Goal: Task Accomplishment & Management: Manage account settings

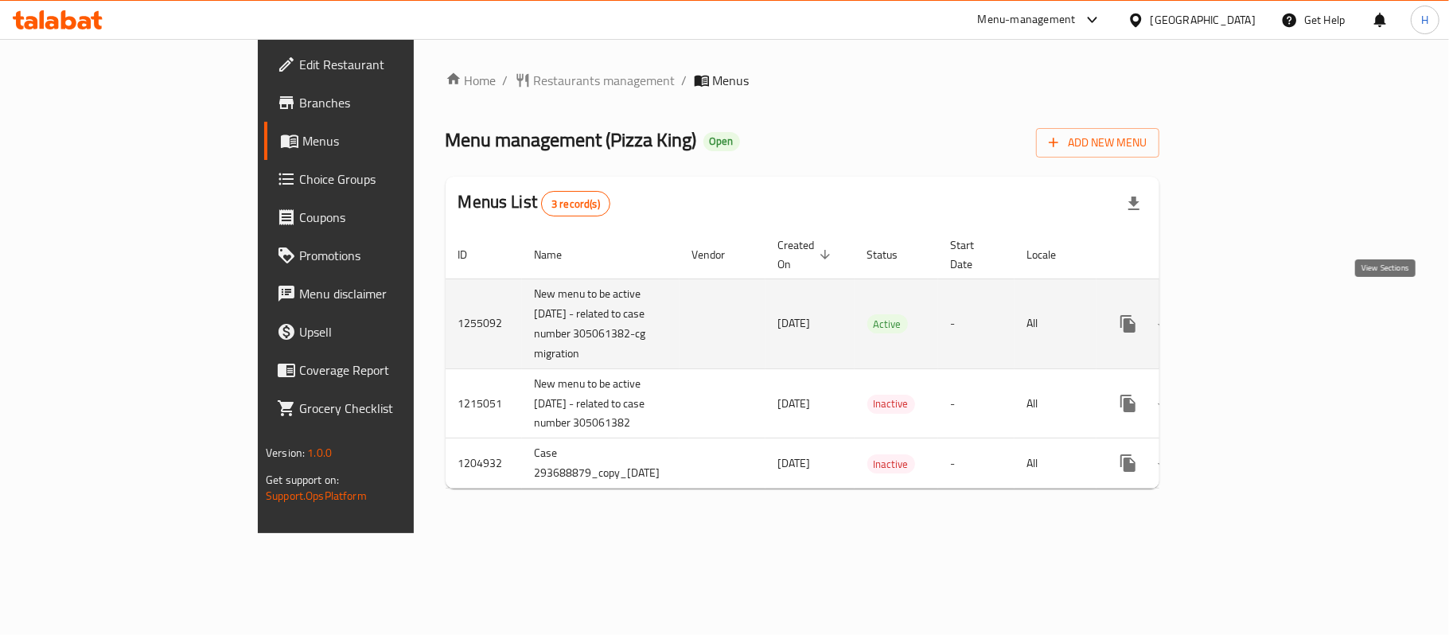
click at [1262, 319] on link "enhanced table" at bounding box center [1243, 324] width 38 height 38
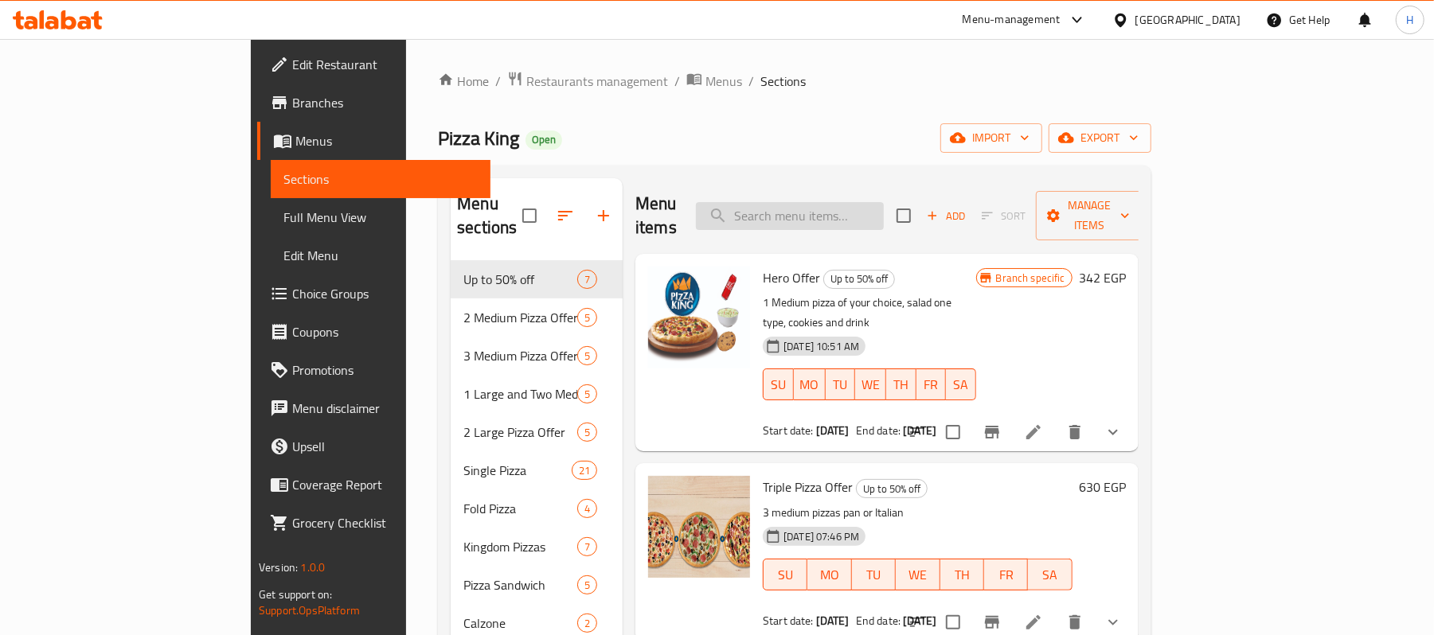
click at [853, 205] on input "search" at bounding box center [790, 216] width 188 height 28
paste input "بيتزا وسط +كانز+ كوكيز"
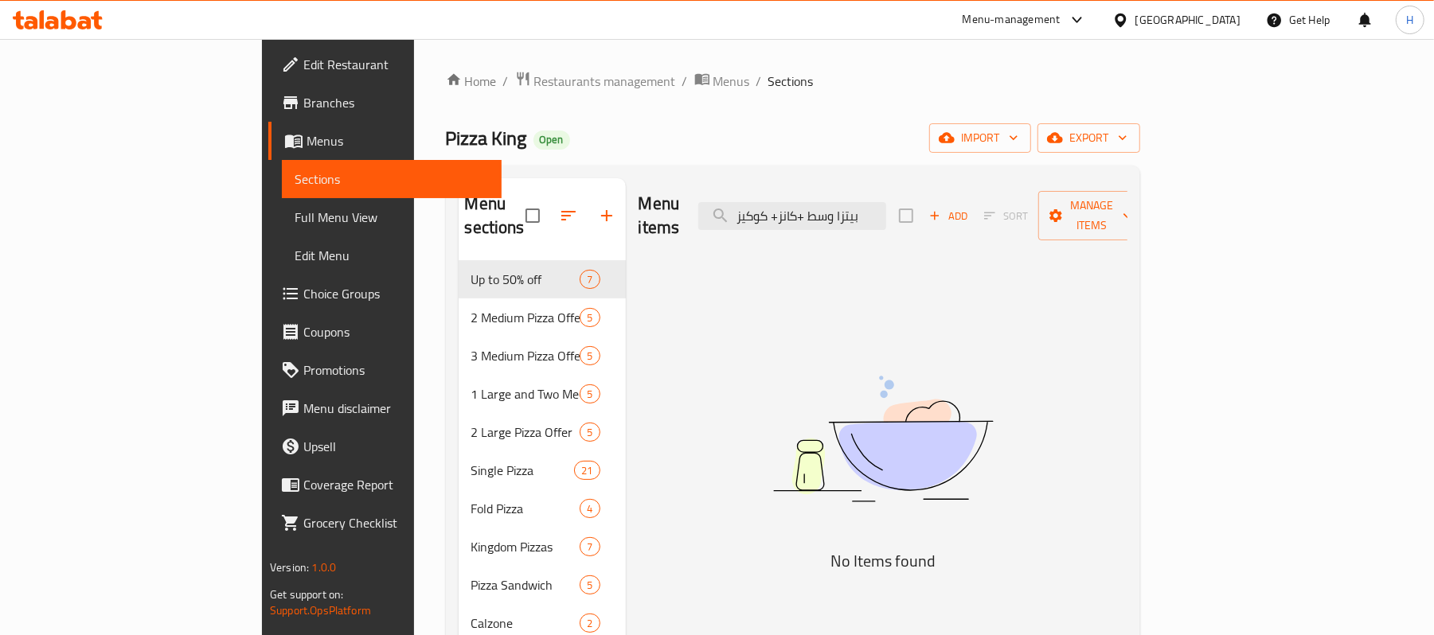
drag, startPoint x: 901, startPoint y: 205, endPoint x: 713, endPoint y: 236, distance: 190.3
click at [713, 236] on div "Menu items بيتزا وسط +كانز+ كوكيز Add Sort Manage items No Items found" at bounding box center [876, 566] width 501 height 776
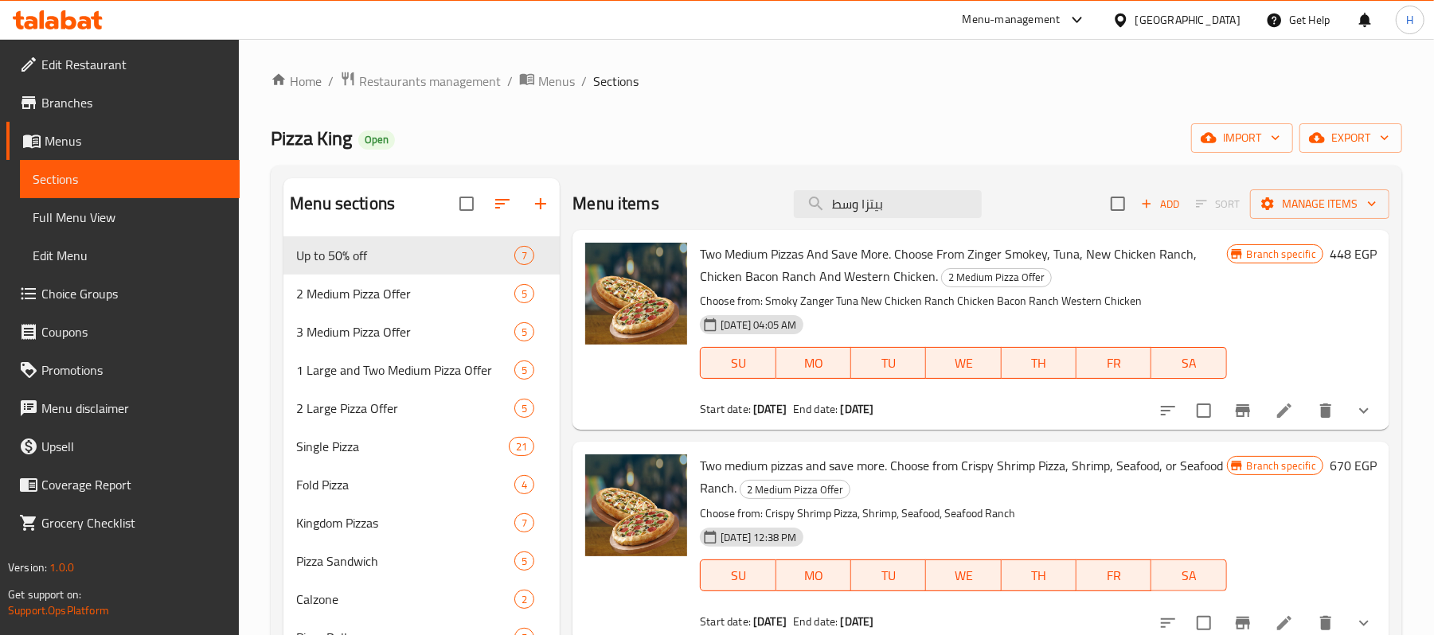
click at [737, 256] on span "Two Medium Pizzas And Save More. Choose From Zinger Smokey, Tuna, New Chicken R…" at bounding box center [948, 265] width 497 height 46
drag, startPoint x: 728, startPoint y: 252, endPoint x: 804, endPoint y: 253, distance: 76.4
click at [804, 253] on span "Two Medium Pizzas And Save More. Choose From Zinger Smokey, Tuna, New Chicken R…" at bounding box center [948, 265] width 497 height 46
copy span "Medium Pizzas"
click at [869, 186] on div "Menu items بيتزا وسط Add Sort Manage items" at bounding box center [980, 204] width 817 height 52
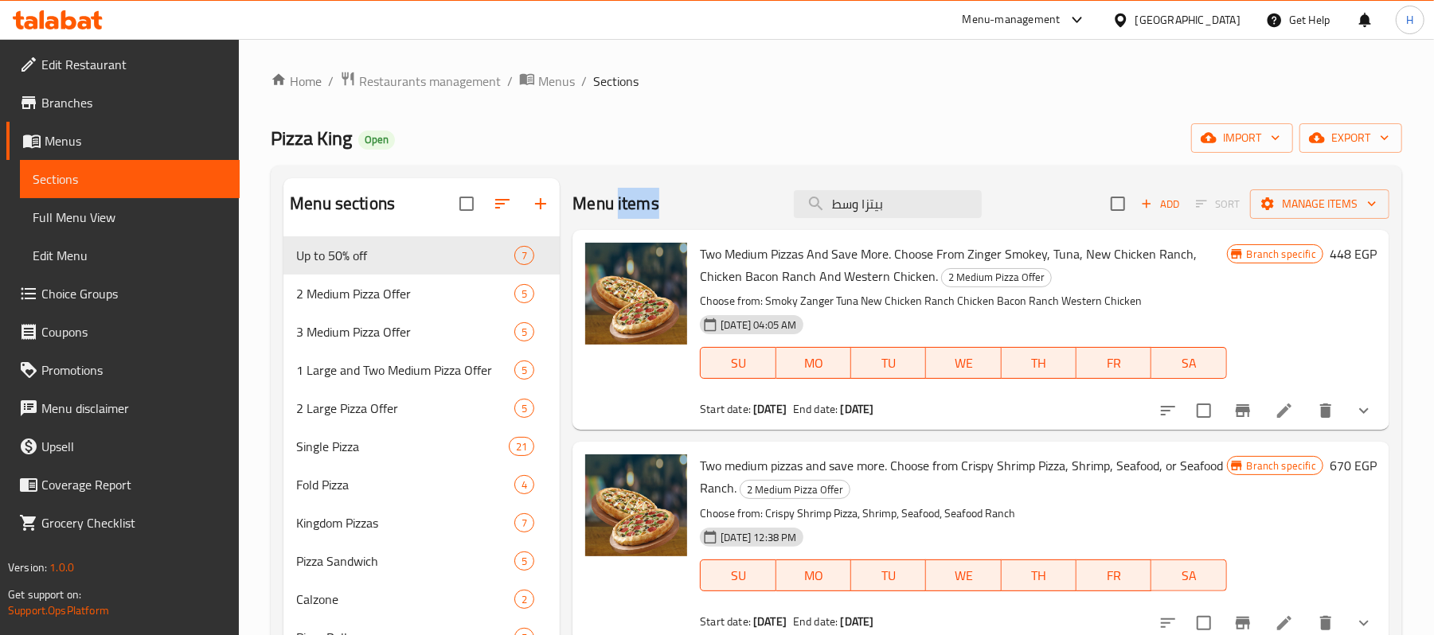
click at [869, 186] on div "Menu items بيتزا وسط Add Sort Manage items" at bounding box center [980, 204] width 817 height 52
click at [868, 196] on input "بيتزا وسط" at bounding box center [888, 204] width 188 height 28
paste input "Medium Pizzas"
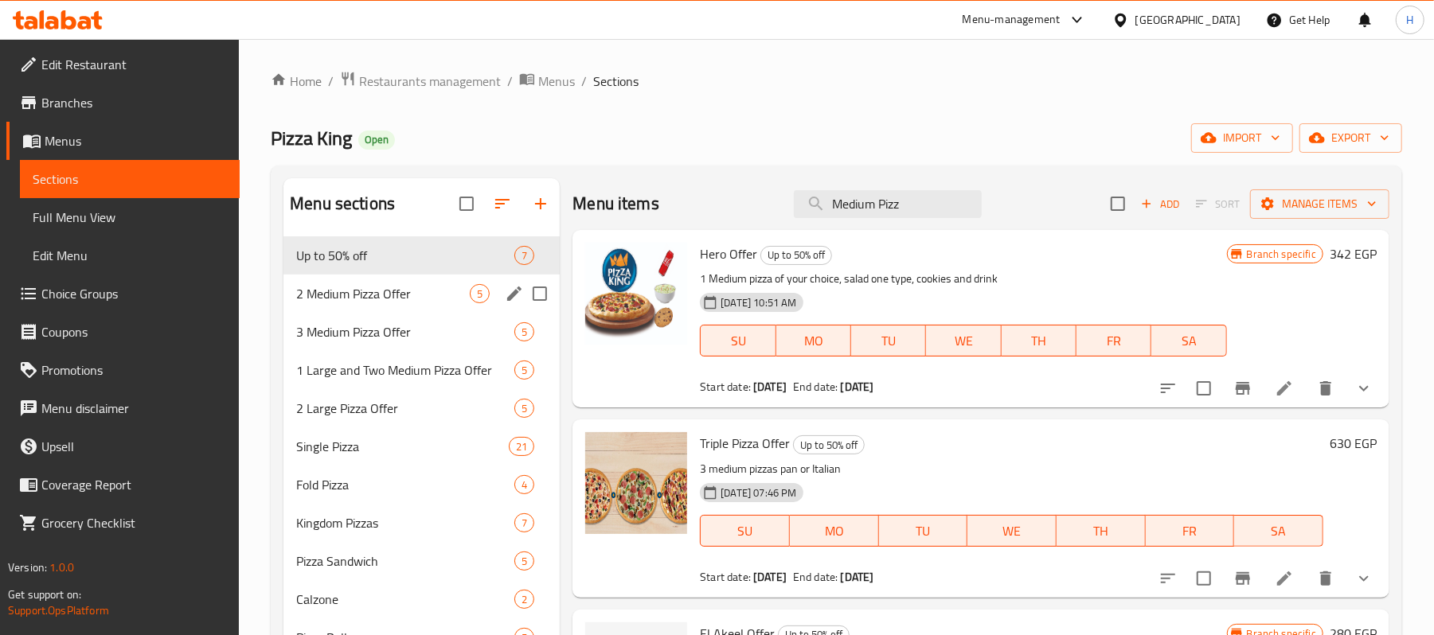
type input "Medium Pizz"
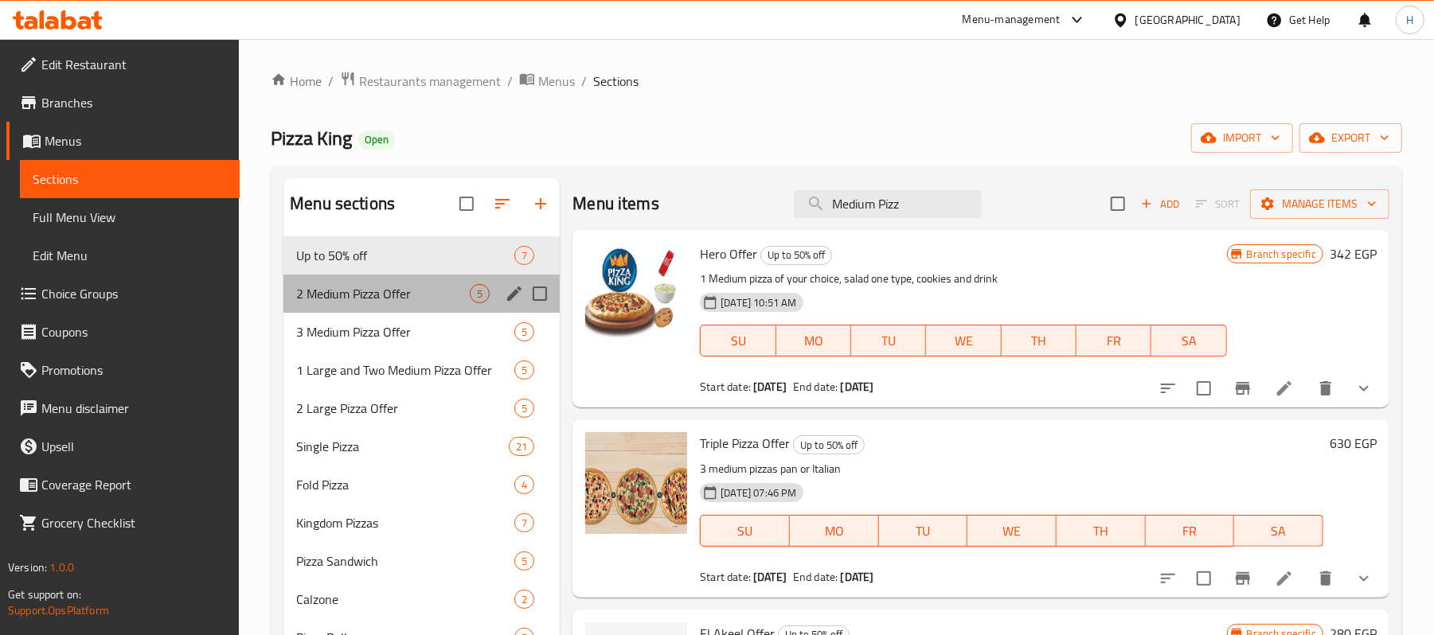
click at [451, 304] on div "2 Medium Pizza Offer 5" at bounding box center [421, 294] width 276 height 38
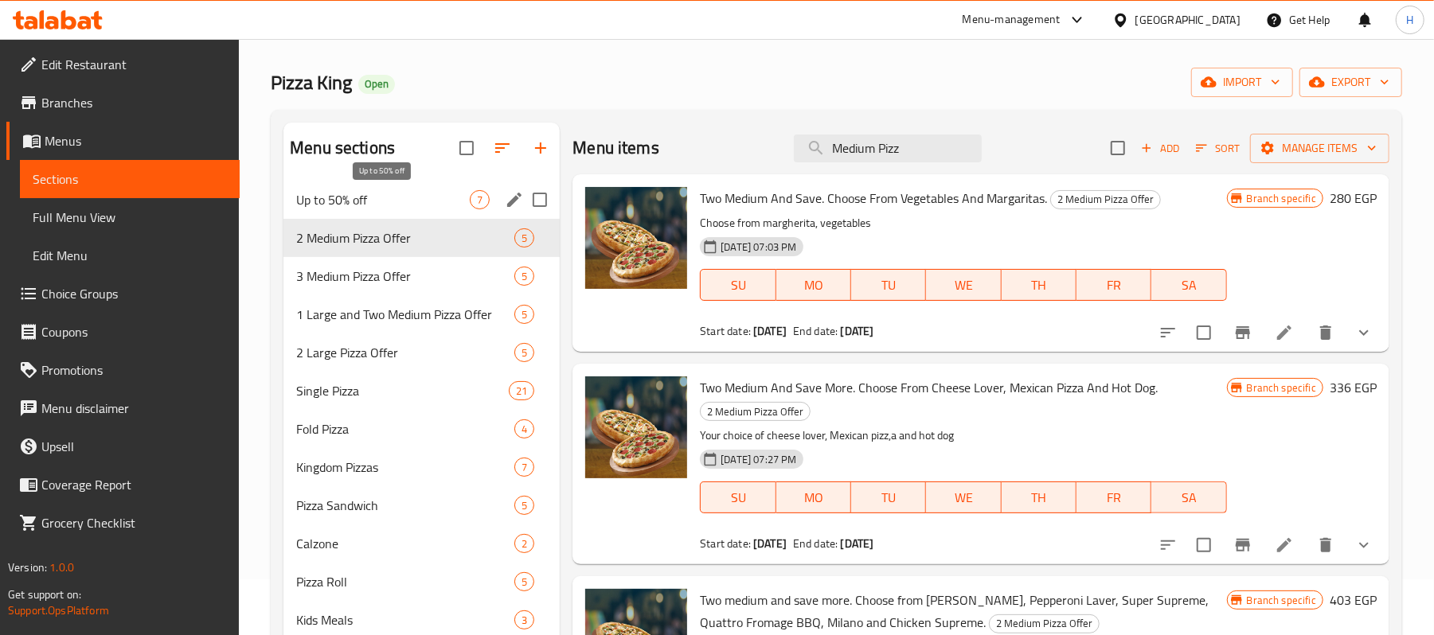
scroll to position [106, 0]
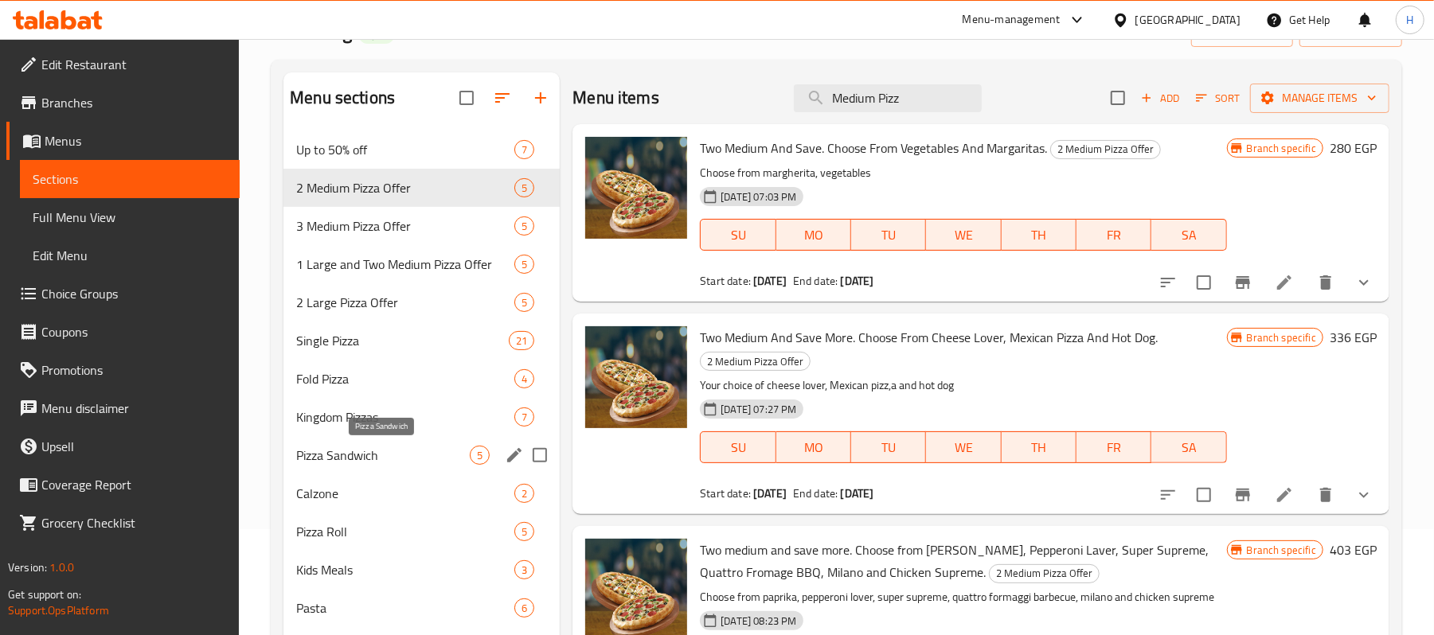
click at [370, 462] on span "Pizza Sandwich" at bounding box center [383, 455] width 174 height 19
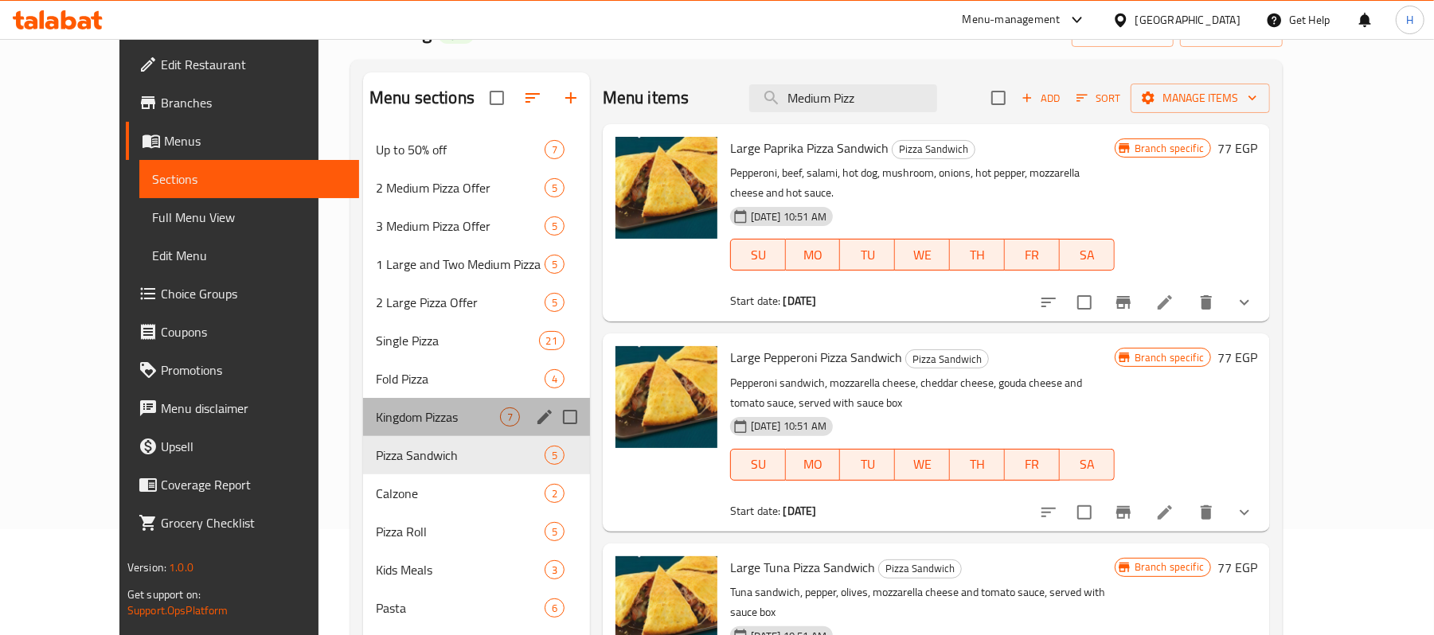
click at [399, 428] on div "Kingdom Pizzas 7" at bounding box center [476, 417] width 227 height 38
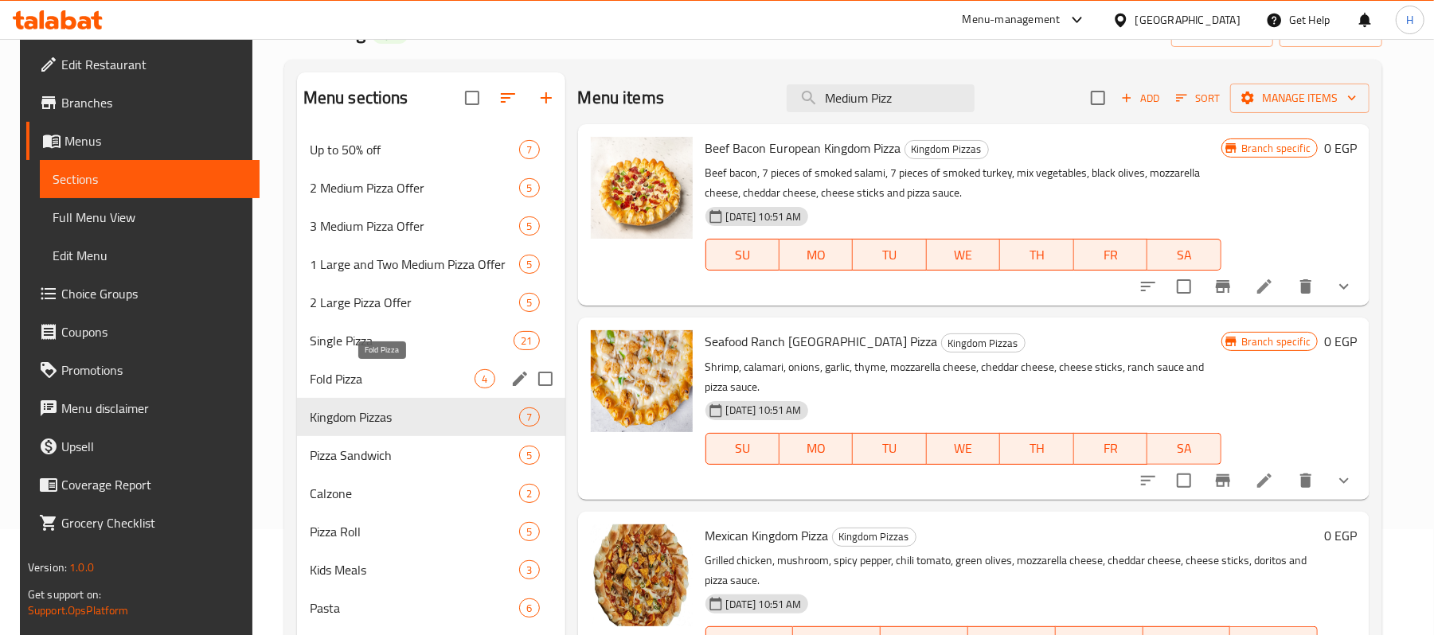
click at [399, 387] on span "Fold Pizza" at bounding box center [393, 378] width 166 height 19
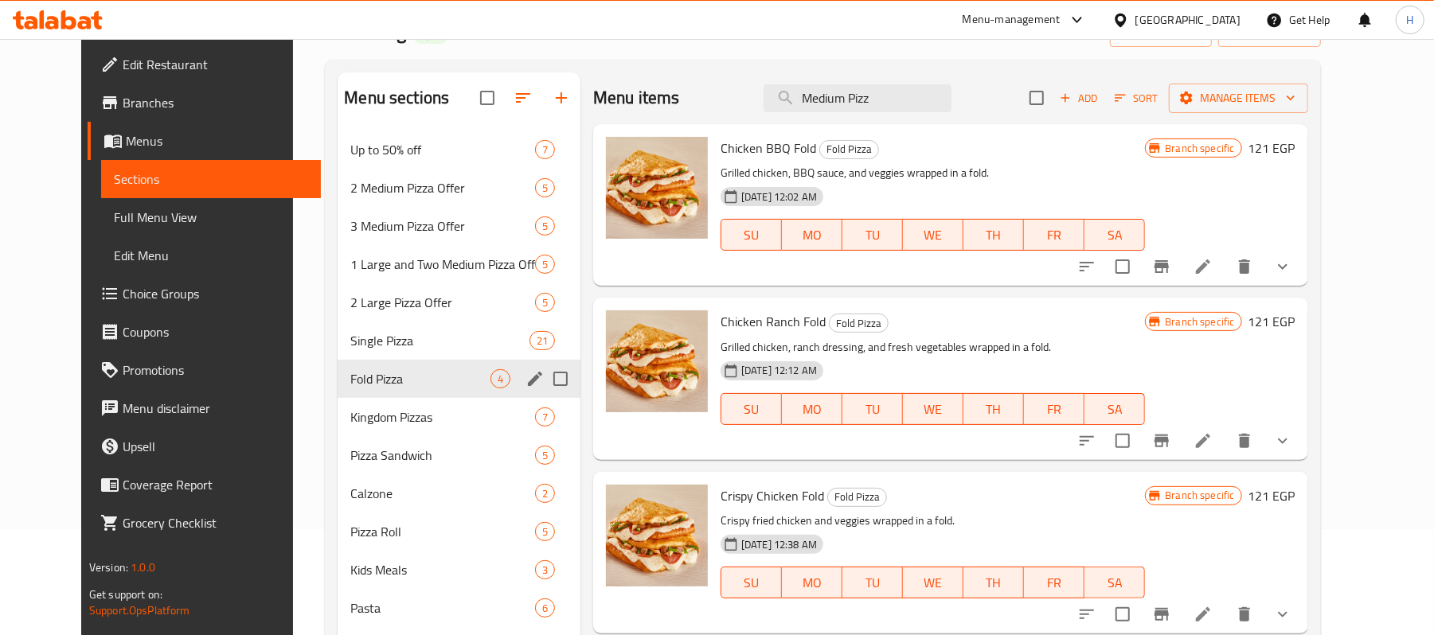
click at [398, 358] on div "Single Pizza 21" at bounding box center [458, 341] width 243 height 38
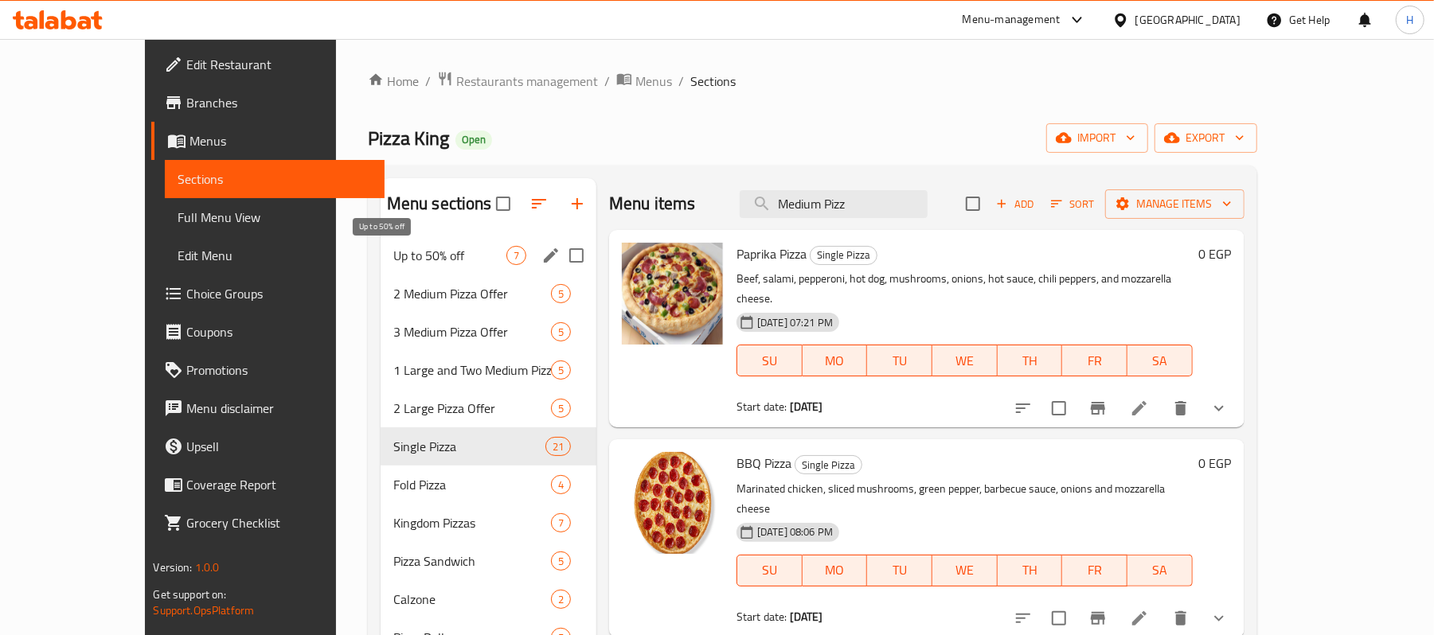
click at [393, 256] on span "Up to 50% off" at bounding box center [449, 255] width 113 height 19
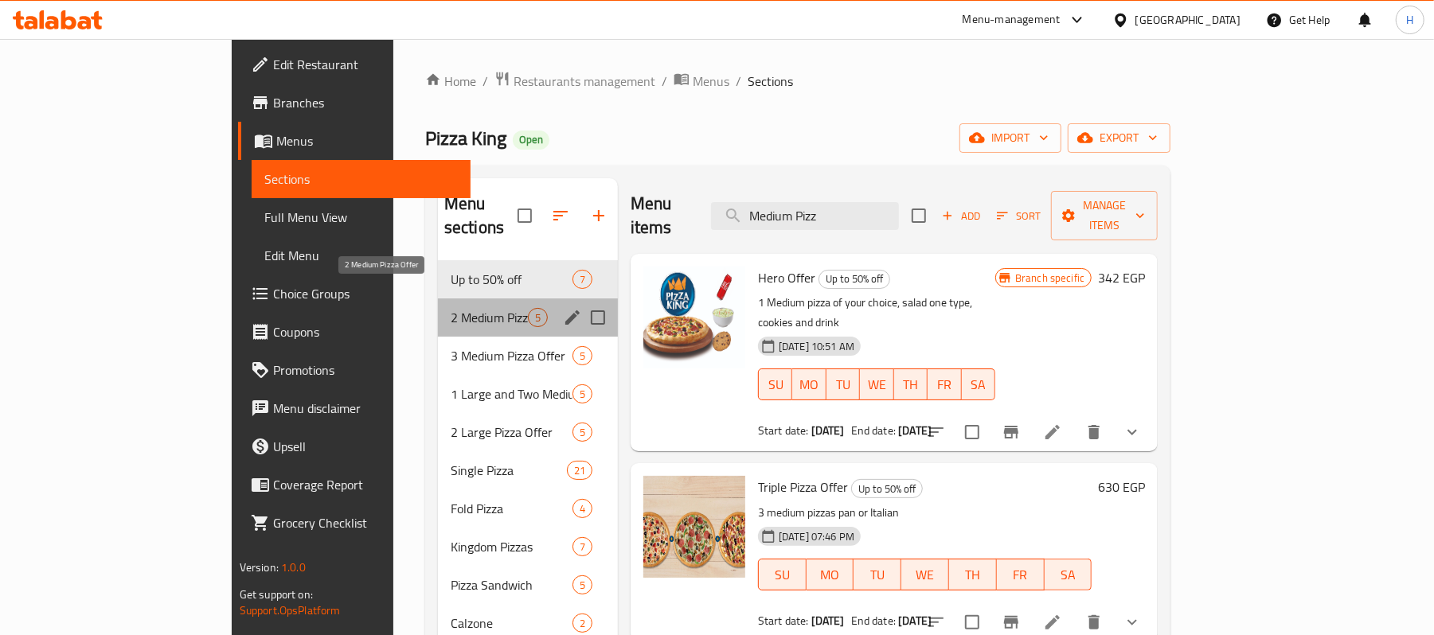
click at [451, 308] on span "2 Medium Pizza Offer" at bounding box center [489, 317] width 77 height 19
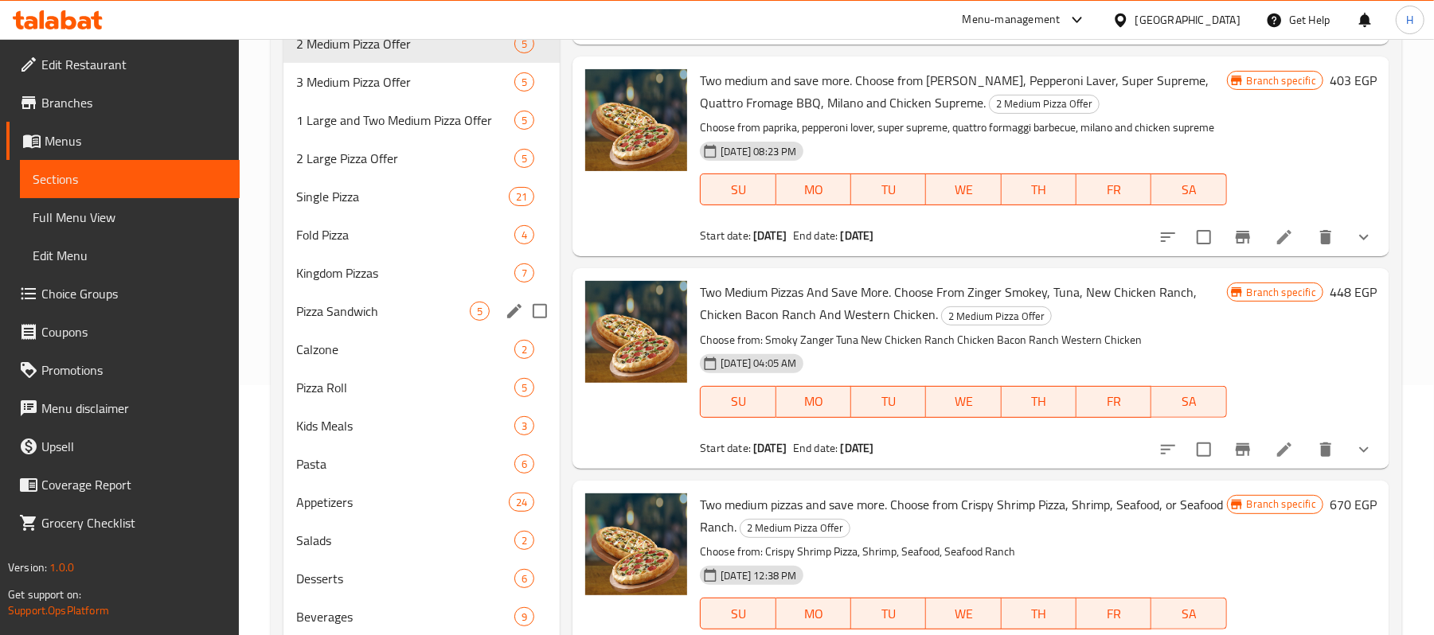
scroll to position [128, 0]
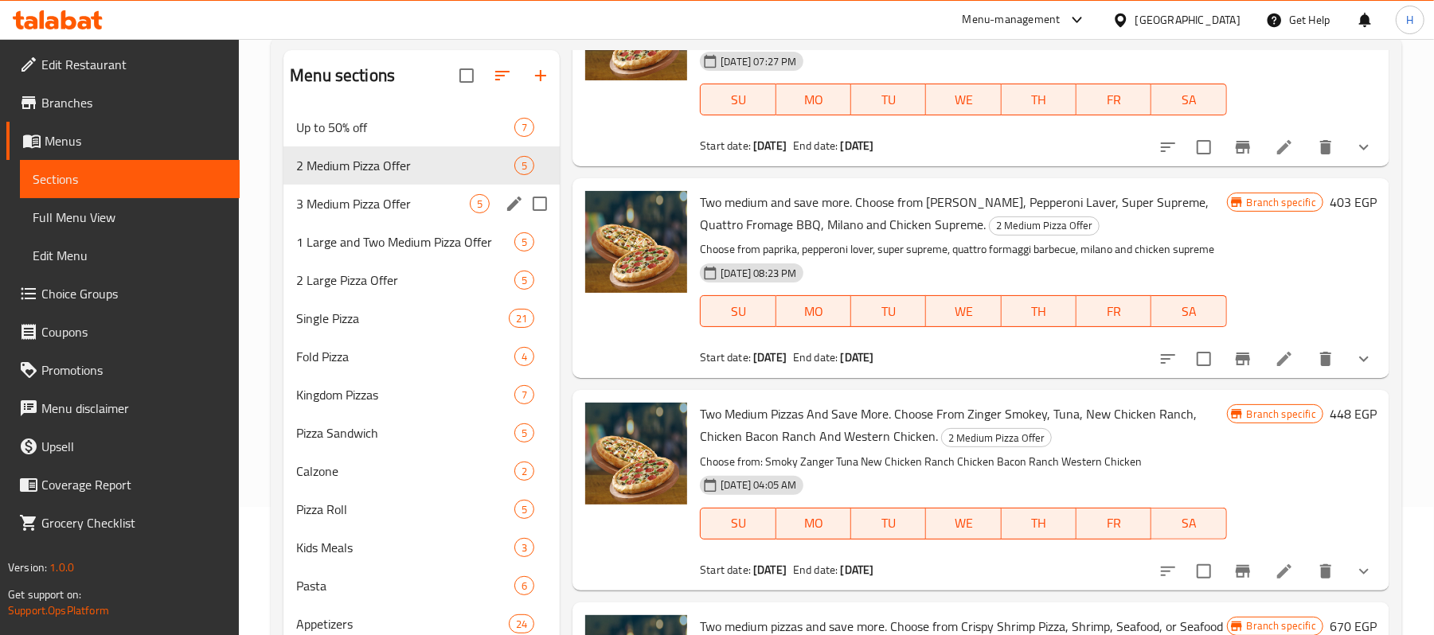
click at [371, 220] on div "3 Medium Pizza Offer 5" at bounding box center [421, 204] width 276 height 38
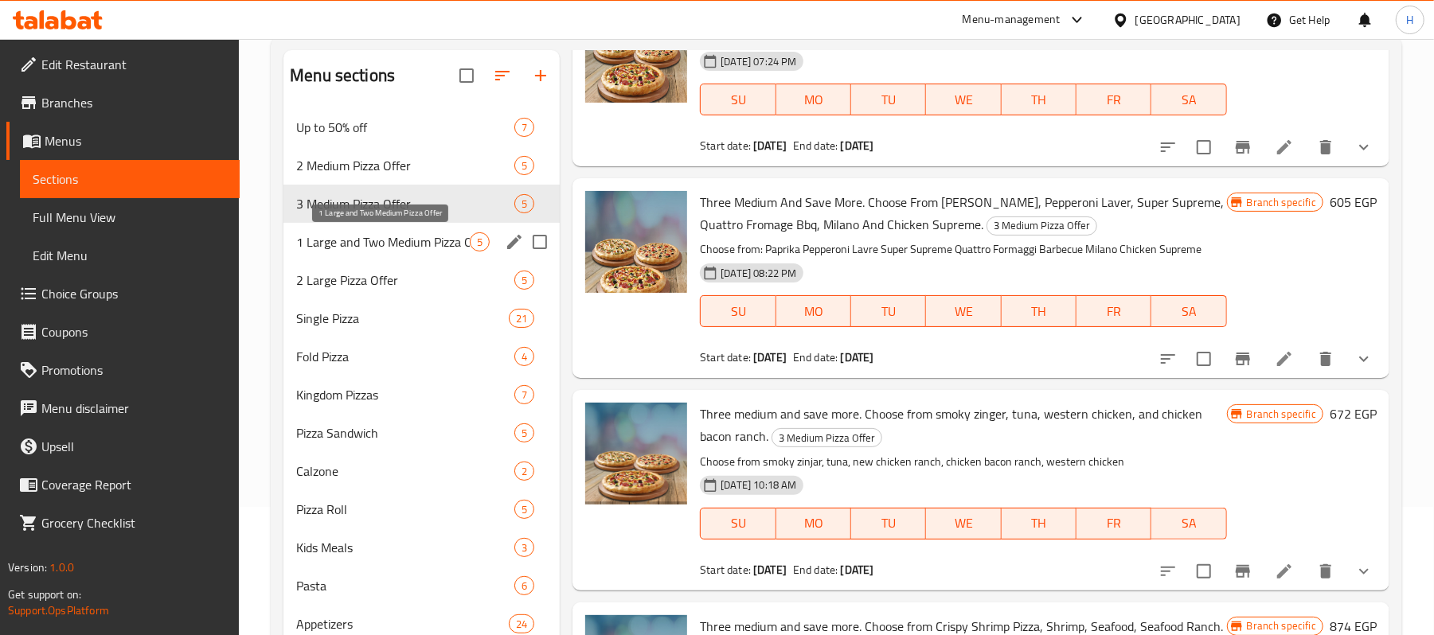
click at [384, 250] on span "1 Large and Two Medium Pizza Offer" at bounding box center [383, 241] width 174 height 19
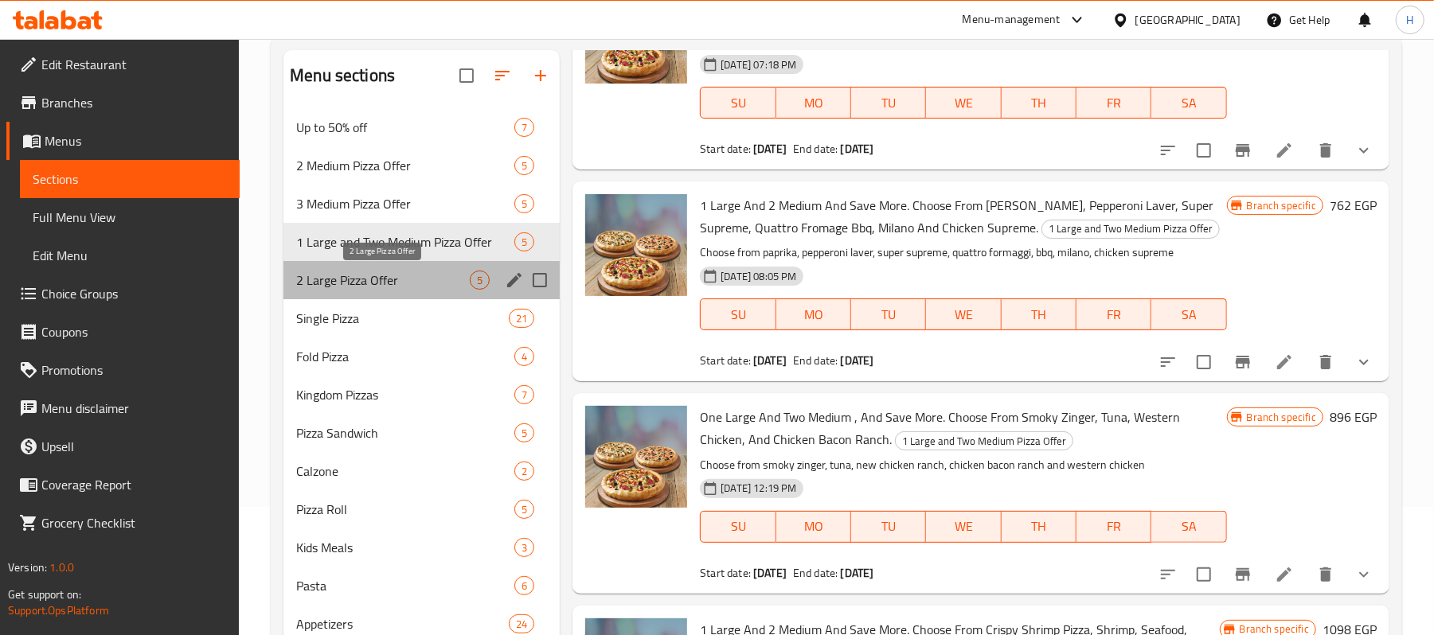
click at [435, 290] on span "2 Large Pizza Offer" at bounding box center [383, 280] width 174 height 19
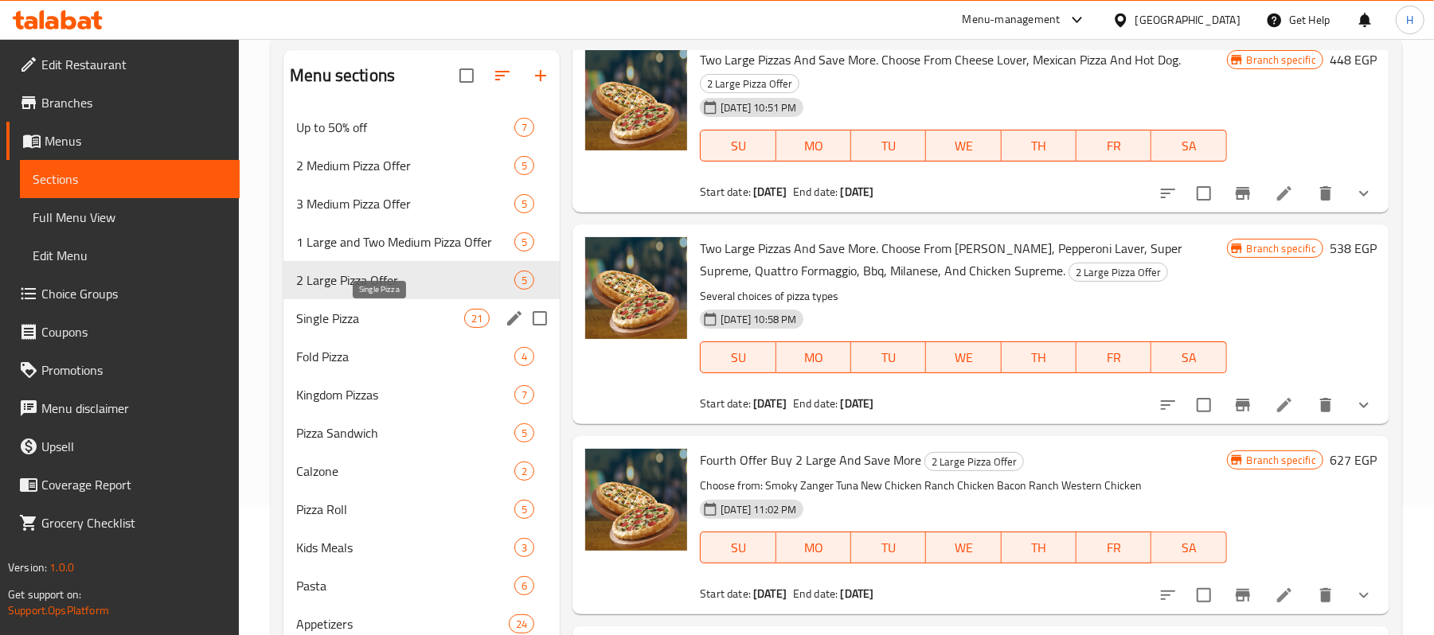
click at [417, 326] on span "Single Pizza" at bounding box center [380, 318] width 168 height 19
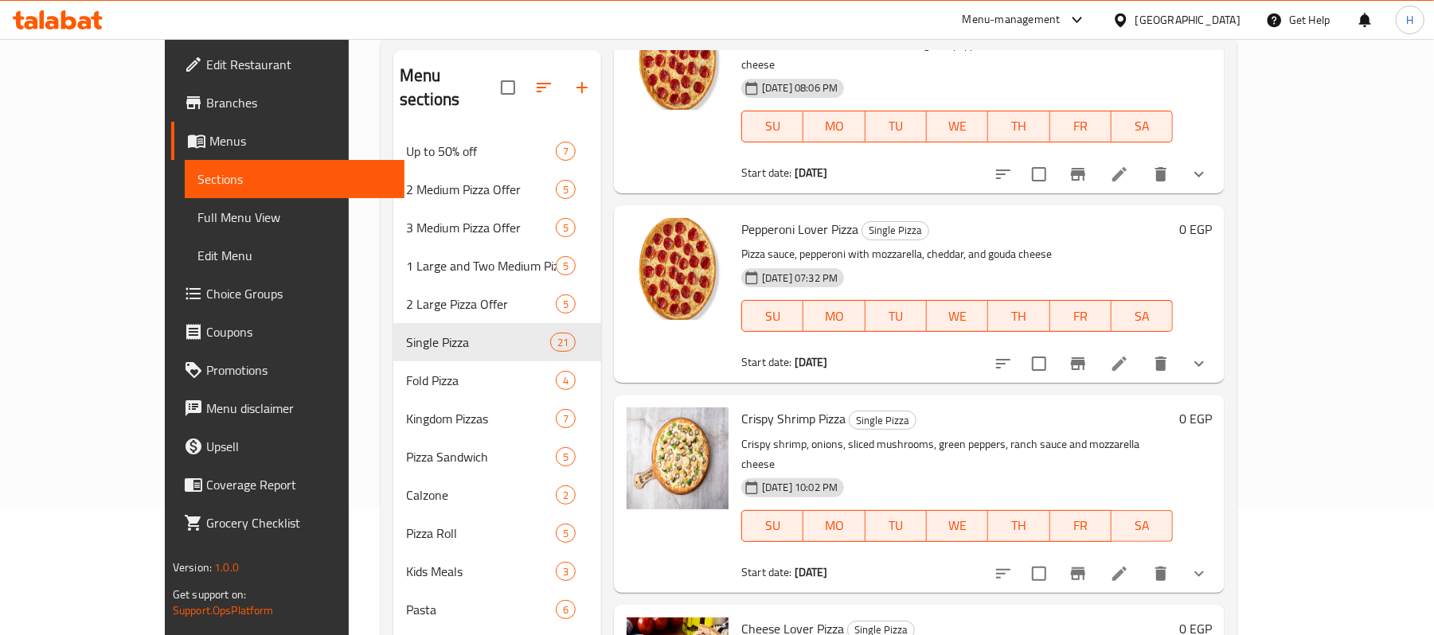
scroll to position [318, 0]
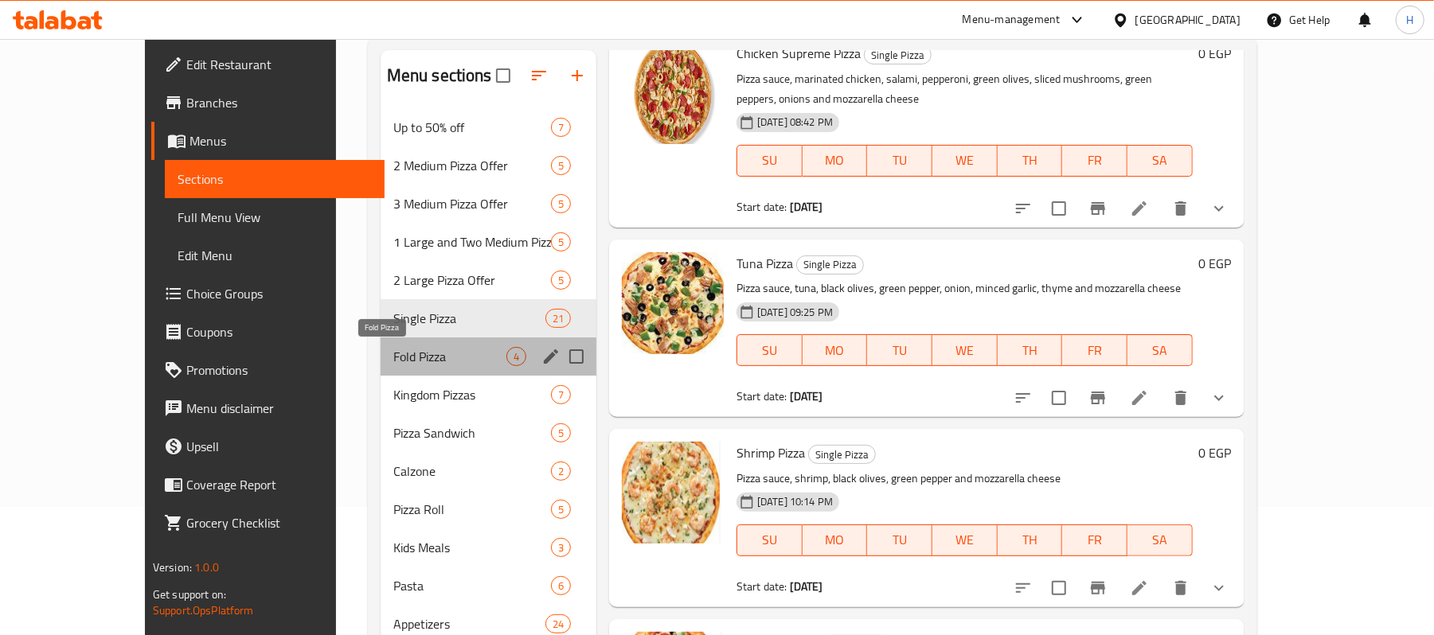
click at [393, 357] on span "Fold Pizza" at bounding box center [449, 356] width 113 height 19
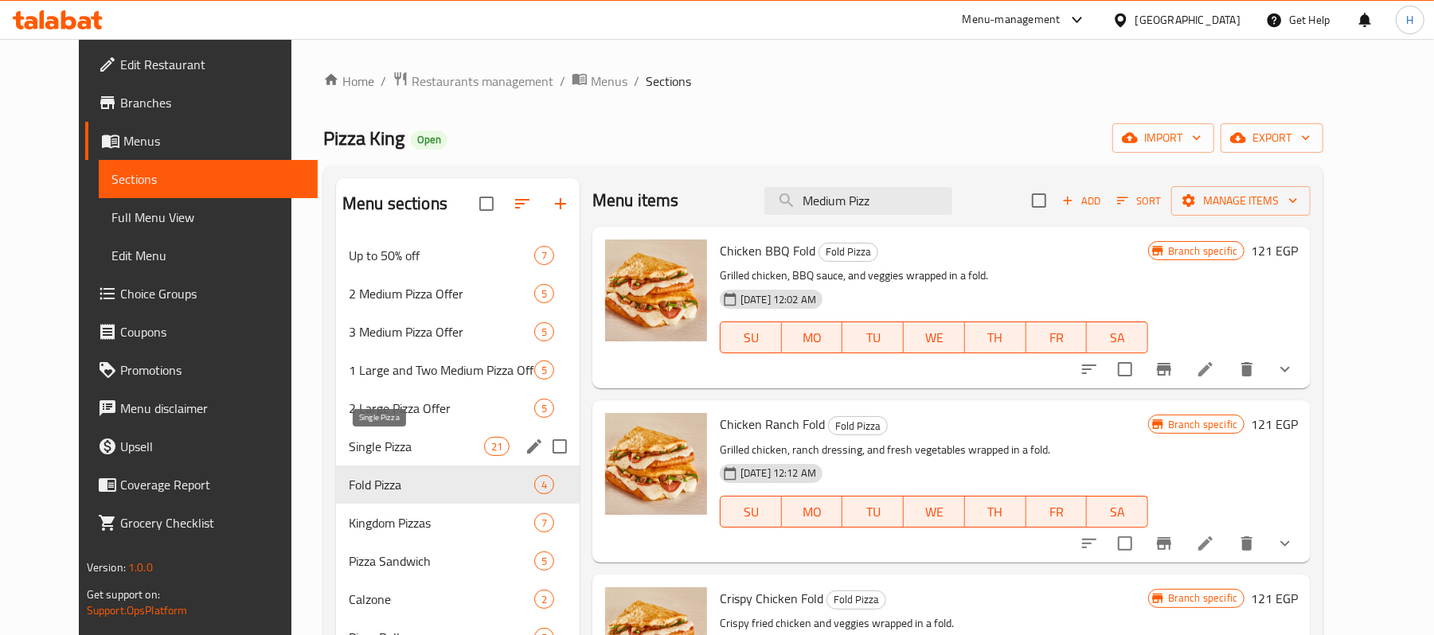
click at [376, 451] on span "Single Pizza" at bounding box center [416, 446] width 135 height 19
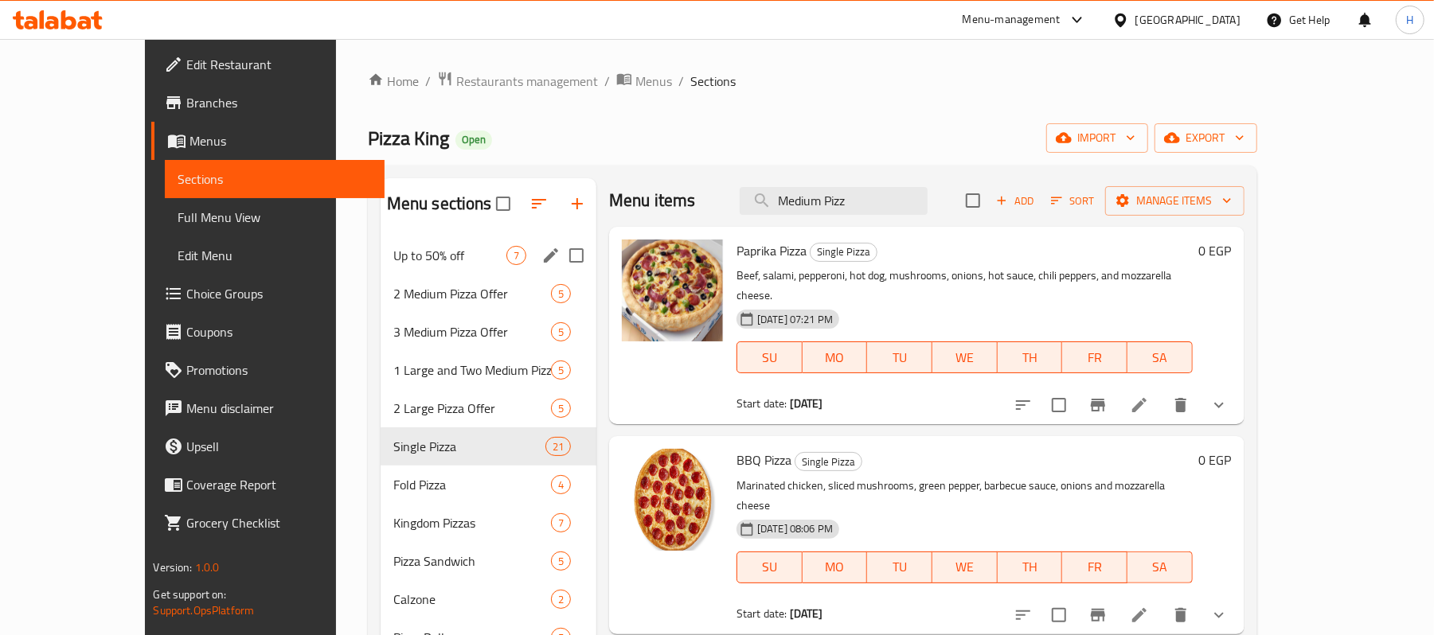
click at [384, 268] on div "Up to 50% off 7" at bounding box center [488, 255] width 216 height 38
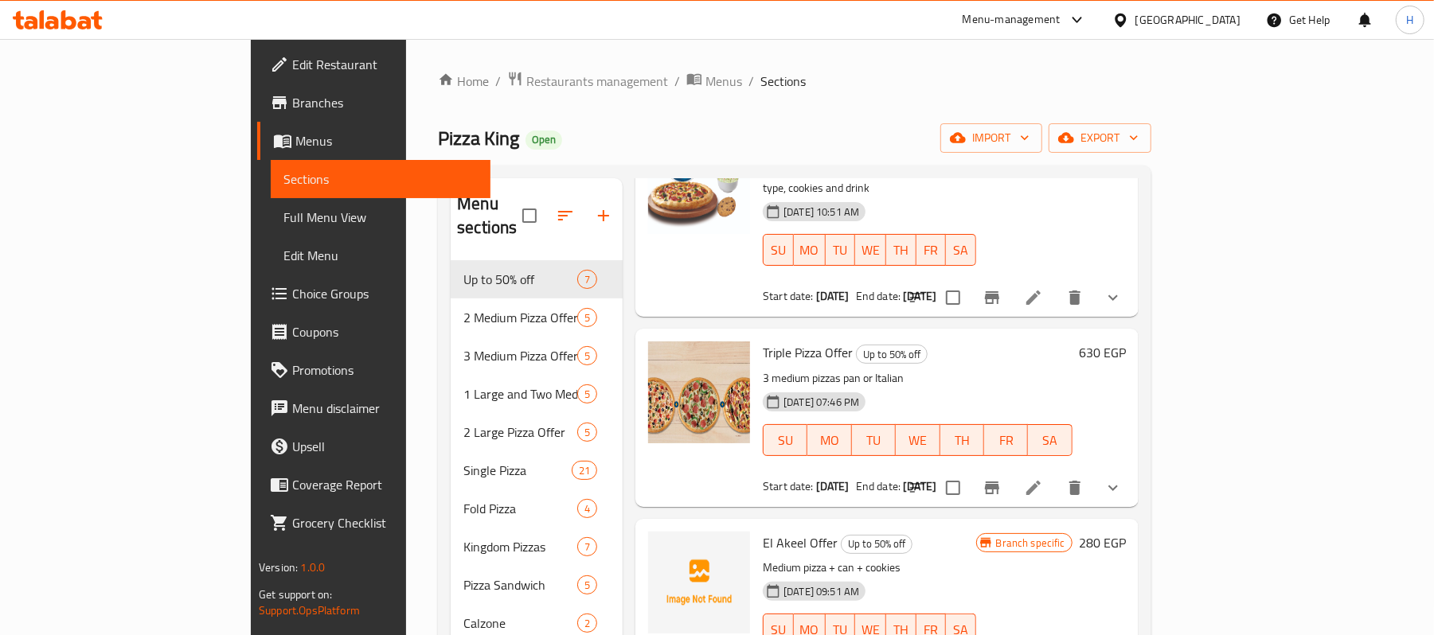
scroll to position [3, 0]
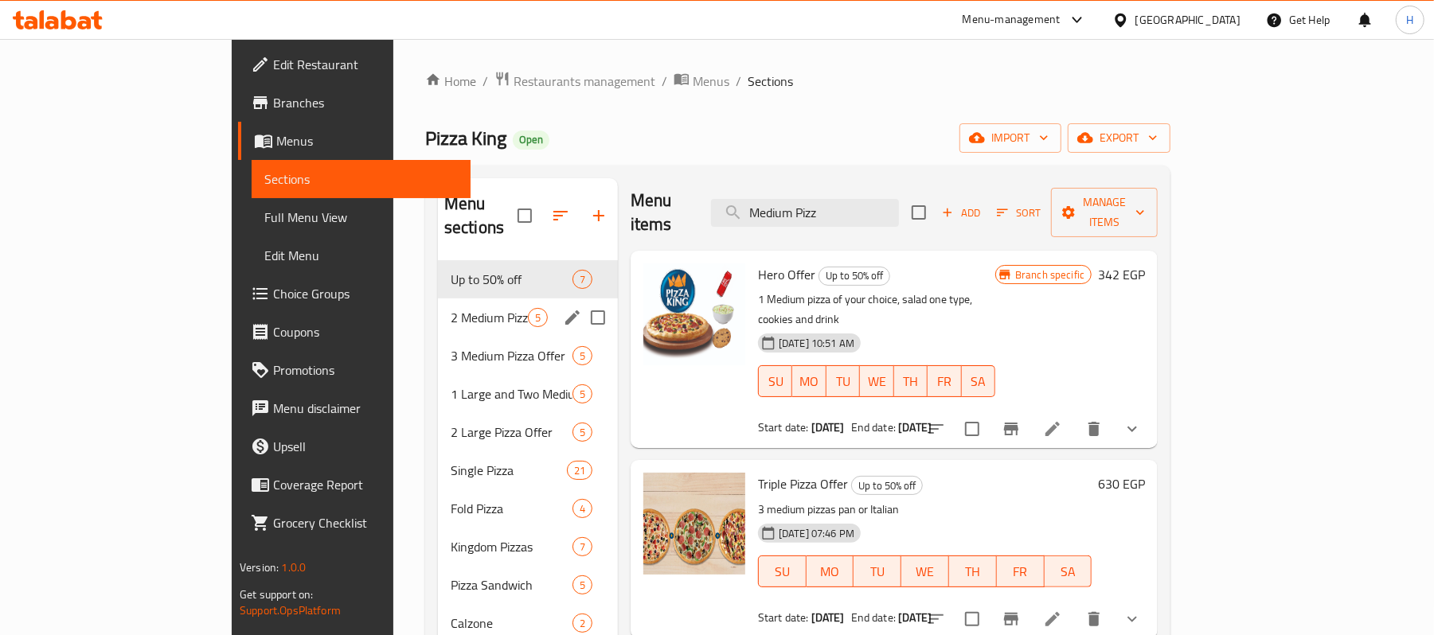
click at [452, 306] on div "2 Medium Pizza Offer 5" at bounding box center [528, 317] width 180 height 38
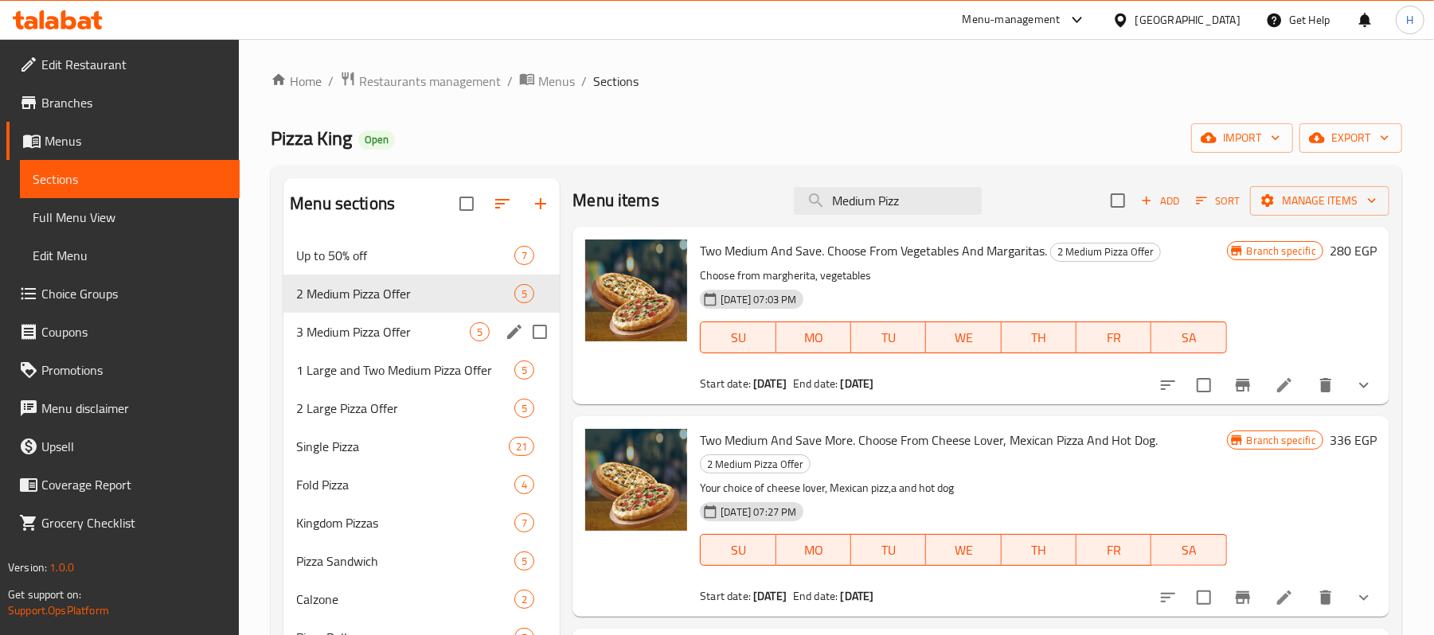
click at [415, 330] on span "3 Medium Pizza Offer" at bounding box center [383, 331] width 174 height 19
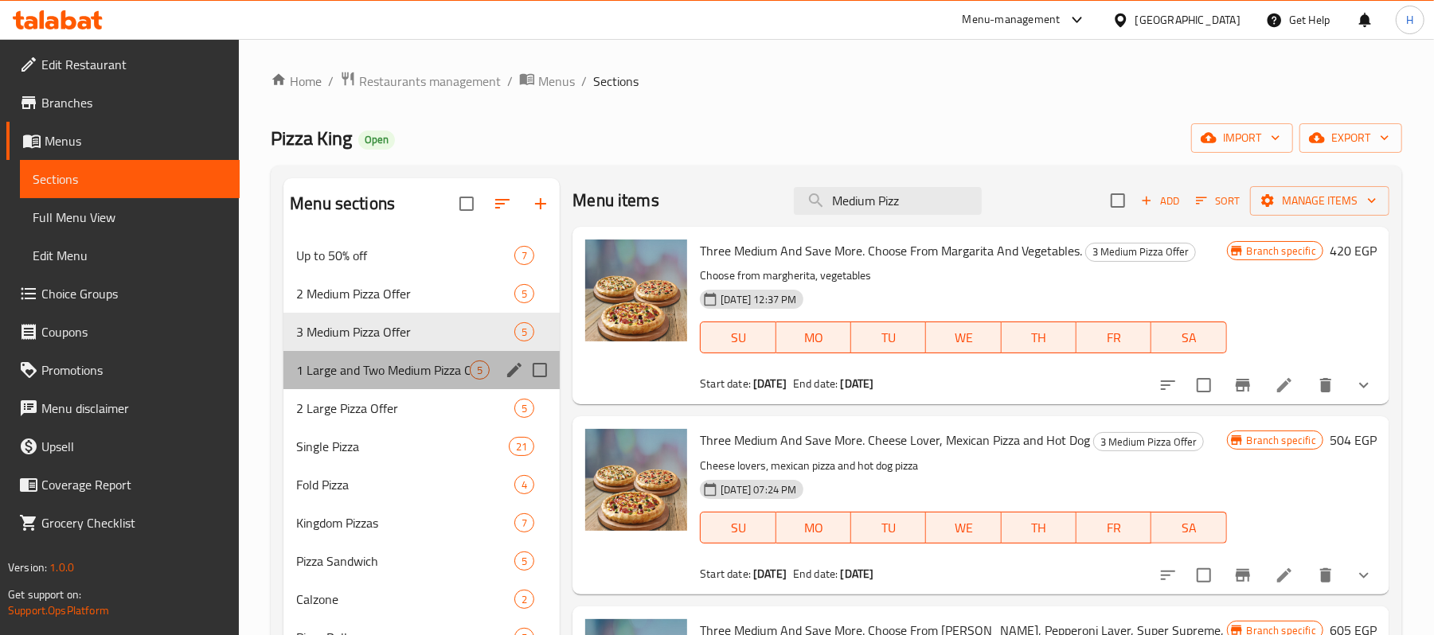
click at [404, 357] on div "1 Large and Two Medium Pizza Offer 5" at bounding box center [421, 370] width 276 height 38
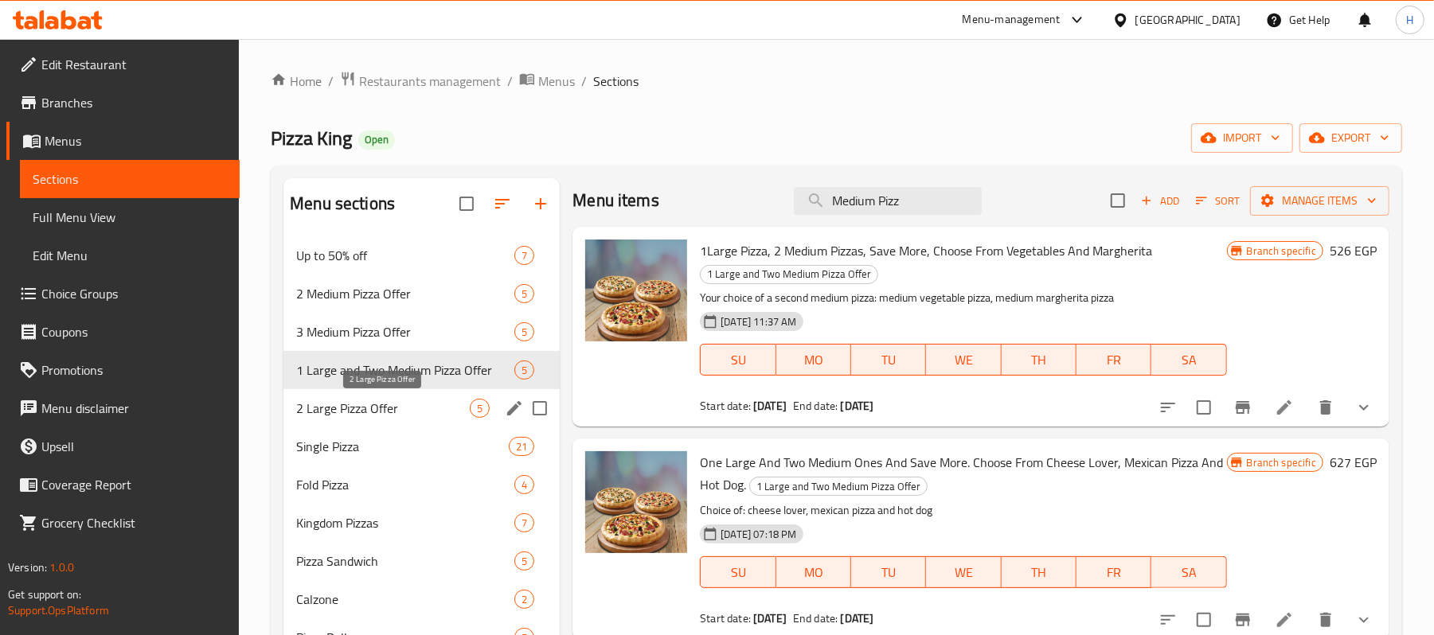
click at [384, 411] on span "2 Large Pizza Offer" at bounding box center [383, 408] width 174 height 19
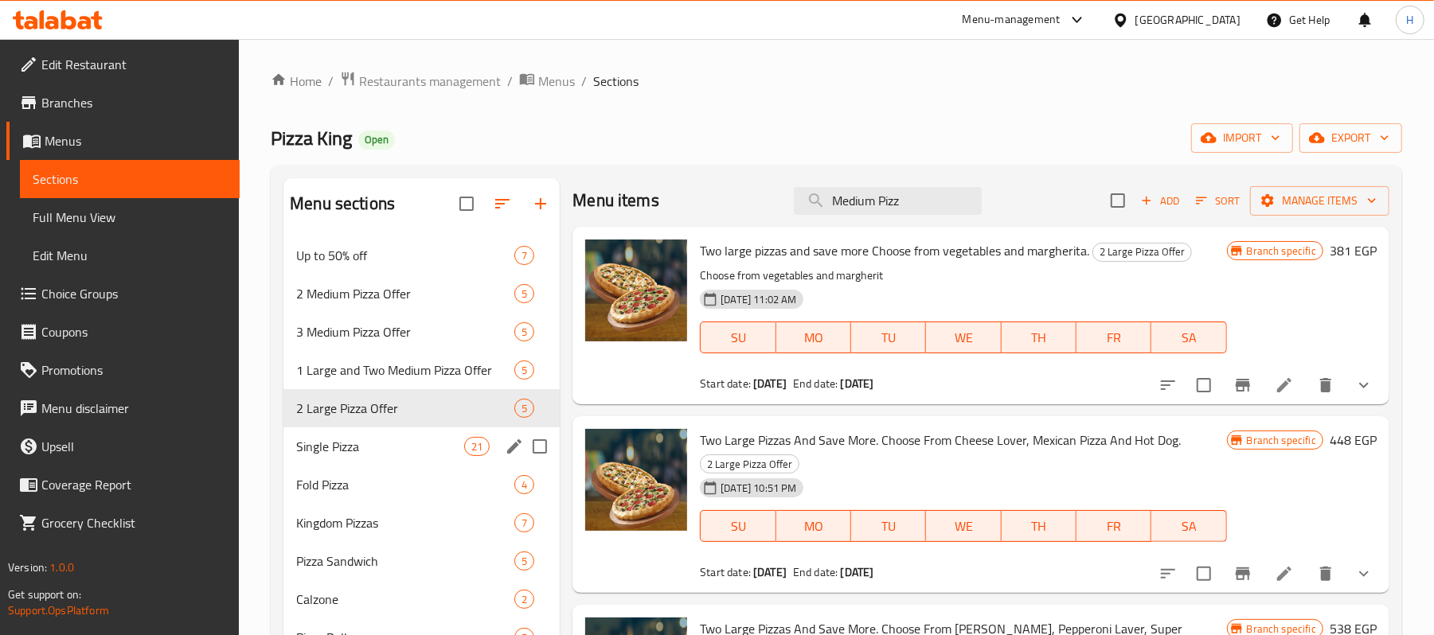
click at [415, 434] on div "Single Pizza 21" at bounding box center [421, 446] width 276 height 38
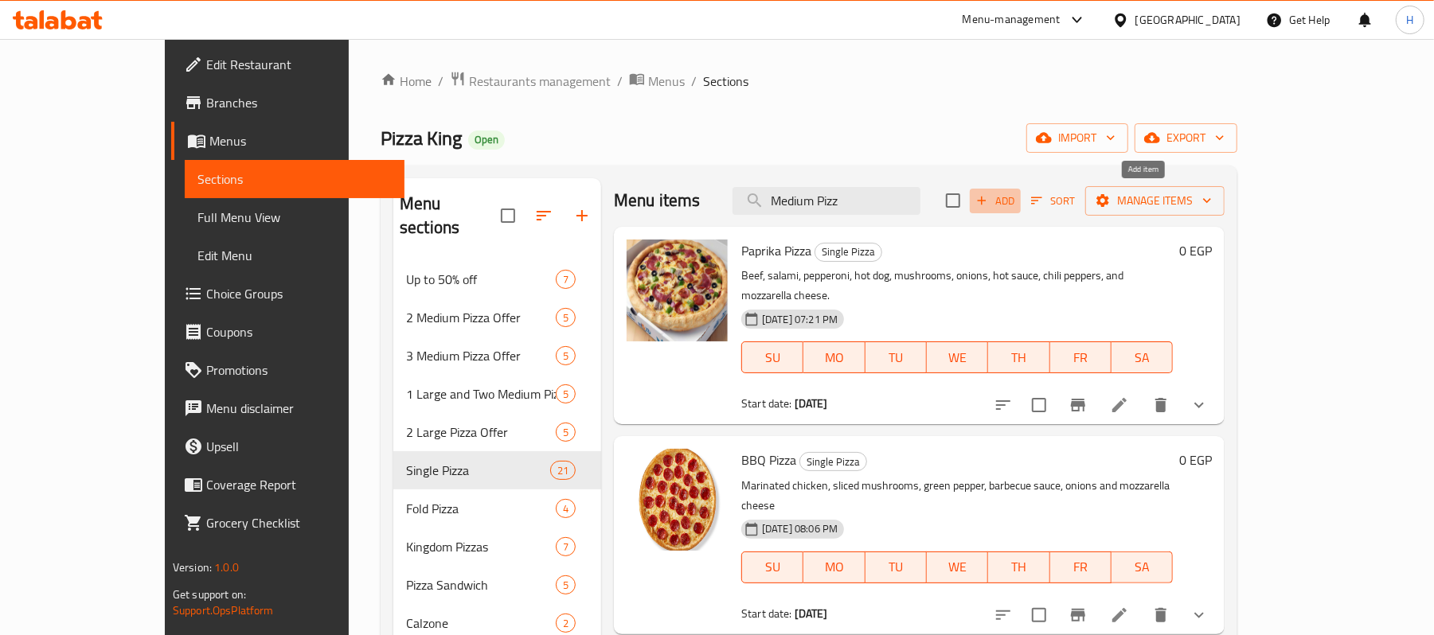
click at [1016, 210] on span "Add" at bounding box center [994, 201] width 43 height 18
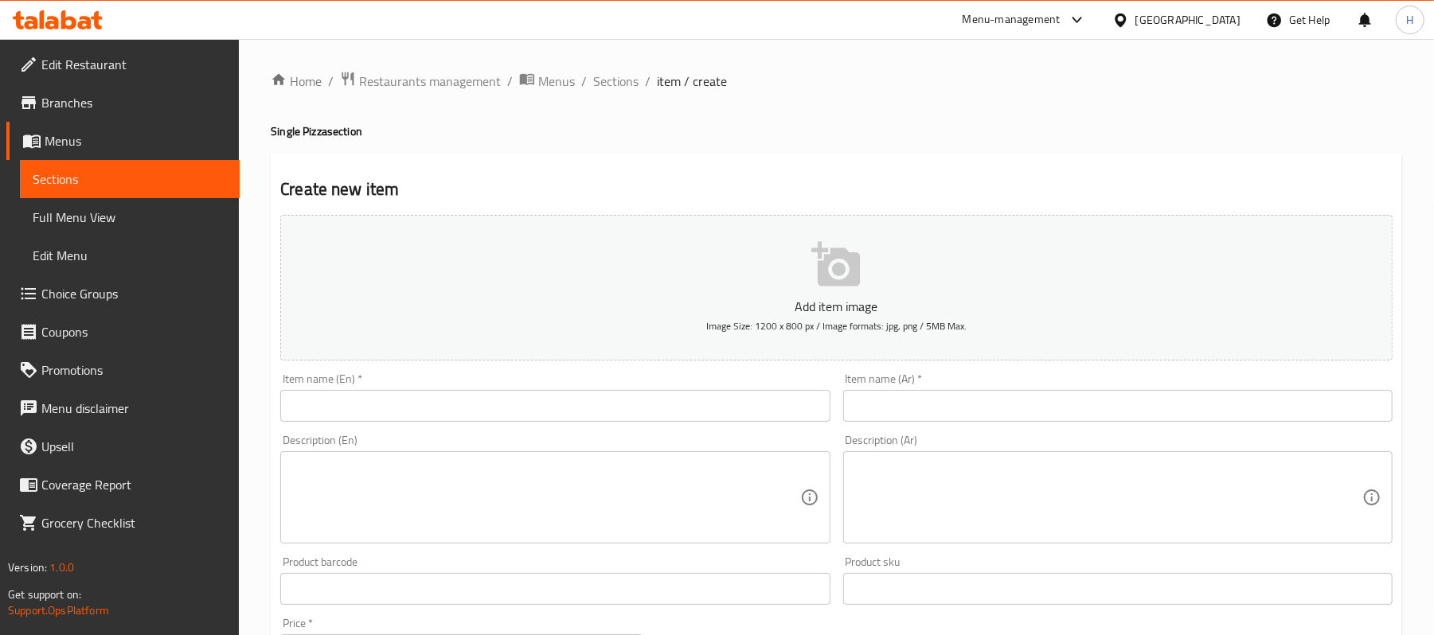
click at [991, 415] on input "text" at bounding box center [1117, 406] width 549 height 32
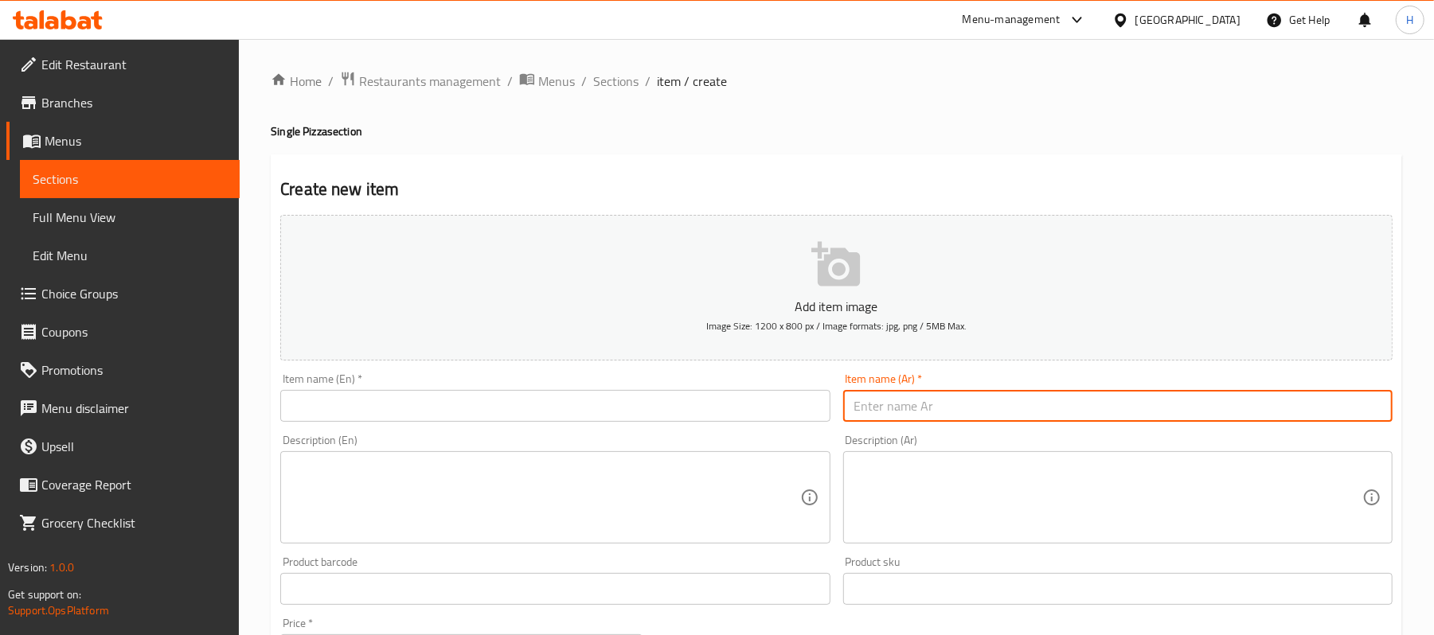
paste input "بيتزا وسط +كانز+ كوكيز"
type input "بيتزا وسط +كانز+ كوكيز"
drag, startPoint x: 549, startPoint y: 396, endPoint x: 526, endPoint y: 405, distance: 24.7
click at [549, 396] on input "text" at bounding box center [554, 406] width 549 height 32
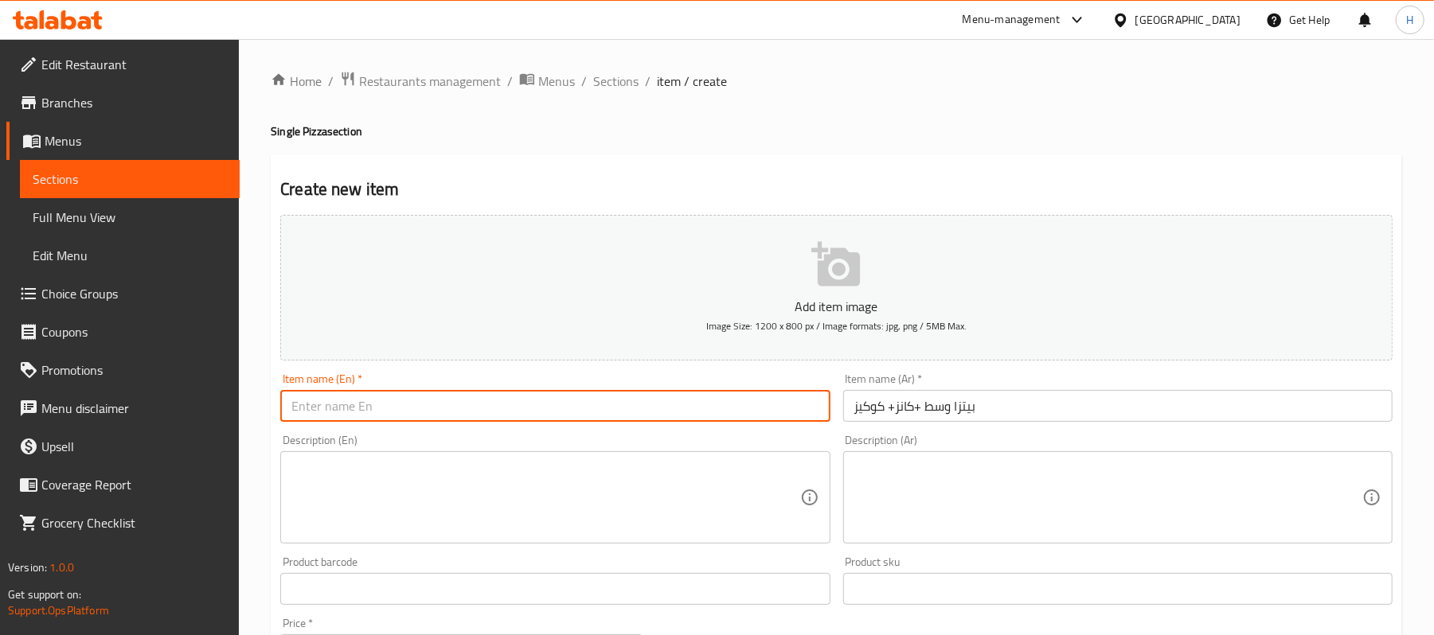
paste input "Pizza mediana + lata + galletas"
click at [353, 408] on input "Pizza mediana + lata + galletas" at bounding box center [554, 406] width 549 height 32
click at [348, 411] on input "Pizza meduim + lata + galletas" at bounding box center [554, 406] width 549 height 32
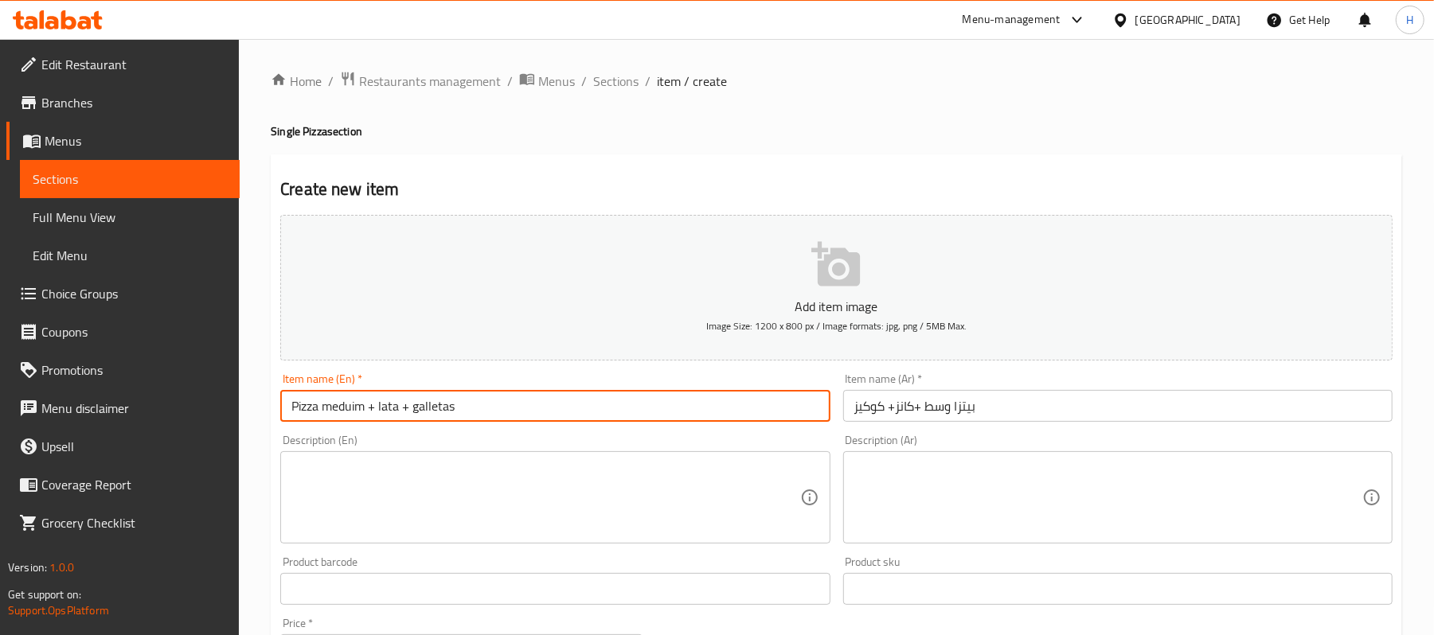
paste input "ium"
click at [899, 403] on input "بيتزا وسط +كانز+ كوكيز" at bounding box center [1117, 406] width 549 height 32
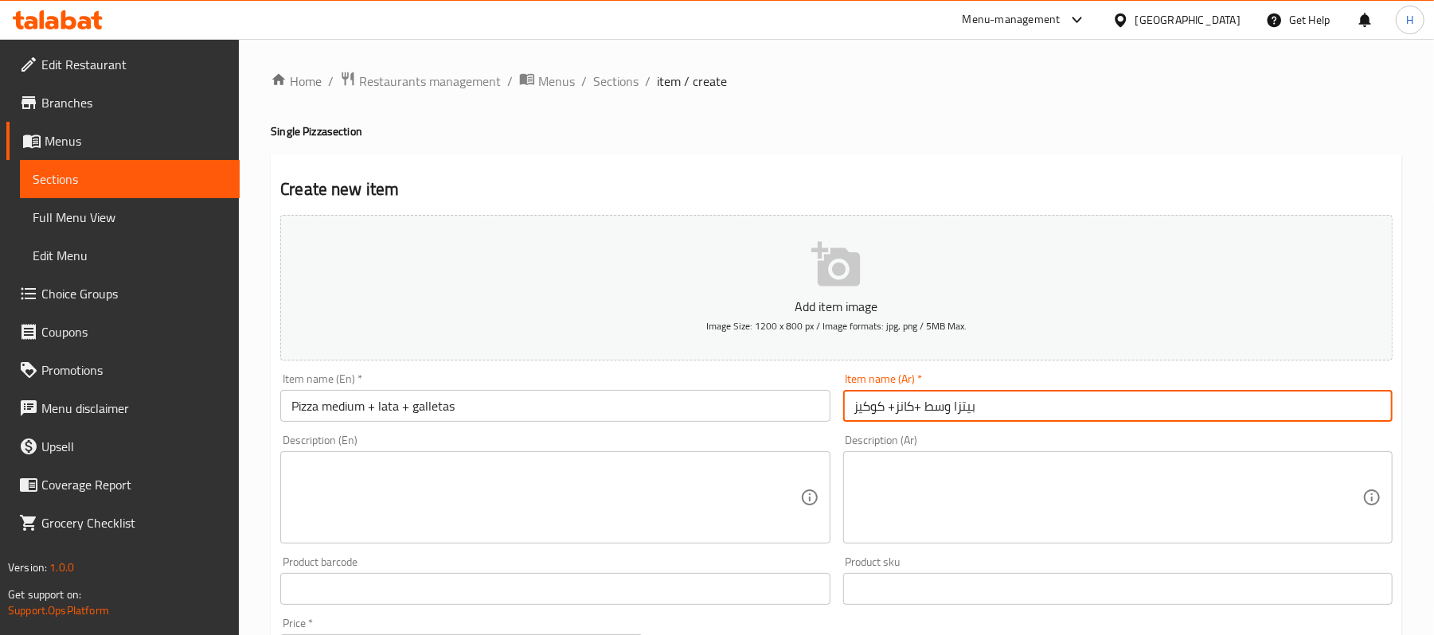
click at [899, 403] on input "بيتزا وسط +كانز+ كوكيز" at bounding box center [1117, 406] width 549 height 32
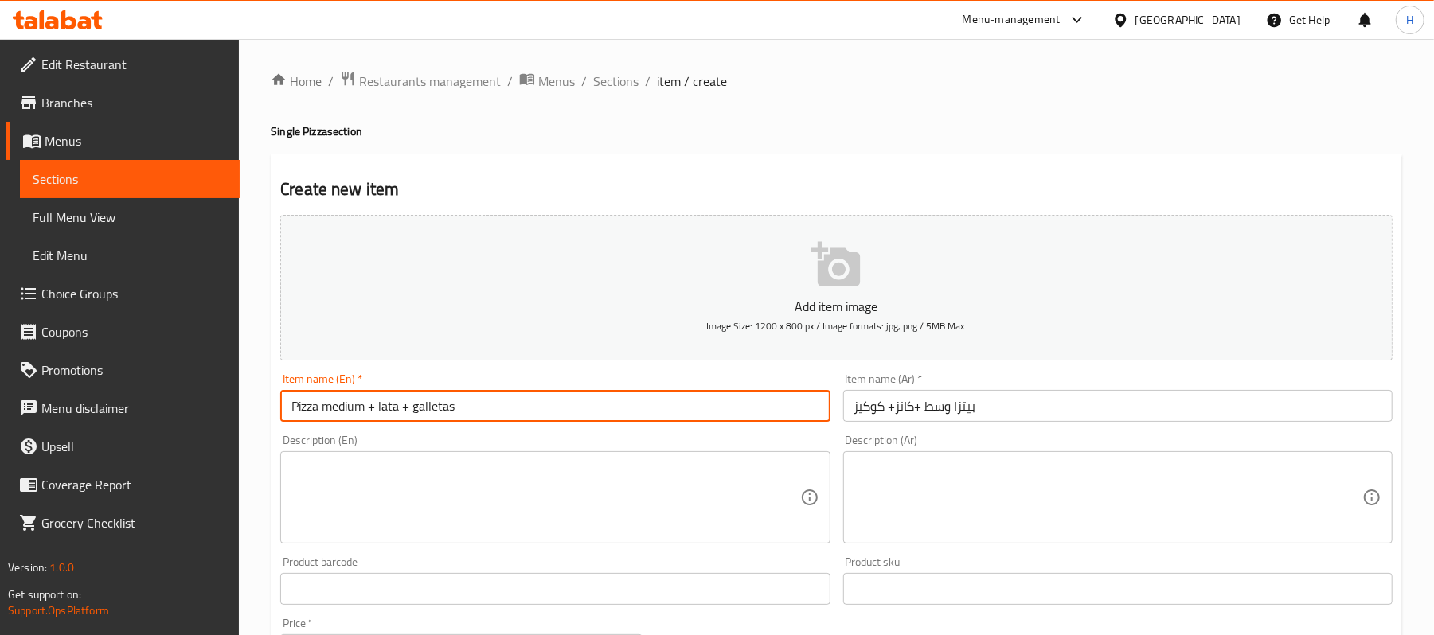
click at [392, 409] on input "Pizza medium + lata + galletas" at bounding box center [554, 406] width 549 height 32
click at [1003, 420] on input "بيتزا وسط +كانز+ كوكيز" at bounding box center [1117, 406] width 549 height 32
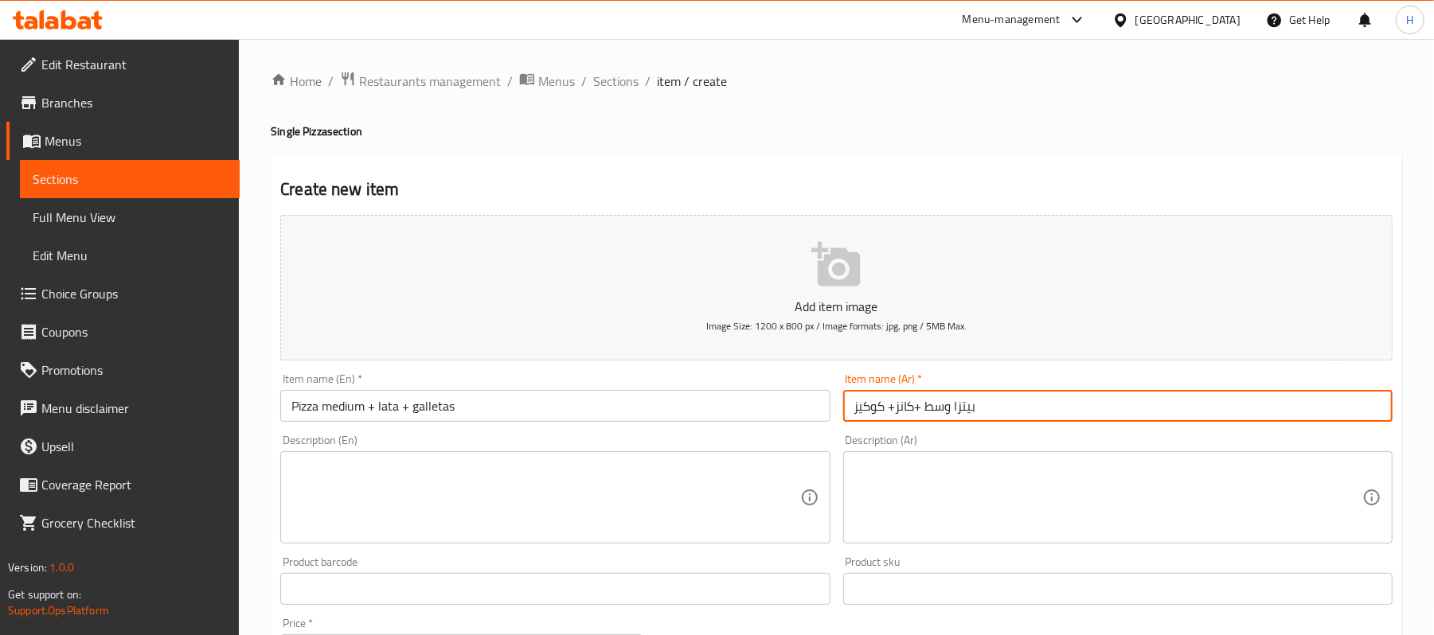
click at [1003, 420] on input "بيتزا وسط +كانز+ كوكيز" at bounding box center [1117, 406] width 549 height 32
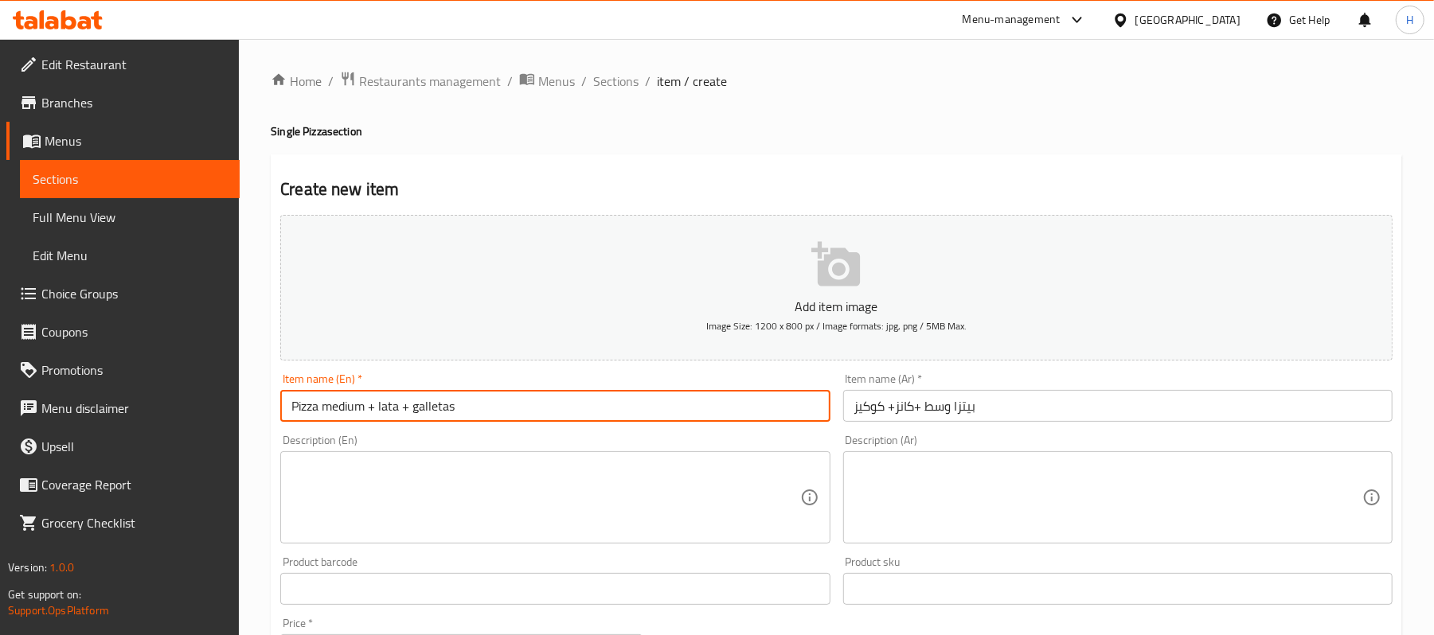
click at [505, 401] on input "Pizza medium + lata + galletas" at bounding box center [554, 406] width 549 height 32
paste input "Medium pizza + can + cookie"
type input "Medium pizza + can + cookies"
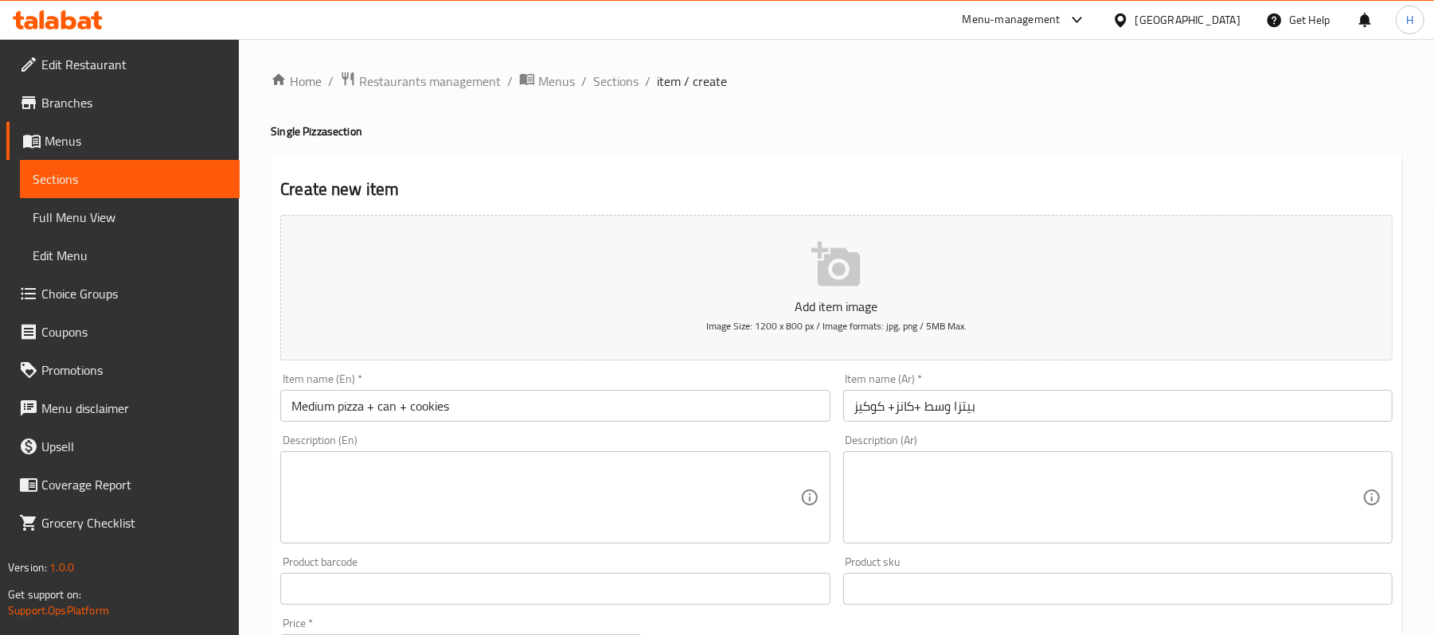
click at [536, 431] on div "Description (En) Description (En)" at bounding box center [555, 489] width 562 height 122
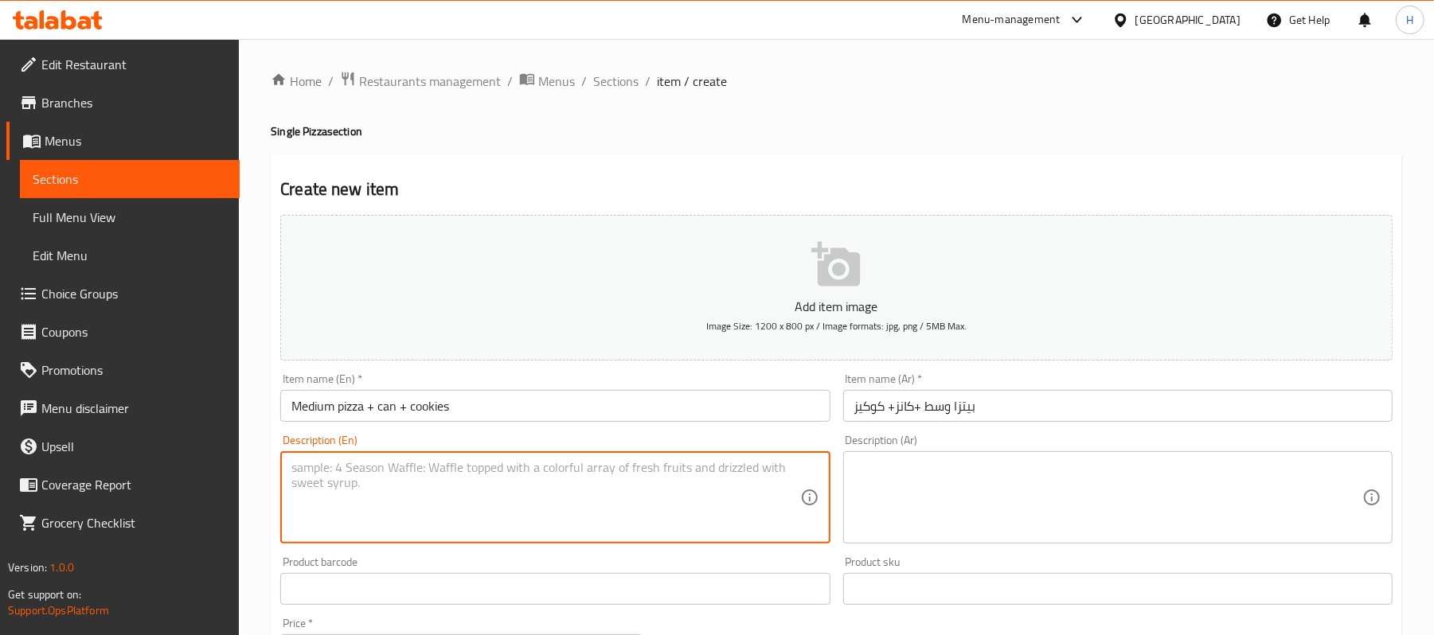
click at [501, 489] on textarea at bounding box center [545, 498] width 508 height 76
paste textarea "Coca-Cola"
click at [382, 411] on input "Medium pizza + can + cookies" at bounding box center [554, 406] width 549 height 32
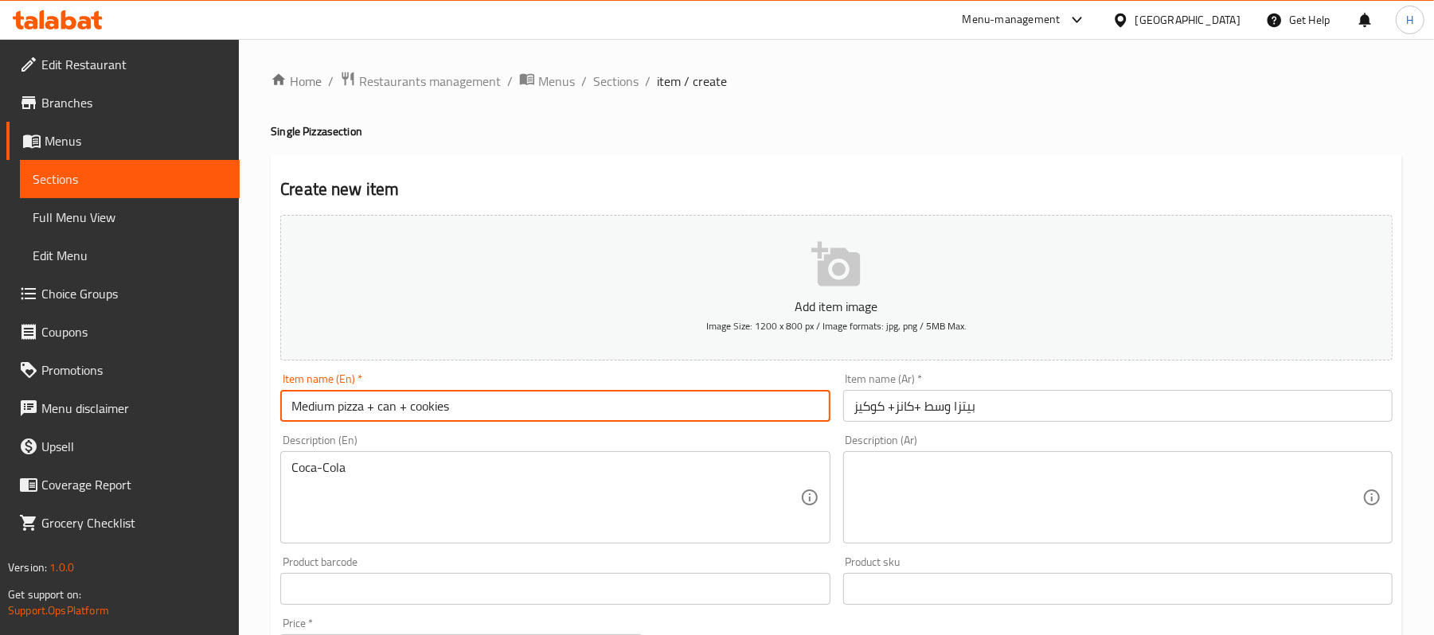
click at [382, 411] on input "Medium pizza + can + cookies" at bounding box center [554, 406] width 549 height 32
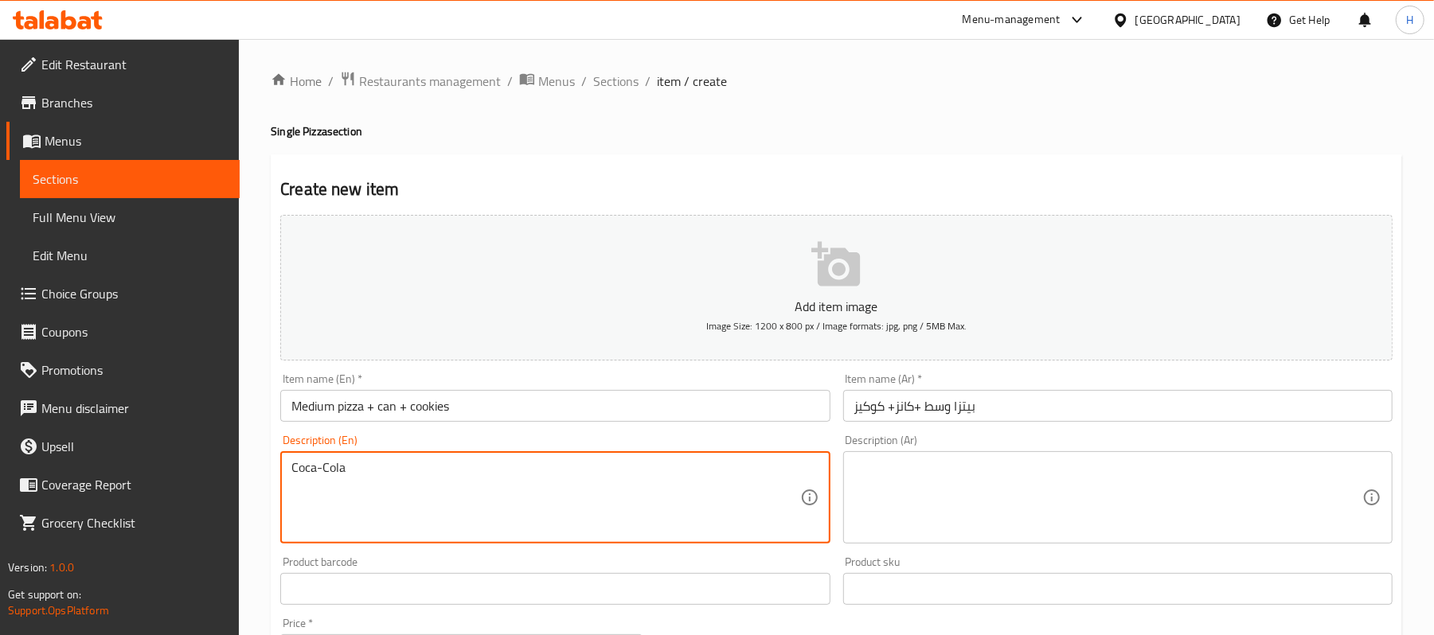
paste textarea "can"
click at [392, 473] on textarea "Coca-Cola can" at bounding box center [545, 498] width 508 height 76
type textarea "Coca-Cola can"
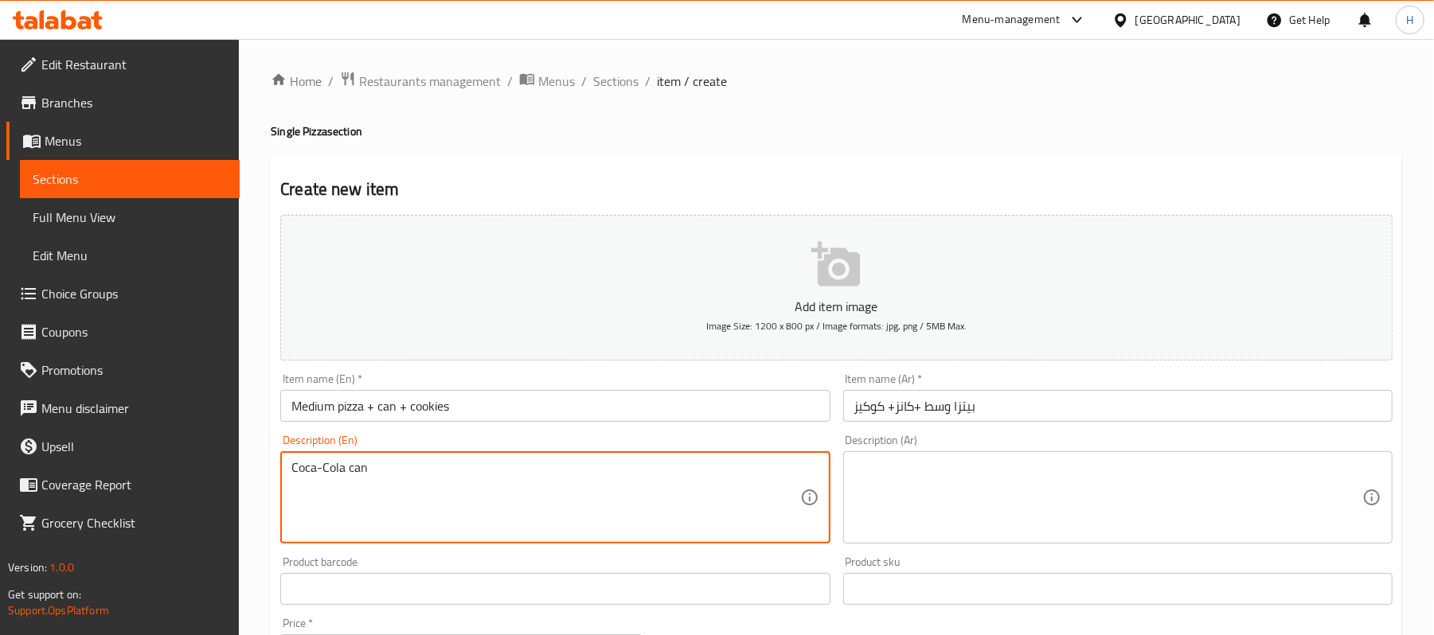
click at [1012, 497] on textarea at bounding box center [1108, 498] width 508 height 76
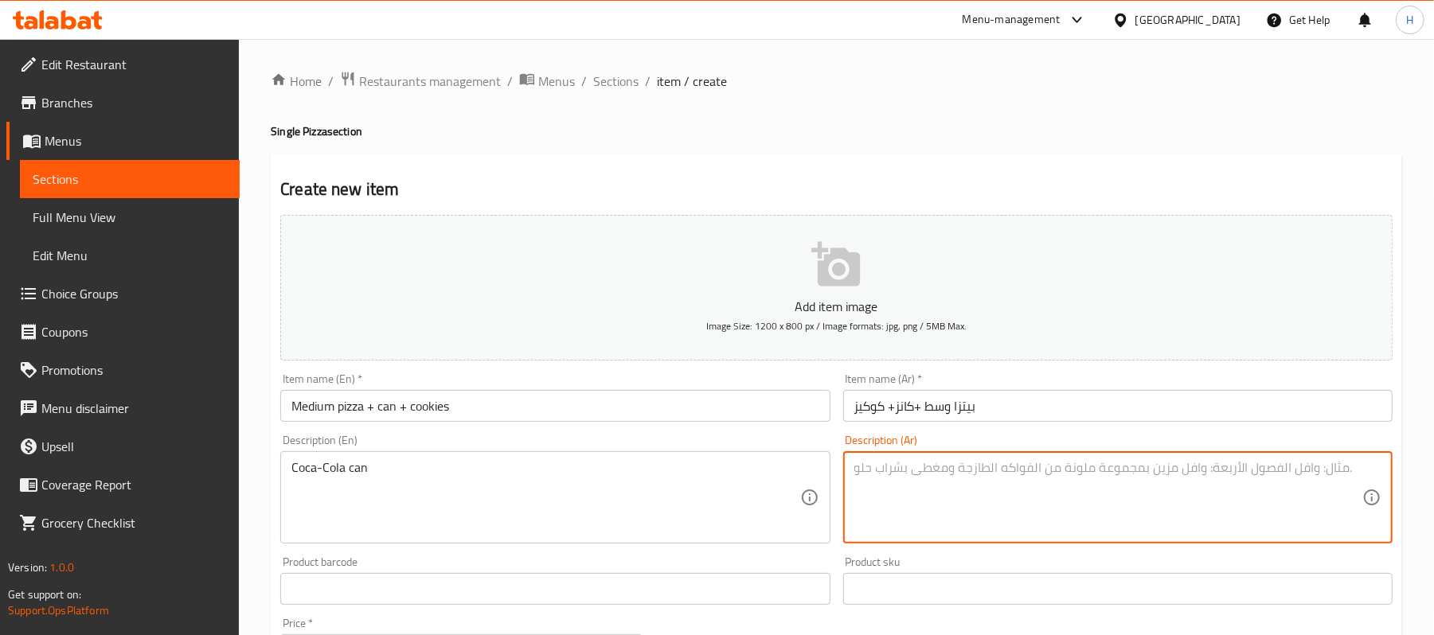
paste textarea "علبة كوكاكولا"
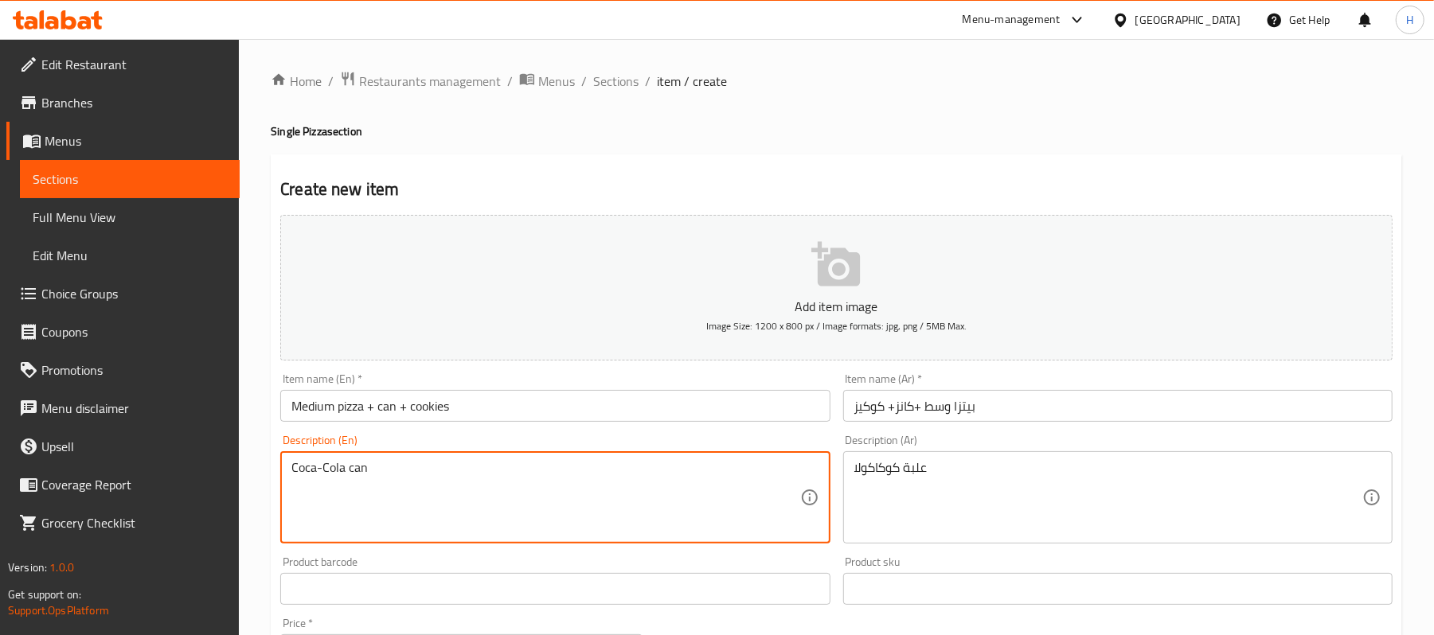
click at [354, 474] on textarea "Coca-Cola can" at bounding box center [545, 498] width 508 height 76
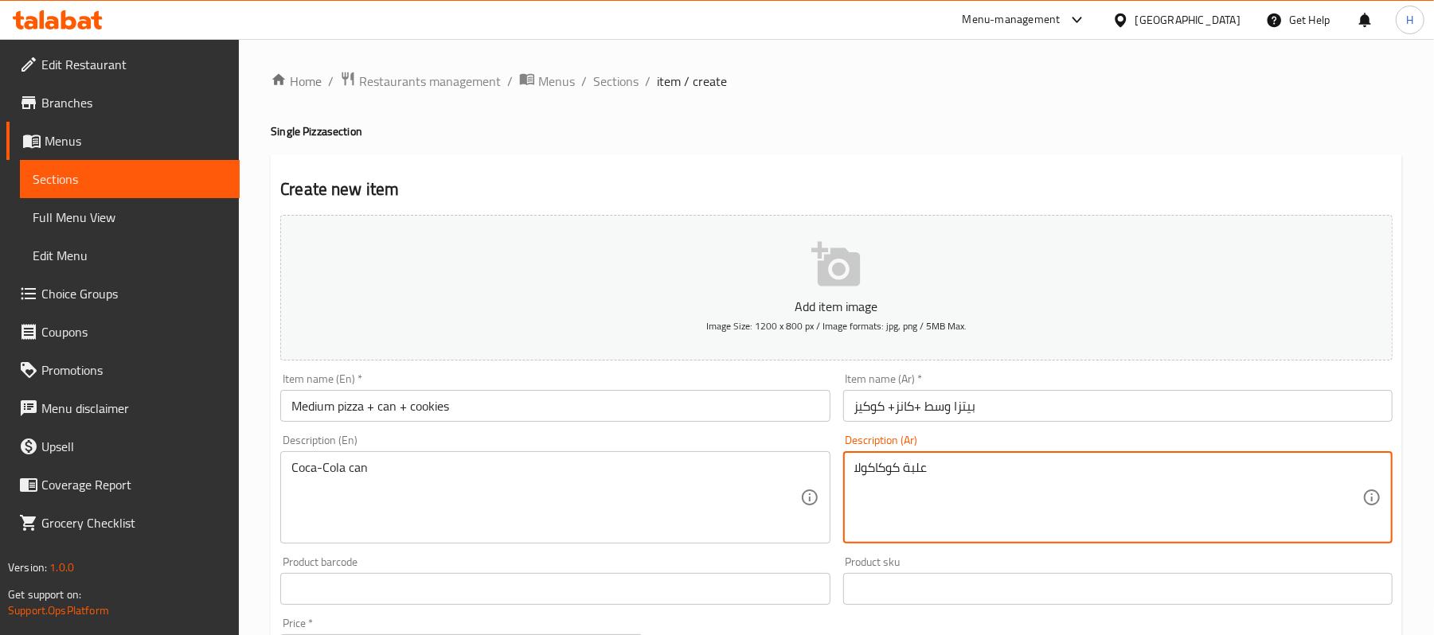
click at [908, 468] on textarea "علبة كوكاكولا" at bounding box center [1108, 498] width 508 height 76
paste textarea
type textarea "علب كوكاكولا"
click at [739, 431] on div "Description (En) Coca-Cola can Description (En)" at bounding box center [555, 489] width 562 height 122
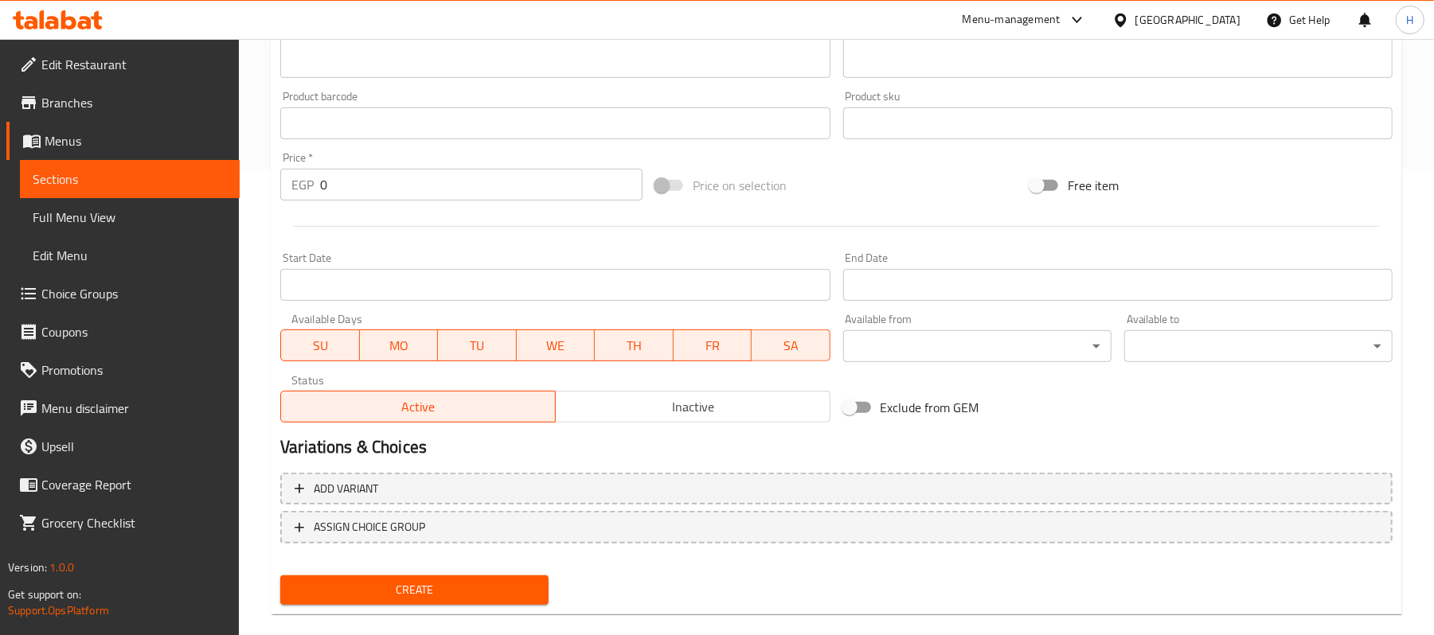
scroll to position [488, 0]
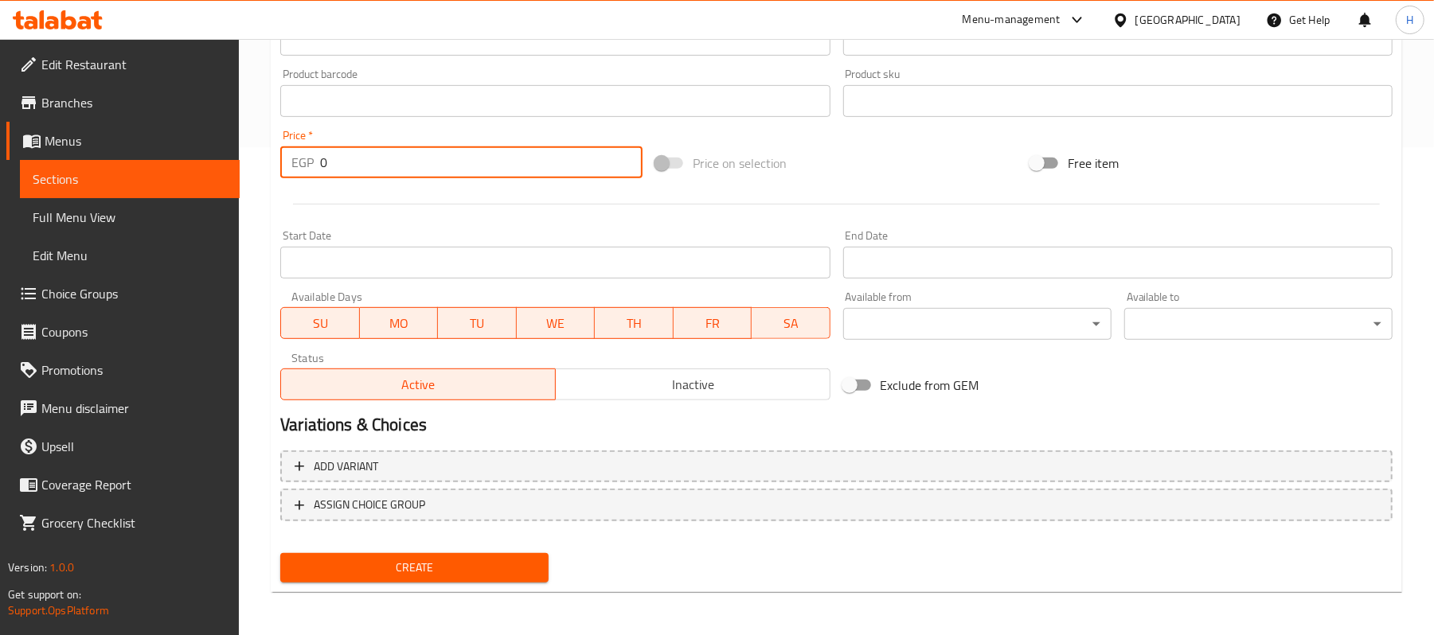
drag, startPoint x: 345, startPoint y: 174, endPoint x: 315, endPoint y: 170, distance: 30.4
click at [315, 170] on div "EGP 0 Price *" at bounding box center [461, 162] width 362 height 32
type input "280"
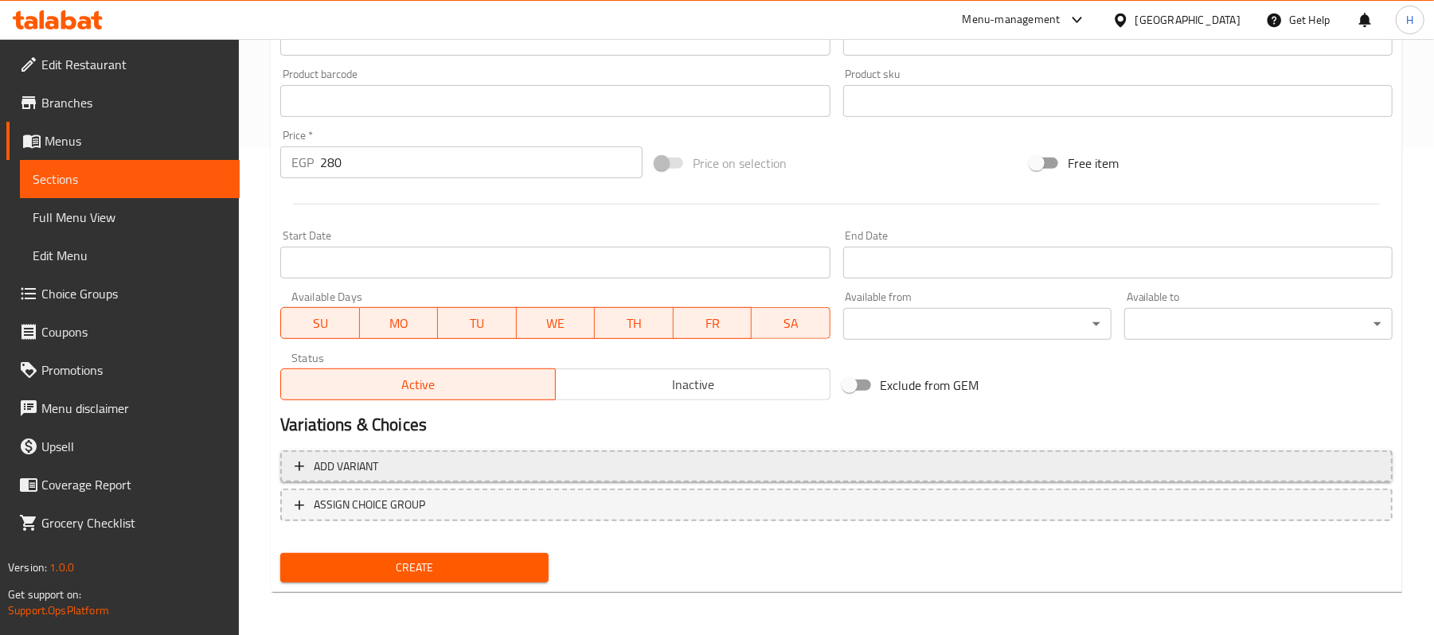
click at [1017, 459] on span "Add variant" at bounding box center [836, 467] width 1083 height 20
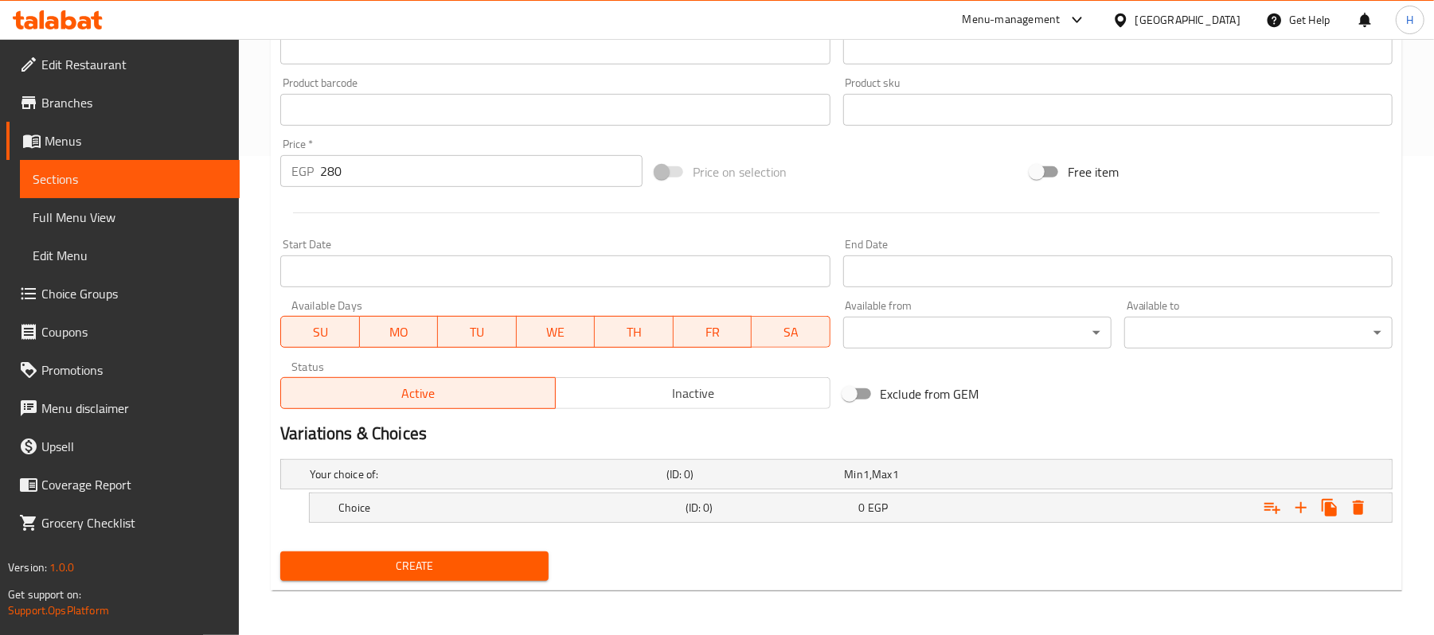
scroll to position [481, 0]
click at [1017, 495] on div "Choice (ID: 0) 0 EGP" at bounding box center [855, 507] width 1040 height 35
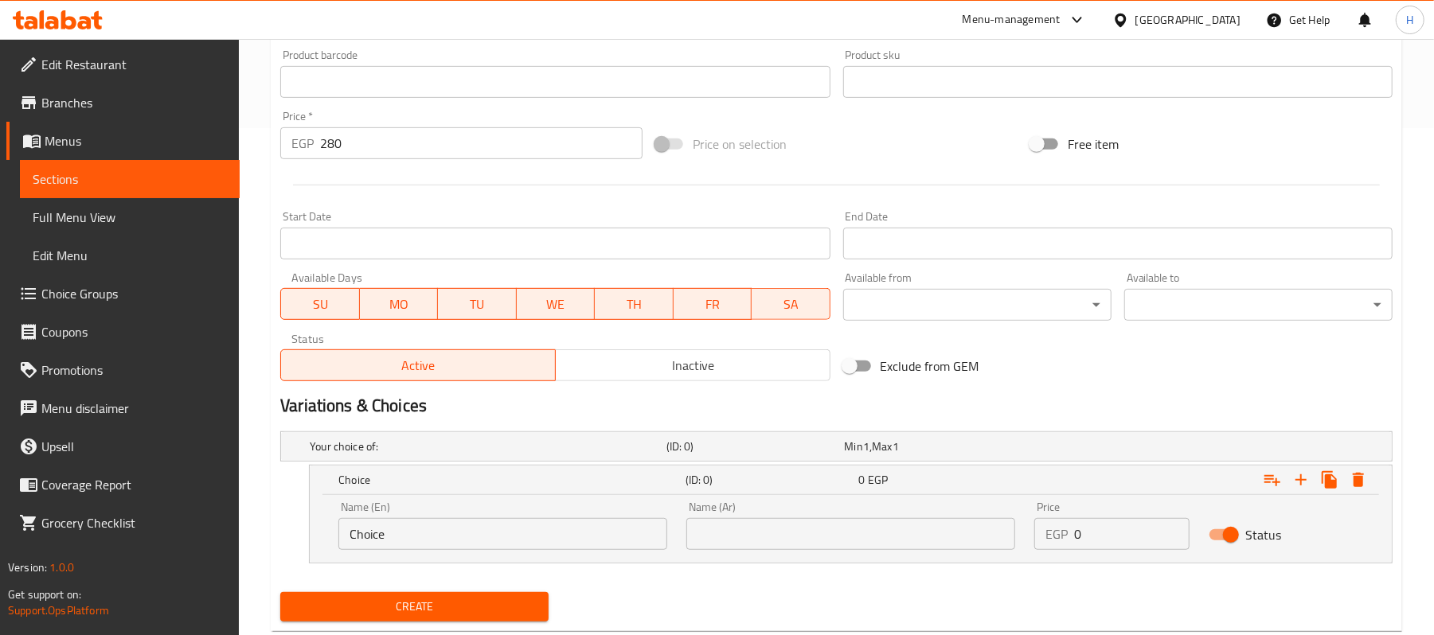
scroll to position [548, 0]
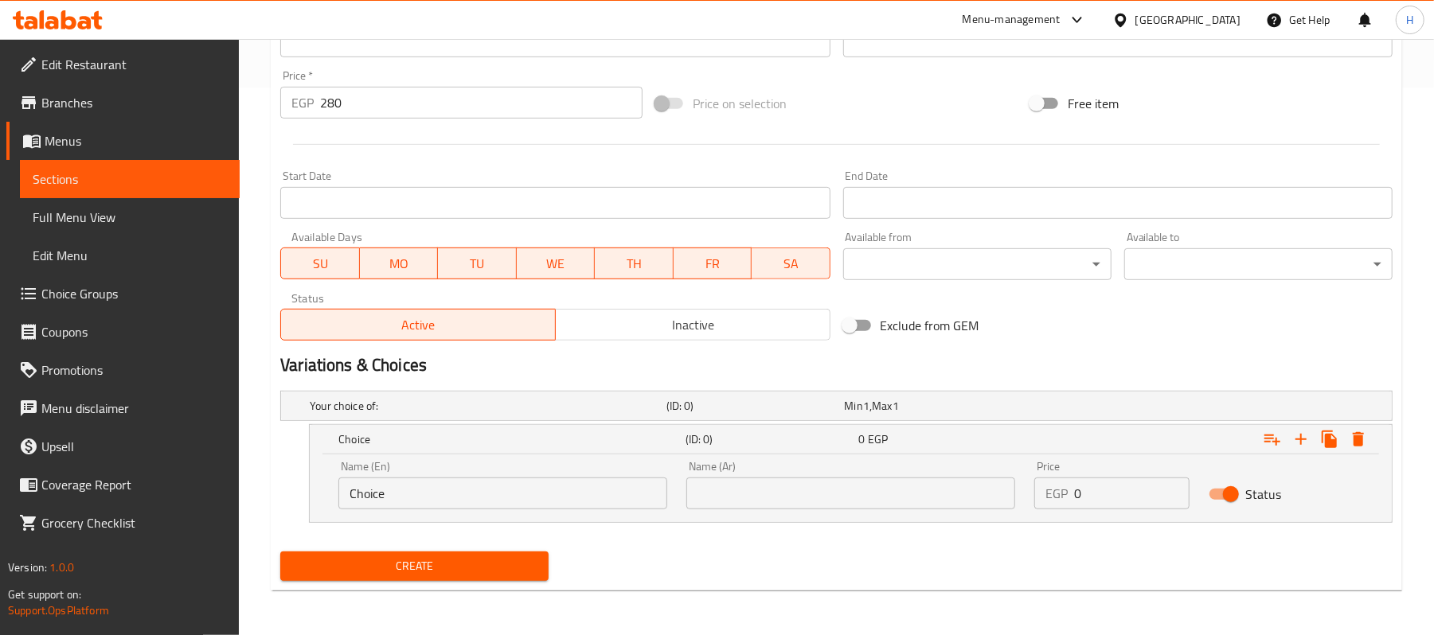
click at [896, 510] on div "Name (Ar) Name (Ar)" at bounding box center [851, 485] width 348 height 68
drag, startPoint x: 896, startPoint y: 491, endPoint x: 969, endPoint y: 522, distance: 79.5
click at [896, 491] on input "text" at bounding box center [850, 494] width 329 height 32
paste input "تشيز لافرز وسط"
type input "تشيز لافرز وسط"
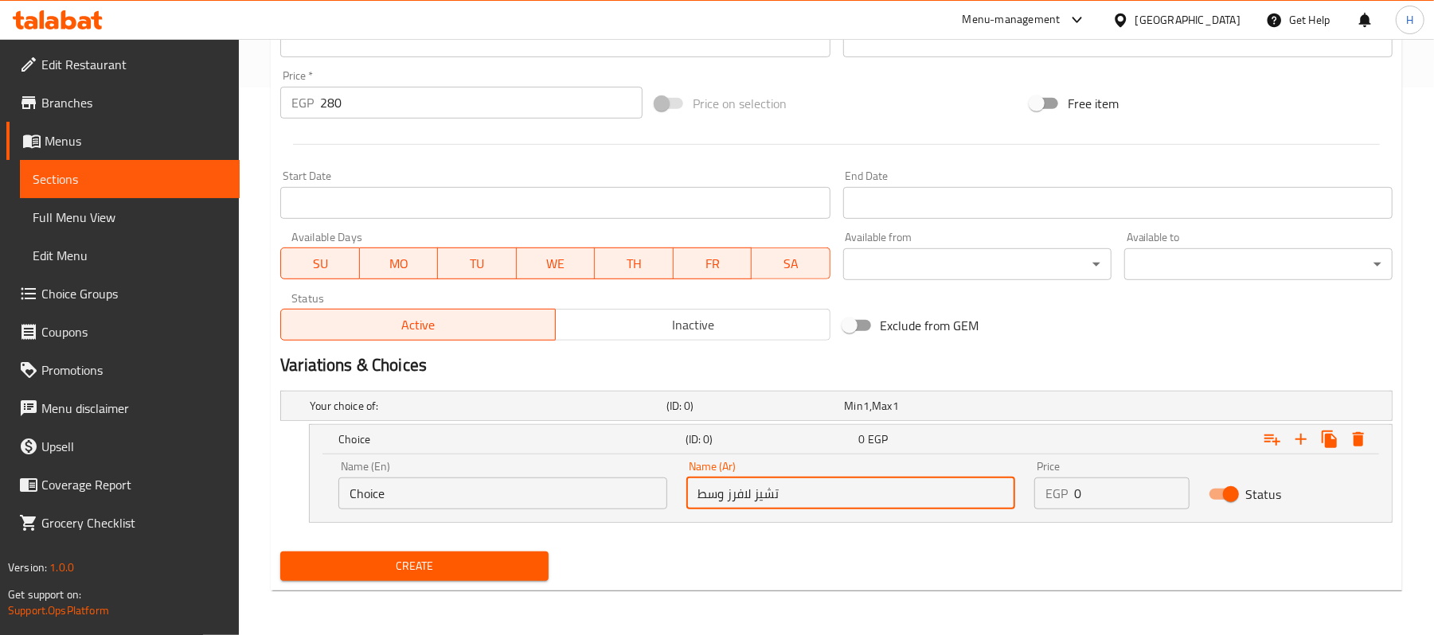
click at [501, 508] on input "Choice" at bounding box center [502, 494] width 329 height 32
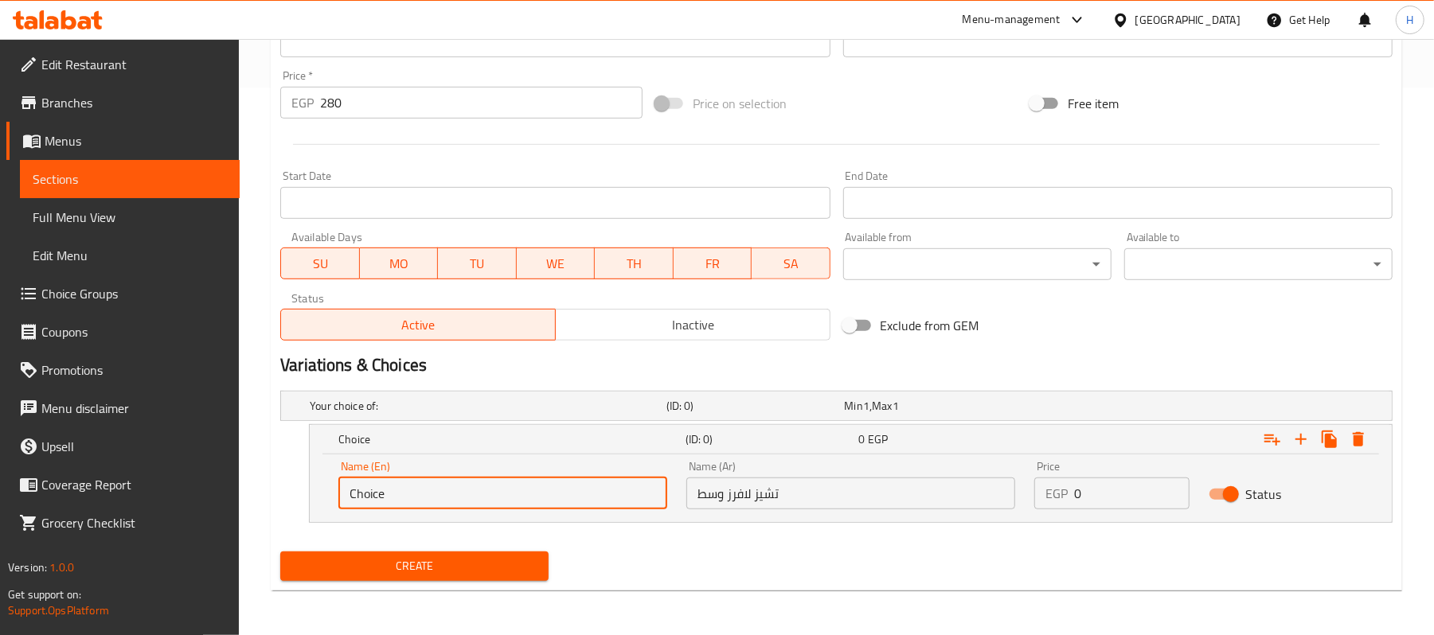
click at [501, 508] on input "Choice" at bounding box center [502, 494] width 329 height 32
paste input "eese Lovers Medium"
type input "Cheese Lovers Medium"
click at [516, 561] on span "Create" at bounding box center [414, 566] width 243 height 20
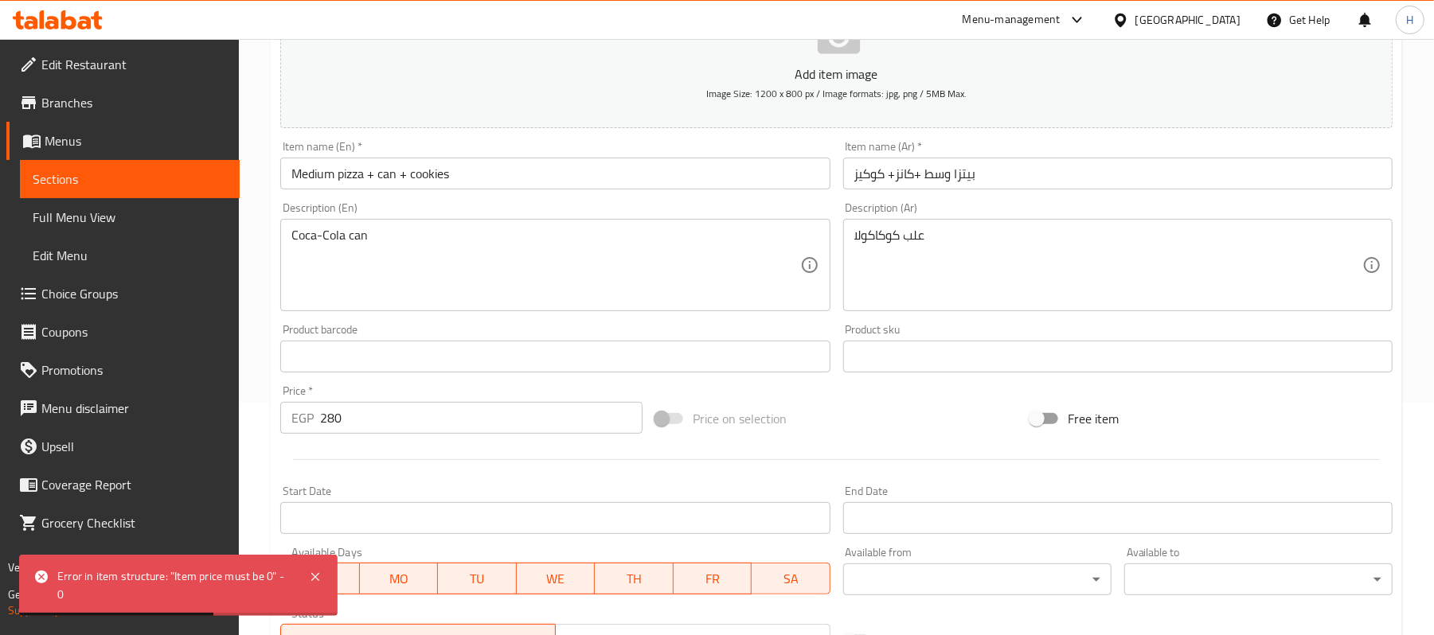
scroll to position [230, 0]
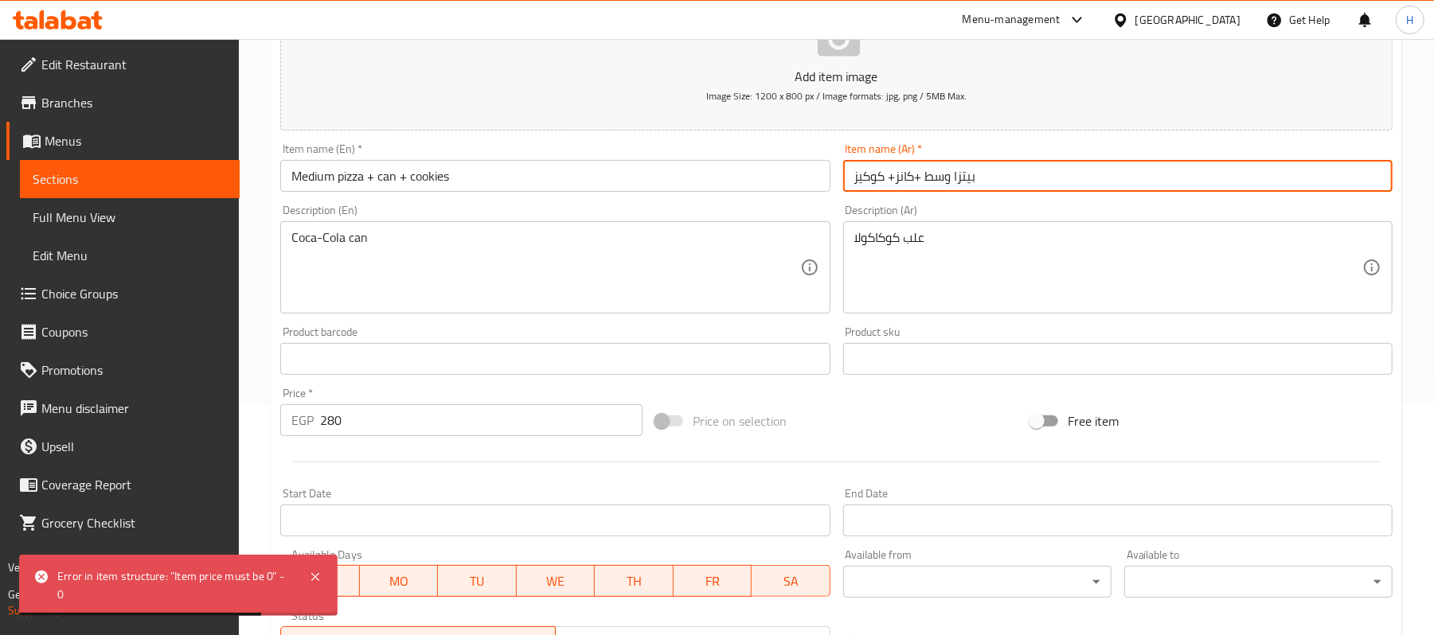
click at [971, 177] on input "بيتزا وسط +كانز+ كوكيز" at bounding box center [1117, 176] width 549 height 32
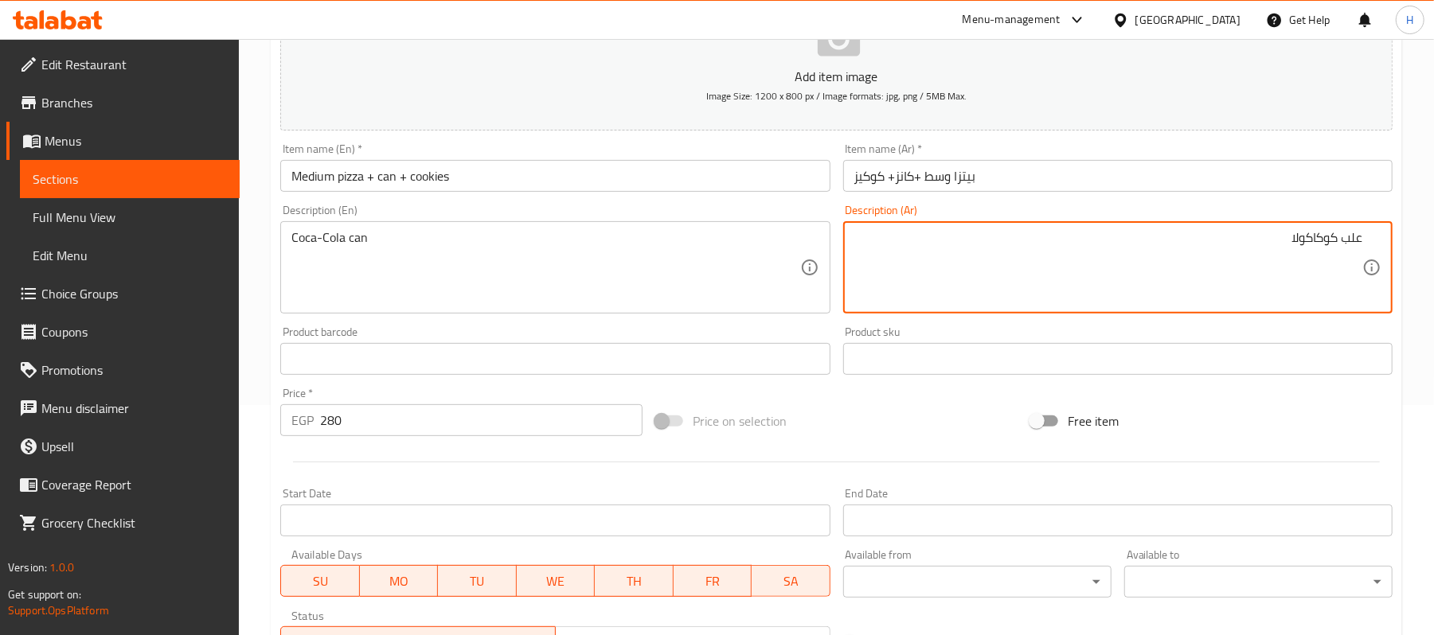
click at [1332, 243] on textarea "علب كوكاكولا" at bounding box center [1108, 268] width 508 height 76
paste textarea "يتزا وسط +كانز+ كوكيز"
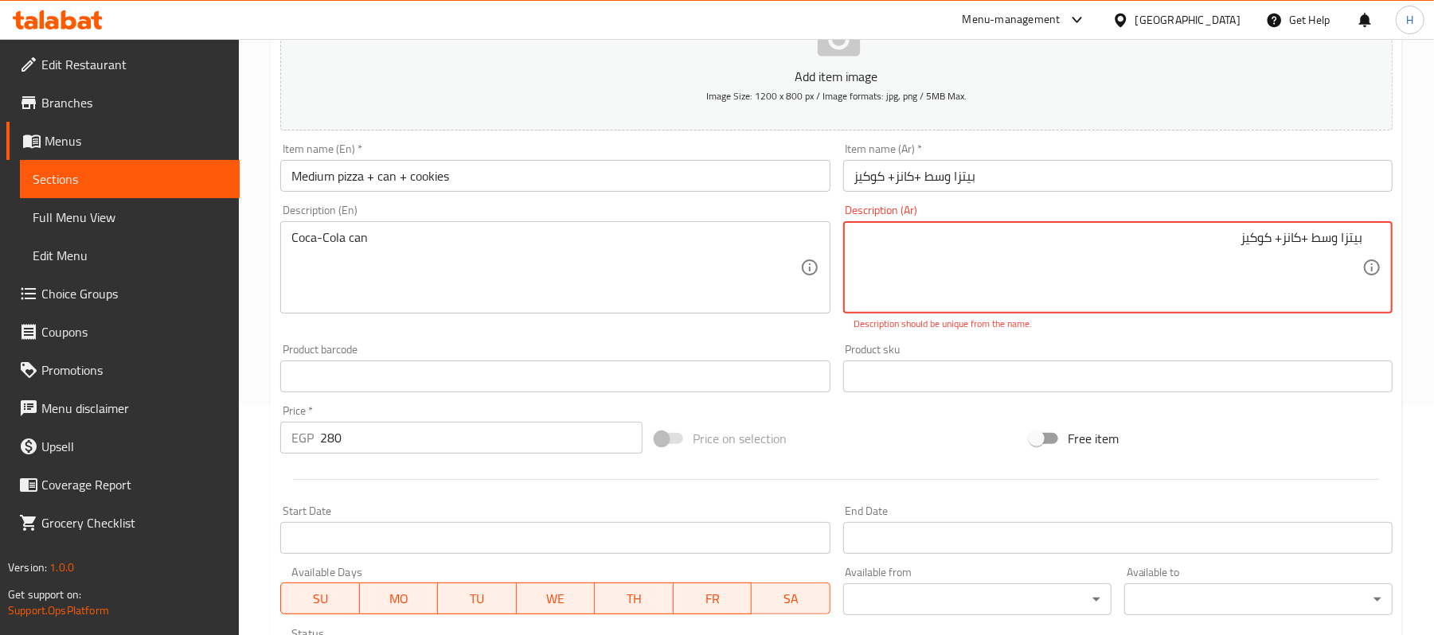
click at [1278, 236] on textarea "بيتزا وسط +كانز+ كوكيز" at bounding box center [1108, 268] width 508 height 76
type textarea "بيتزا وسط +كانز (+ كوكيز"
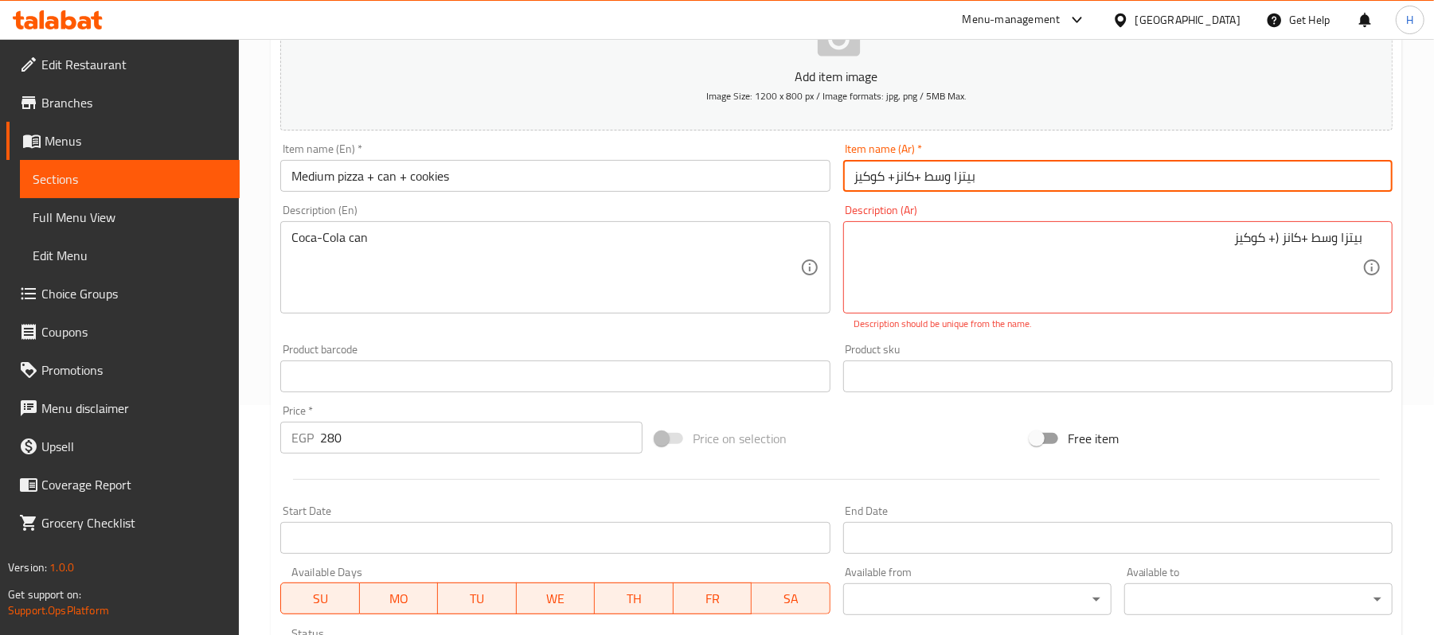
click at [866, 180] on input "بيتزا وسط +كانز+ كوكيز" at bounding box center [1117, 176] width 549 height 32
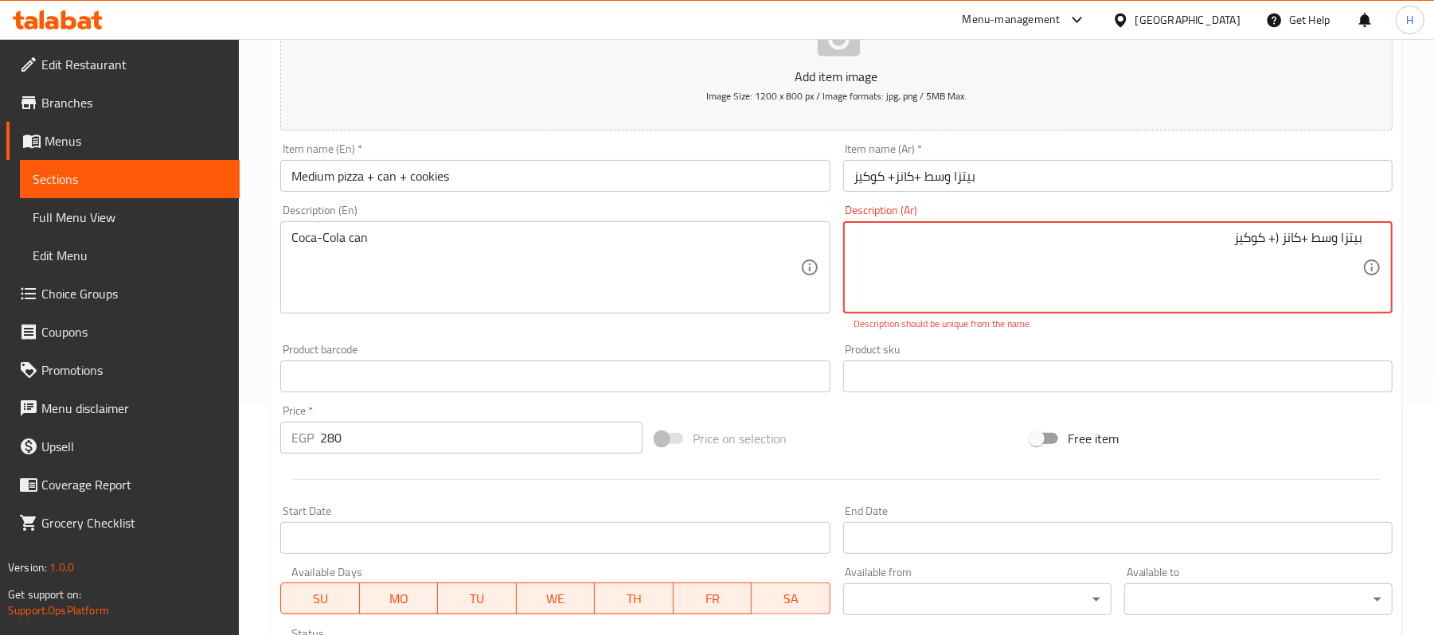
click at [501, 172] on input "Medium pizza + can + cookies" at bounding box center [554, 176] width 549 height 32
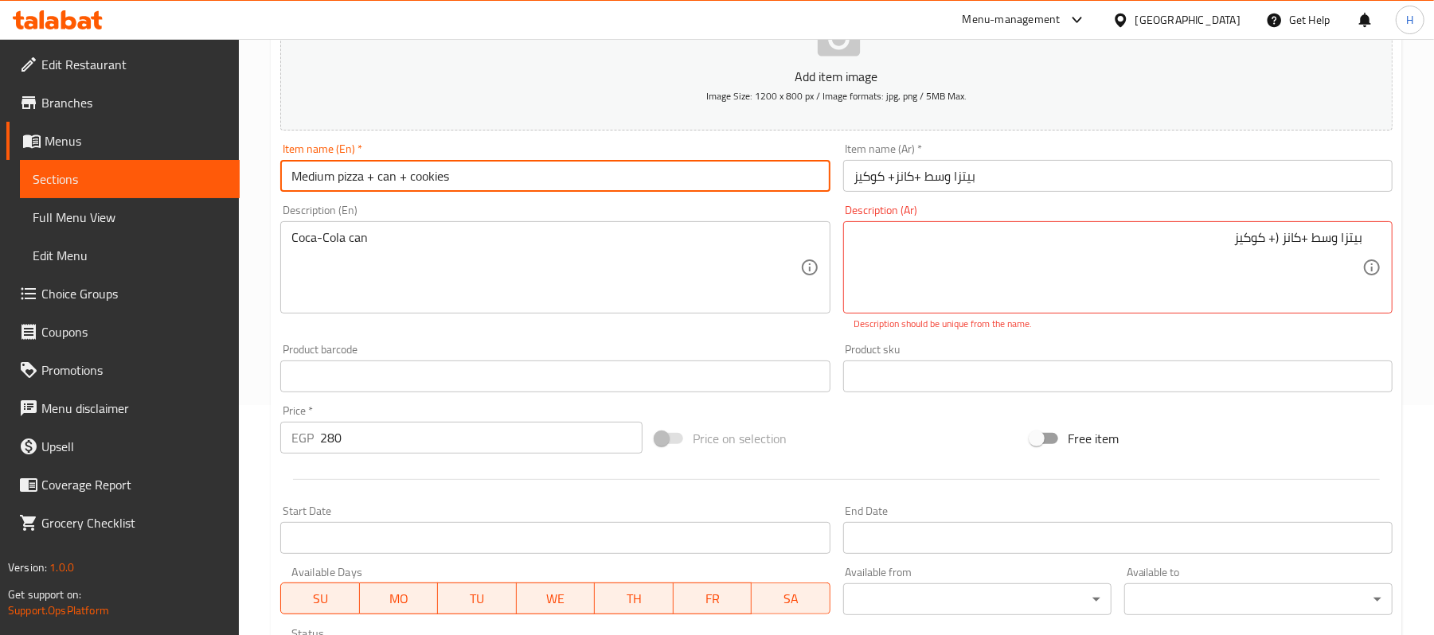
click at [501, 172] on input "Medium pizza + can + cookies" at bounding box center [554, 176] width 549 height 32
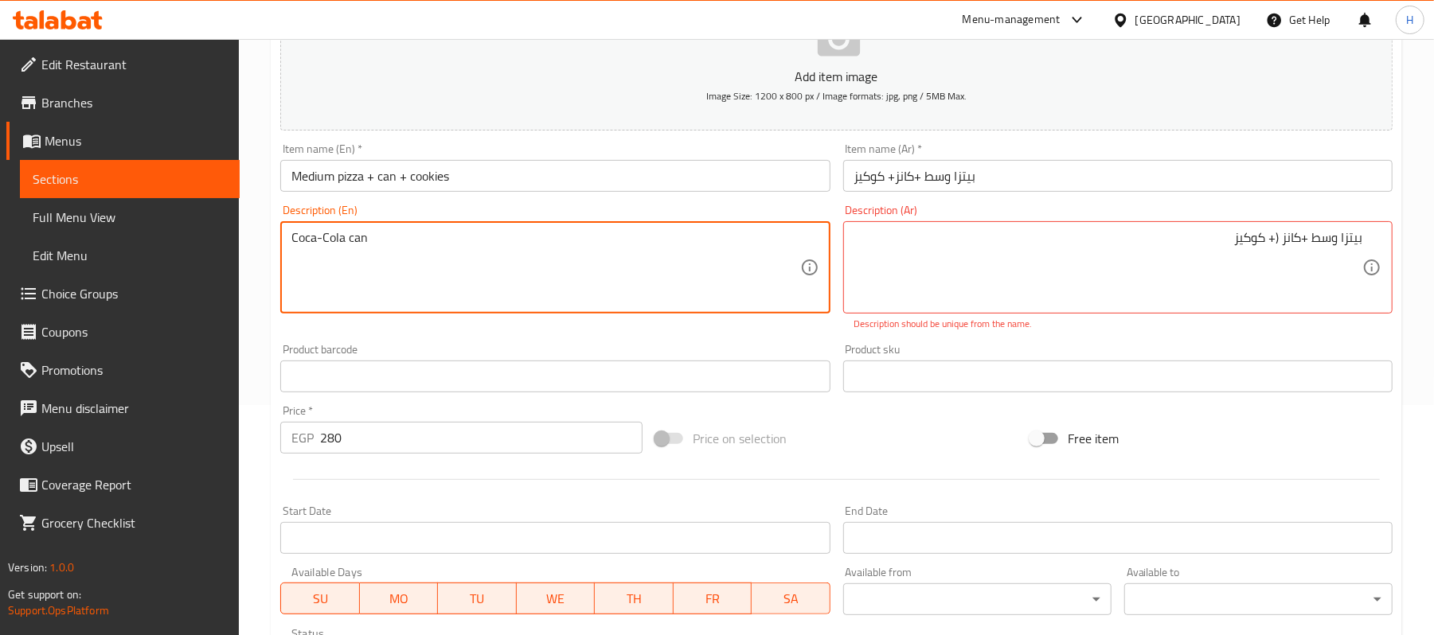
paste textarea "بيتزا وسط +كانز+ كوكيز"
type textarea "Coca-Cola can بيتزا وسط +كانز+ كوكيز"
click at [428, 158] on div "Item name (En)   * Medium pizza + can + cookies Item name (En) *" at bounding box center [554, 167] width 549 height 49
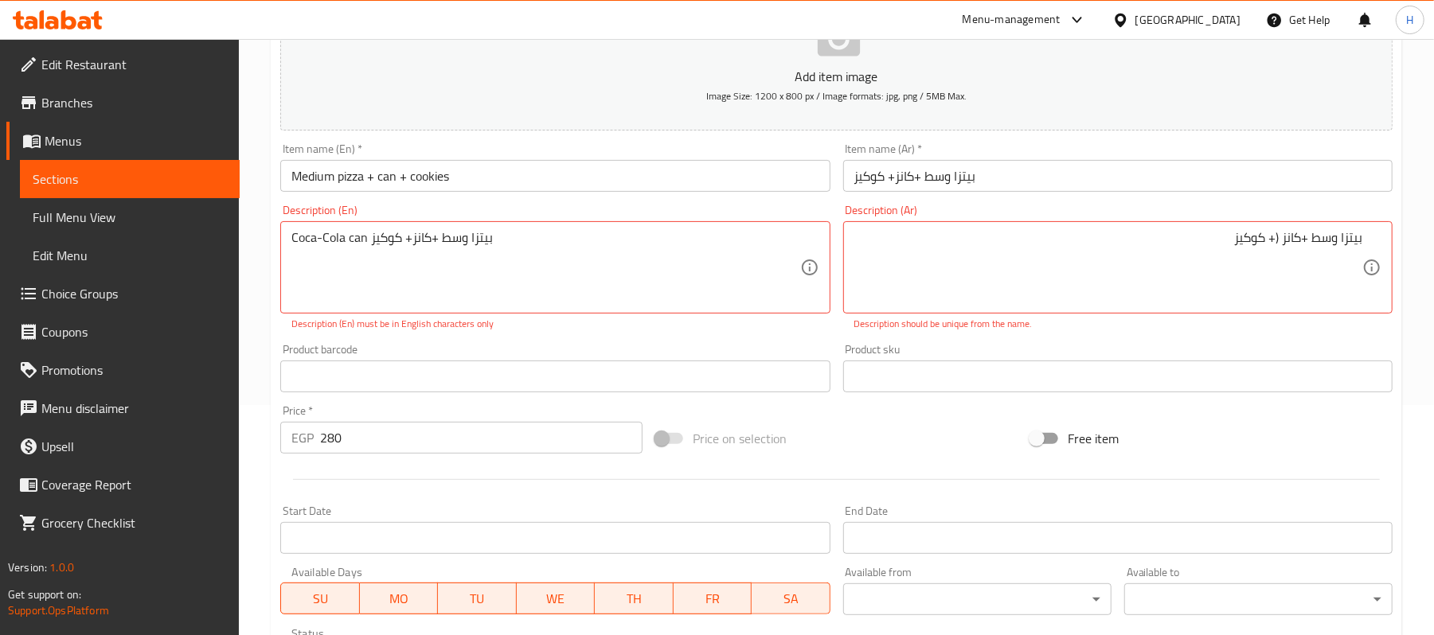
click at [433, 170] on input "Medium pizza + can + cookies" at bounding box center [554, 176] width 549 height 32
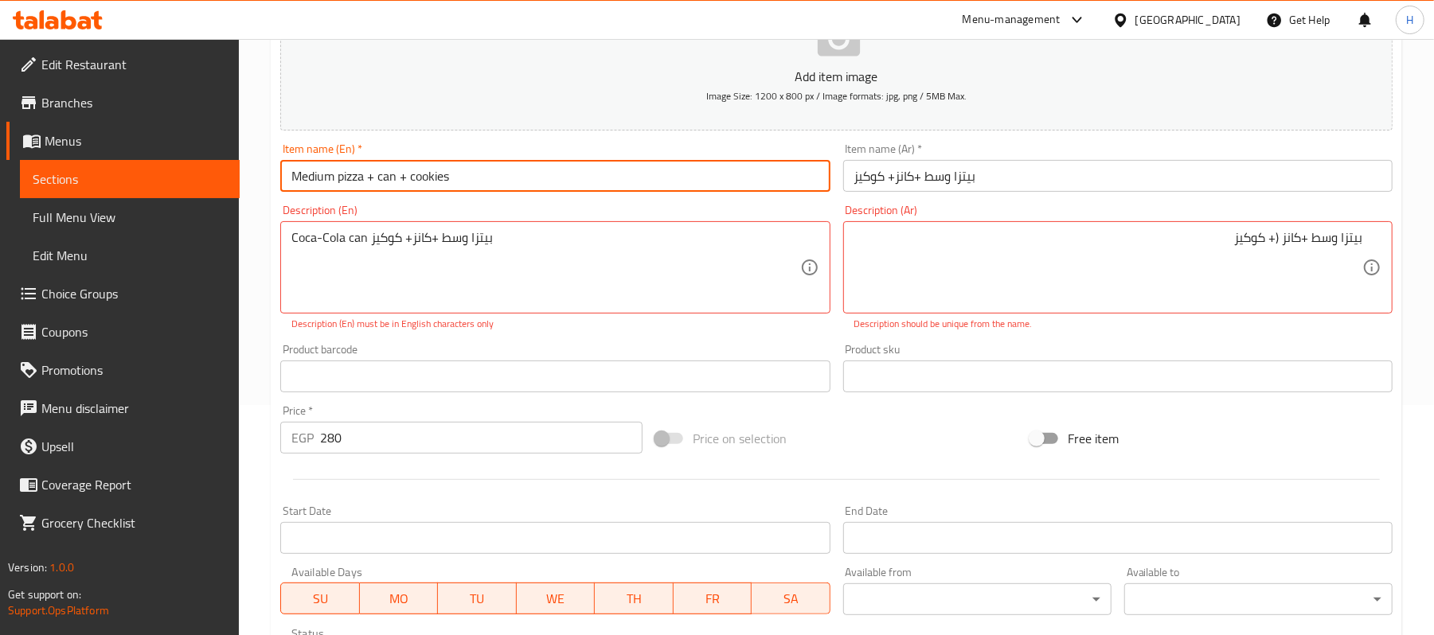
click at [433, 170] on input "Medium pizza + can + cookies" at bounding box center [554, 176] width 549 height 32
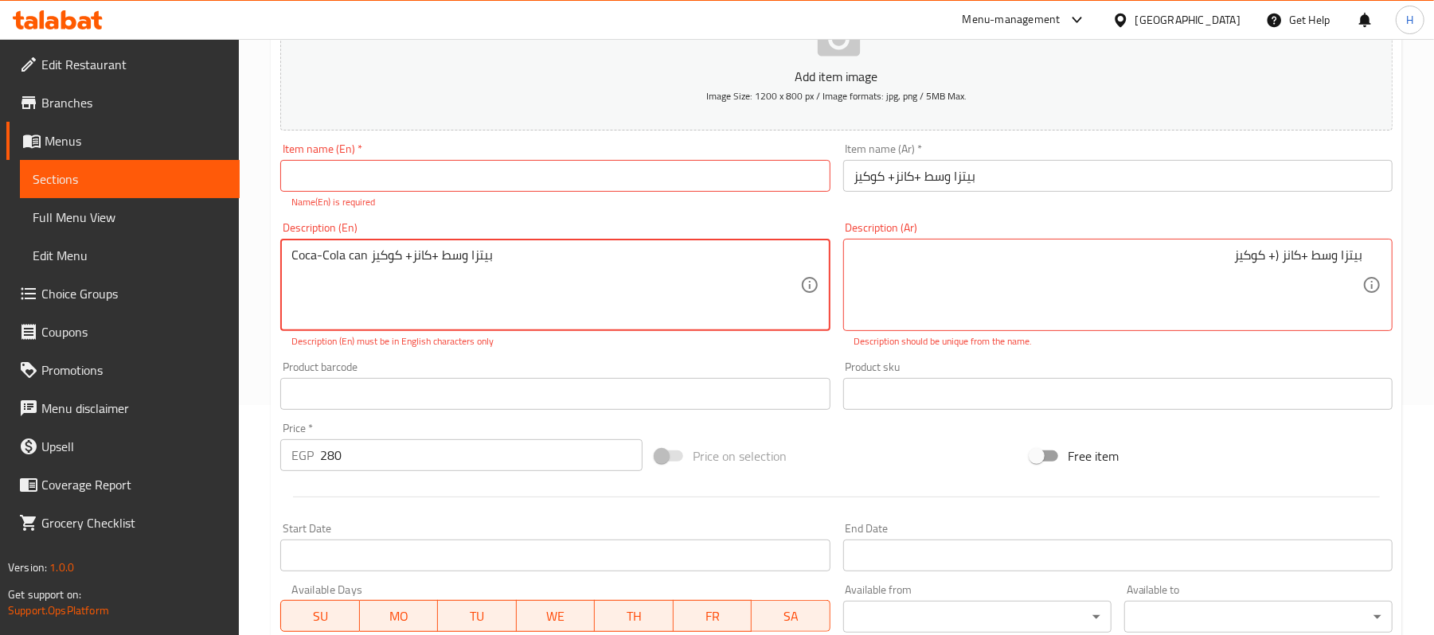
click at [513, 255] on textarea "Coca-Cola can بيتزا وسط +كانز+ كوكيز" at bounding box center [545, 286] width 508 height 76
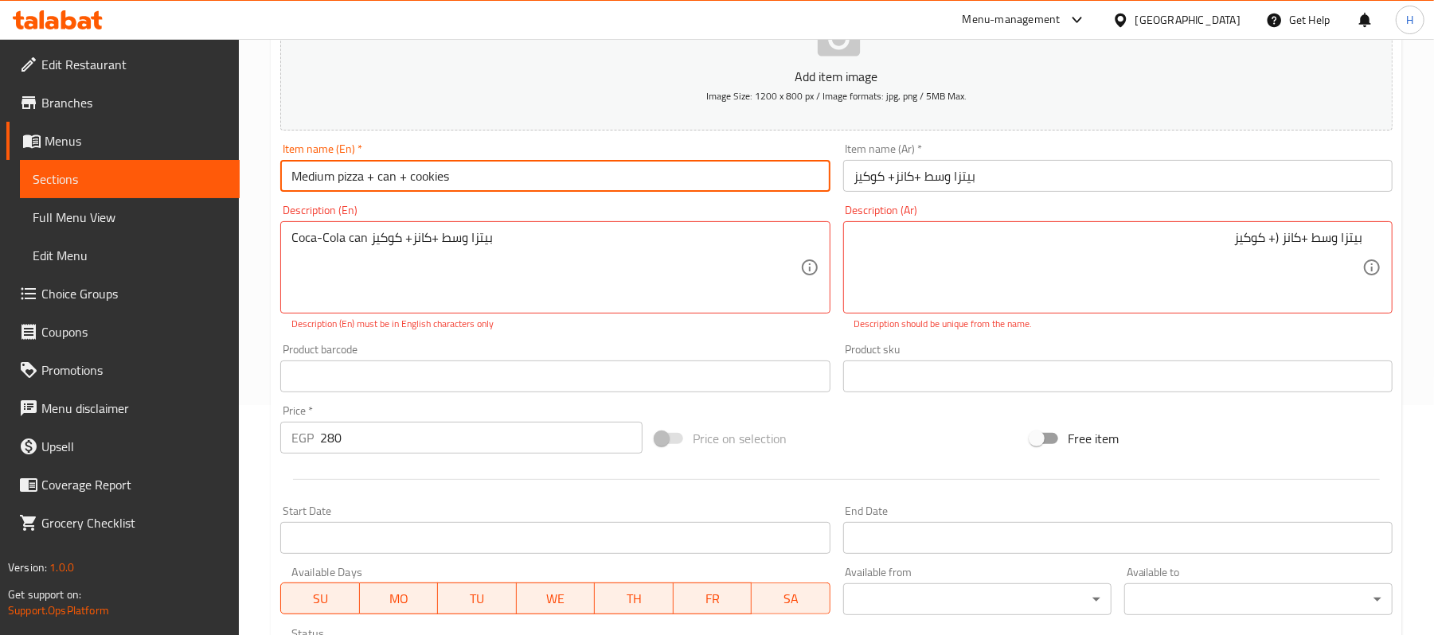
type input "Medium pizza + can + cookies"
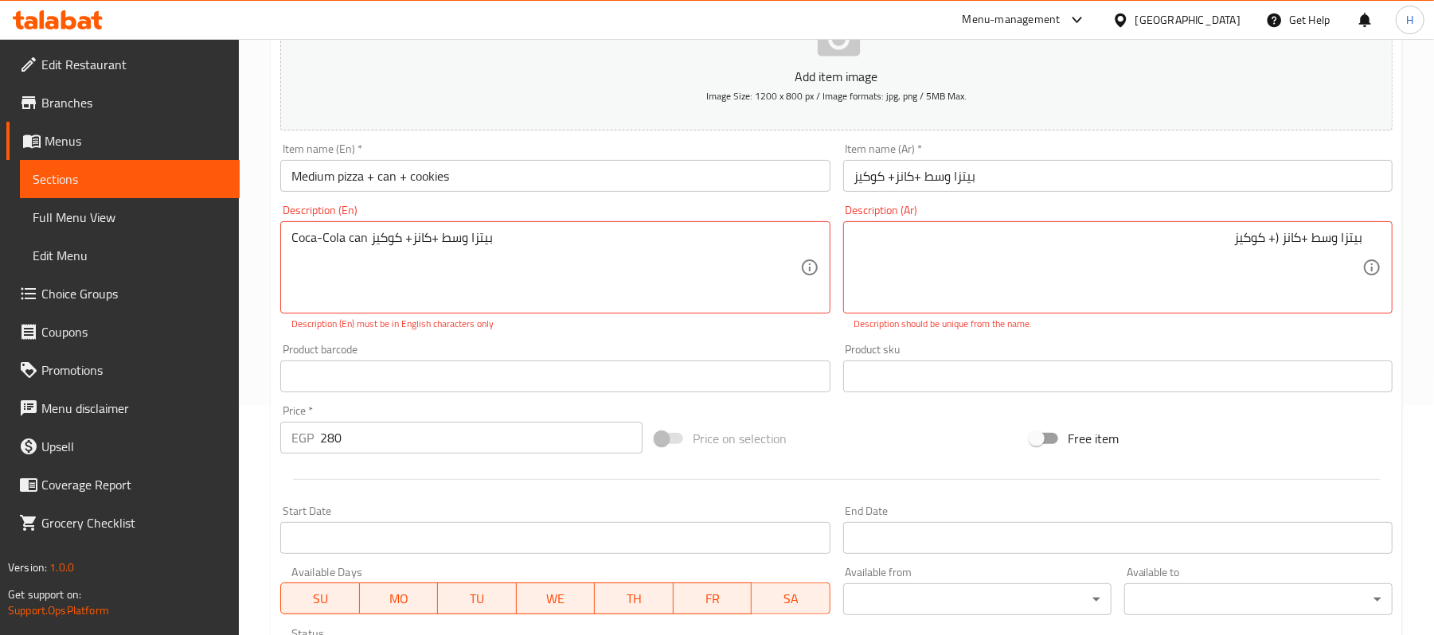
click at [533, 334] on div "Description (En) Coca-Cola can بيتزا وسط +كانز+ كوكيز Description (En) Descript…" at bounding box center [555, 267] width 562 height 139
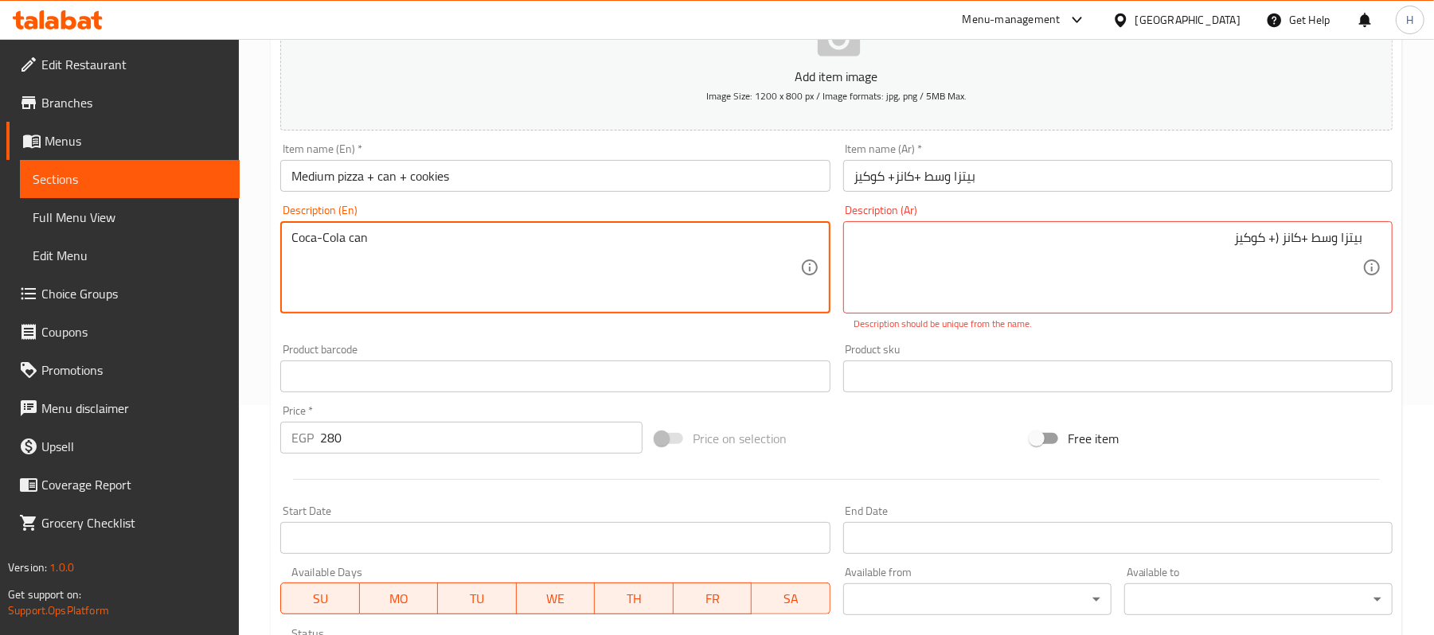
paste textarea "Medium pizza + can + cookies"
drag, startPoint x: 365, startPoint y: 237, endPoint x: 261, endPoint y: 242, distance: 103.6
click at [261, 242] on div "Home / Restaurants management / Menus / Sections / item / create Single Pizza s…" at bounding box center [836, 389] width 1195 height 1161
click at [400, 236] on textarea "Medium pizza + can + cookies" at bounding box center [545, 268] width 508 height 76
paste textarea "Coca-Cola can"
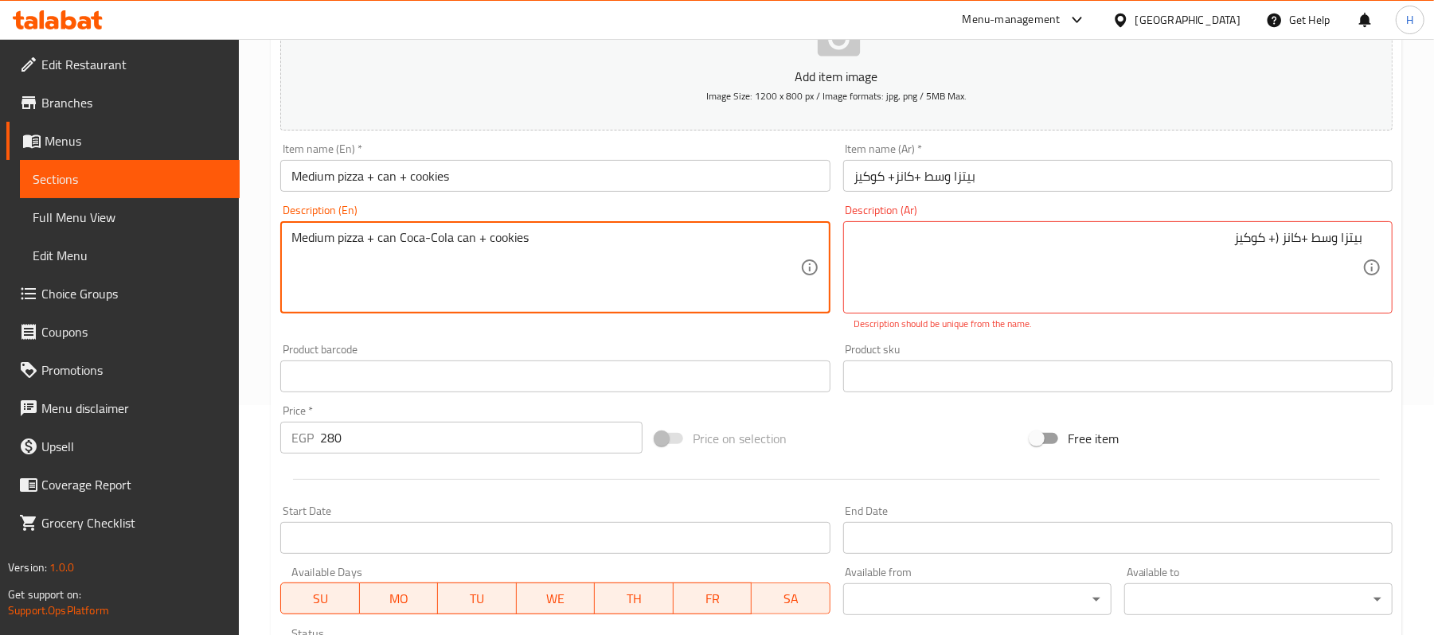
click at [405, 237] on textarea "Medium pizza + can Coca-Cola can + cookies" at bounding box center [545, 268] width 508 height 76
click at [463, 240] on textarea "Medium pizza + can (Coca-Cola can + cookies" at bounding box center [545, 268] width 508 height 76
click at [465, 240] on textarea "Medium pizza + can (Coca-Cola can + cookies" at bounding box center [545, 268] width 508 height 76
click at [458, 243] on textarea "Medium pizza + can (Coca-Cola )+ cookies" at bounding box center [545, 268] width 508 height 76
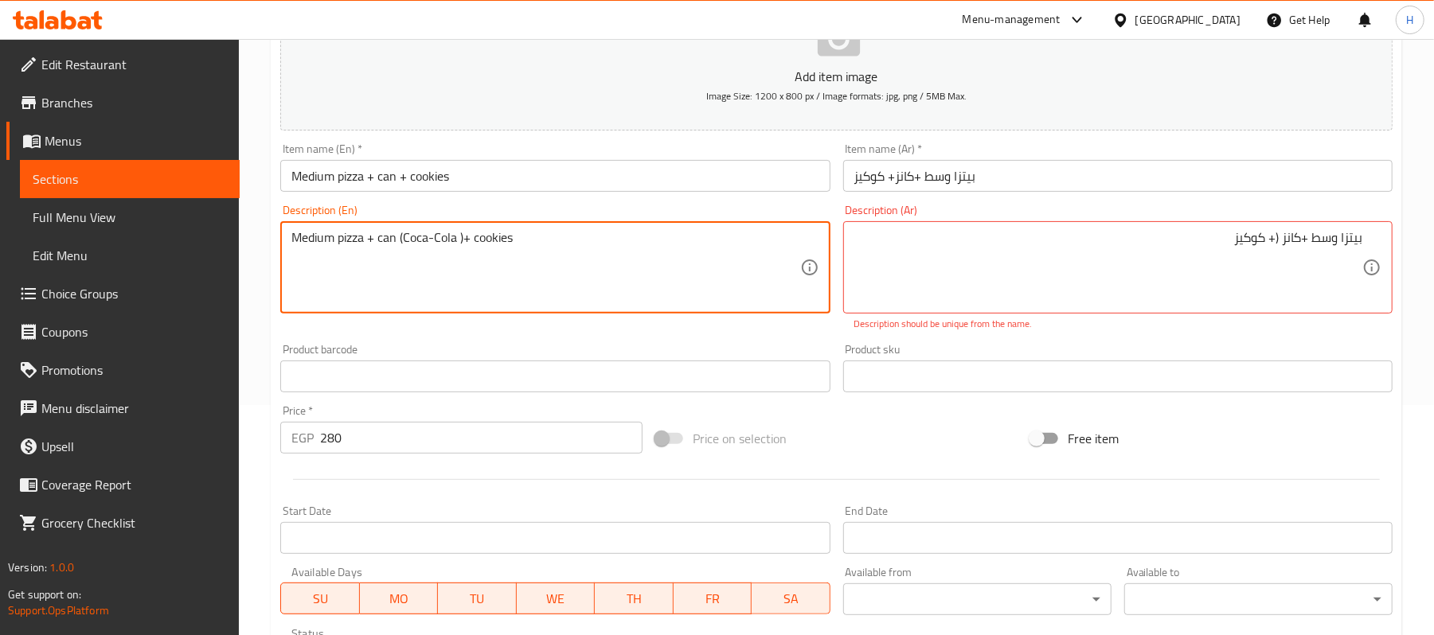
click at [458, 243] on textarea "Medium pizza + can (Coca-Cola )+ cookies" at bounding box center [545, 268] width 508 height 76
type textarea "Medium pizza + can (Coca-Cola )+ cookies"
click at [1032, 185] on input "بيتزا وسط +كانز+ كوكيز" at bounding box center [1117, 176] width 549 height 32
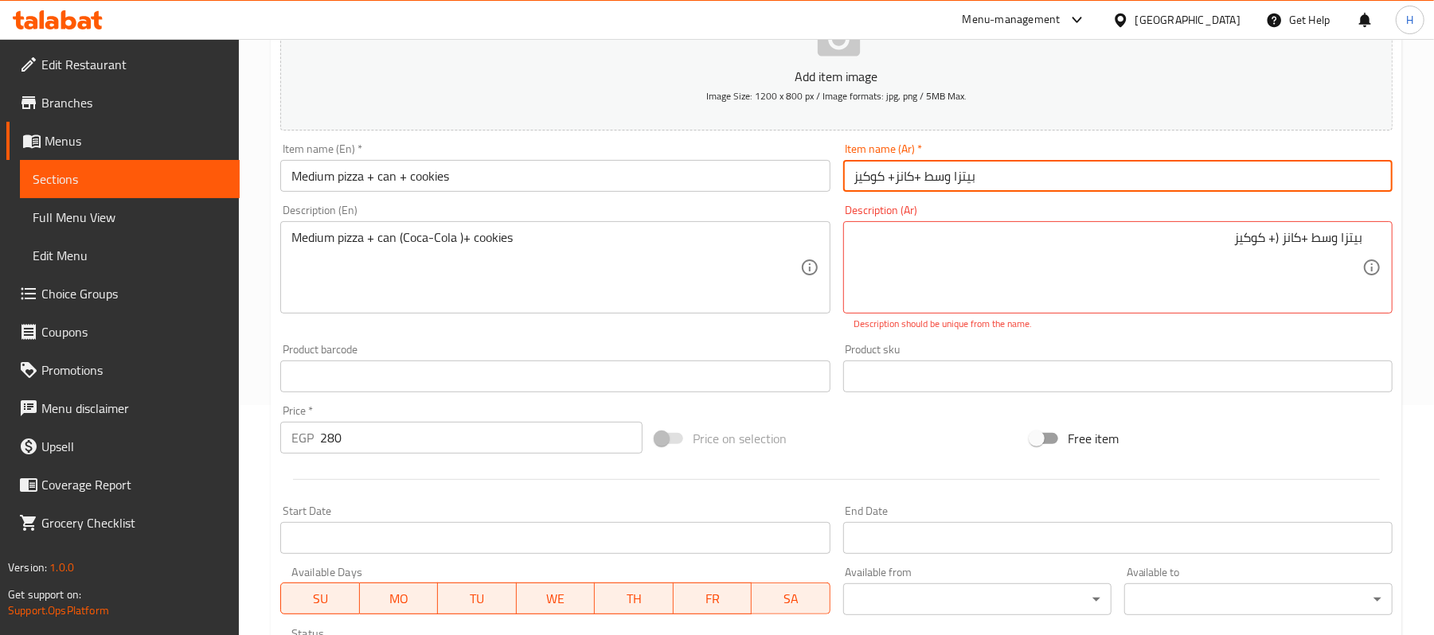
click at [1032, 185] on input "بيتزا وسط +كانز+ كوكيز" at bounding box center [1117, 176] width 549 height 32
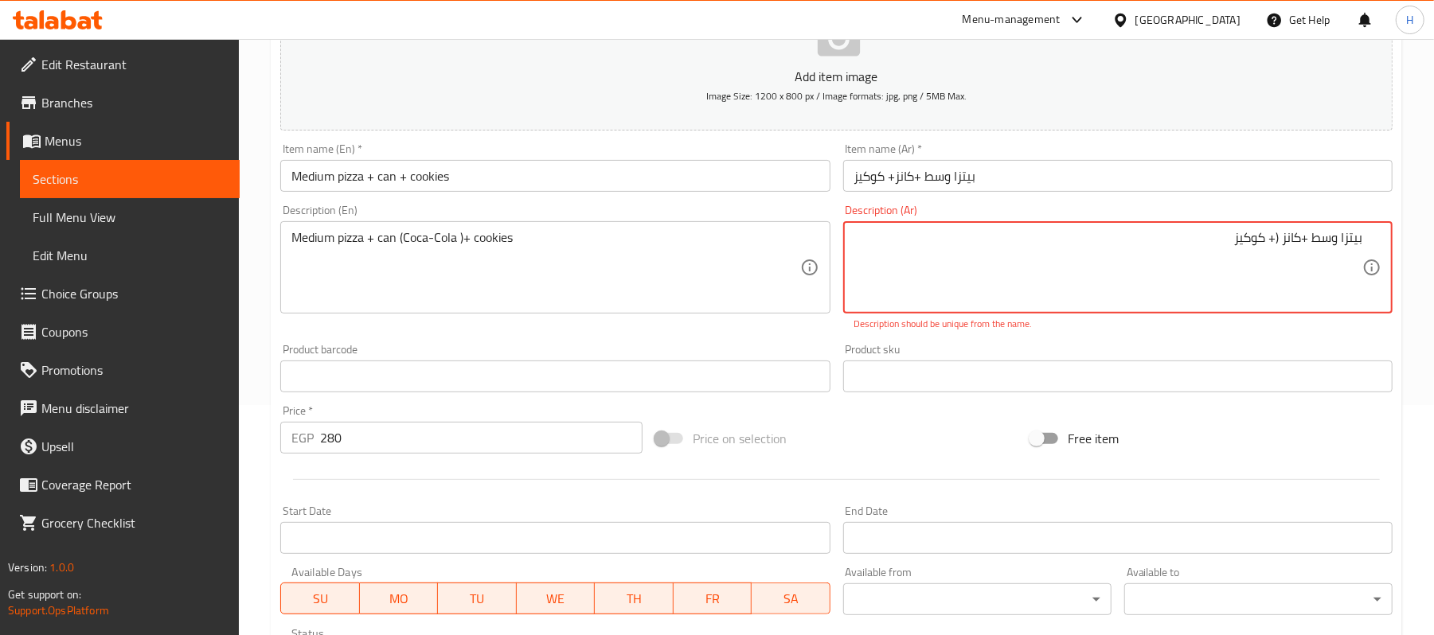
click at [1339, 246] on textarea "بيتزا وسط +كانز (+ كوكيز" at bounding box center [1108, 268] width 508 height 76
paste textarea "+ كوكيز"
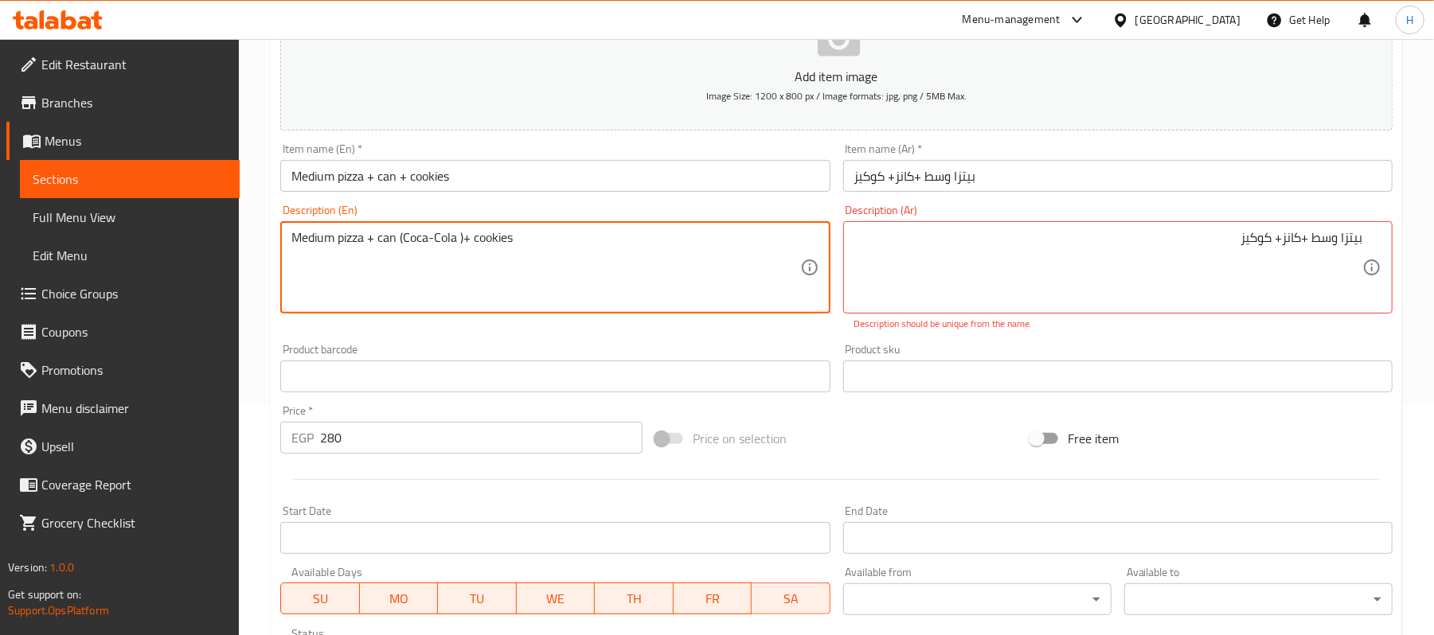
drag, startPoint x: 400, startPoint y: 237, endPoint x: 473, endPoint y: 253, distance: 74.9
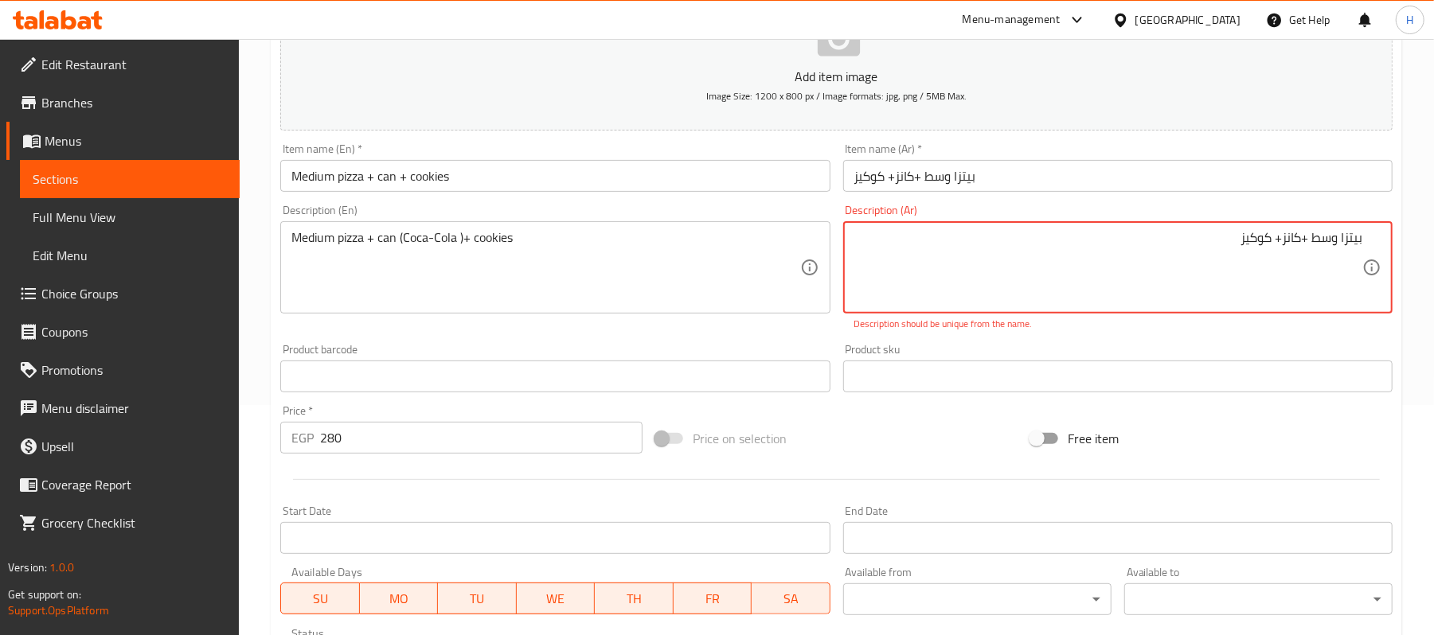
click at [1290, 240] on textarea "بيتزا وسط +كانز+ كوكيز" at bounding box center [1108, 268] width 508 height 76
click at [1299, 233] on textarea "بيتزا وسط +كانز+ كوكيز" at bounding box center [1108, 268] width 508 height 76
click at [1285, 236] on textarea "بيتزا وسط +كانز+ كوكيز" at bounding box center [1108, 268] width 508 height 76
paste textarea "(كوكا كولا)+"
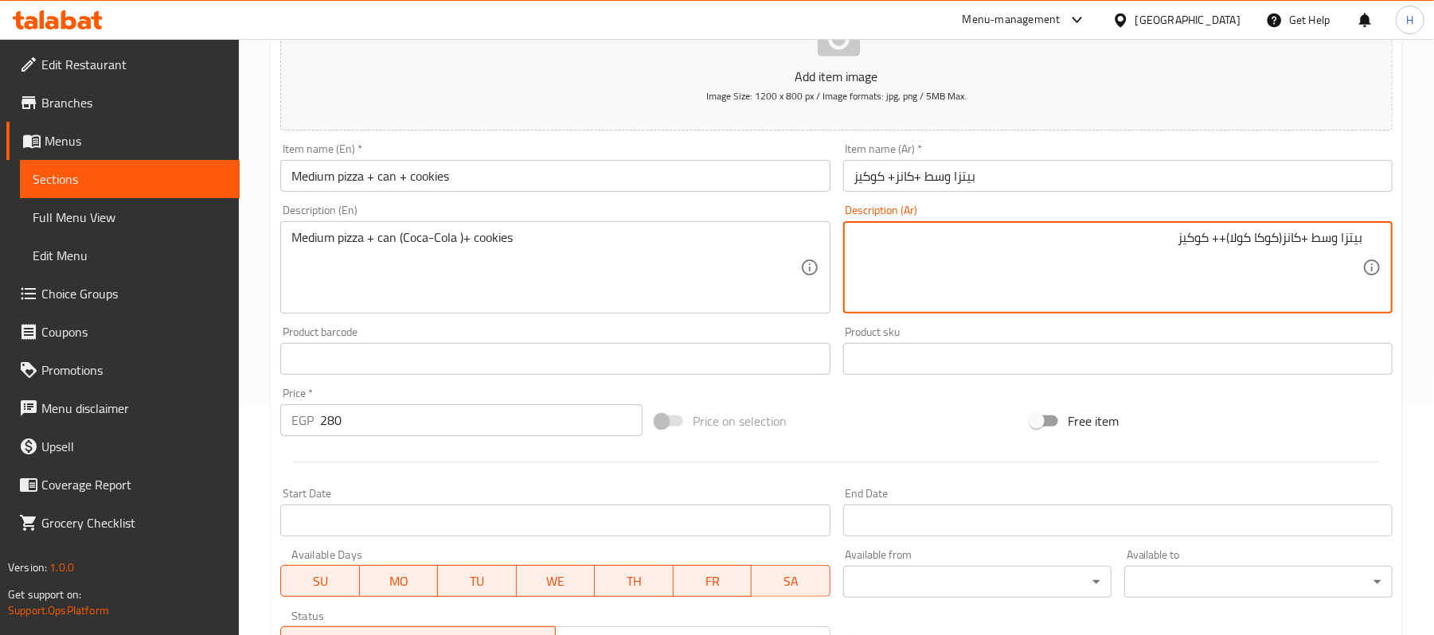
click at [1220, 236] on textarea "بيتزا وسط +كانز(كوكا كولا)++ كوكيز" at bounding box center [1108, 268] width 508 height 76
click at [1280, 232] on textarea "بيتزا وسط +كانز(كوكا كولا)+ كوكيز" at bounding box center [1108, 268] width 508 height 76
type textarea "بيتزا وسط +كانز (كوكا كولا)+ كوكيز"
click at [1268, 335] on div "Product sku Product sku" at bounding box center [1117, 350] width 549 height 49
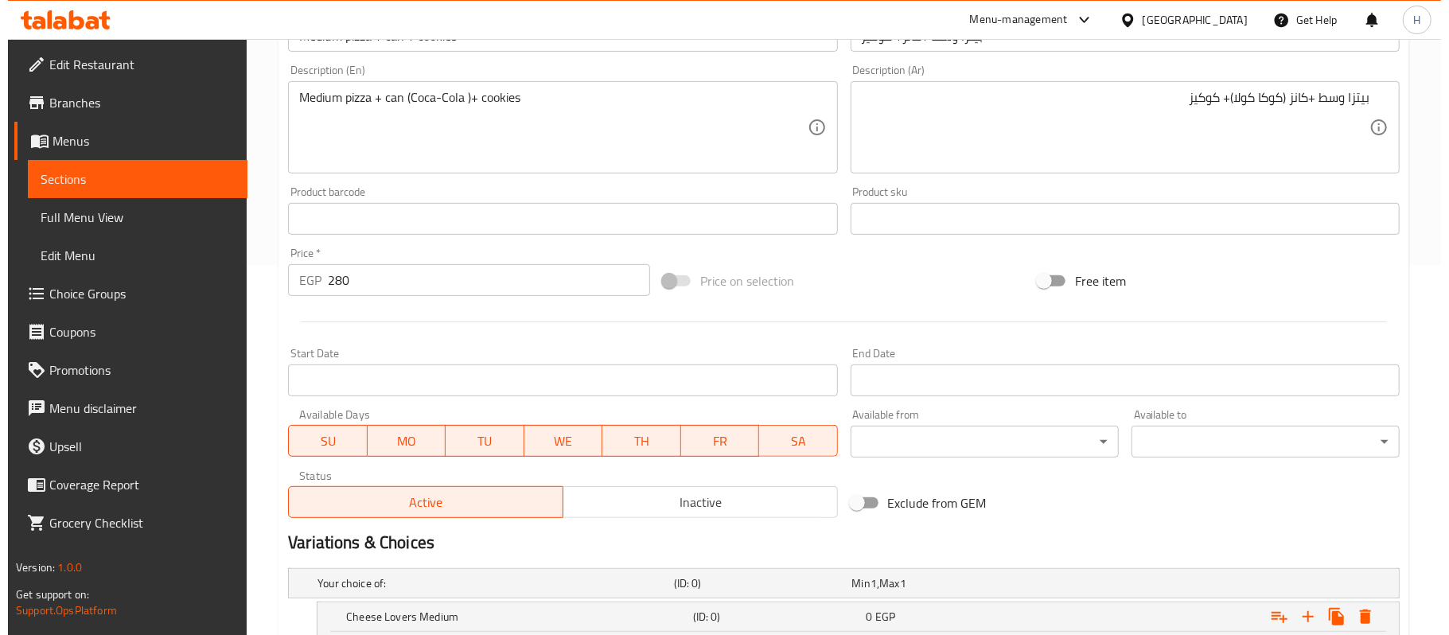
scroll to position [548, 0]
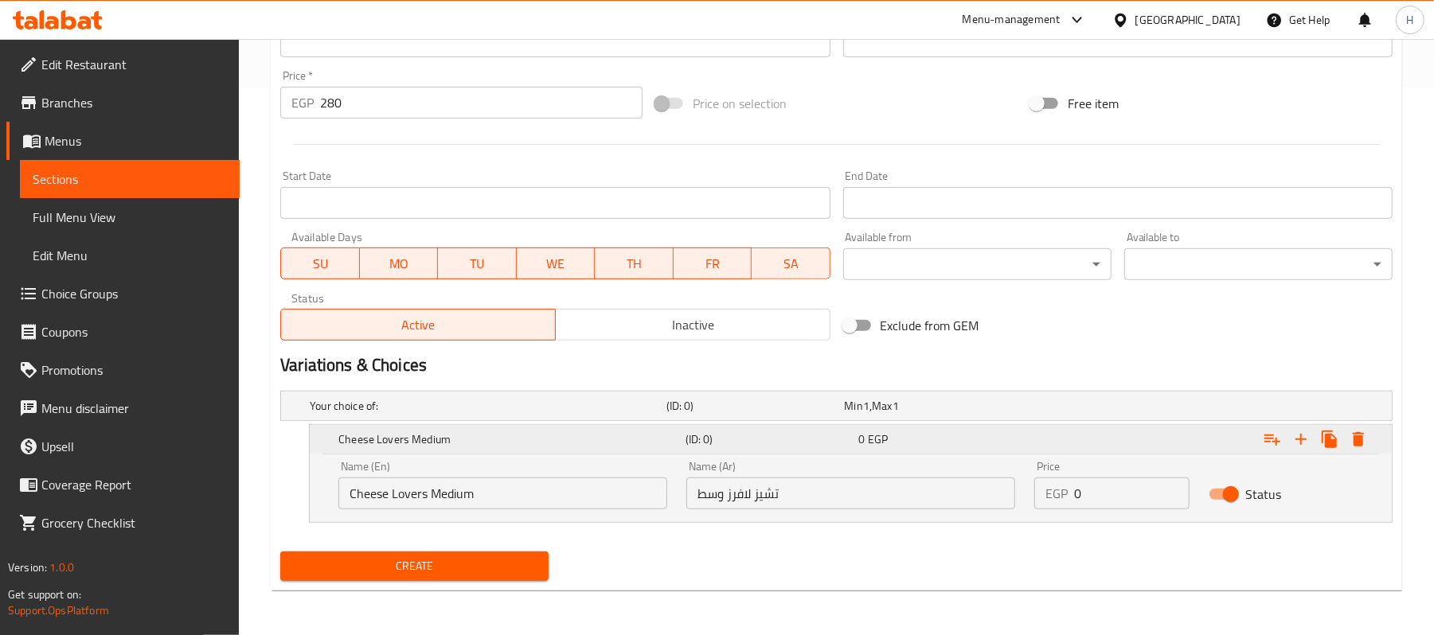
click at [1357, 441] on icon "Expand" at bounding box center [1357, 439] width 11 height 14
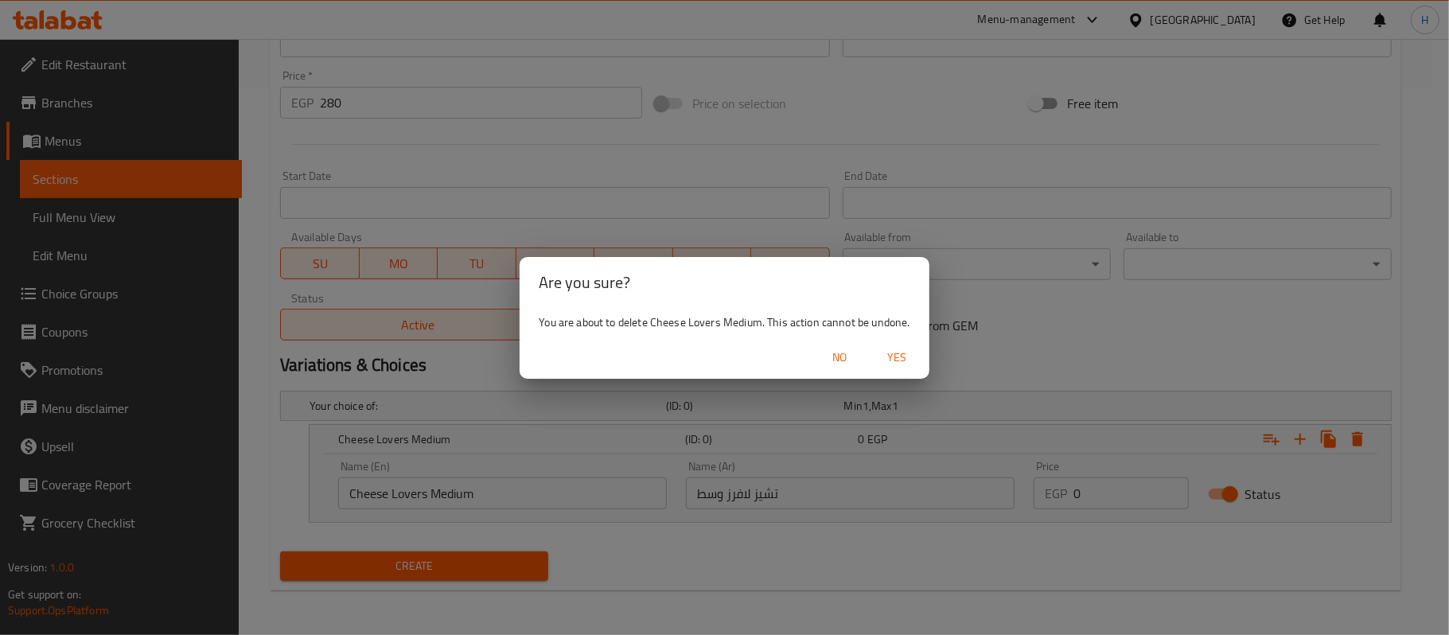
click at [912, 364] on span "Yes" at bounding box center [898, 358] width 38 height 20
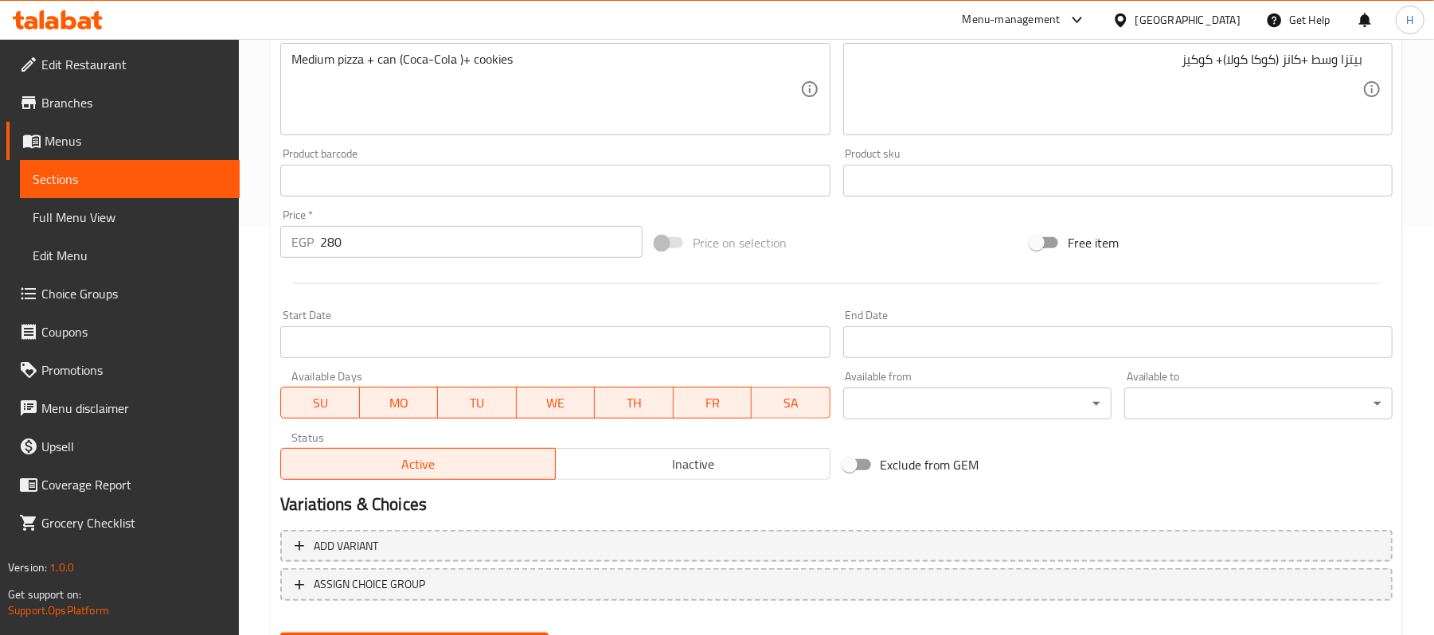
scroll to position [275, 0]
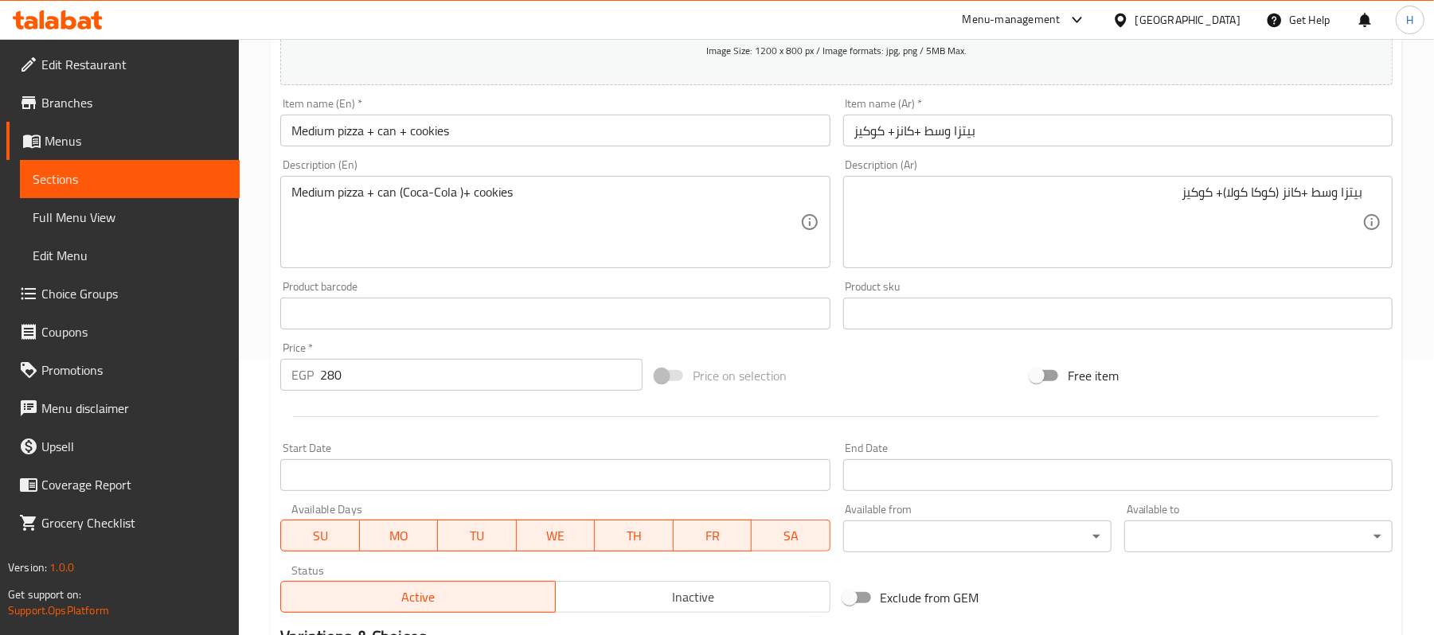
click at [656, 142] on input "Medium pizza + can + cookies" at bounding box center [554, 131] width 549 height 32
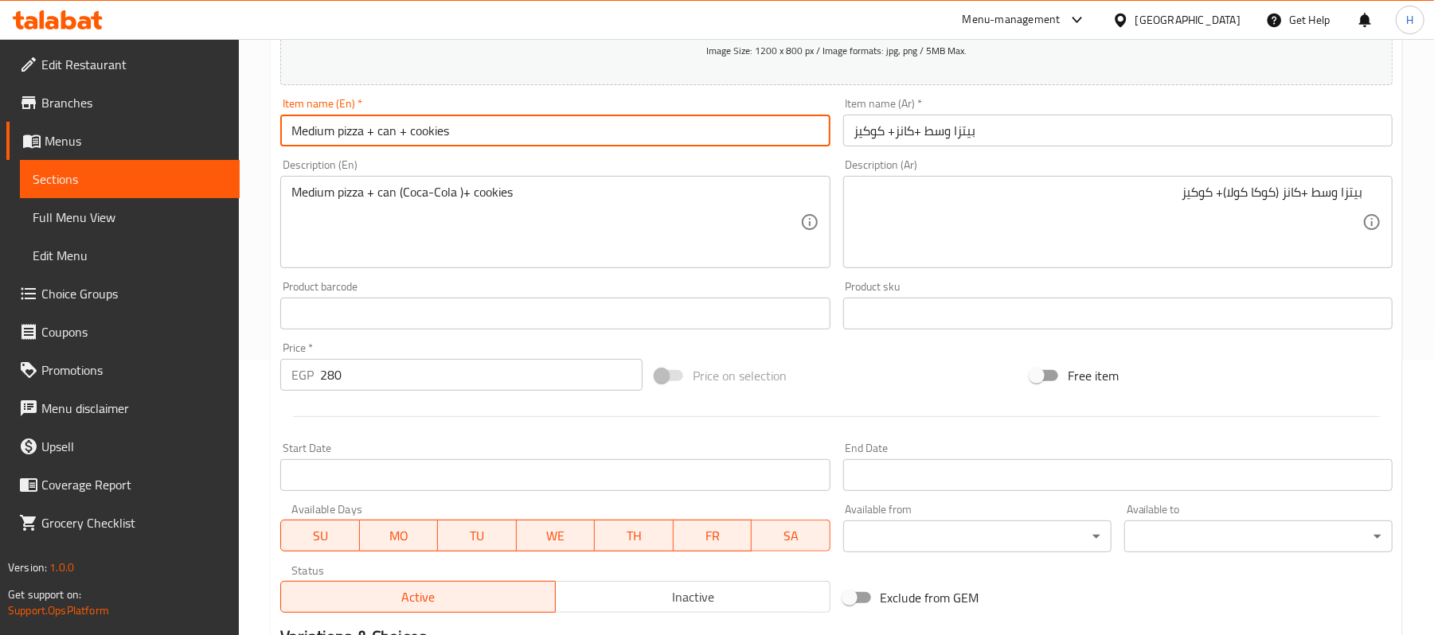
click at [656, 142] on input "Medium pizza + can + cookies" at bounding box center [554, 131] width 549 height 32
paste input "El Akeel Offer"
type input "El Akeel Offer"
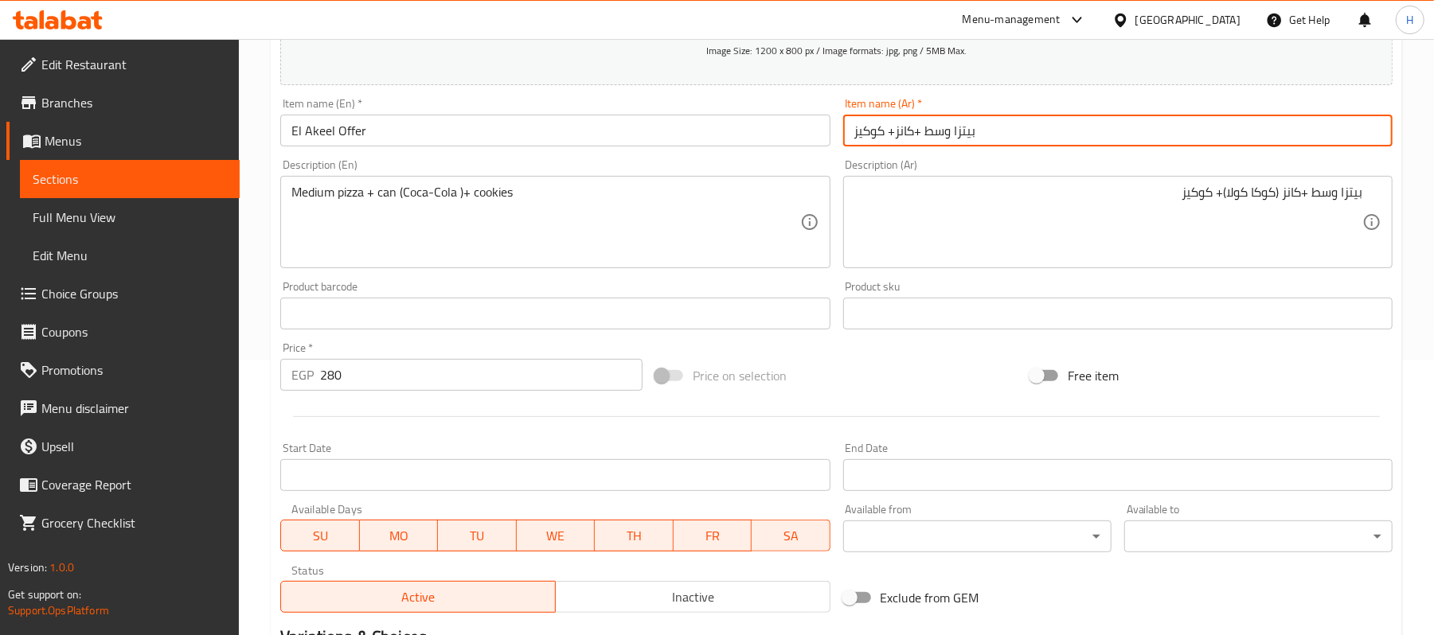
click at [966, 141] on input "بيتزا وسط +كانز+ كوكيز" at bounding box center [1117, 131] width 549 height 32
paste input "رض الأكيل"
type input "عرض الأكيل"
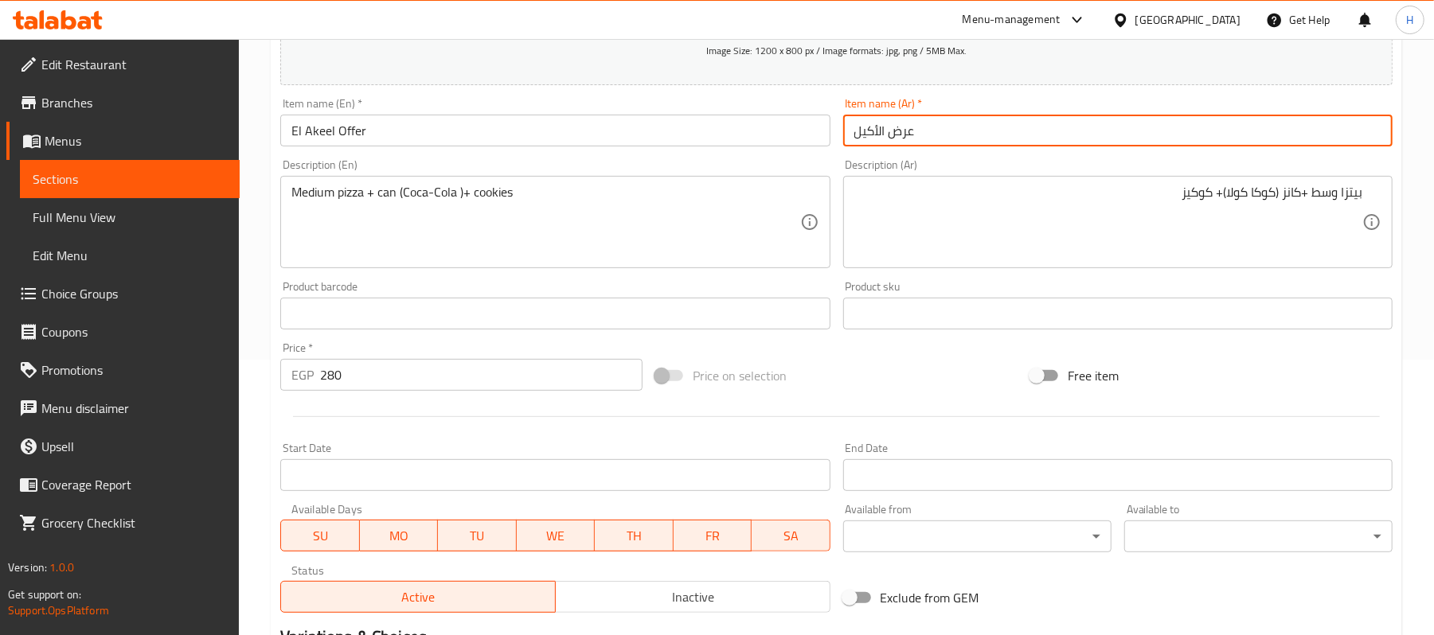
click at [1063, 164] on div "Description (Ar) بيتزا وسط +كانز (كوكا كولا)+ [GEOGRAPHIC_DATA] Description (Ar)" at bounding box center [1117, 213] width 549 height 109
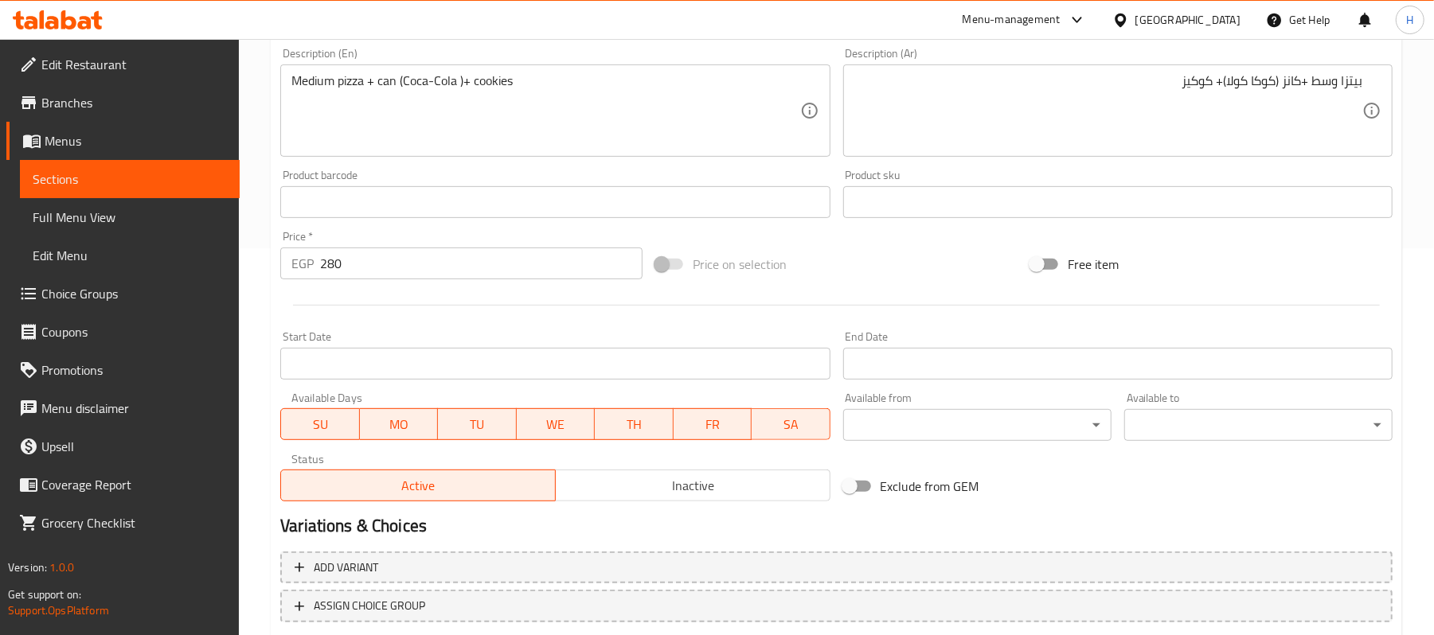
scroll to position [488, 0]
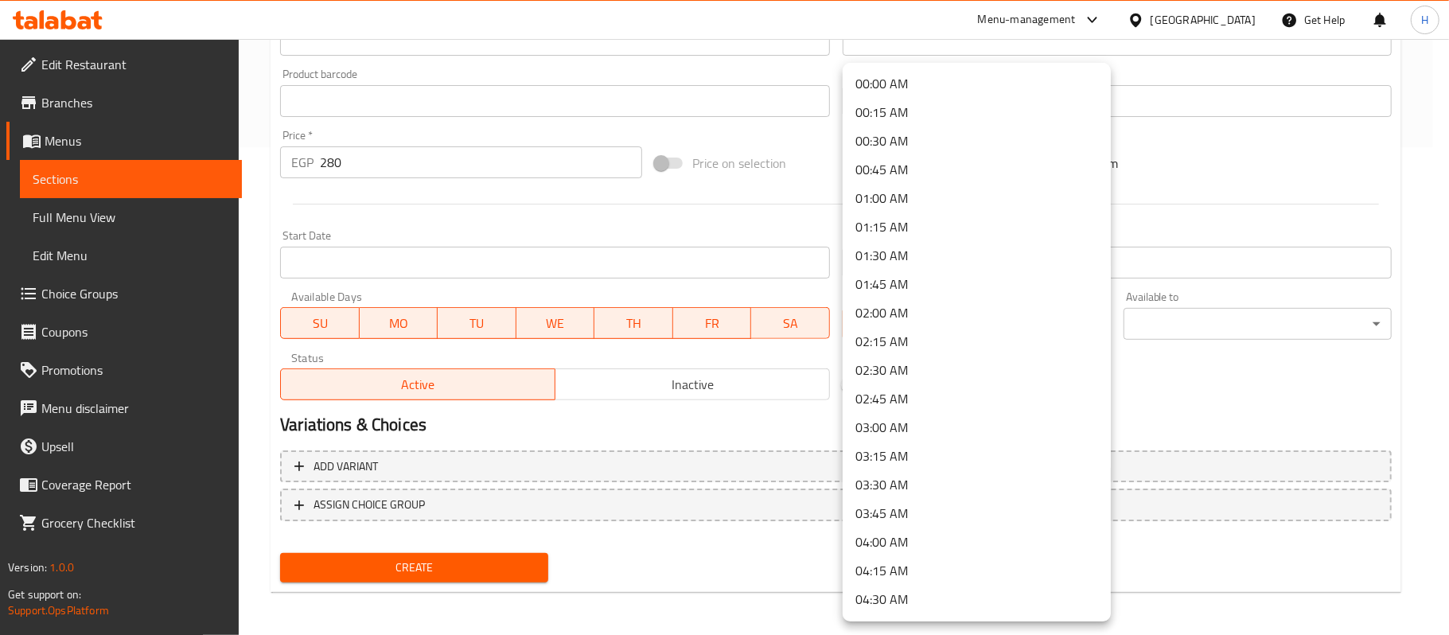
click at [1204, 361] on div at bounding box center [724, 317] width 1449 height 635
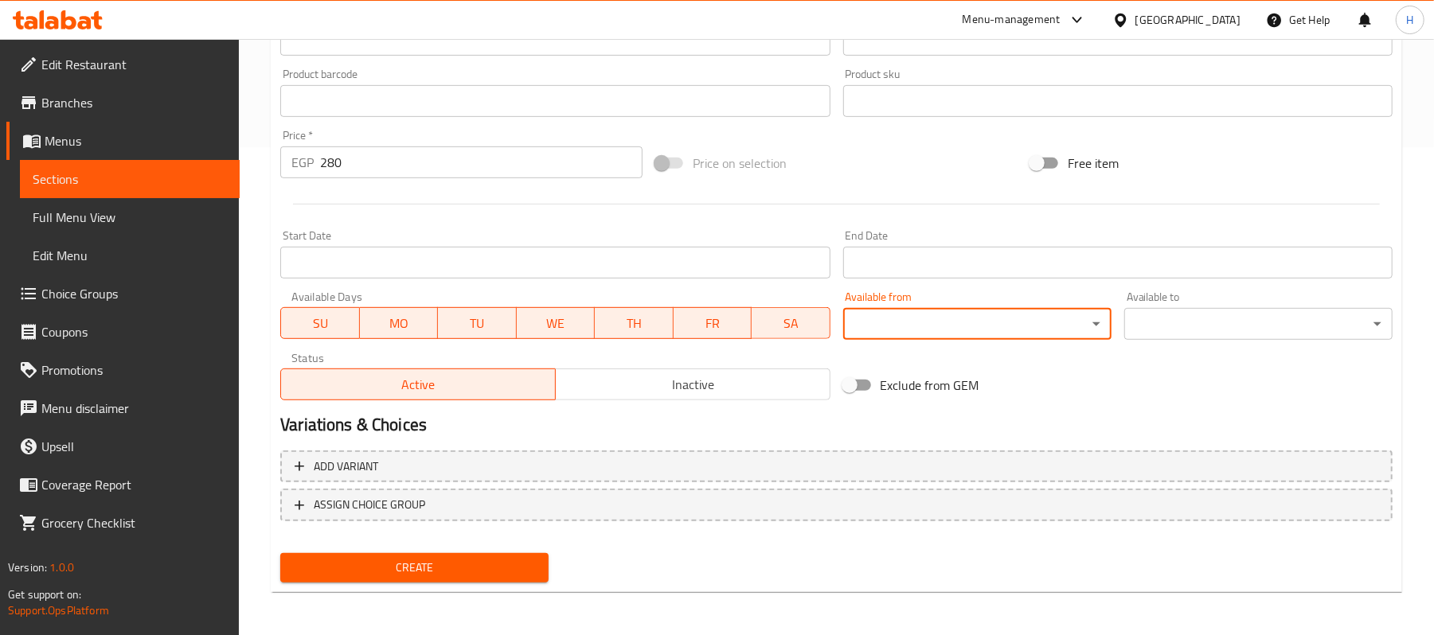
click at [557, 422] on h2 "Variations & Choices" at bounding box center [836, 425] width 1112 height 24
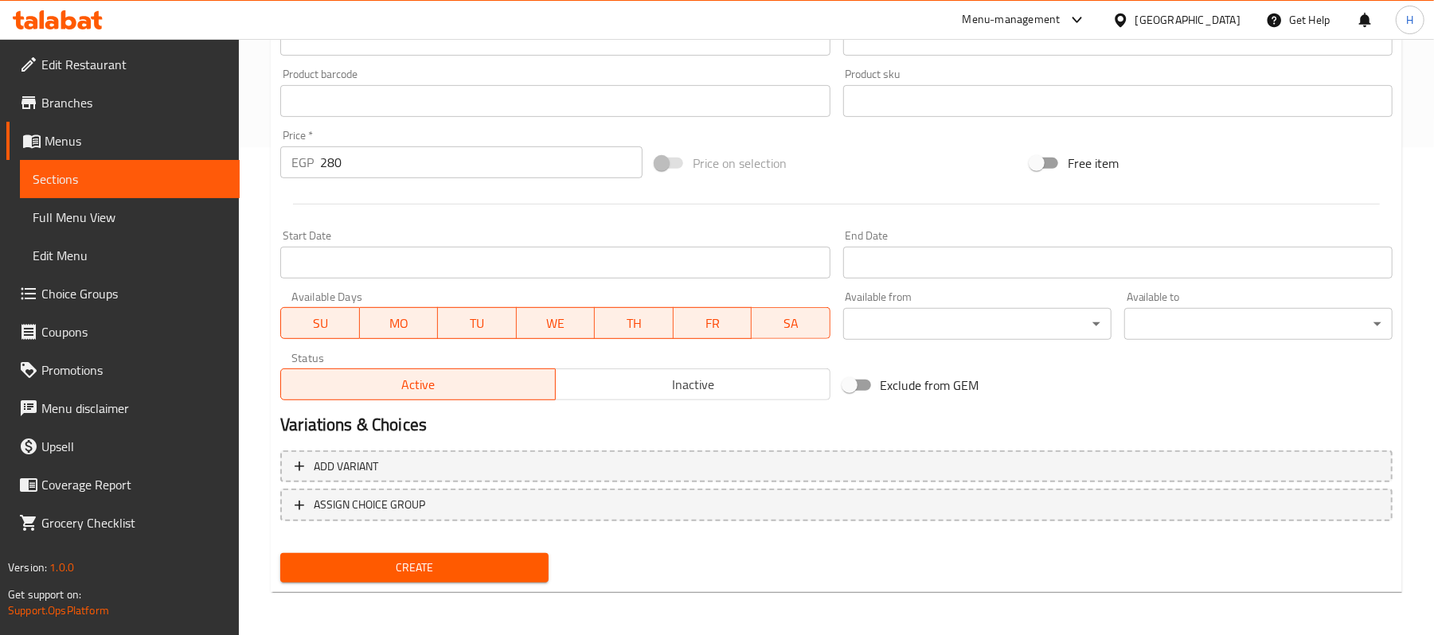
click at [485, 400] on button "Active" at bounding box center [417, 385] width 275 height 32
click at [447, 376] on span "Active" at bounding box center [418, 384] width 262 height 23
click at [621, 423] on h2 "Variations & Choices" at bounding box center [836, 425] width 1112 height 24
click at [650, 382] on span "Inactive" at bounding box center [693, 384] width 262 height 23
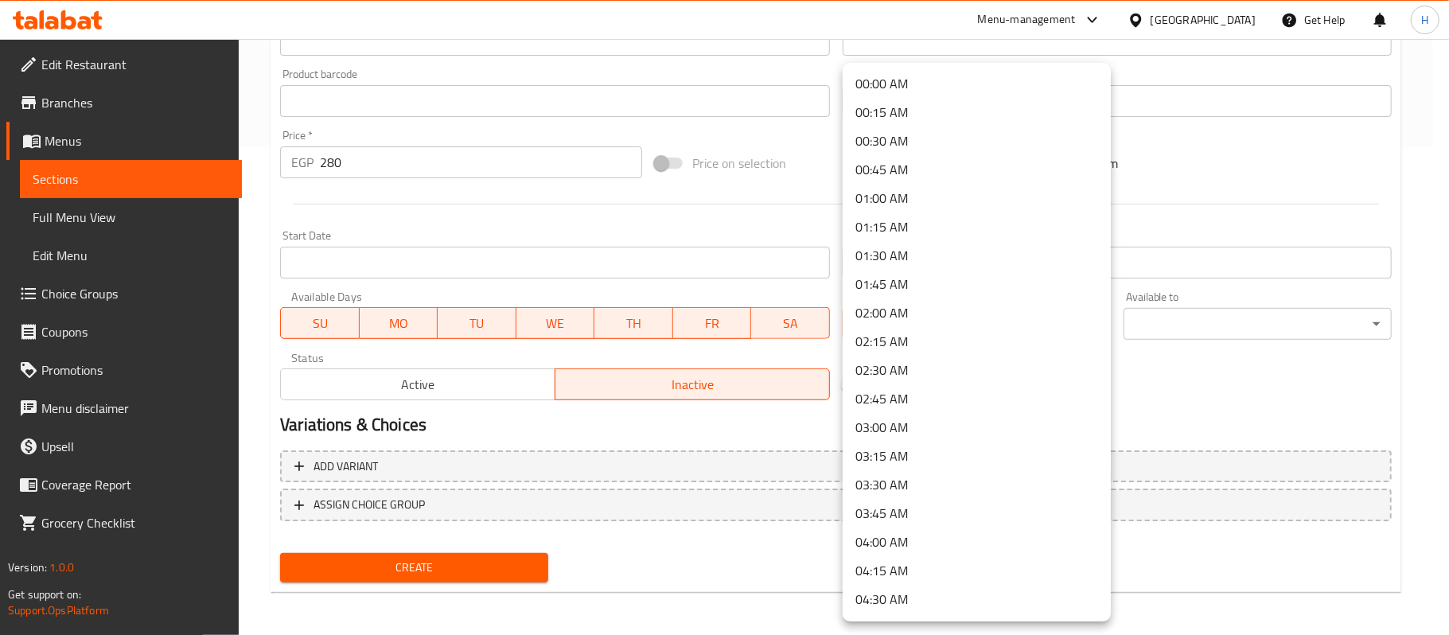
click at [1318, 357] on div at bounding box center [724, 317] width 1449 height 635
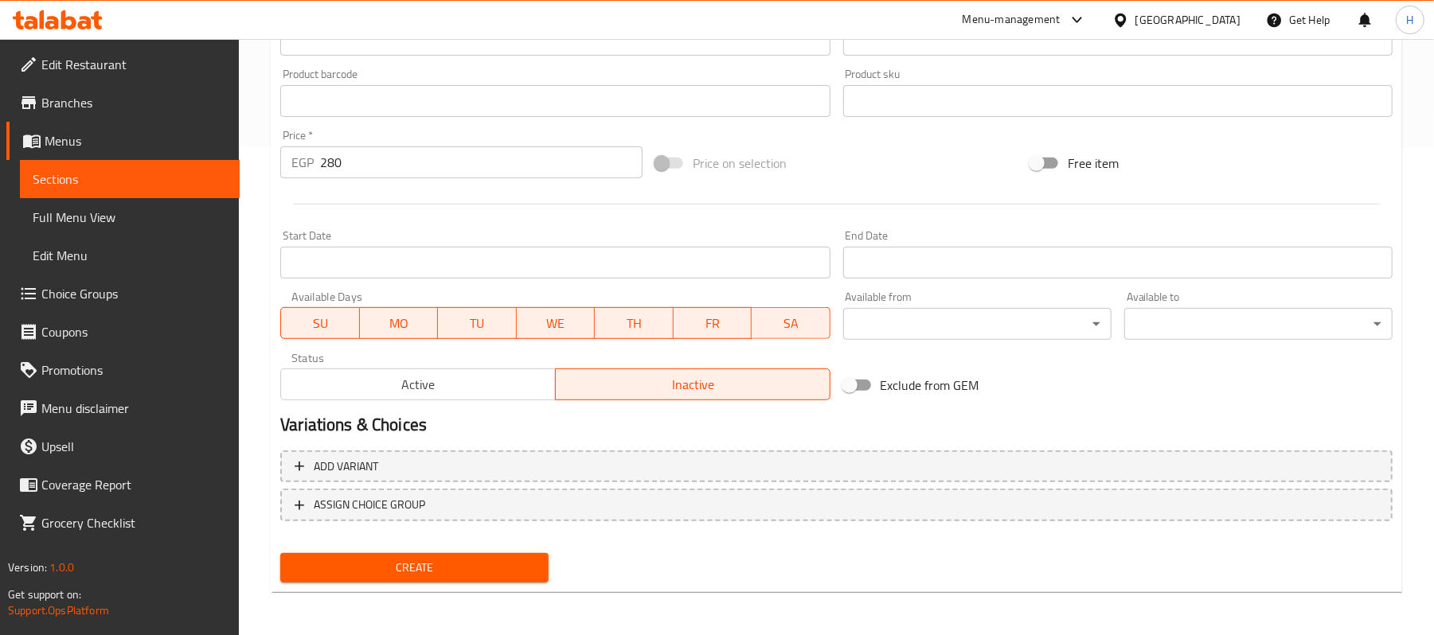
click at [1172, 264] on div "00:00 AM 00:15 AM 00:30 AM 00:45 AM 01:00 AM 01:15 AM 01:30 AM 01:45 AM 02:00 A…" at bounding box center [717, 317] width 1434 height 635
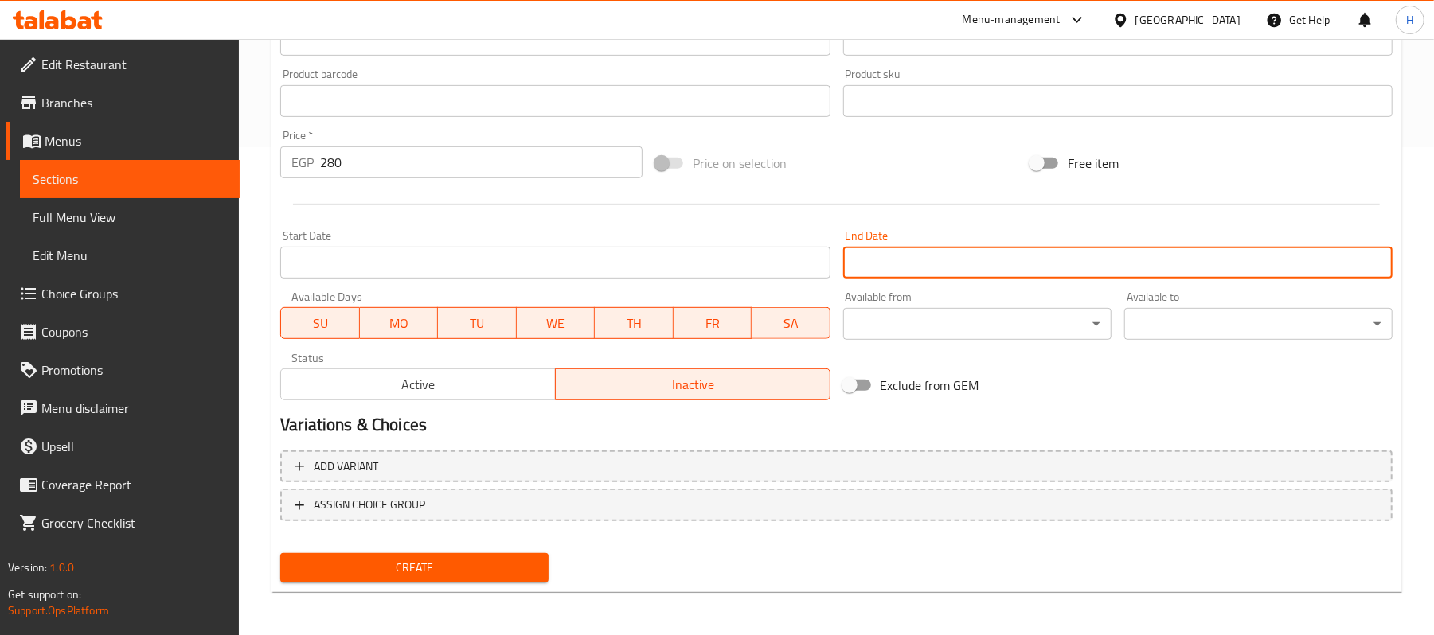
click at [1164, 264] on input "Start Date" at bounding box center [1117, 263] width 549 height 32
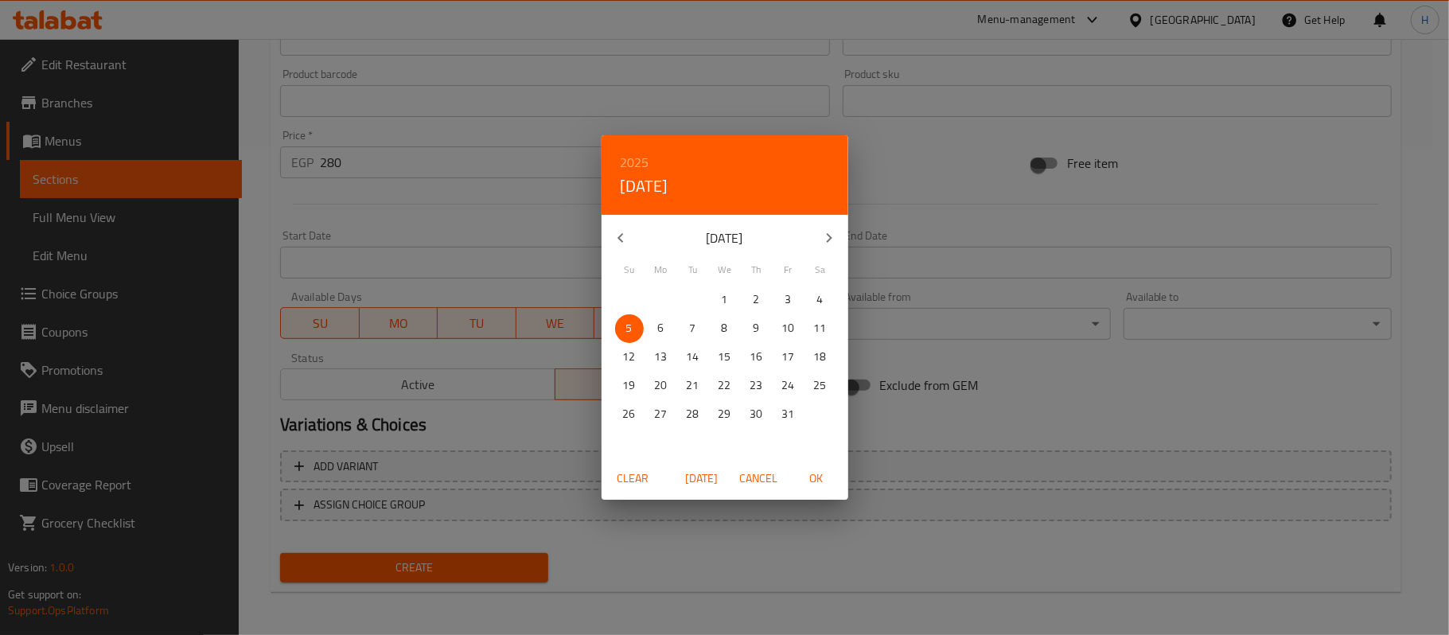
click at [462, 259] on div "2025 Sun, Oct [DATE] Mo Tu We Th Fr Sa 28 29 30 1 2 3 4 5 6 7 8 9 10 11 12 13 1…" at bounding box center [724, 317] width 1449 height 635
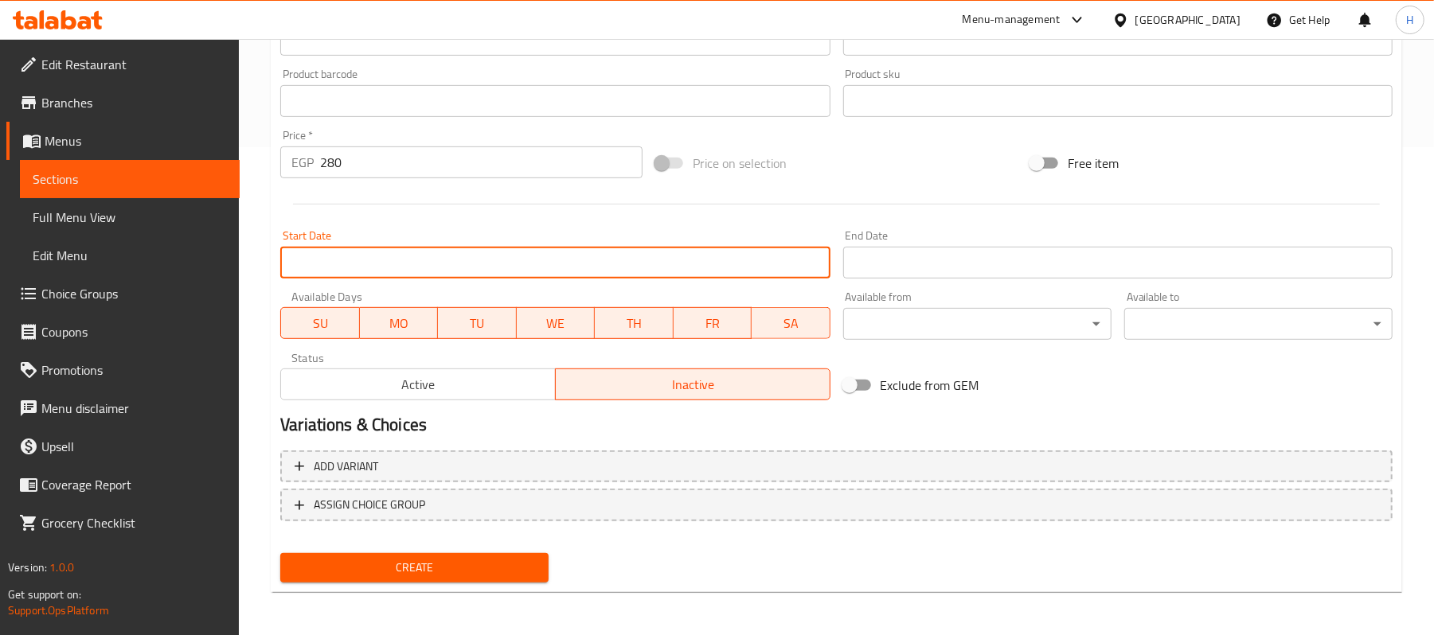
click at [462, 259] on input "Start Date" at bounding box center [554, 263] width 549 height 32
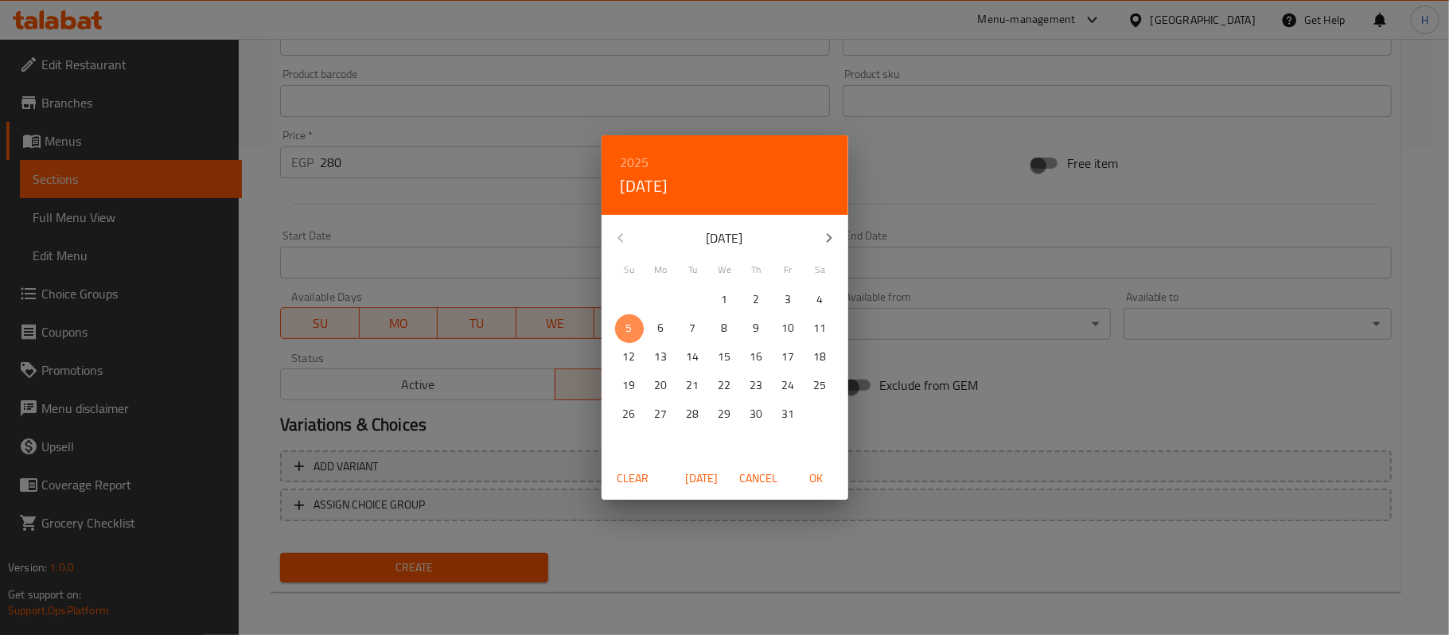
click at [638, 326] on span "5" at bounding box center [629, 328] width 29 height 20
click at [704, 478] on span "[DATE]" at bounding box center [702, 479] width 38 height 20
click at [691, 478] on span "[DATE]" at bounding box center [702, 479] width 38 height 20
click at [826, 482] on span "OK" at bounding box center [817, 479] width 38 height 20
type input "[DATE]"
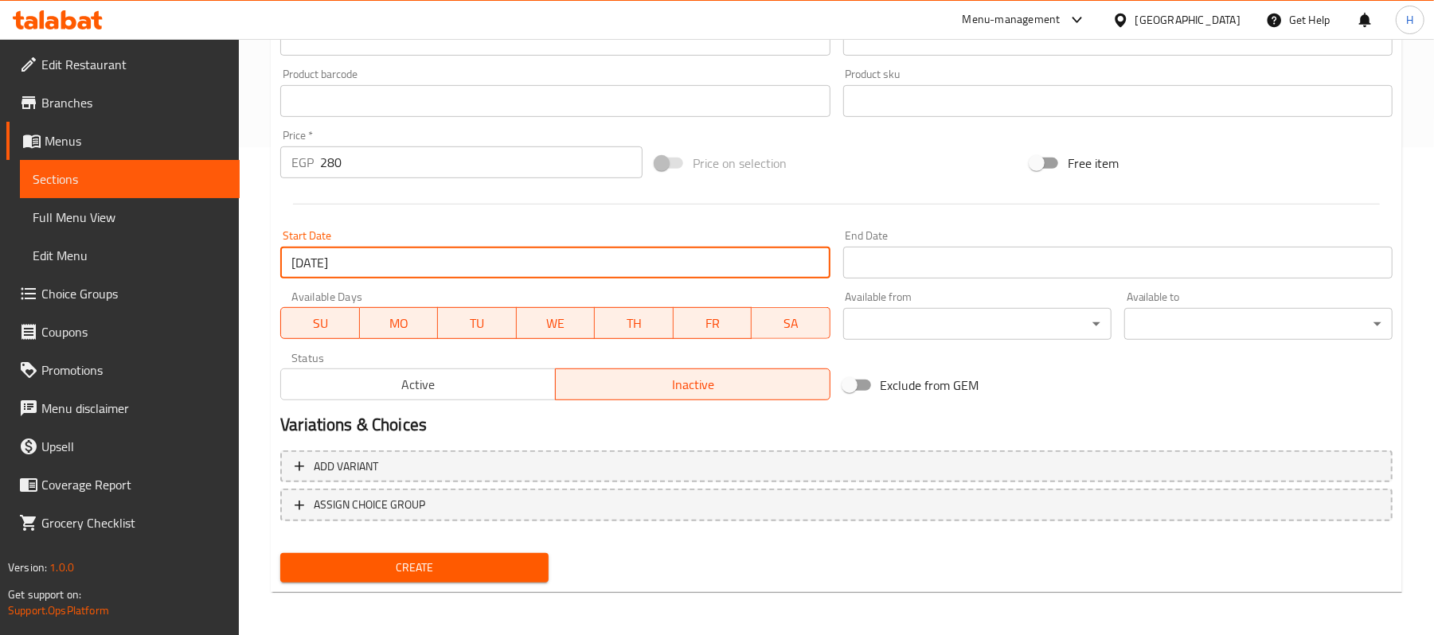
click at [992, 264] on input "Start Date" at bounding box center [1117, 263] width 549 height 32
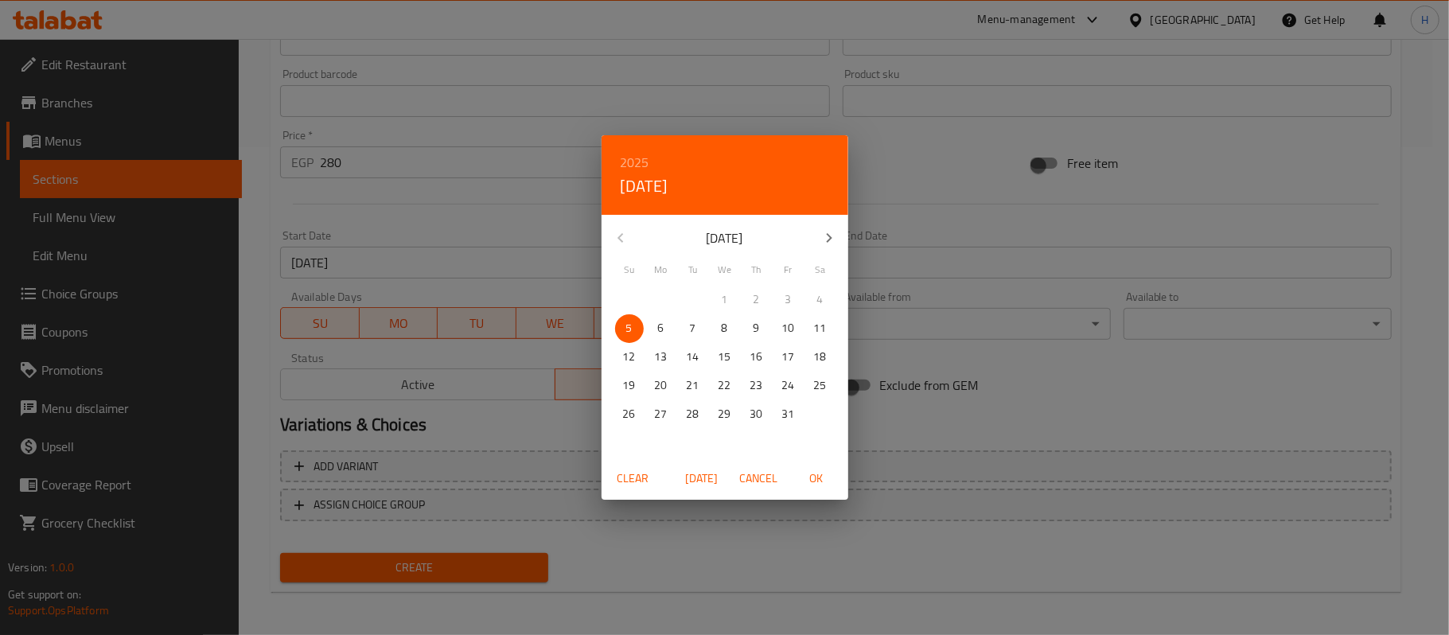
click at [724, 304] on div "1" at bounding box center [725, 300] width 32 height 29
click at [723, 300] on div "1" at bounding box center [725, 300] width 32 height 29
click at [834, 237] on icon "button" at bounding box center [829, 237] width 19 height 19
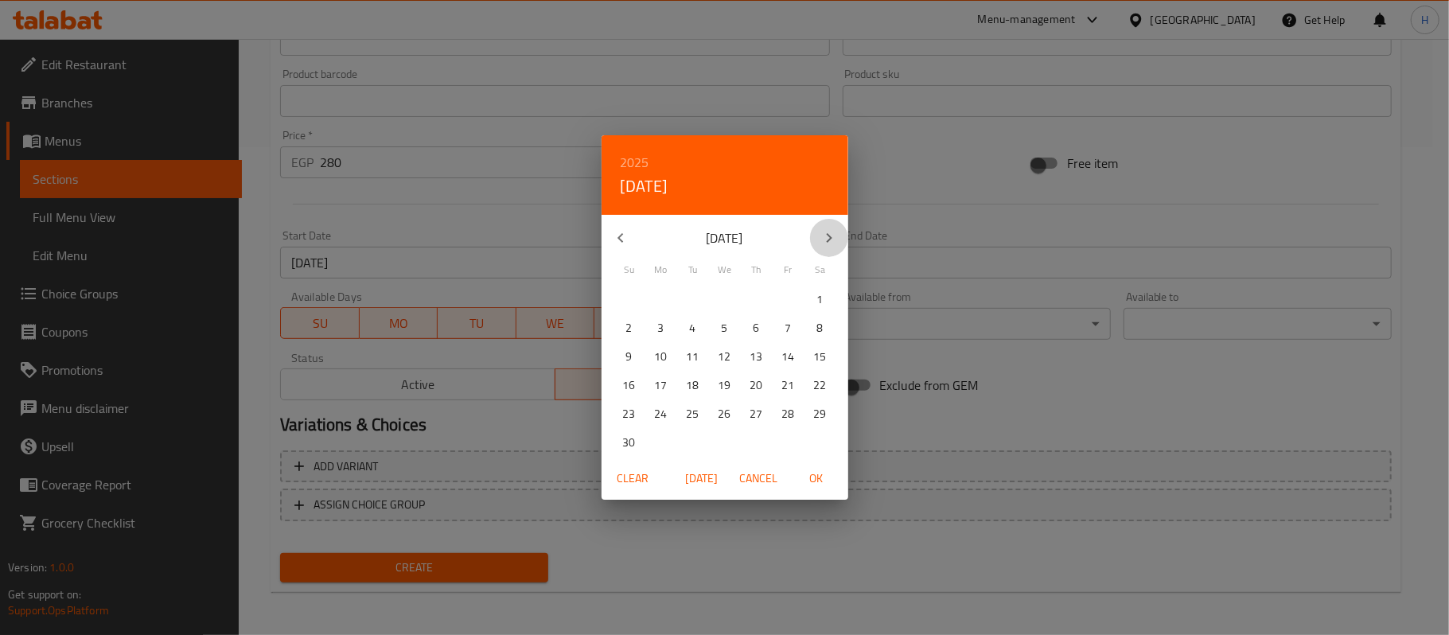
click at [834, 237] on icon "button" at bounding box center [829, 237] width 19 height 19
click at [823, 242] on icon "button" at bounding box center [829, 237] width 19 height 19
click at [732, 237] on p "[DATE]" at bounding box center [725, 237] width 170 height 19
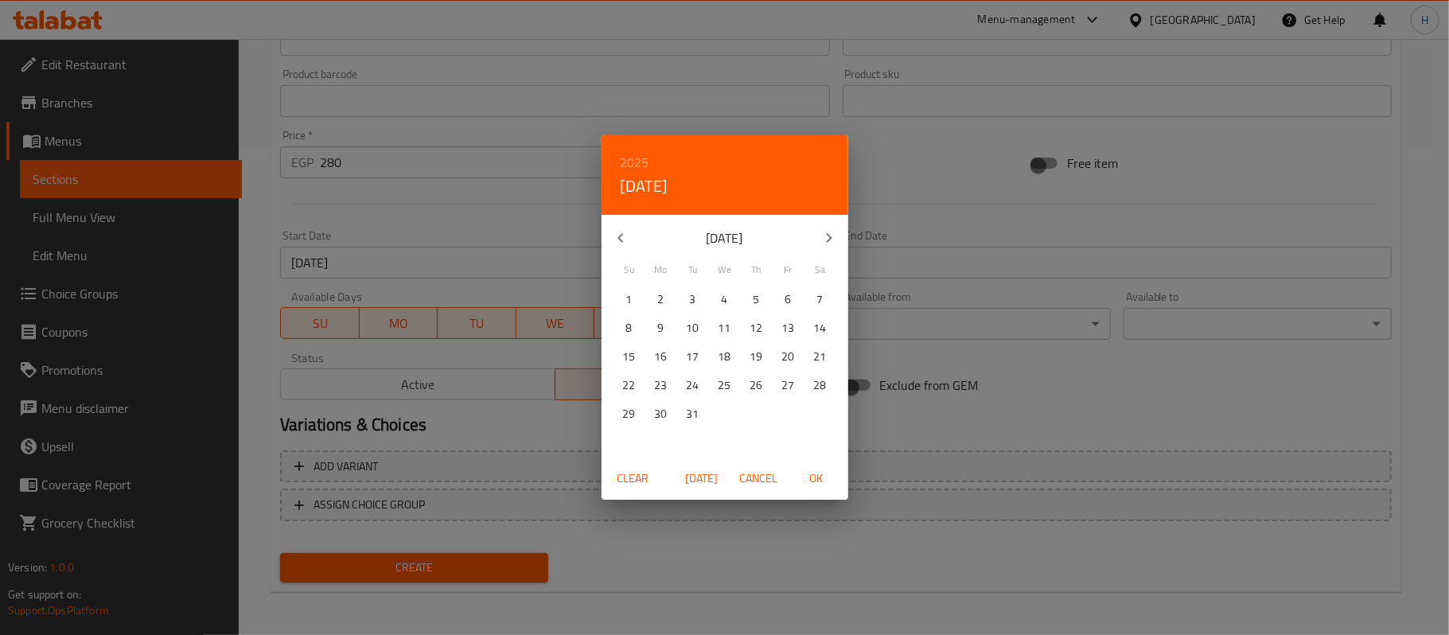
click at [733, 231] on p "[DATE]" at bounding box center [725, 237] width 170 height 19
click at [735, 234] on p "[DATE]" at bounding box center [725, 237] width 170 height 19
drag, startPoint x: 740, startPoint y: 236, endPoint x: 772, endPoint y: 236, distance: 31.8
click at [772, 236] on p "[DATE]" at bounding box center [725, 237] width 170 height 19
click at [755, 239] on p "[DATE]" at bounding box center [725, 237] width 170 height 19
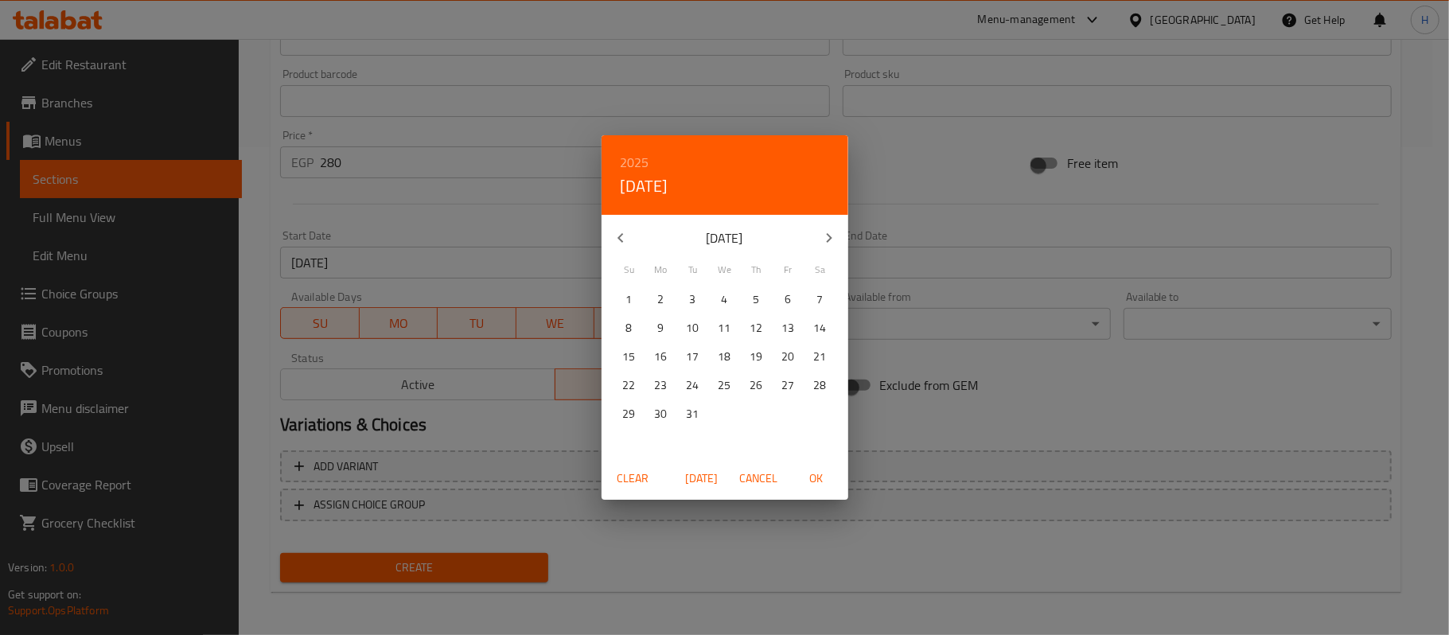
drag, startPoint x: 750, startPoint y: 239, endPoint x: 765, endPoint y: 239, distance: 15.1
click at [765, 239] on p "[DATE]" at bounding box center [725, 237] width 170 height 19
click at [778, 247] on div "[DATE]" at bounding box center [725, 238] width 247 height 38
click at [743, 239] on p "[DATE]" at bounding box center [725, 237] width 170 height 19
click at [638, 167] on h6 "2025" at bounding box center [635, 162] width 29 height 22
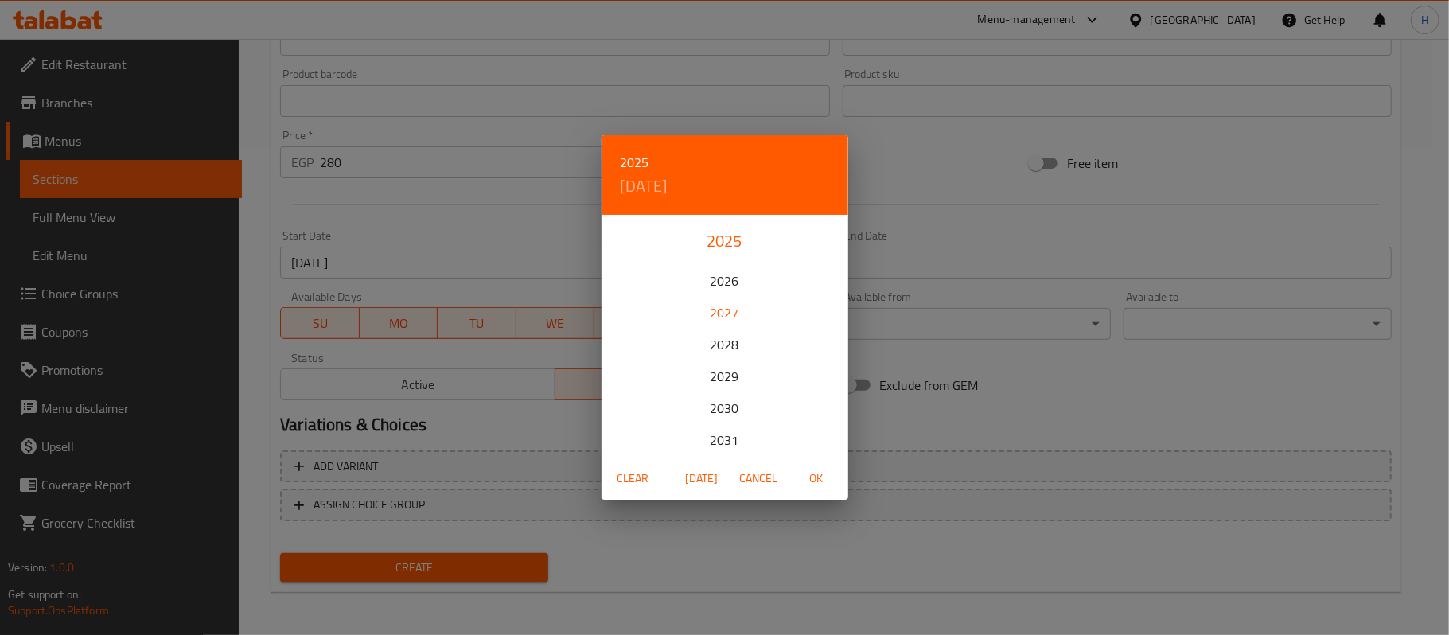
click at [736, 314] on div "2027" at bounding box center [725, 313] width 247 height 32
click at [786, 296] on p "1" at bounding box center [789, 300] width 6 height 20
click at [825, 484] on span "OK" at bounding box center [817, 479] width 38 height 20
type input "[DATE]"
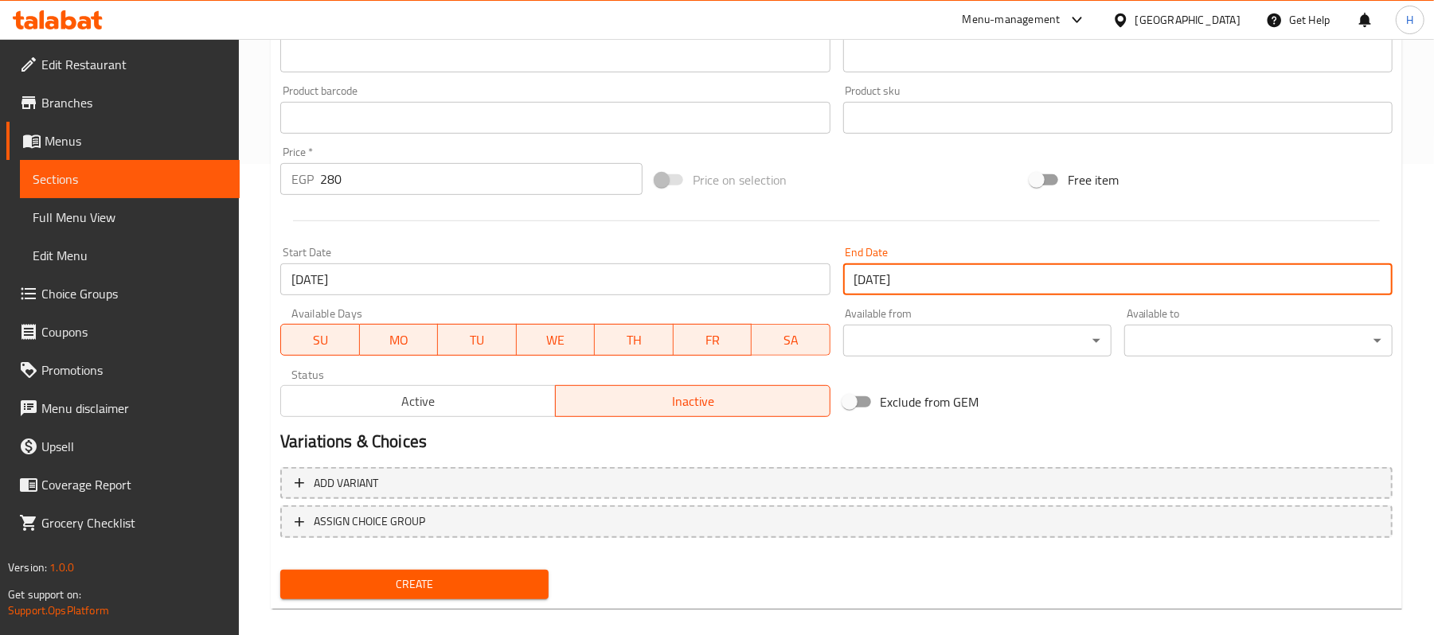
scroll to position [275, 0]
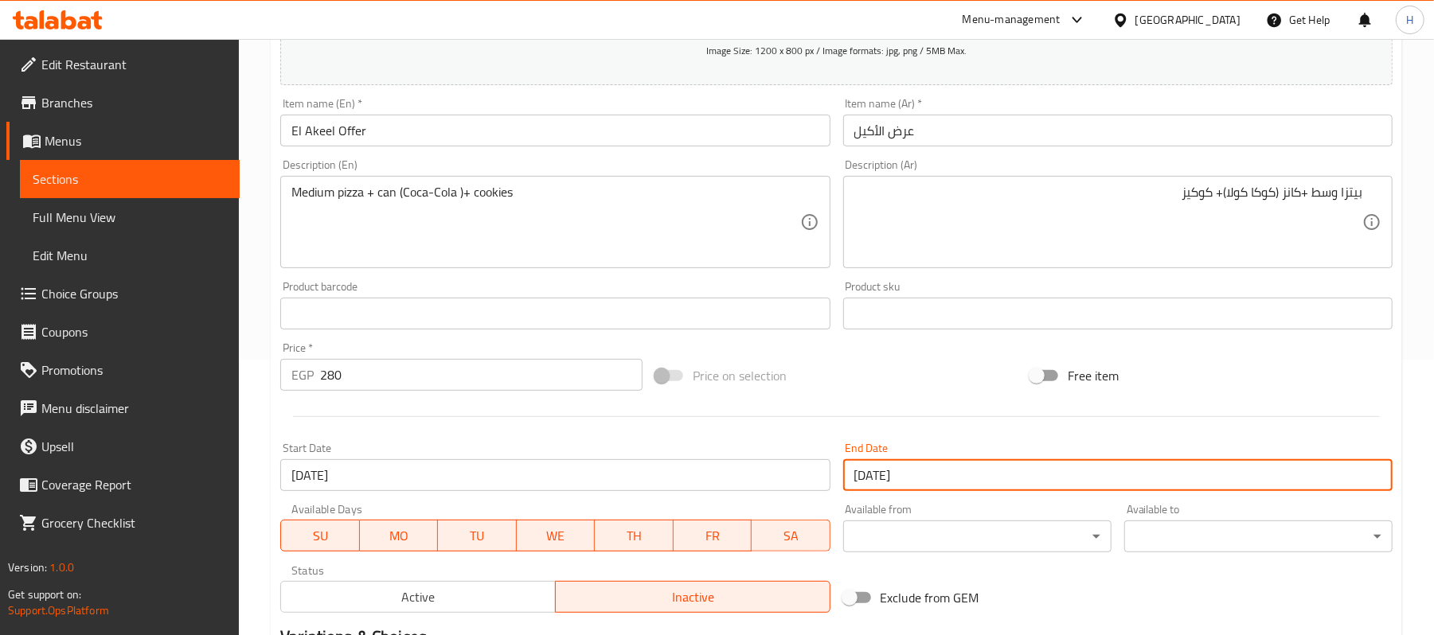
click at [589, 128] on input "El Akeel Offer" at bounding box center [554, 131] width 549 height 32
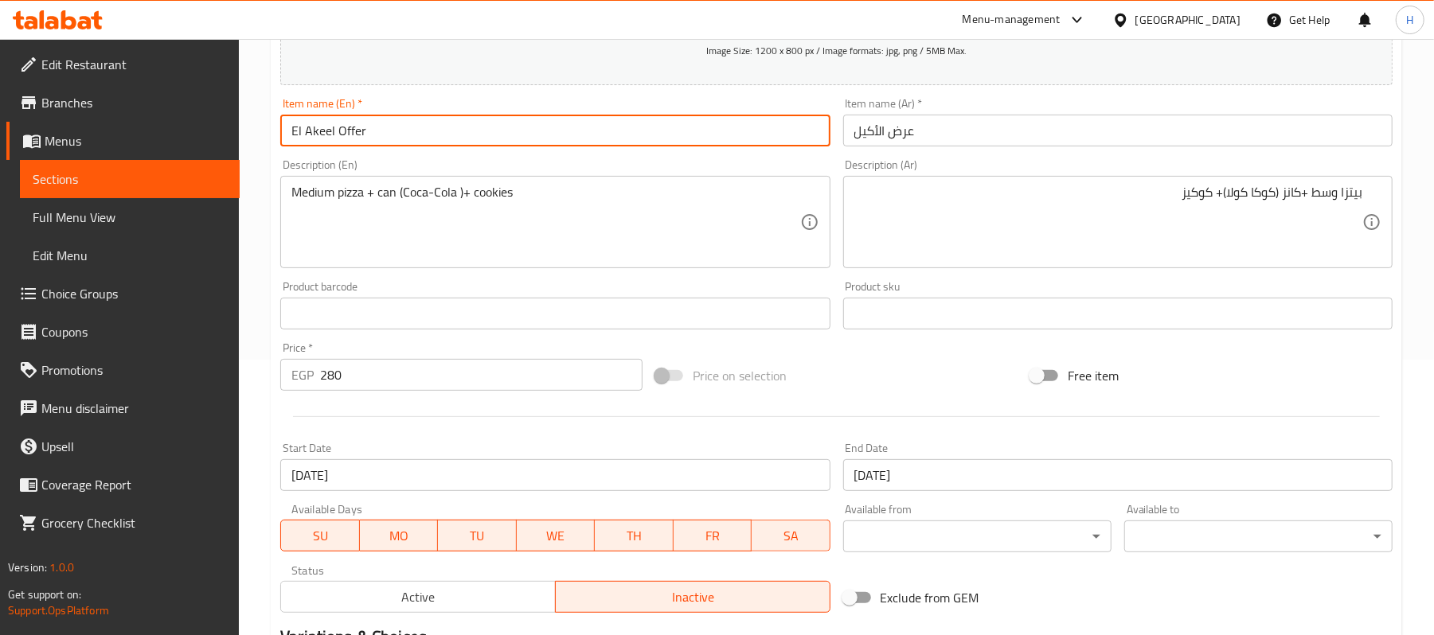
click at [589, 128] on input "El Akeel Offer" at bounding box center [554, 131] width 549 height 32
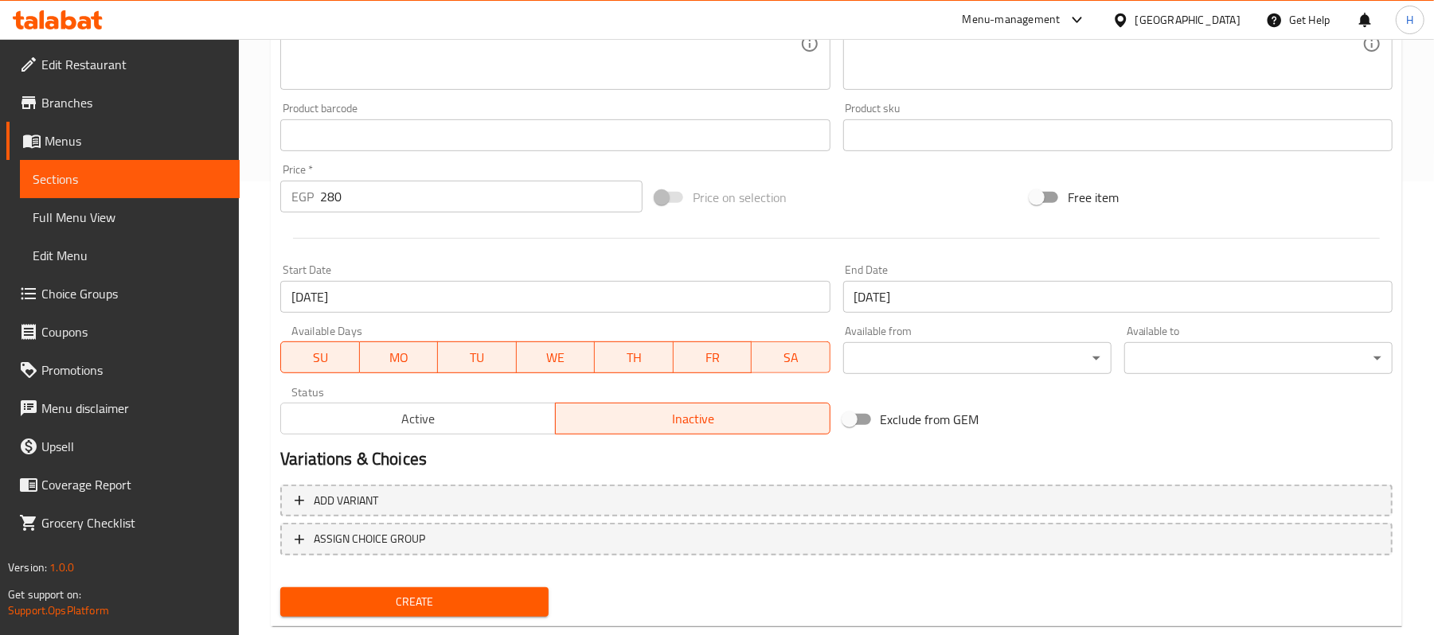
scroll to position [488, 0]
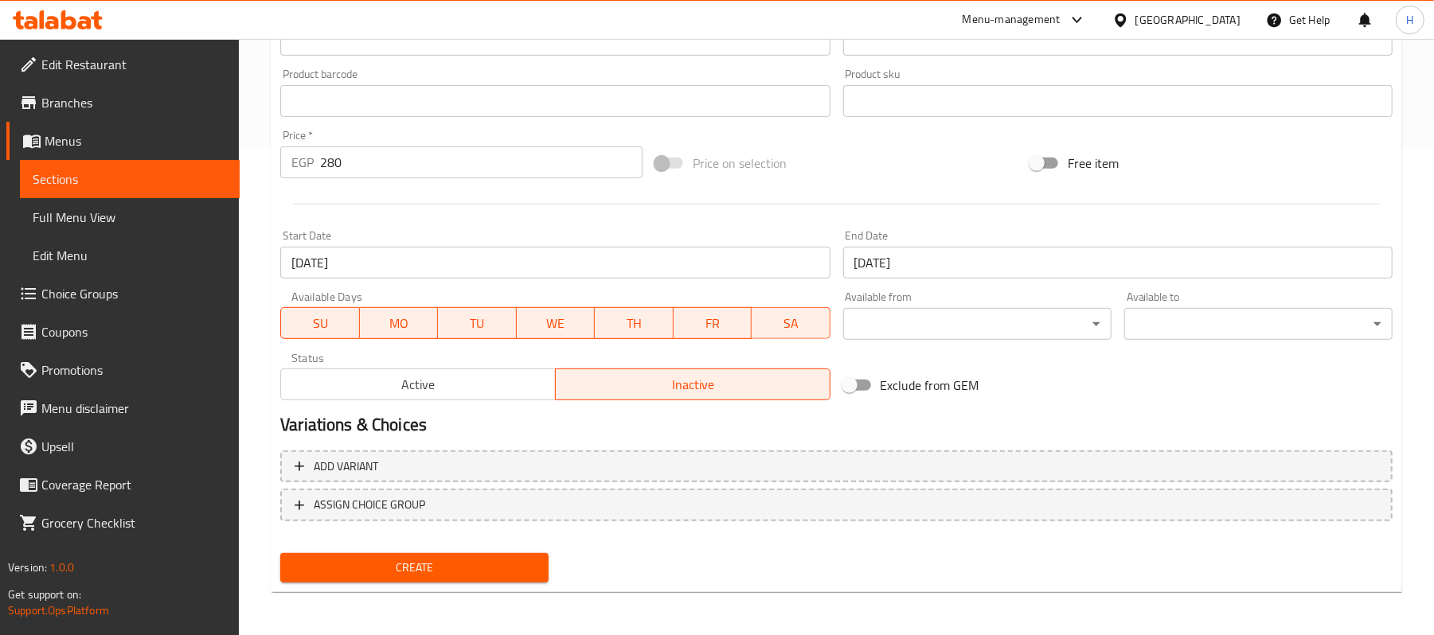
click at [517, 565] on span "Create" at bounding box center [414, 568] width 243 height 20
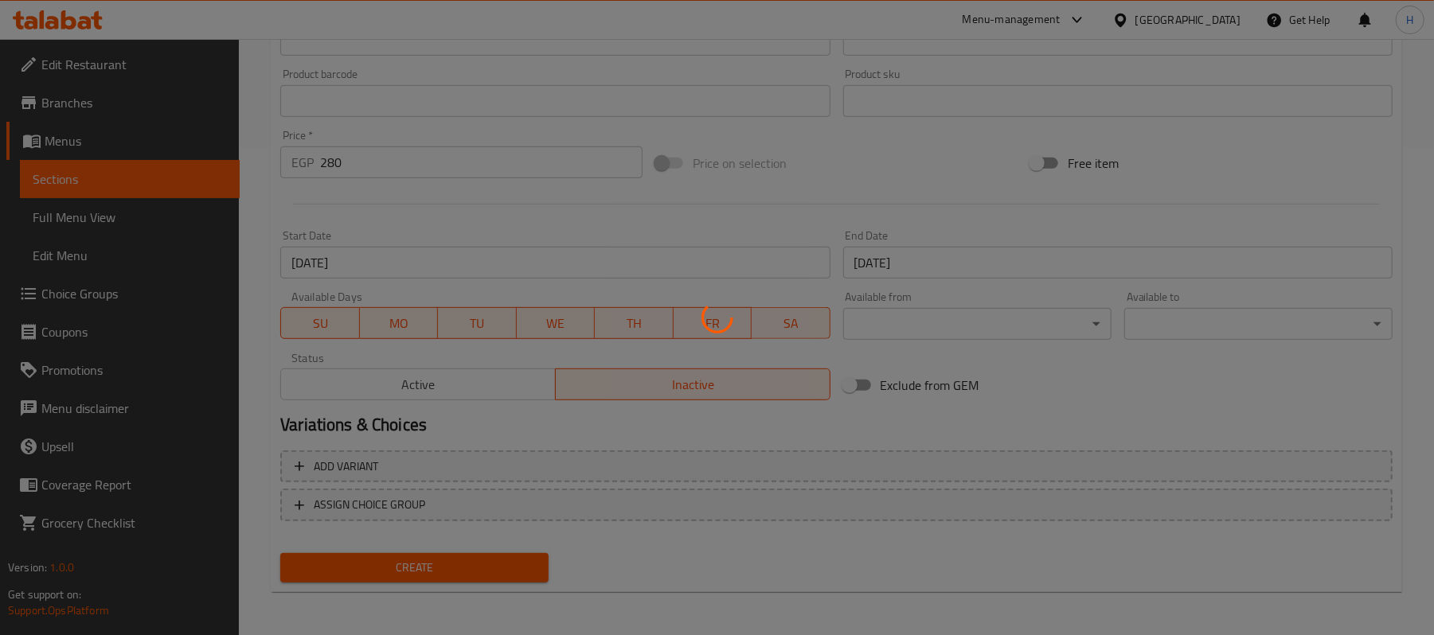
type input "0"
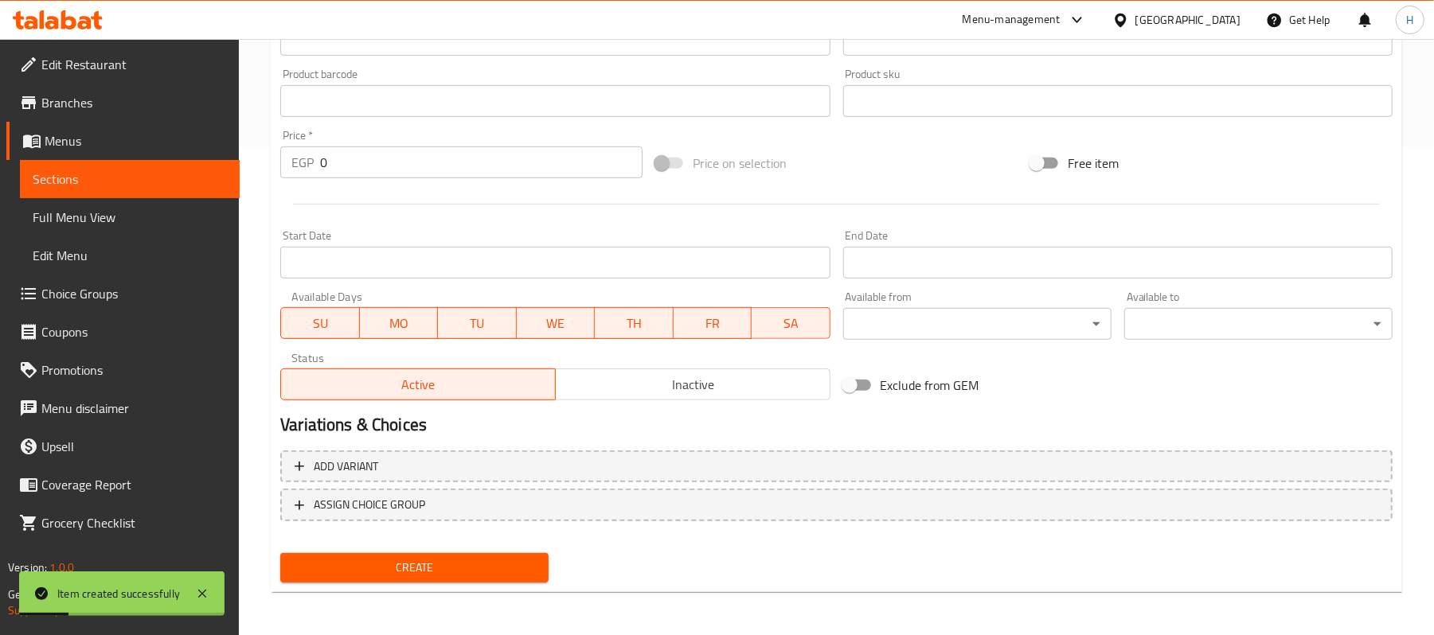
click at [192, 170] on span "Sections" at bounding box center [130, 179] width 194 height 19
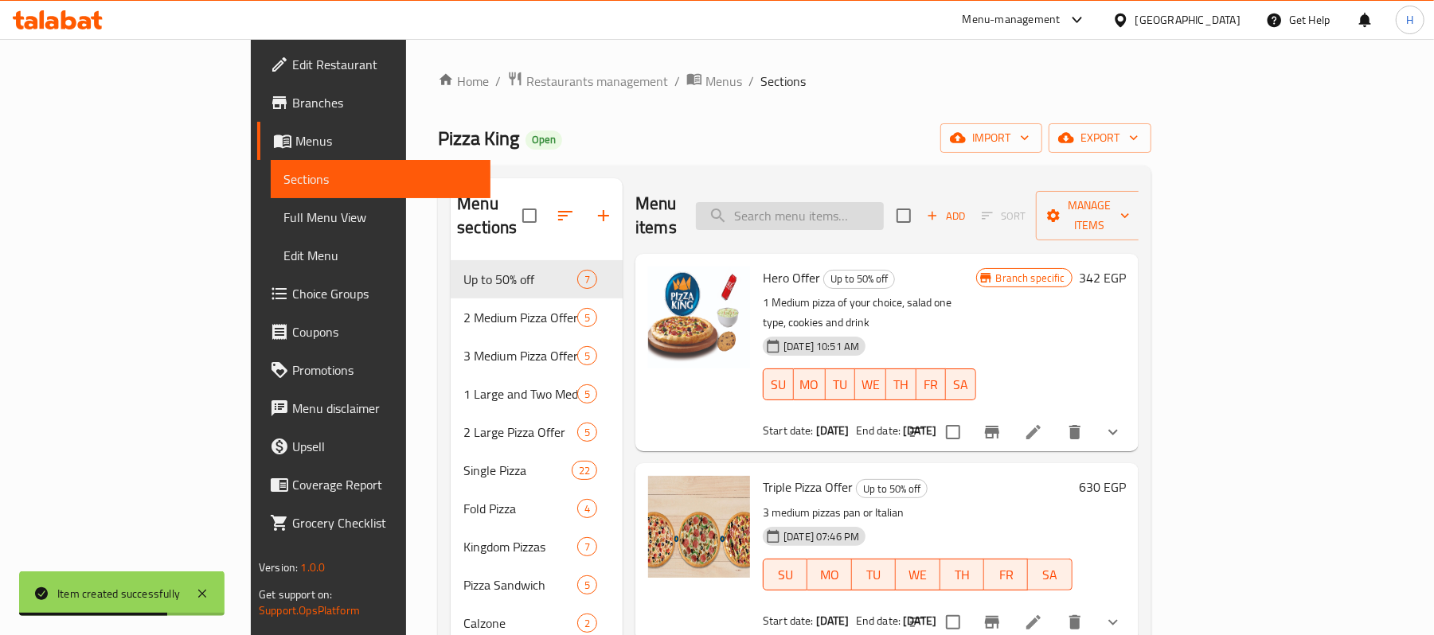
click at [911, 192] on div "Menu items Add Sort Manage items" at bounding box center [886, 216] width 503 height 76
click at [884, 202] on input "search" at bounding box center [790, 216] width 188 height 28
paste input "El Akeel Offer"
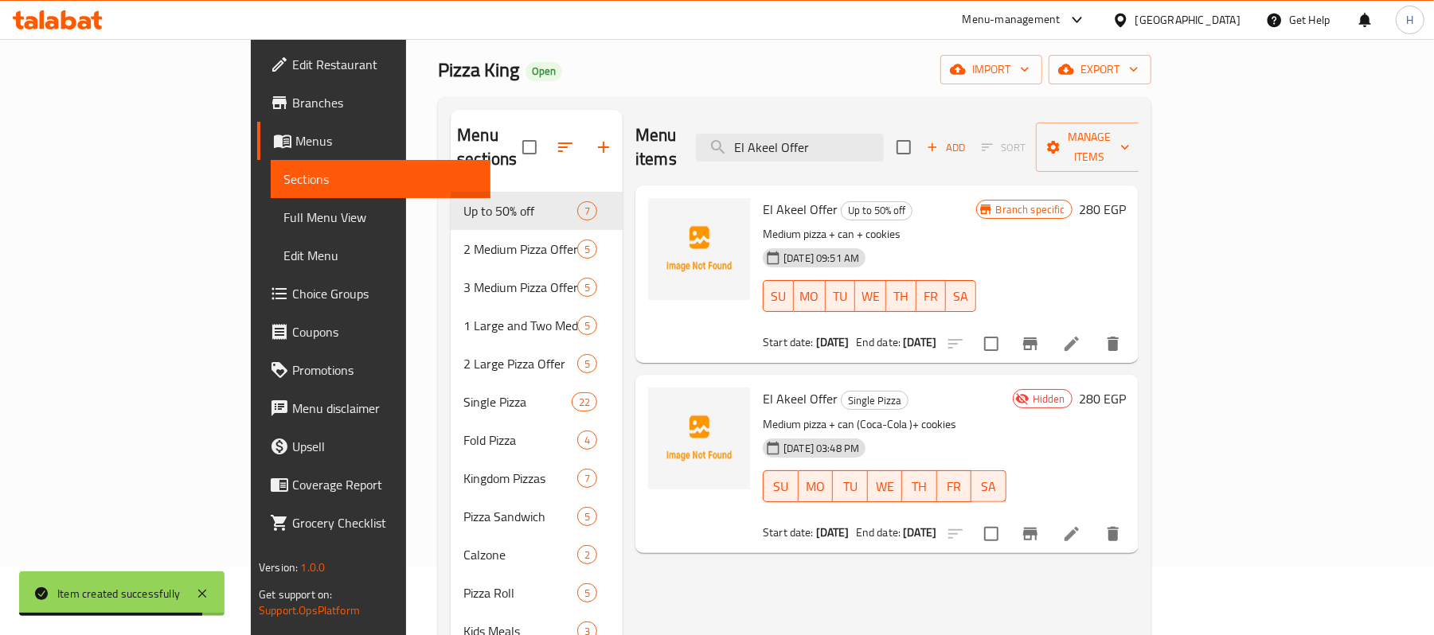
scroll to position [106, 0]
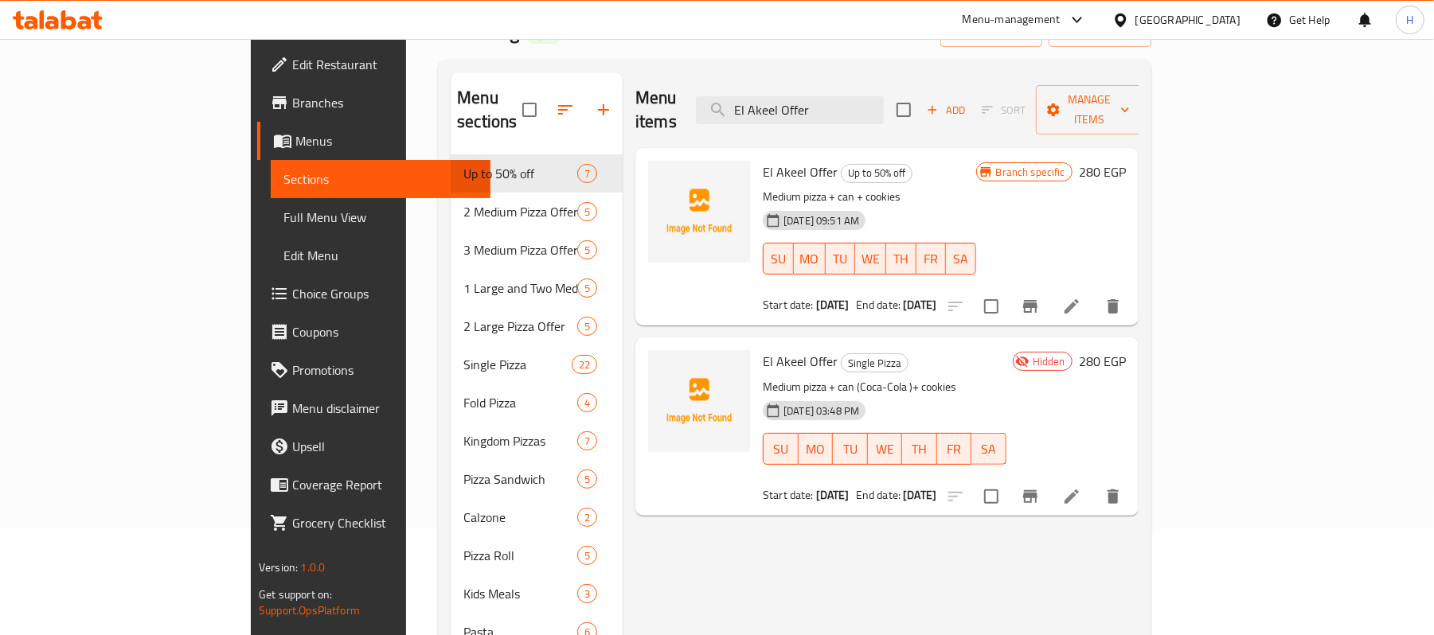
type input "El Akeel Offer"
click at [1094, 482] on li at bounding box center [1071, 496] width 45 height 29
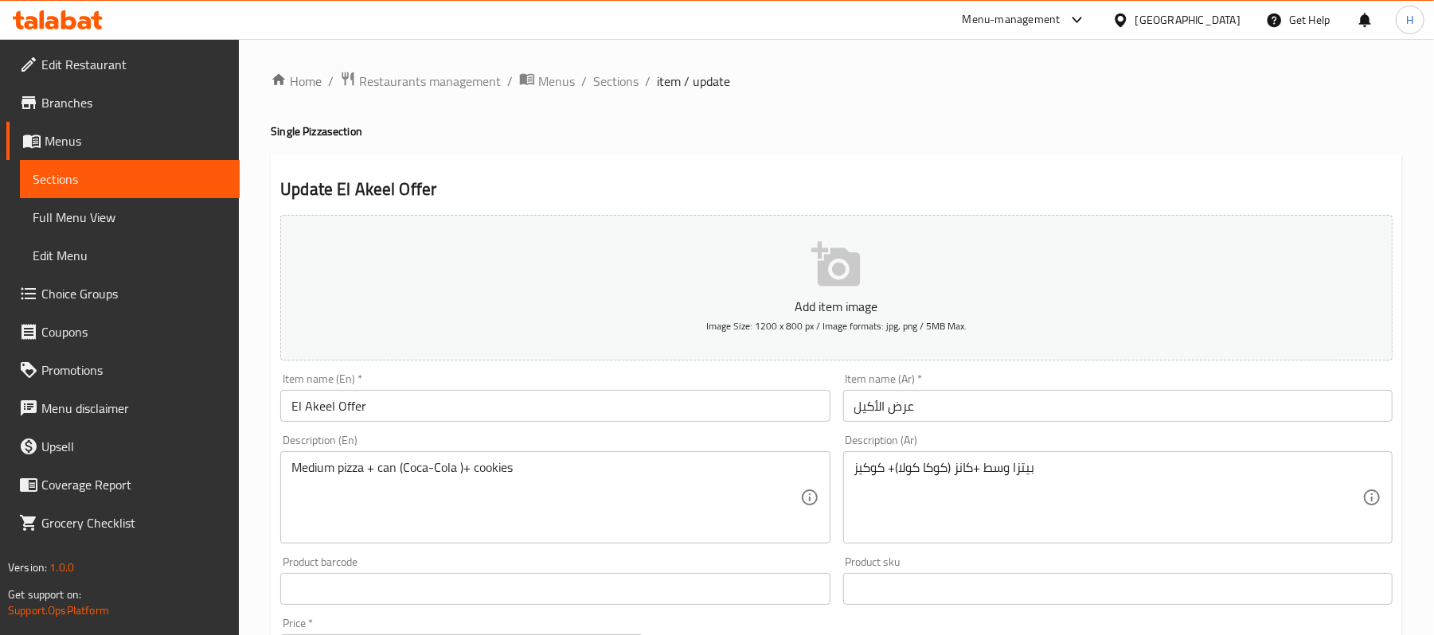
click at [431, 405] on input "El Akeel Offer" at bounding box center [554, 406] width 549 height 32
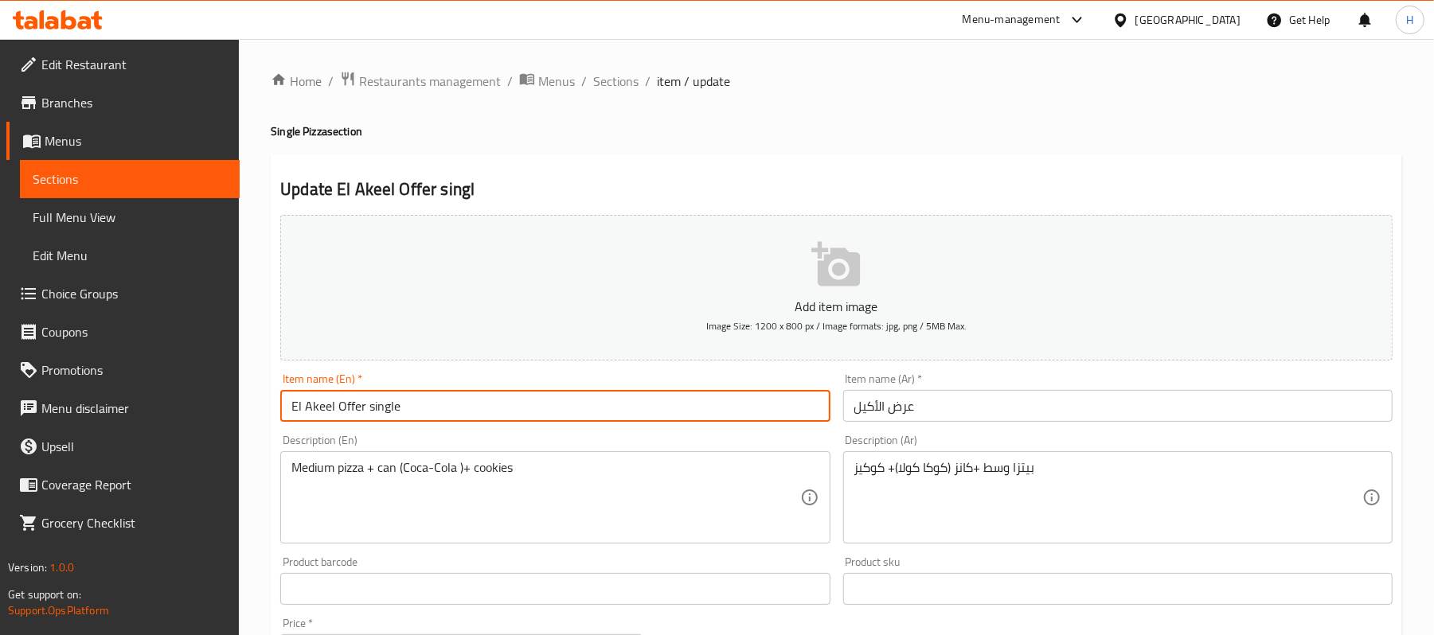
type input "El Akeel Offer single"
type input "إختيارك من"
type input "1"
drag, startPoint x: 361, startPoint y: 409, endPoint x: 440, endPoint y: 388, distance: 82.2
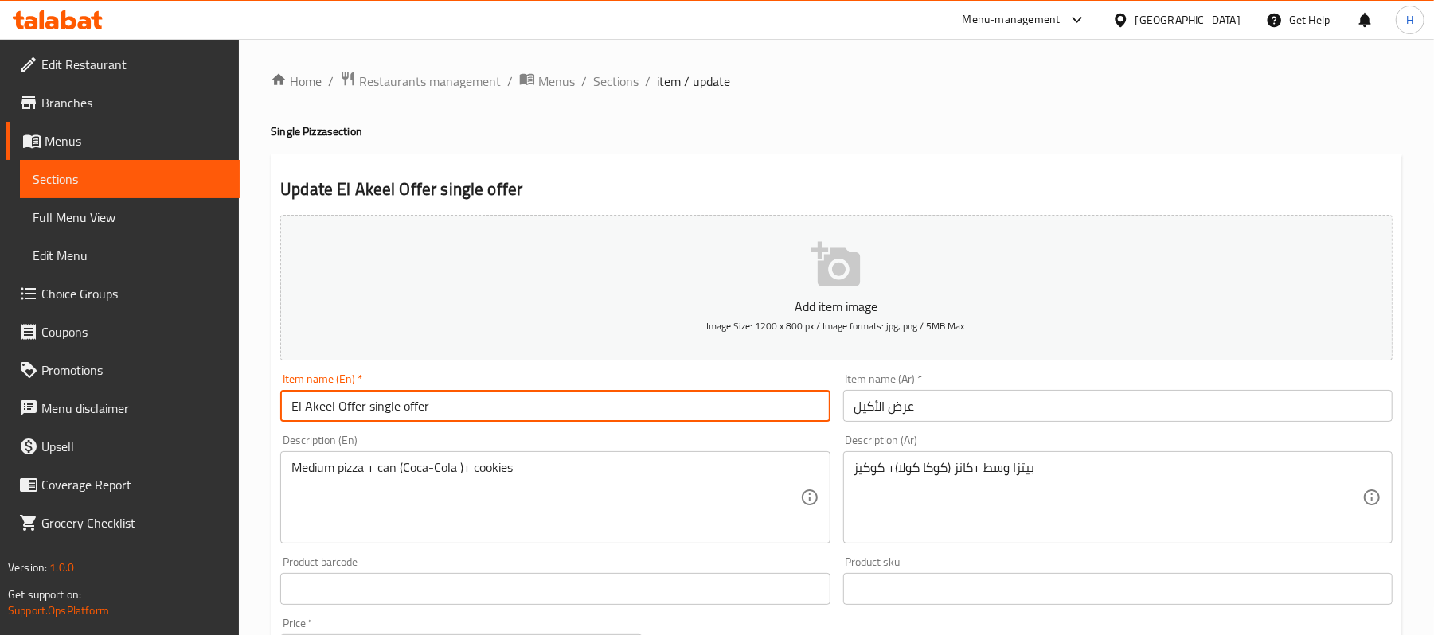
click at [440, 388] on div "Item name (En)   * El Akeel Offer single offer Item name (En) *" at bounding box center [554, 397] width 549 height 49
click at [459, 392] on input "El Akeel Offer single offer" at bounding box center [554, 406] width 549 height 32
drag, startPoint x: 367, startPoint y: 408, endPoint x: 470, endPoint y: 408, distance: 102.7
click at [470, 408] on input "El Akeel Offer single offer" at bounding box center [554, 406] width 549 height 32
click at [403, 404] on input "El Akeel Offer single offer" at bounding box center [554, 406] width 549 height 32
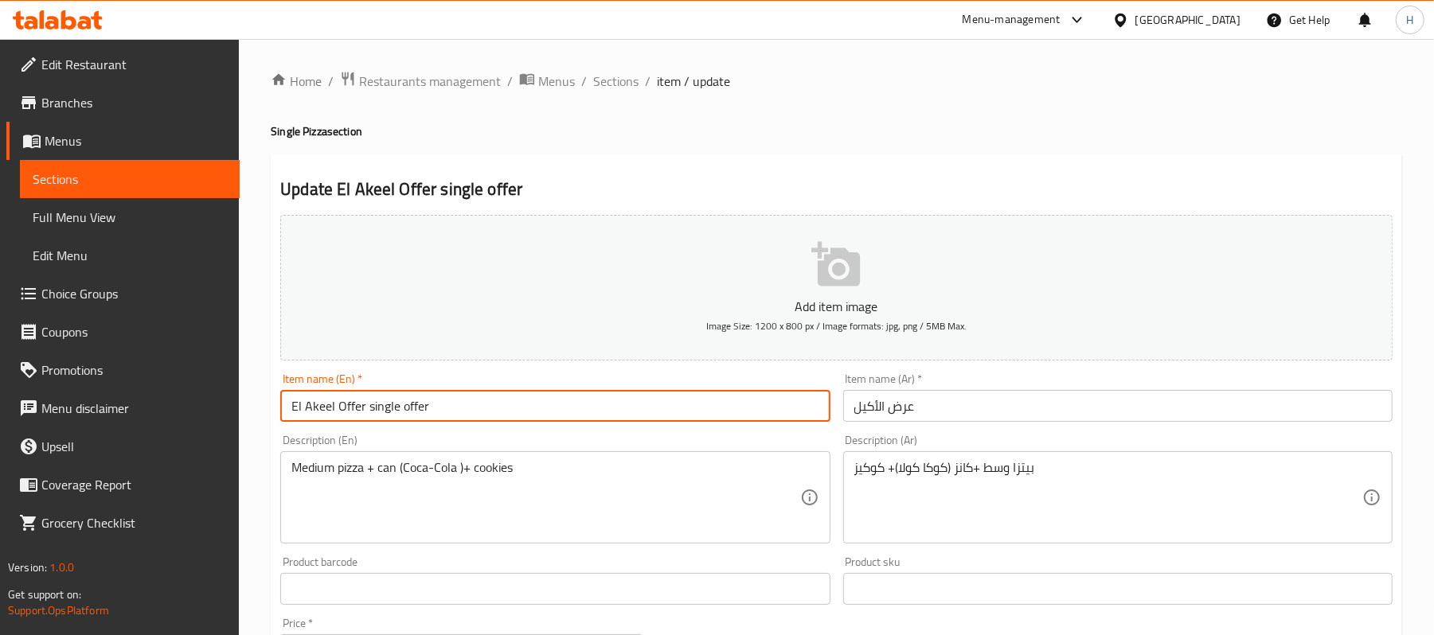
click at [409, 404] on input "El Akeel Offer single offer" at bounding box center [554, 406] width 549 height 32
click at [385, 417] on input "El Akeel Offer single" at bounding box center [554, 406] width 549 height 32
click at [329, 411] on input "El Akeel Offer" at bounding box center [554, 406] width 549 height 32
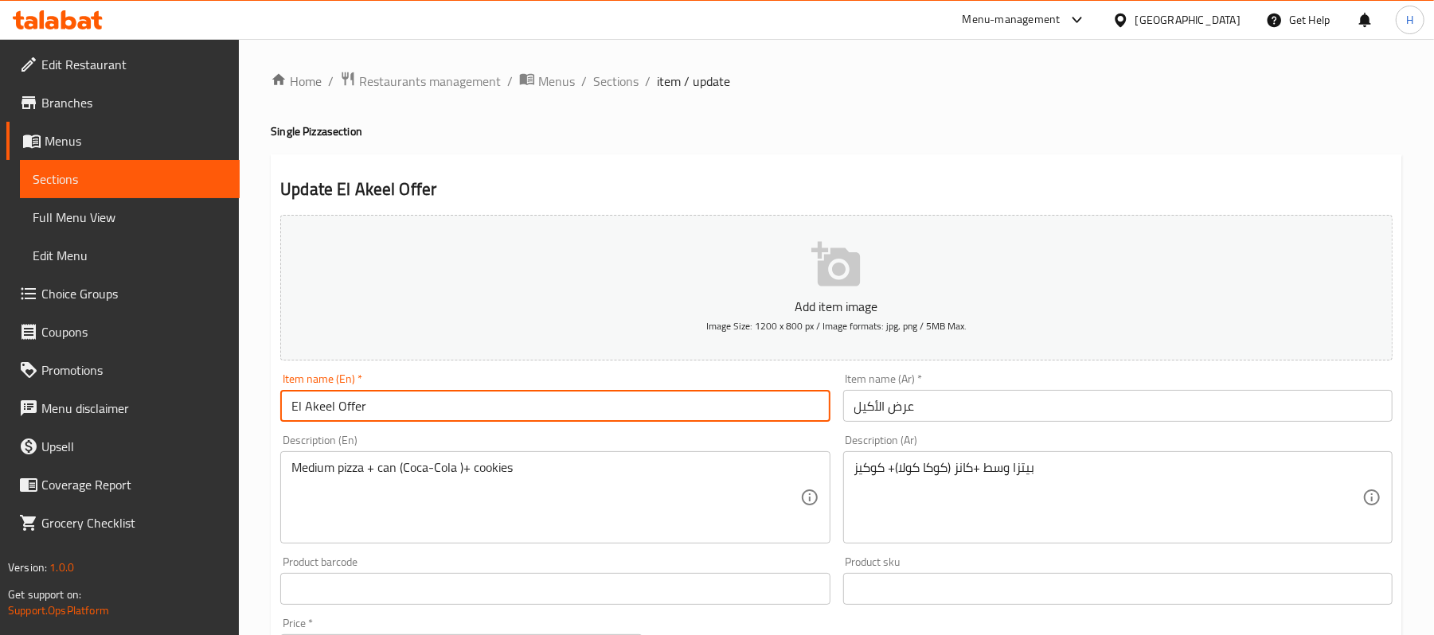
click at [334, 405] on input "El Akeel Offer" at bounding box center [554, 406] width 549 height 32
paste input "single"
click at [392, 418] on input "El Akeel single Offer" at bounding box center [554, 406] width 549 height 32
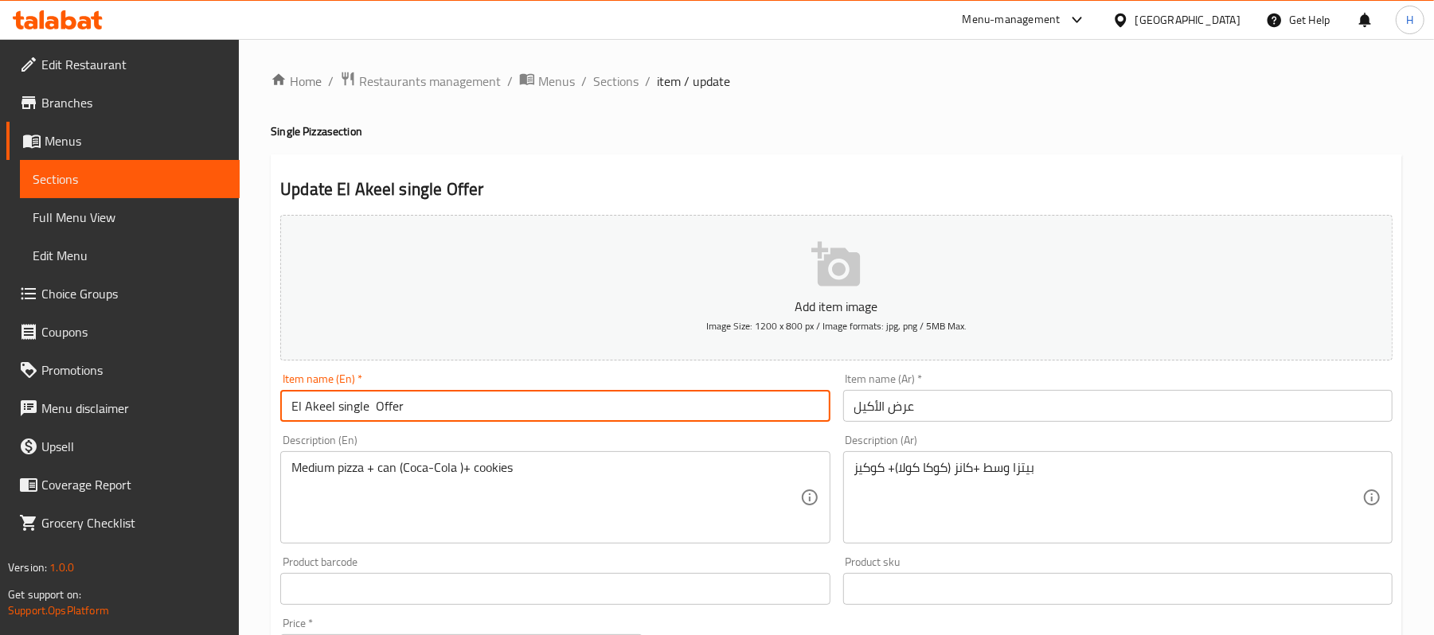
type input "El Akeel single Offer"
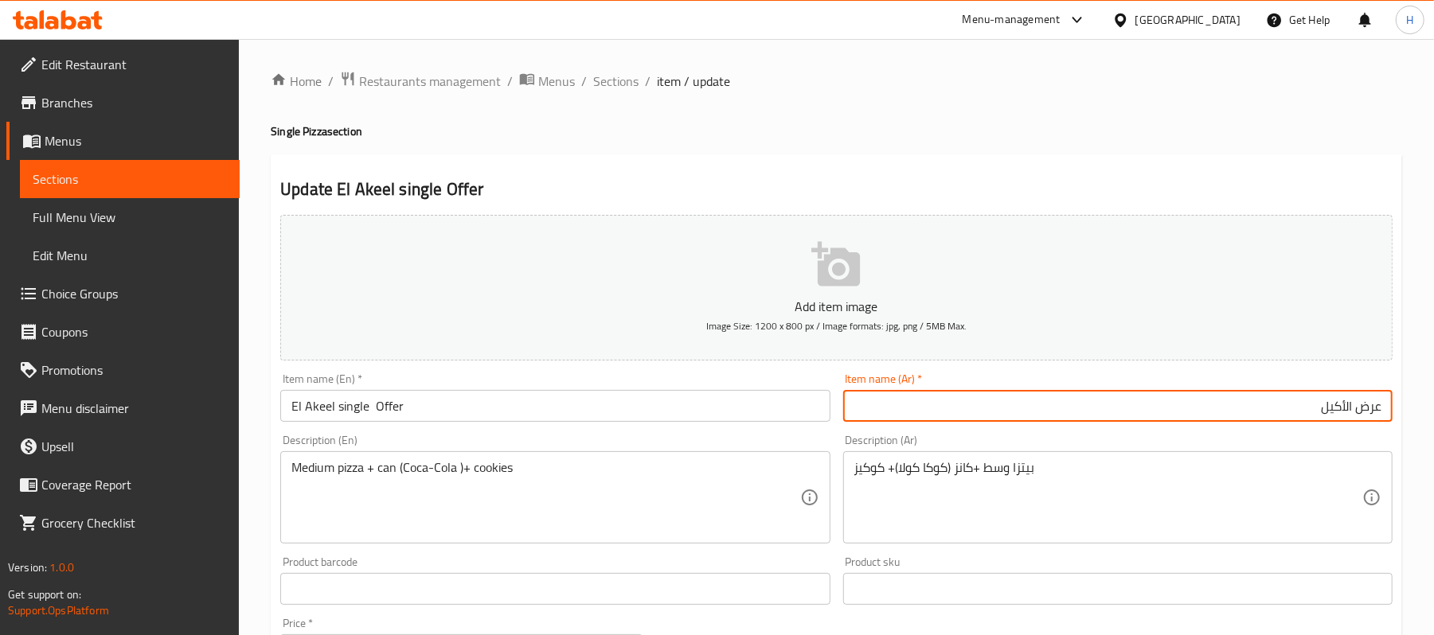
click at [1301, 408] on input "عرض الأكيل" at bounding box center [1117, 406] width 549 height 32
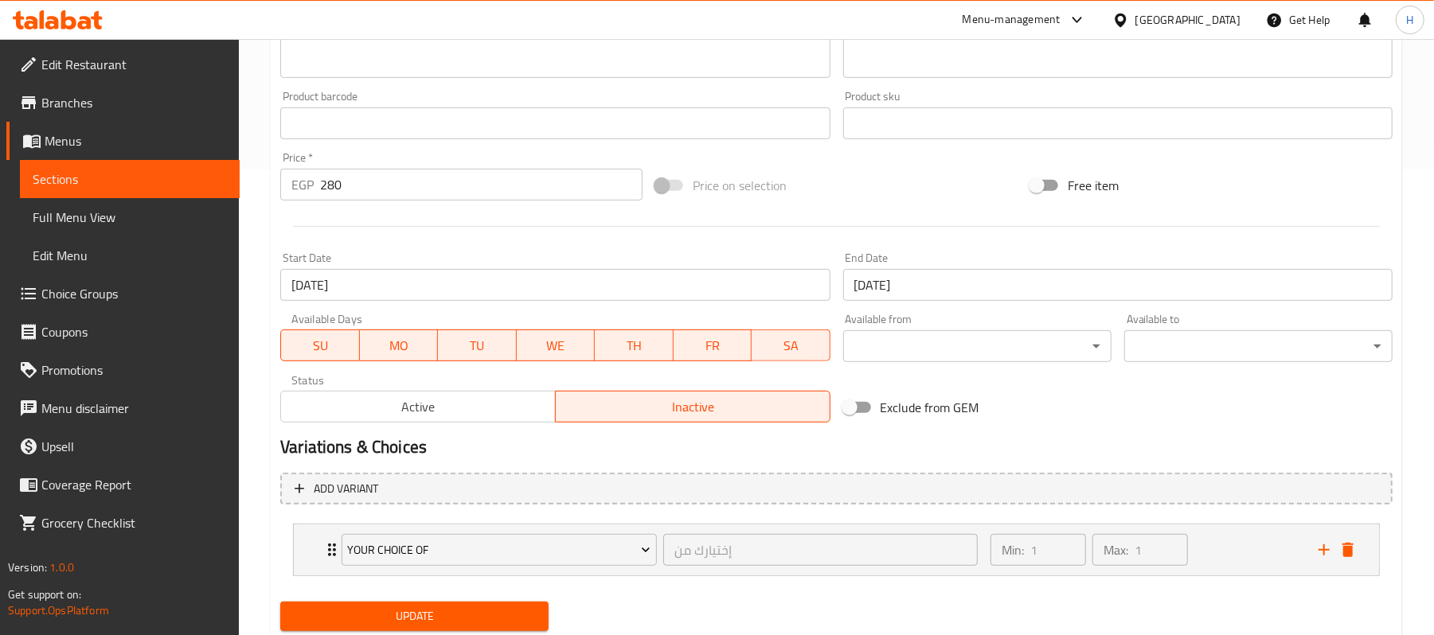
scroll to position [517, 0]
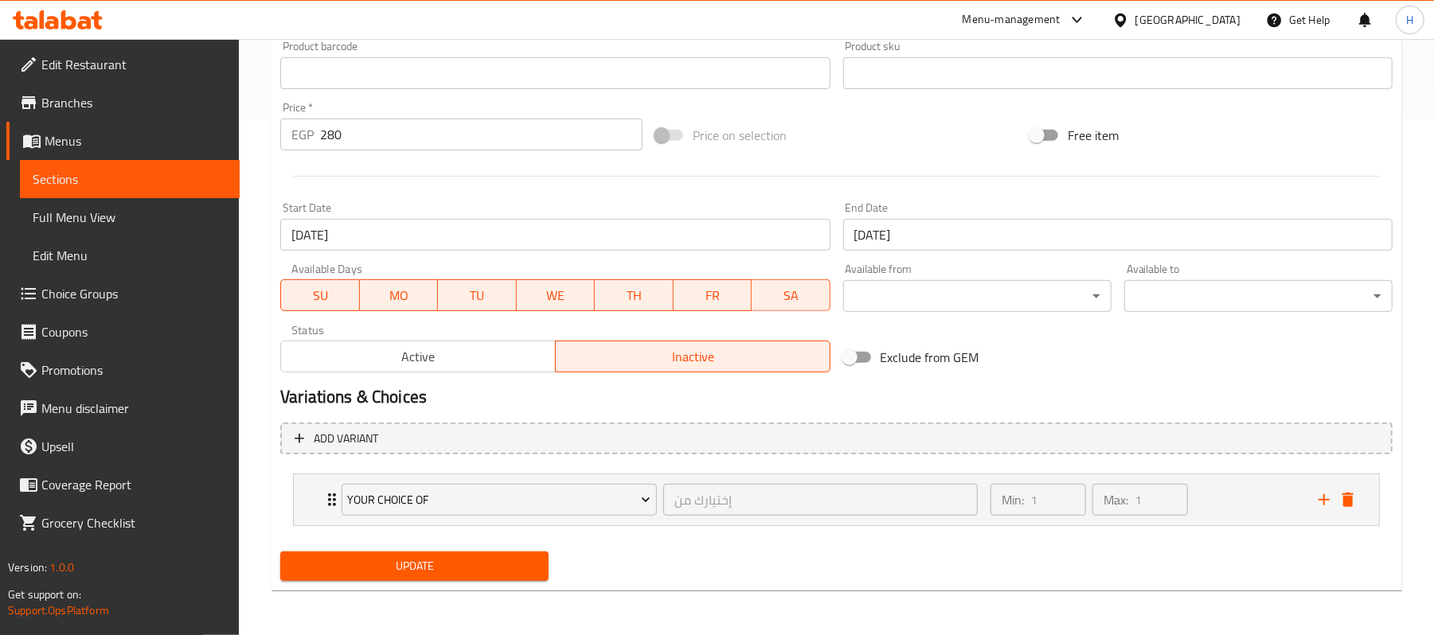
type input "عرض الأكيل سنجل"
click at [517, 558] on span "Update" at bounding box center [414, 566] width 243 height 20
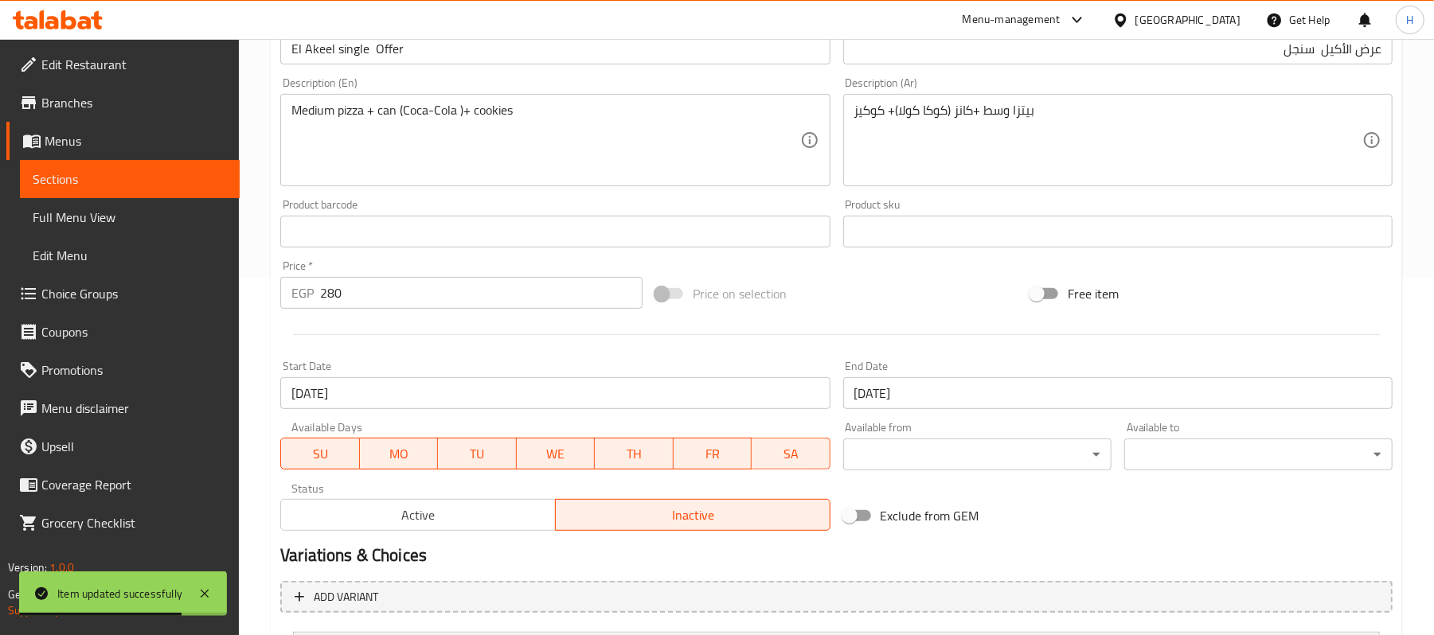
scroll to position [198, 0]
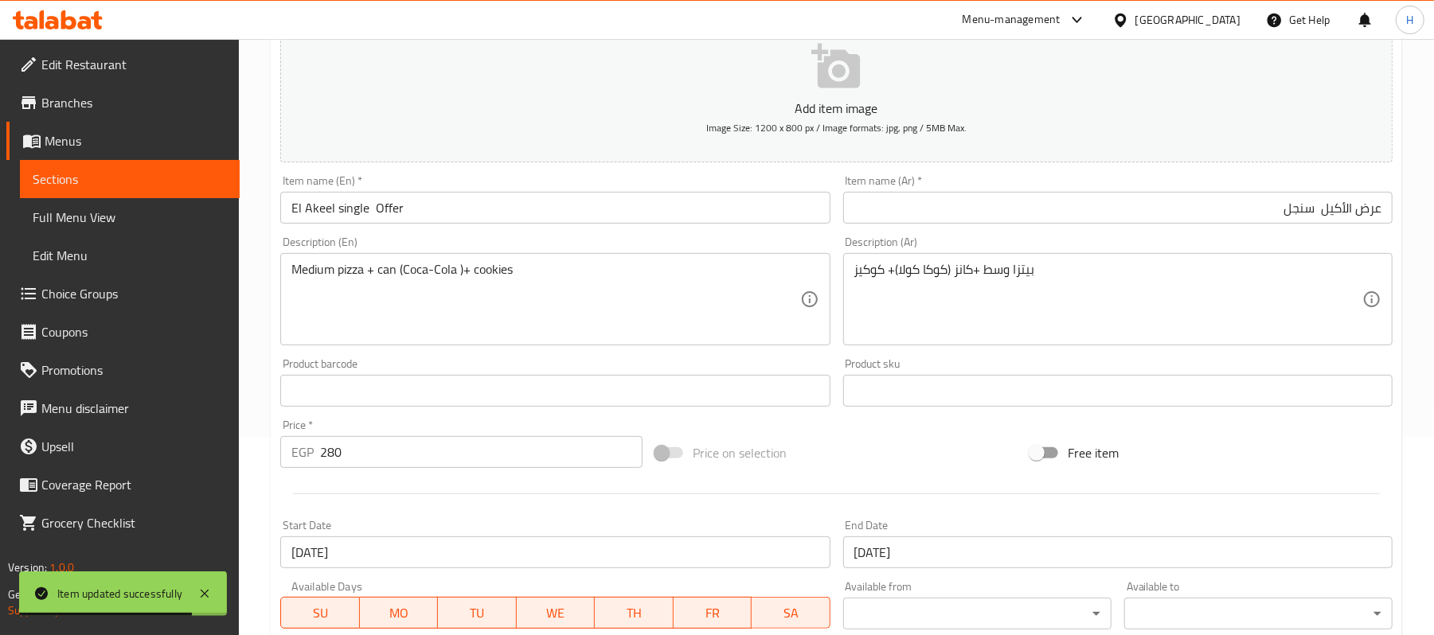
click at [468, 202] on input "El Akeel single Offer" at bounding box center [554, 208] width 549 height 32
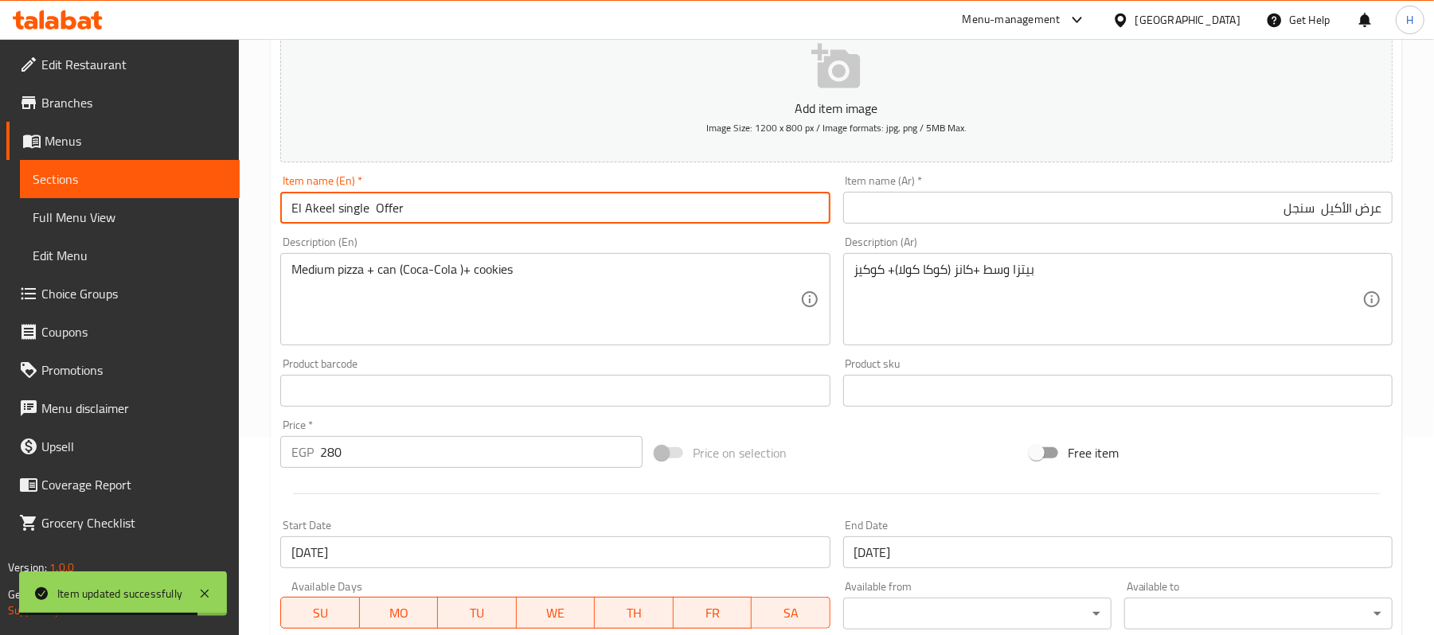
click at [468, 202] on input "El Akeel single Offer" at bounding box center [554, 208] width 549 height 32
click at [177, 183] on span "Sections" at bounding box center [130, 179] width 194 height 19
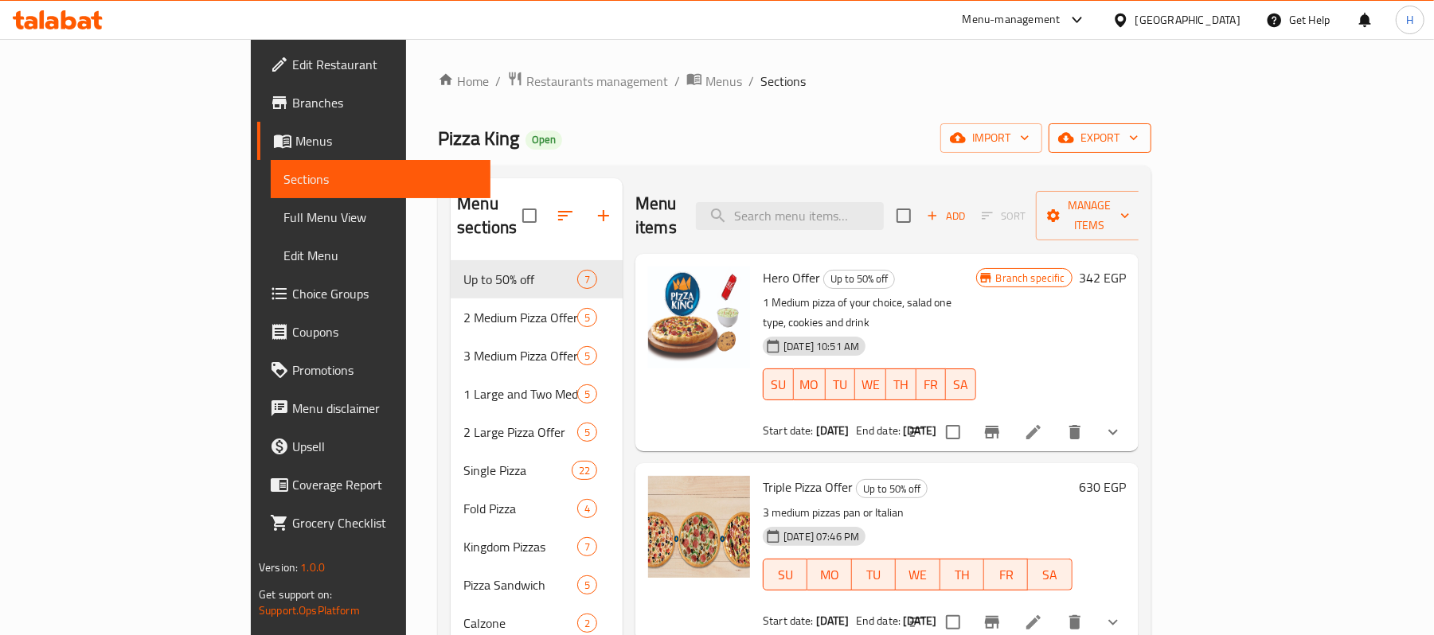
click at [1138, 148] on span "export" at bounding box center [1099, 138] width 77 height 20
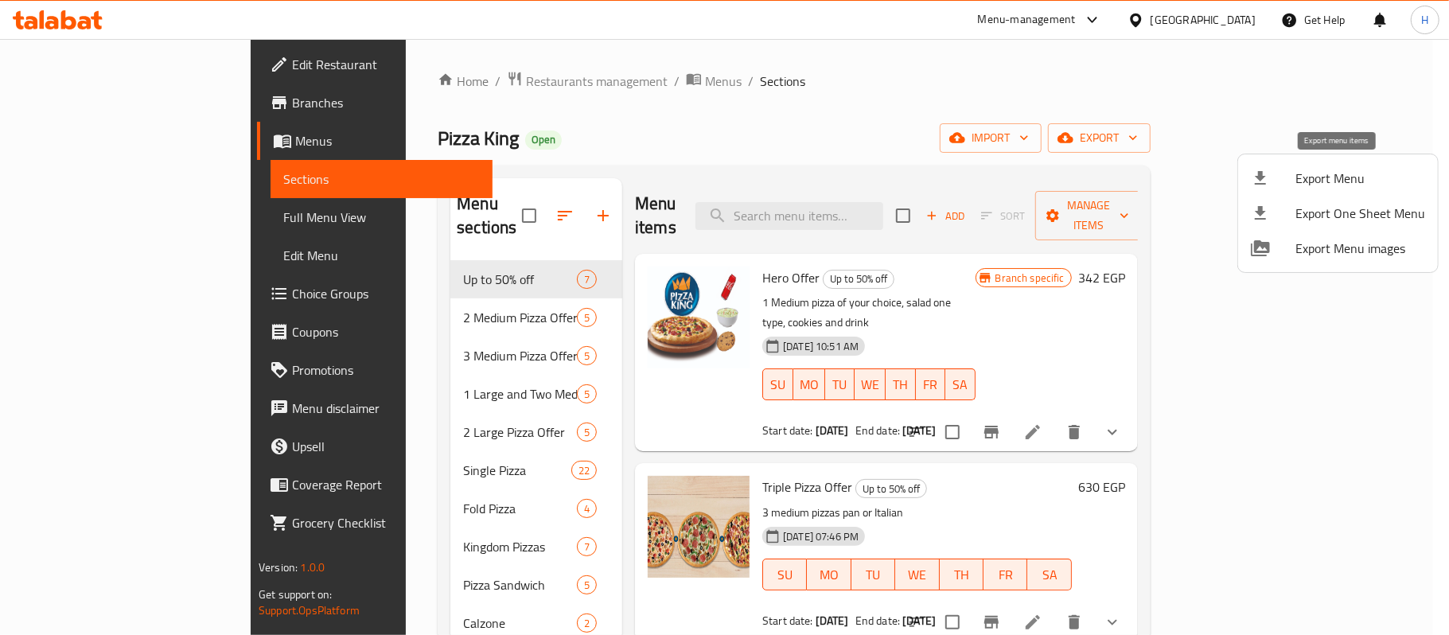
click at [1303, 182] on span "Export Menu" at bounding box center [1361, 178] width 130 height 19
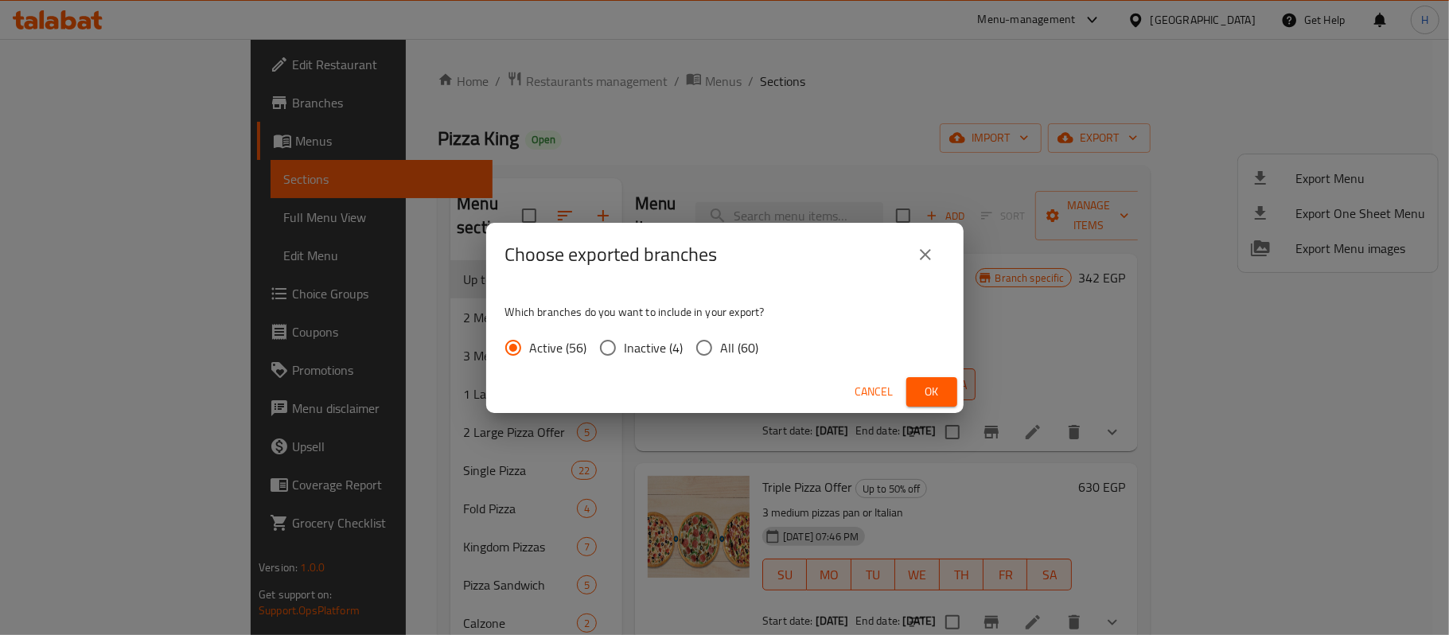
click at [729, 347] on span "All (60)" at bounding box center [740, 347] width 38 height 19
click at [721, 347] on input "All (60)" at bounding box center [704, 347] width 33 height 33
radio input "true"
click at [933, 395] on span "Ok" at bounding box center [931, 392] width 25 height 20
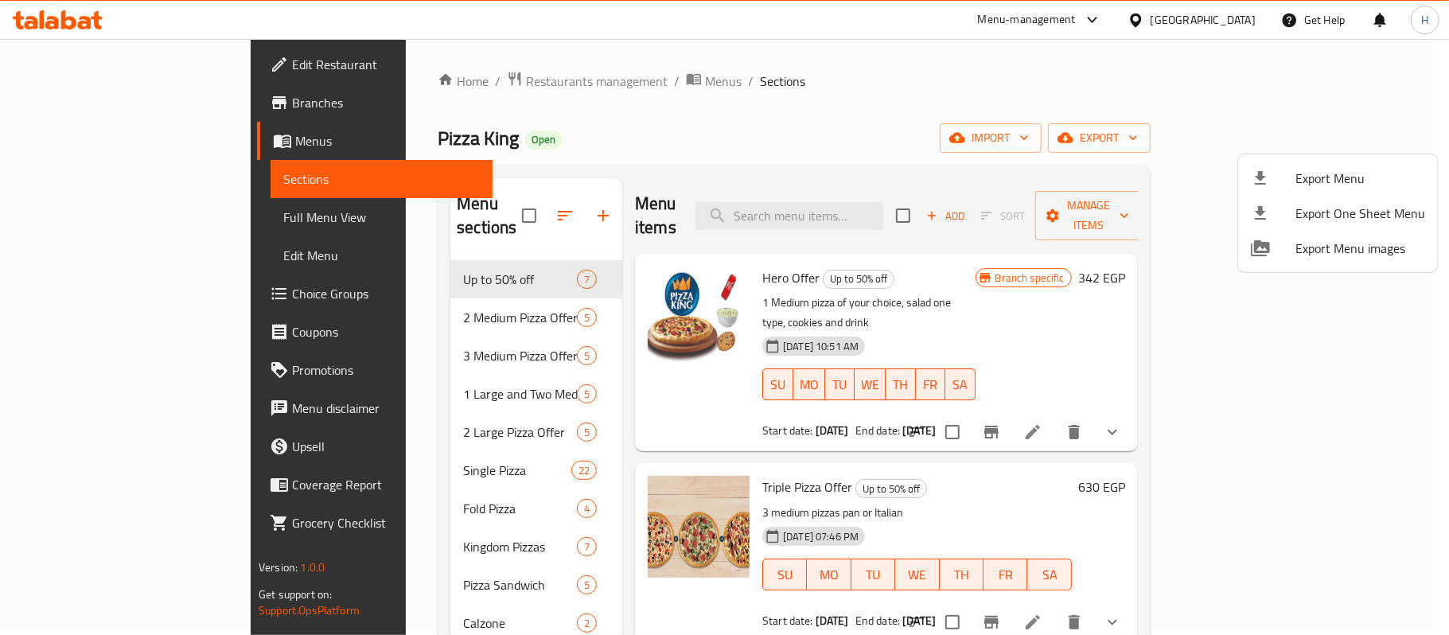
click at [895, 205] on div at bounding box center [724, 317] width 1449 height 635
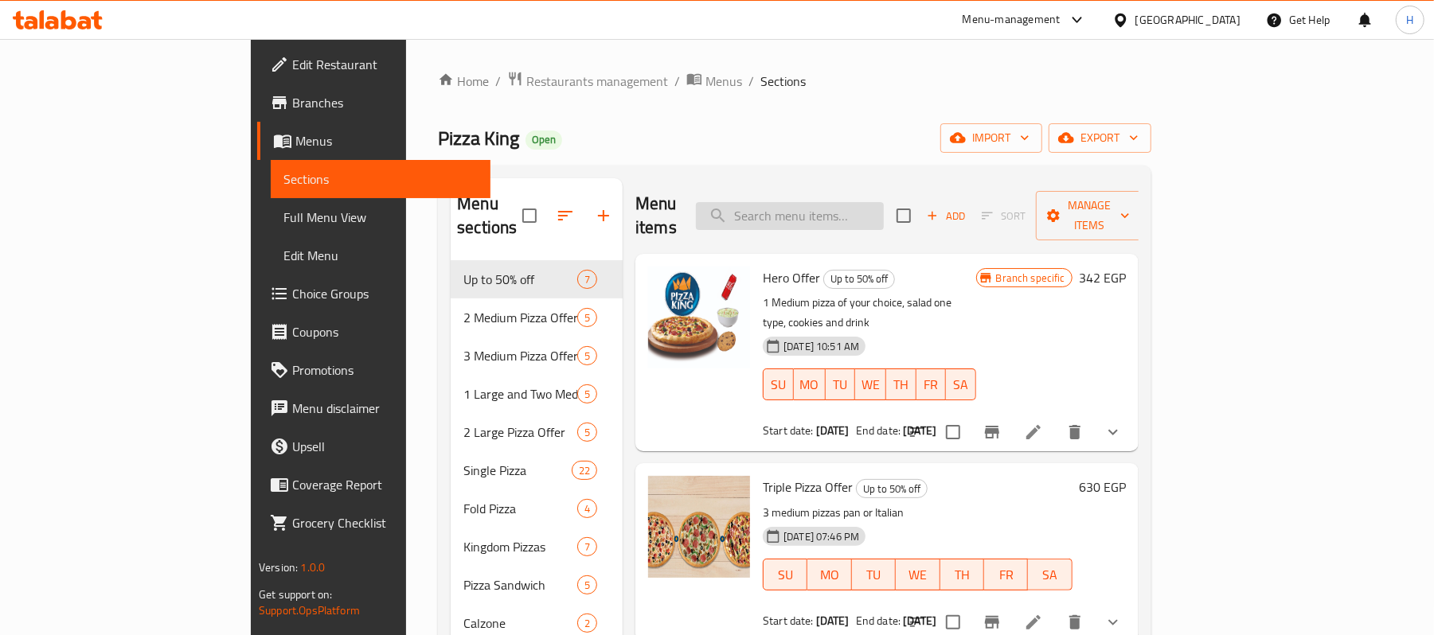
click at [880, 202] on input "search" at bounding box center [790, 216] width 188 height 28
paste input "El Akeel single Offer"
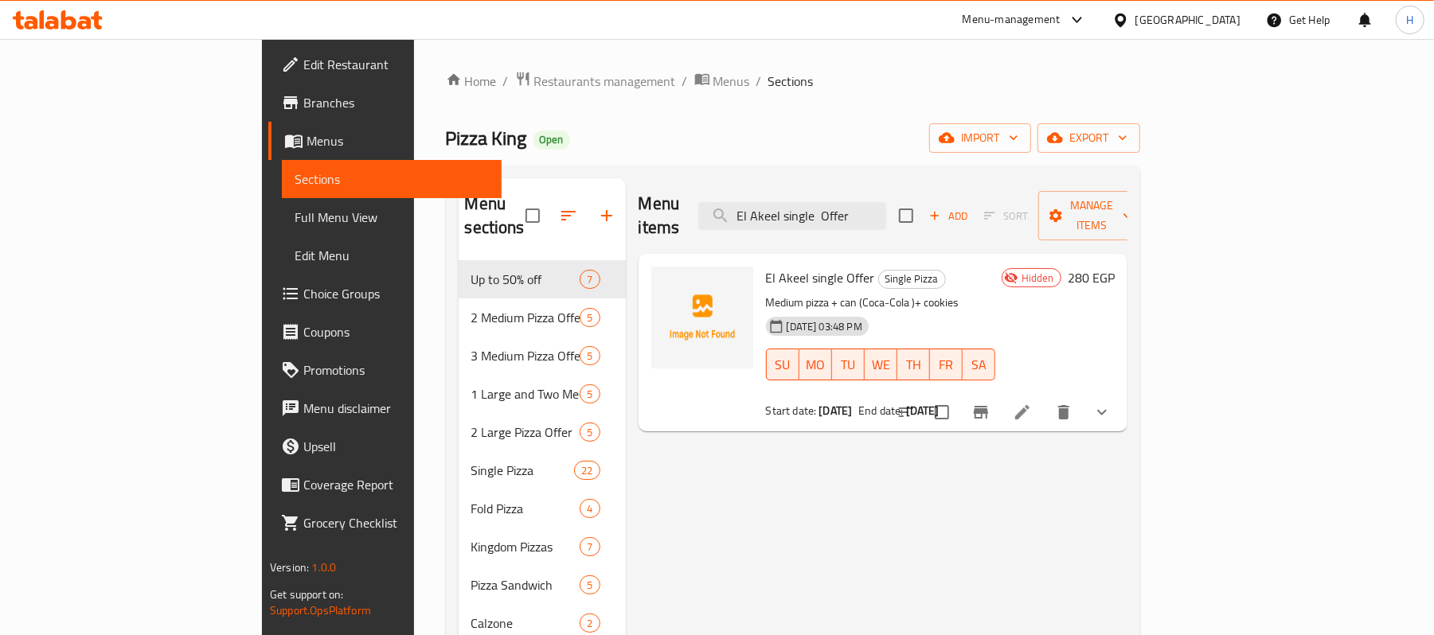
type input "El Akeel single Offer"
click at [818, 400] on b "[DATE]" at bounding box center [834, 410] width 33 height 21
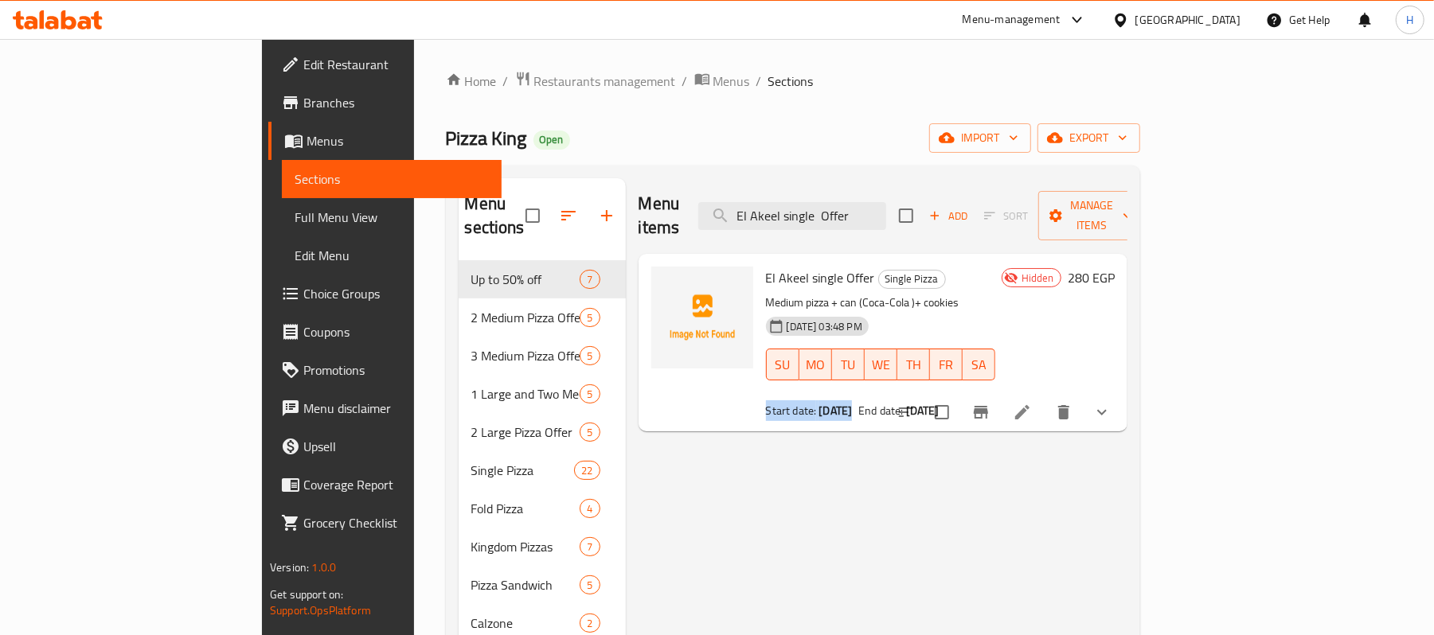
click at [295, 213] on span "Full Menu View" at bounding box center [392, 217] width 194 height 19
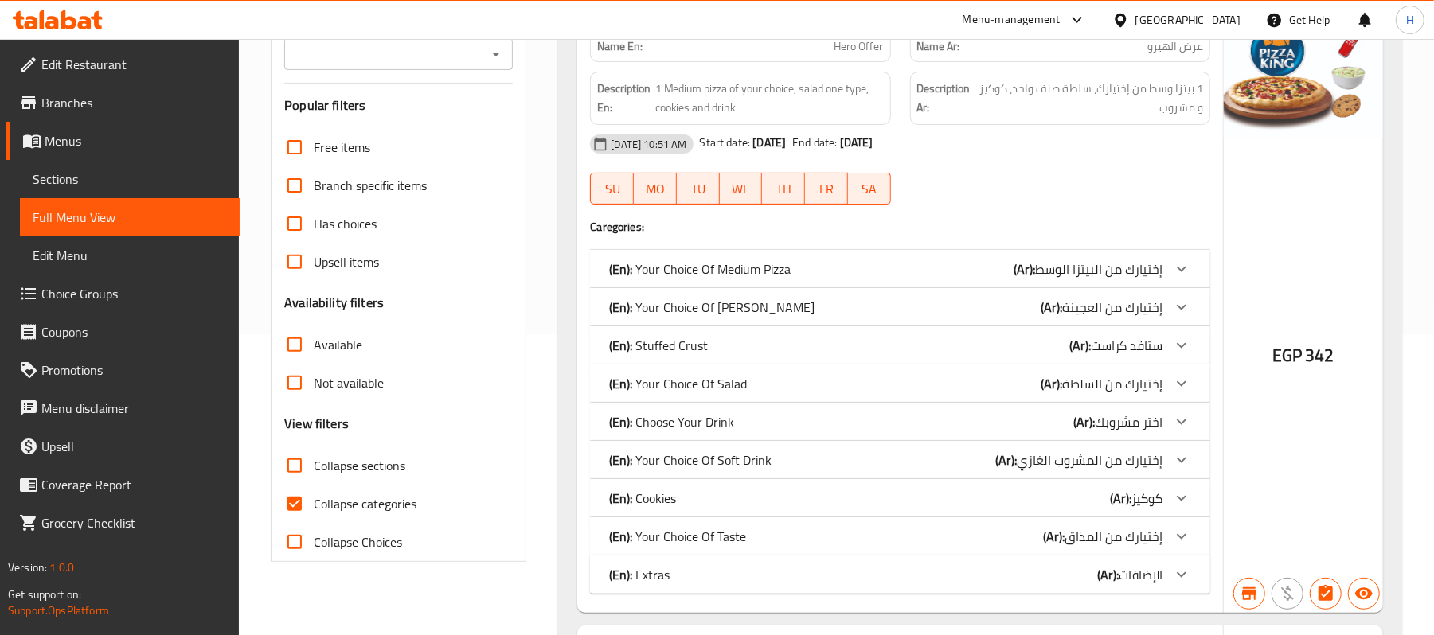
scroll to position [318, 0]
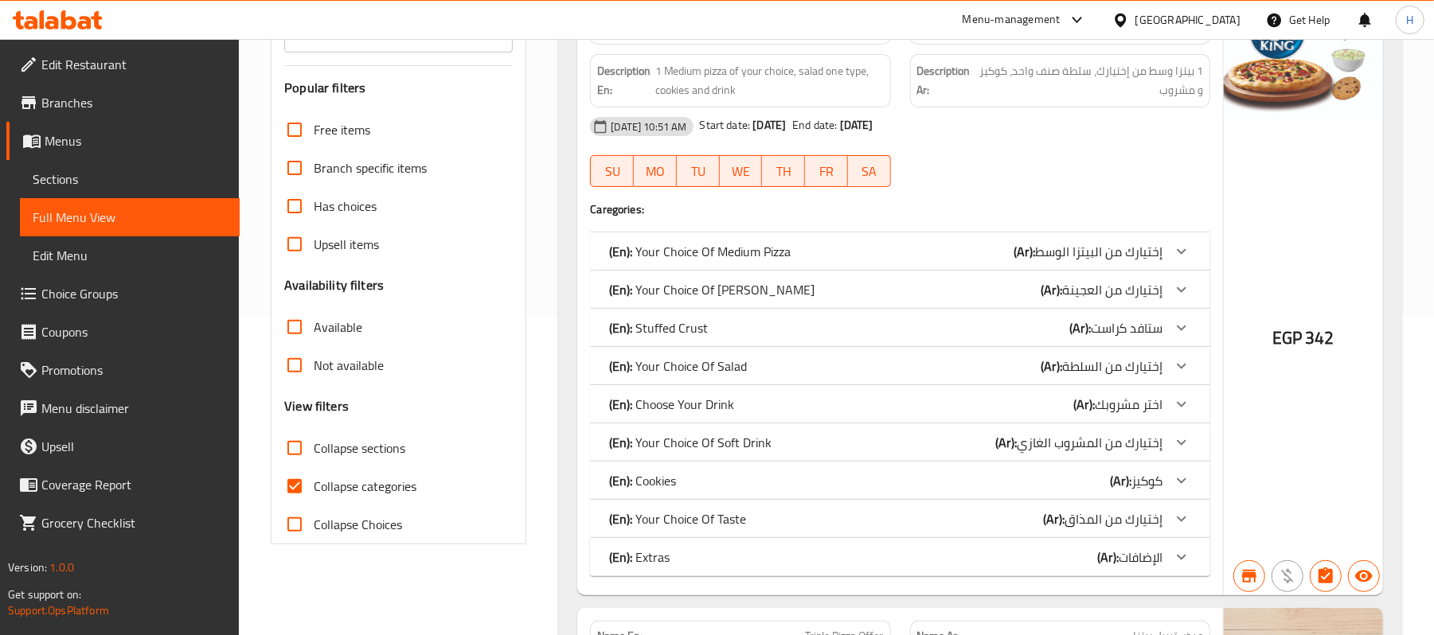
click at [358, 485] on span "Collapse categories" at bounding box center [365, 486] width 103 height 19
click at [314, 485] on input "Collapse categories" at bounding box center [294, 486] width 38 height 38
checkbox input "false"
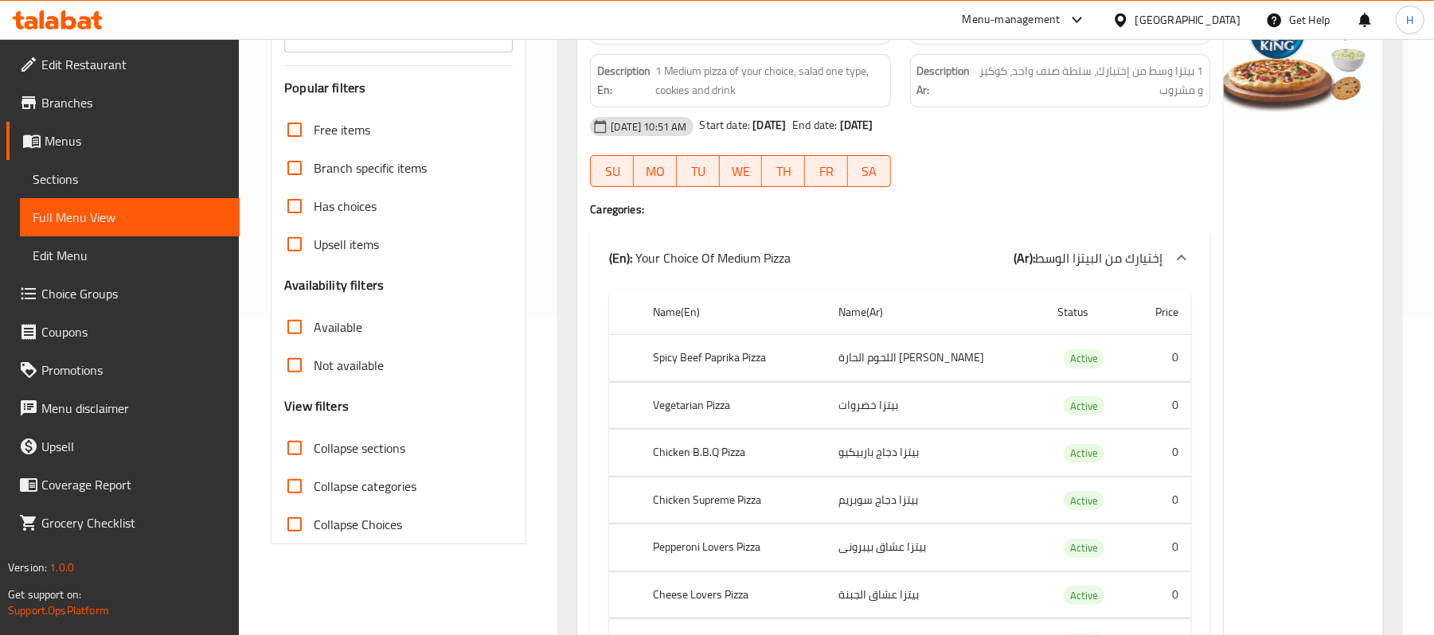
click at [1055, 146] on div "[DATE] 10:51 AM Start date: [DATE] End date: [DATE]" at bounding box center [899, 126] width 639 height 38
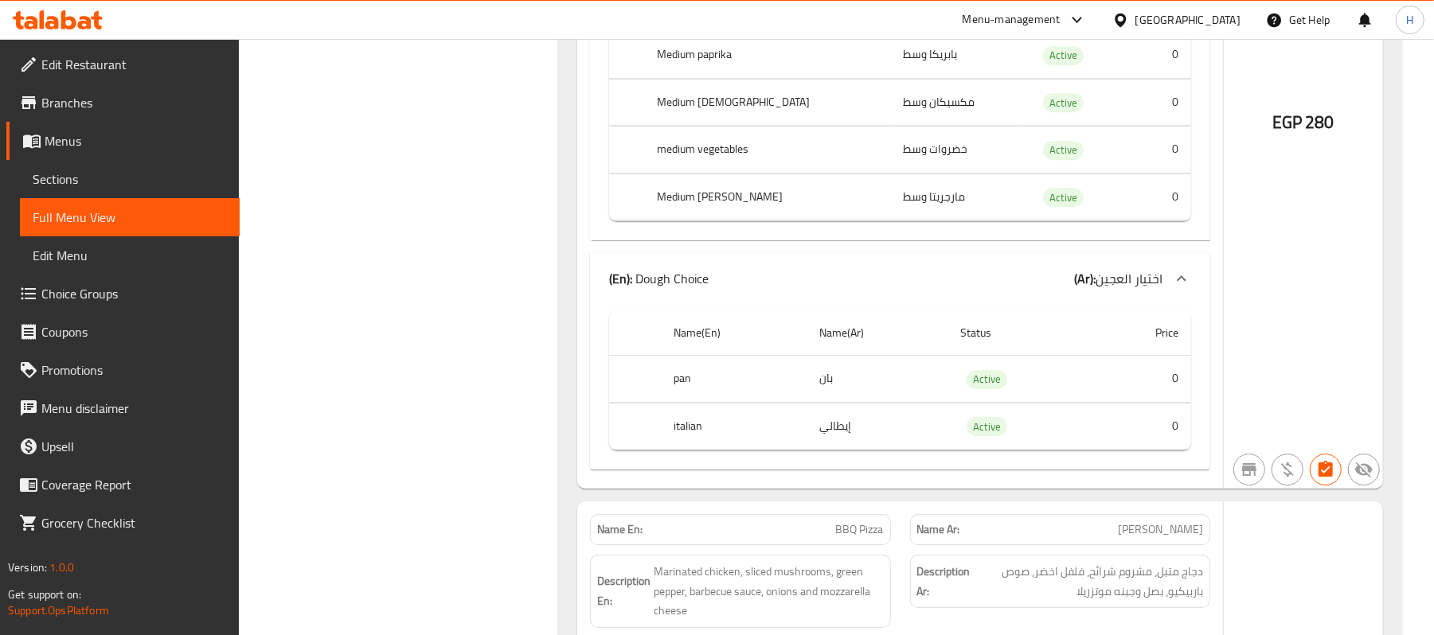
scroll to position [64099, 0]
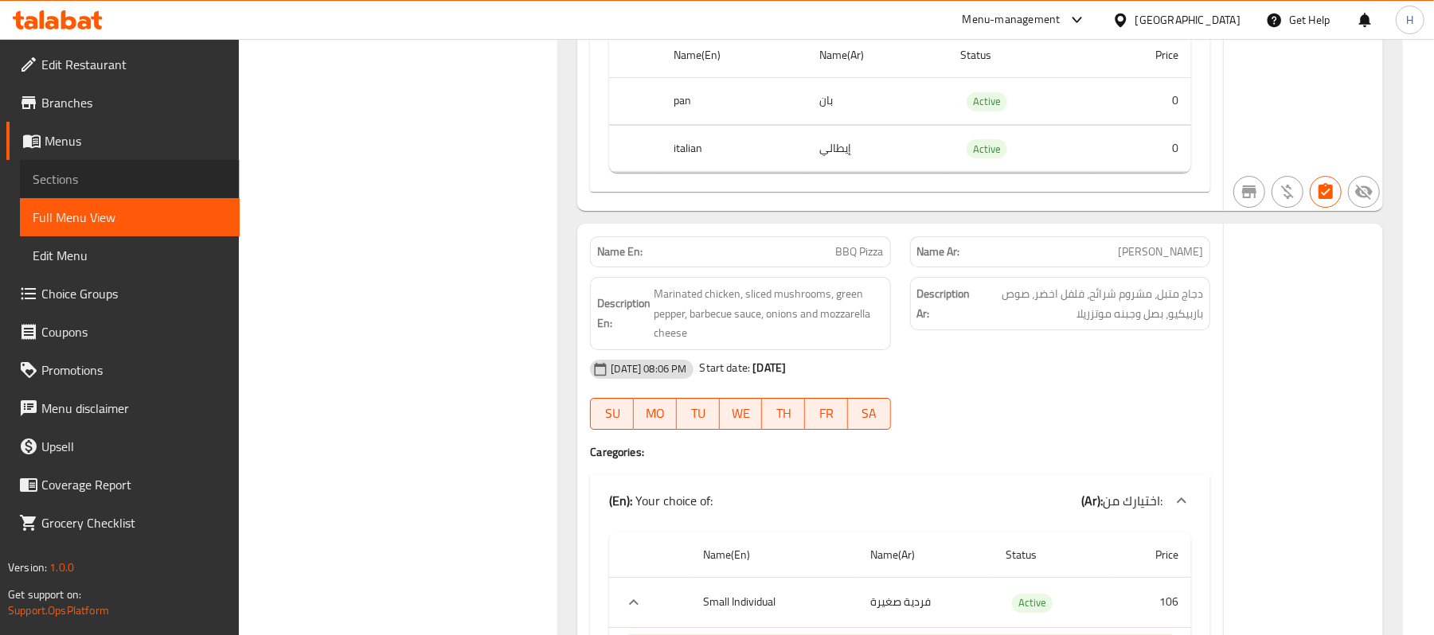
click at [68, 182] on span "Sections" at bounding box center [130, 179] width 194 height 19
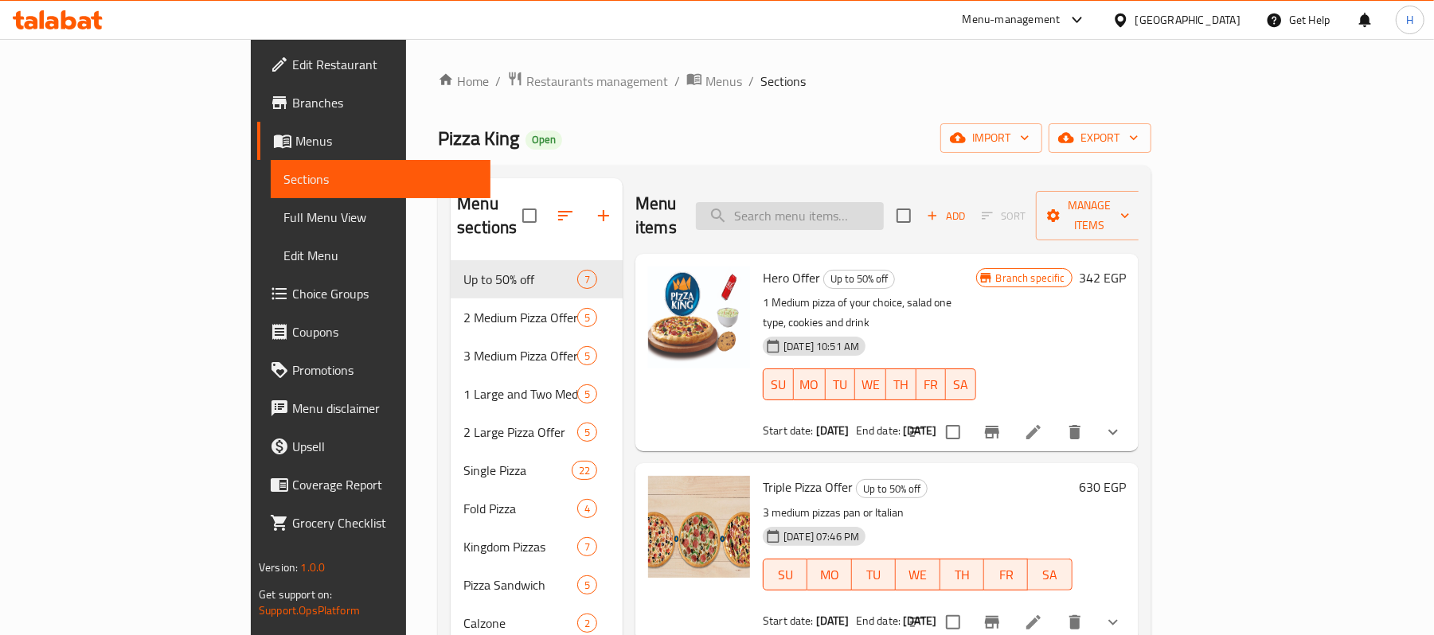
click at [884, 214] on input "search" at bounding box center [790, 216] width 188 height 28
paste input "بابريكا وسط"
type input "بابريكا وسط"
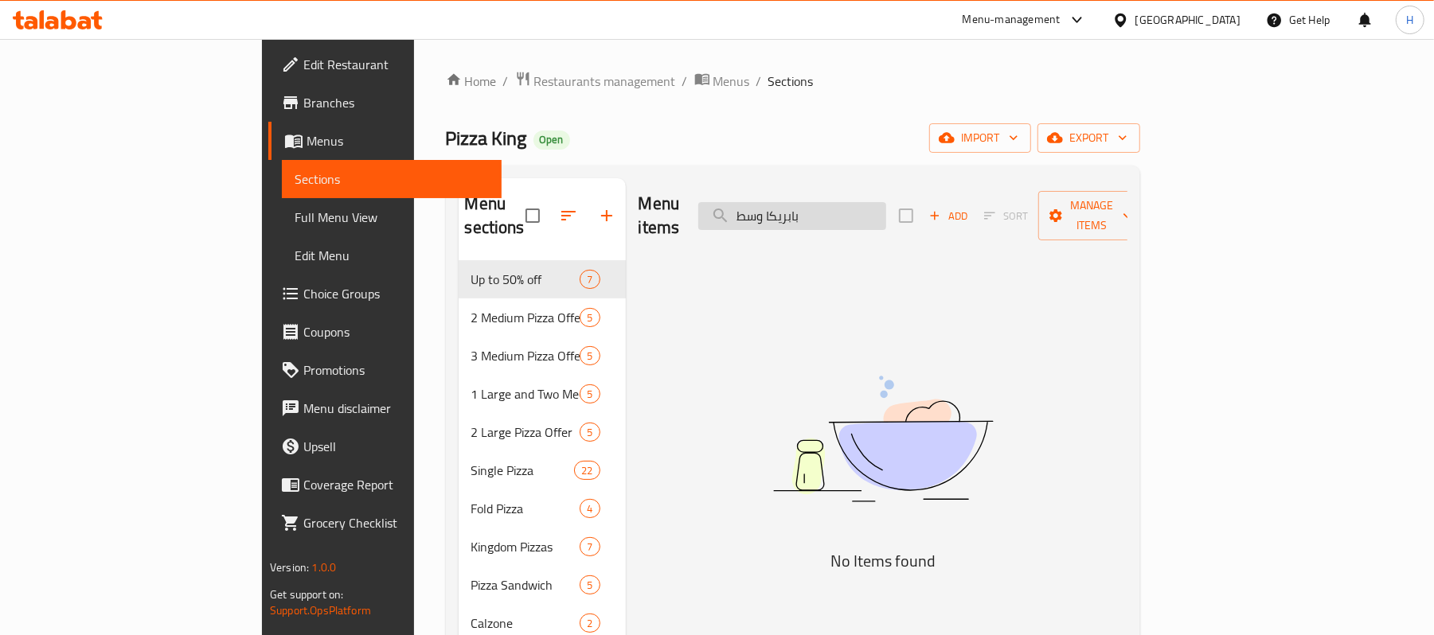
drag, startPoint x: 898, startPoint y: 214, endPoint x: 794, endPoint y: 214, distance: 103.5
click at [794, 214] on input "بابريكا وسط" at bounding box center [792, 216] width 188 height 28
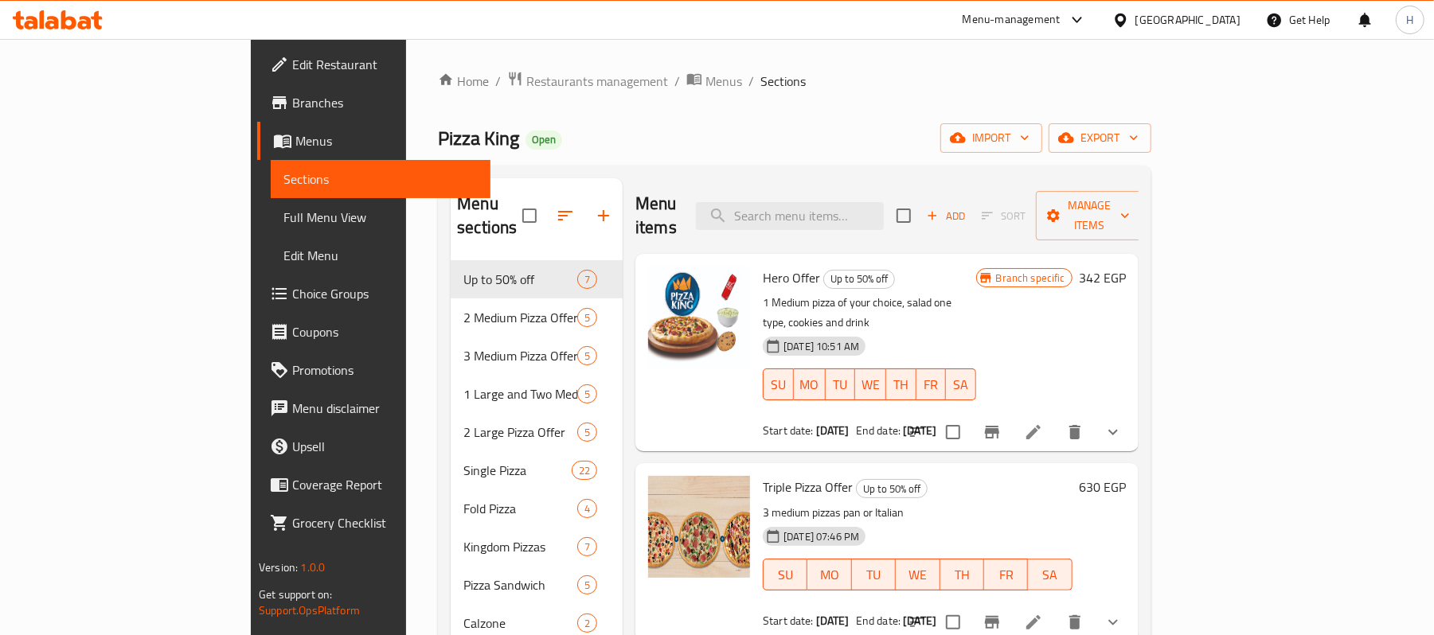
click at [772, 90] on ol "Home / Restaurants management / Menus / Sections" at bounding box center [794, 81] width 713 height 21
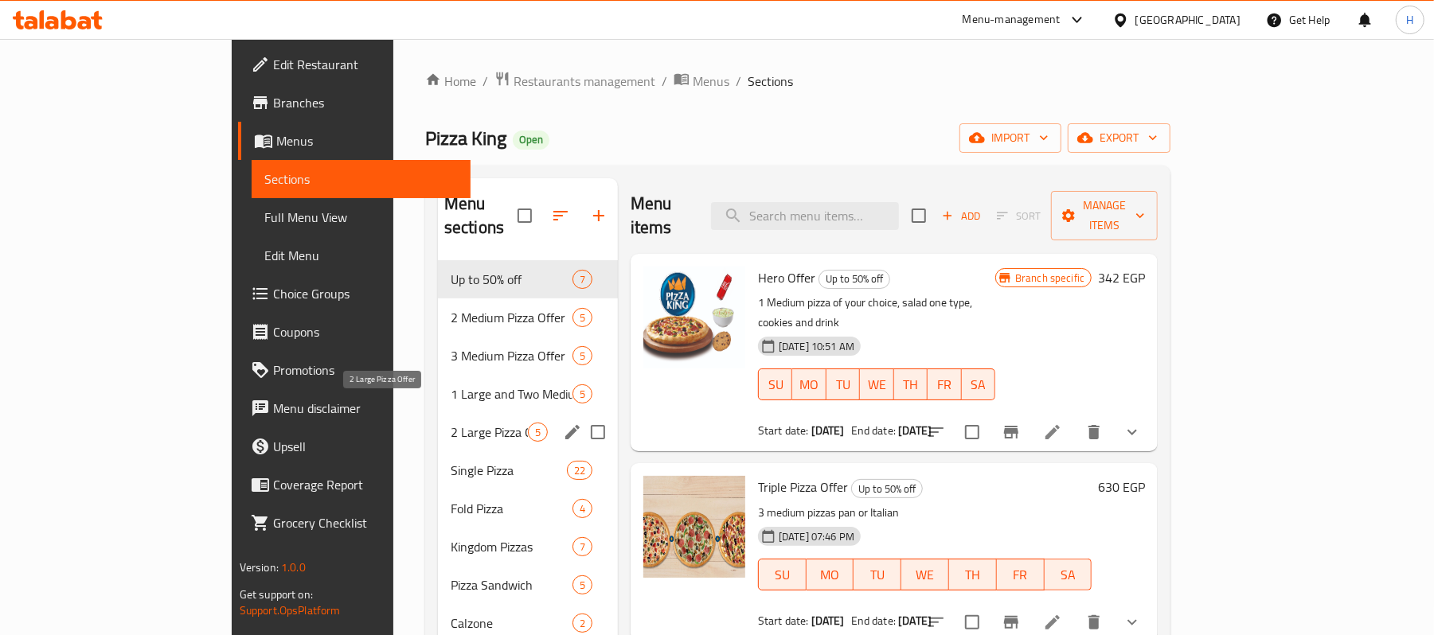
click at [451, 423] on span "2 Large Pizza Offer" at bounding box center [489, 432] width 77 height 19
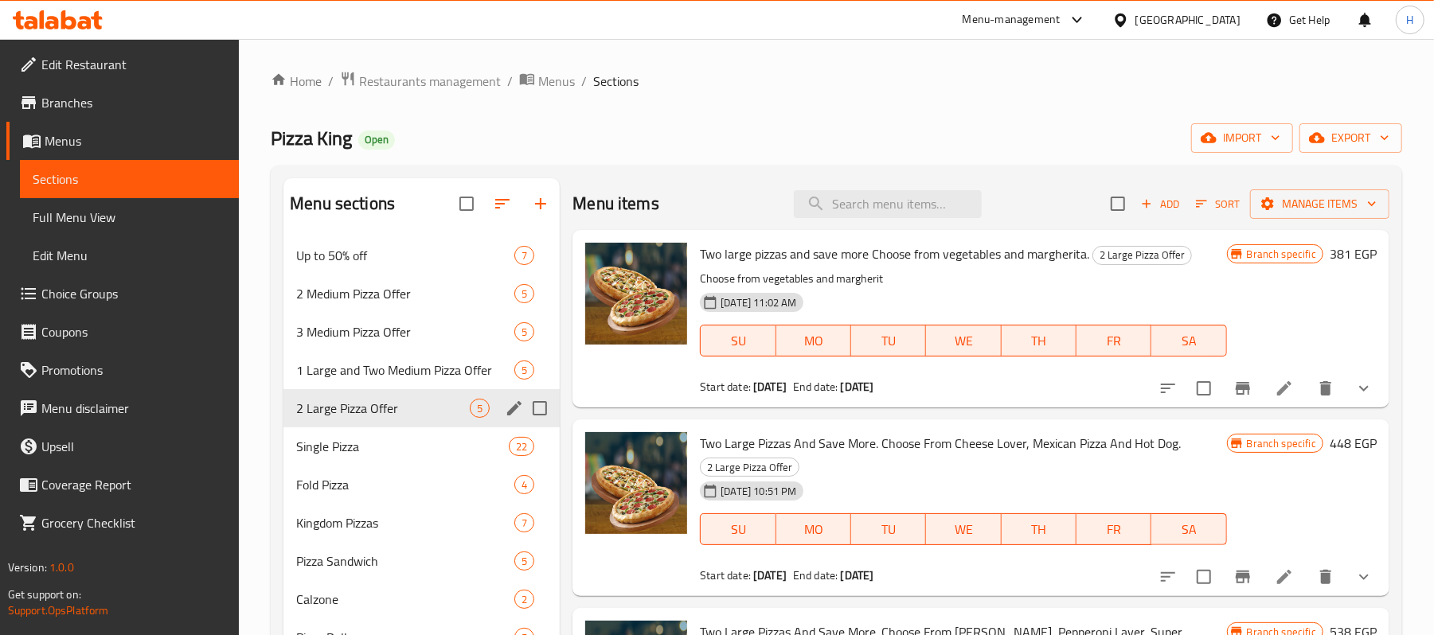
click at [369, 435] on div "Single Pizza 22" at bounding box center [421, 446] width 276 height 38
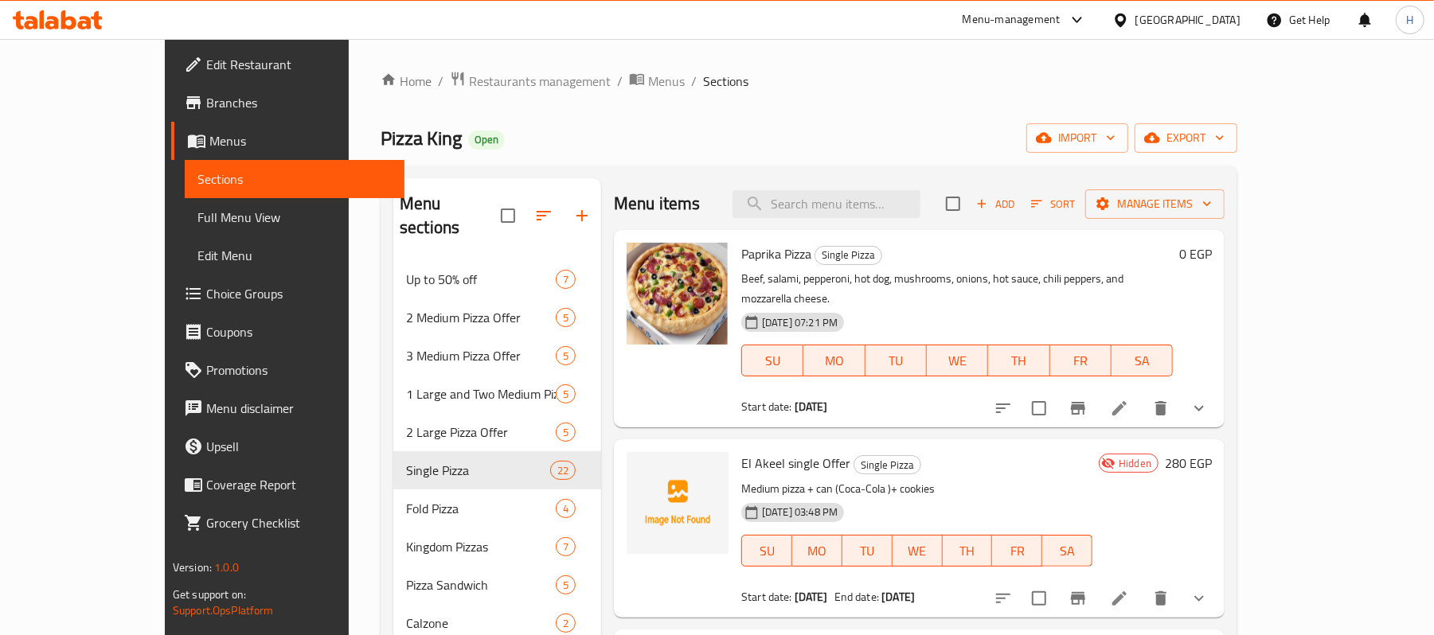
click at [783, 451] on span "El Akeel single Offer" at bounding box center [795, 463] width 109 height 24
copy h6 "El Akeel single Offer"
click at [899, 201] on input "search" at bounding box center [826, 204] width 188 height 28
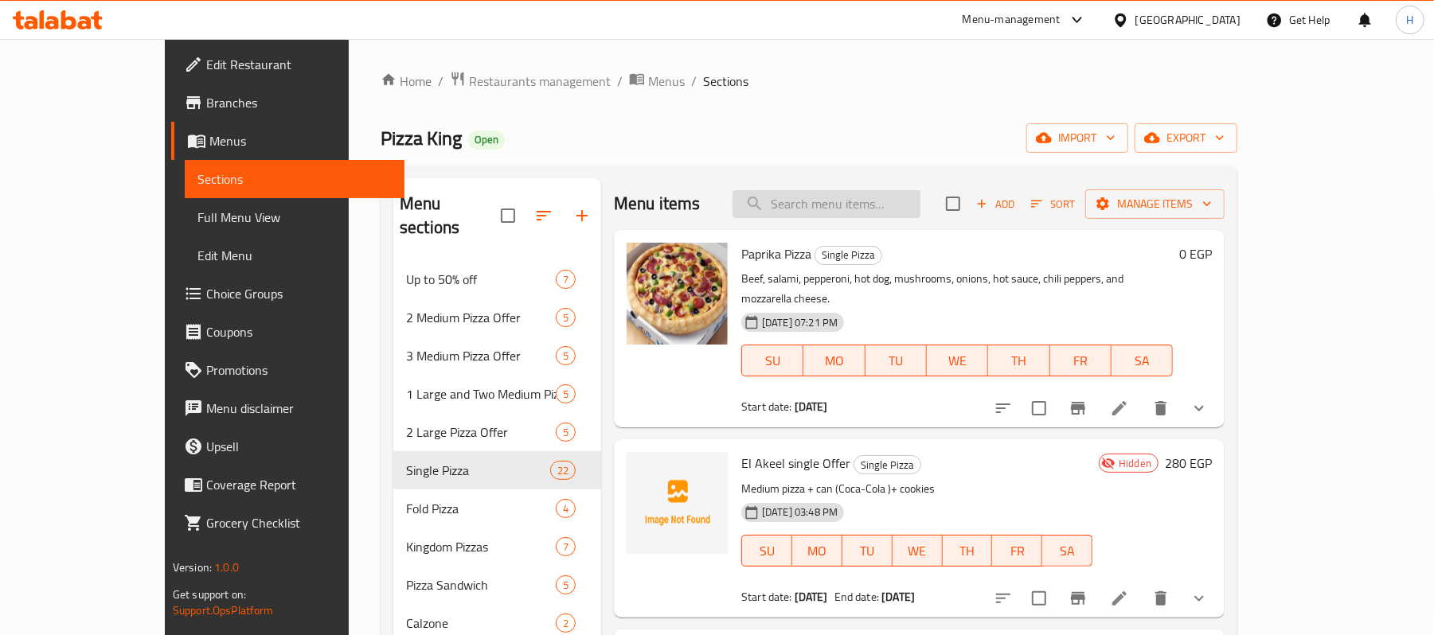
paste input "El Akeel single Offer"
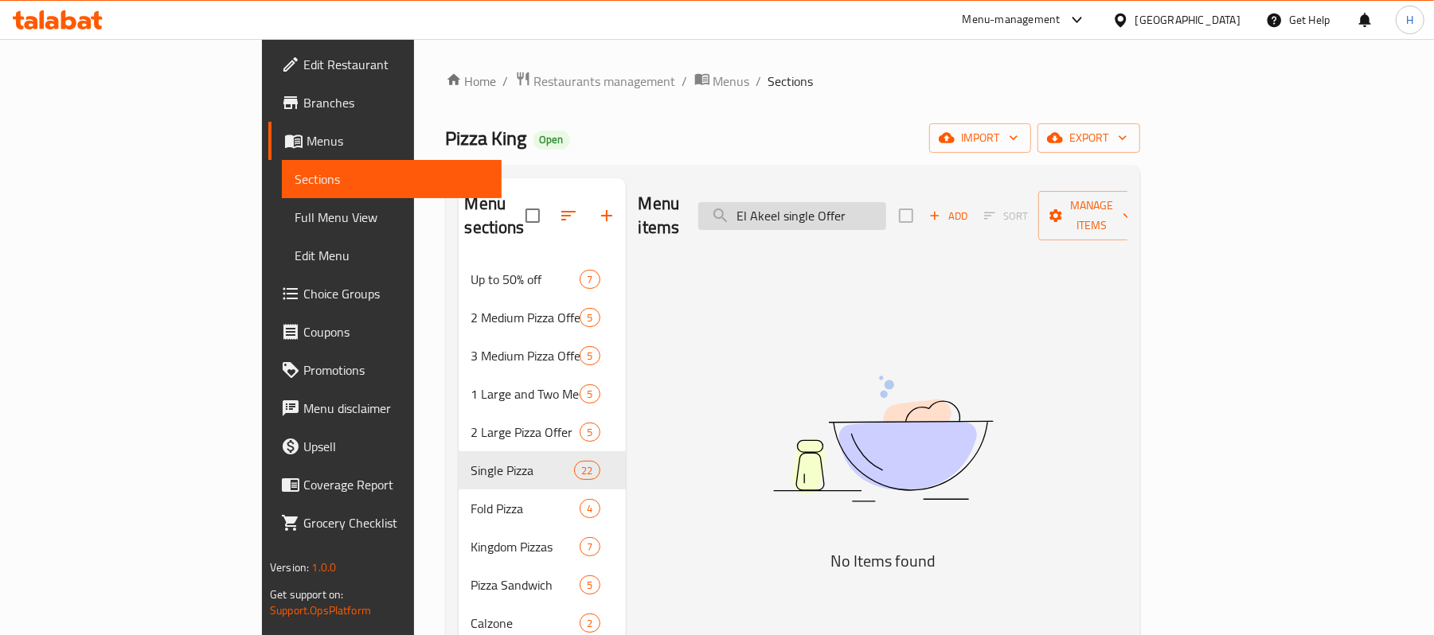
click at [835, 205] on input "El Akeel single Offer" at bounding box center [792, 216] width 188 height 28
click at [834, 210] on input "l Akeel single Offer" at bounding box center [792, 216] width 188 height 28
click at [839, 210] on input "l Akeel single Offer" at bounding box center [792, 216] width 188 height 28
click at [886, 202] on input "Akeel single Offer" at bounding box center [792, 216] width 188 height 28
type input "A"
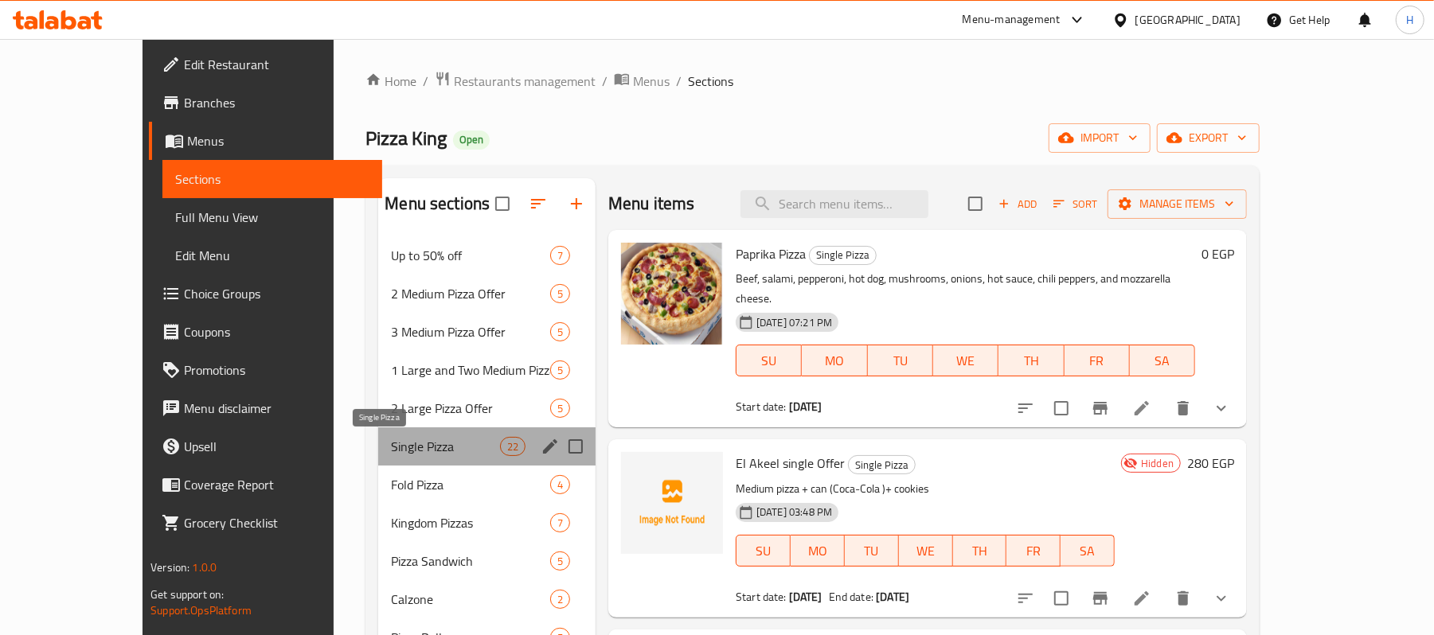
click at [456, 441] on span "Single Pizza" at bounding box center [445, 446] width 108 height 19
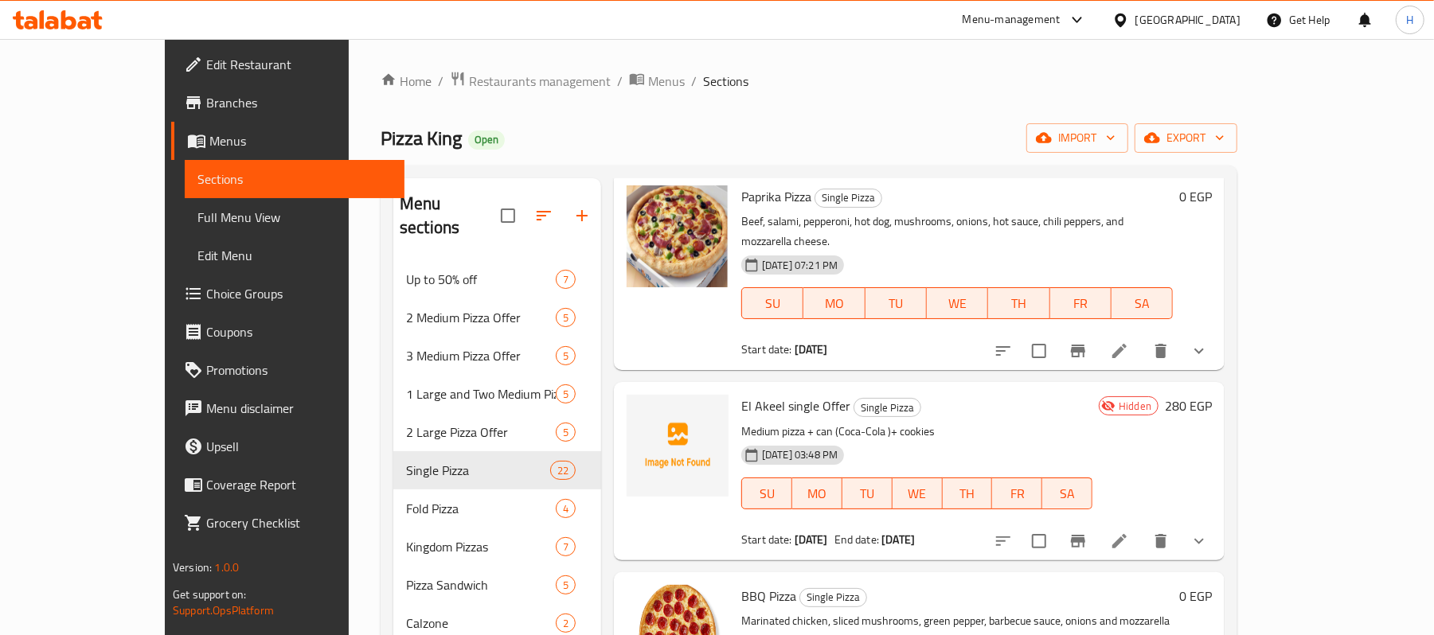
scroll to position [106, 0]
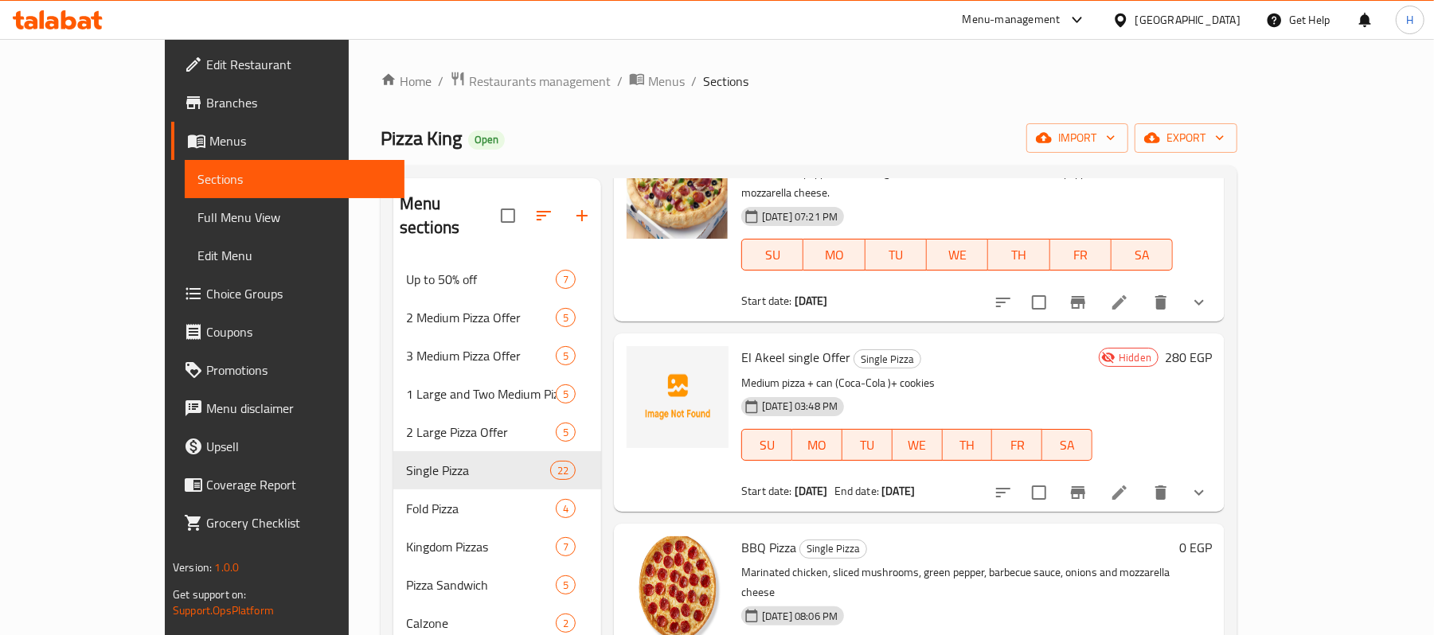
click at [1129, 483] on icon at bounding box center [1119, 492] width 19 height 19
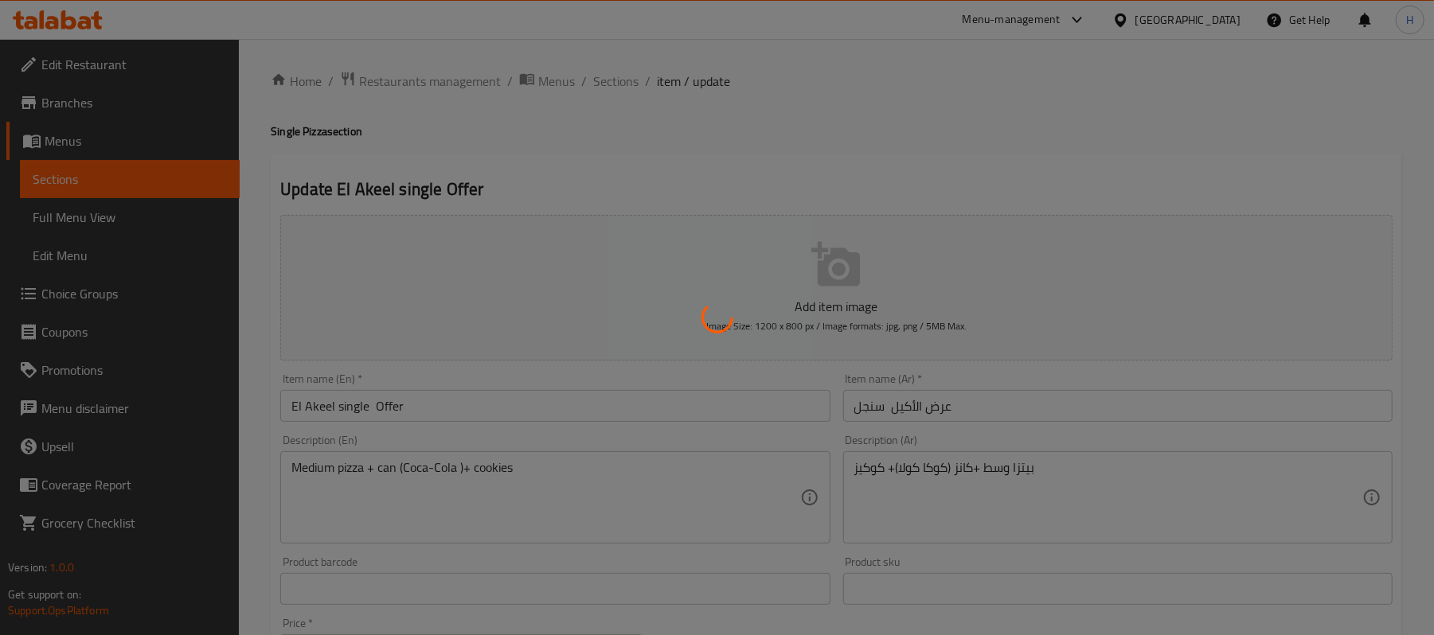
type input "إختيارك من"
type input "1"
type input "اختيار العجين"
type input "1"
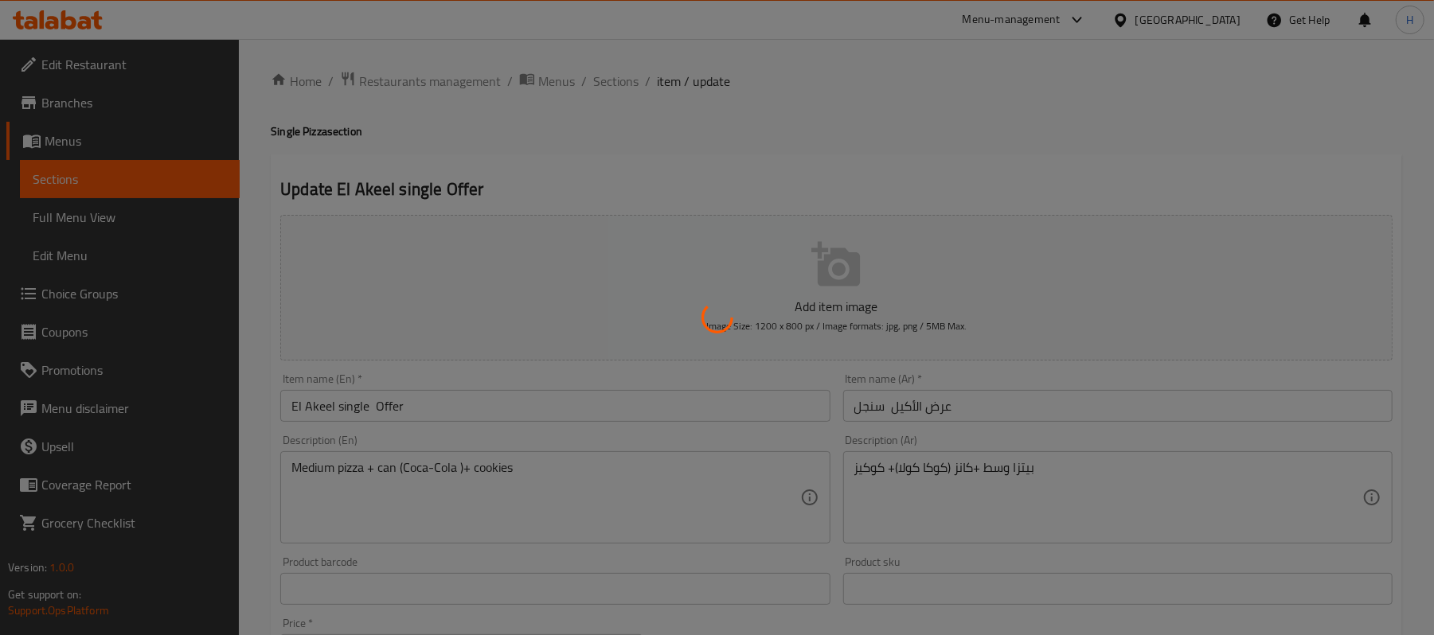
type input "1"
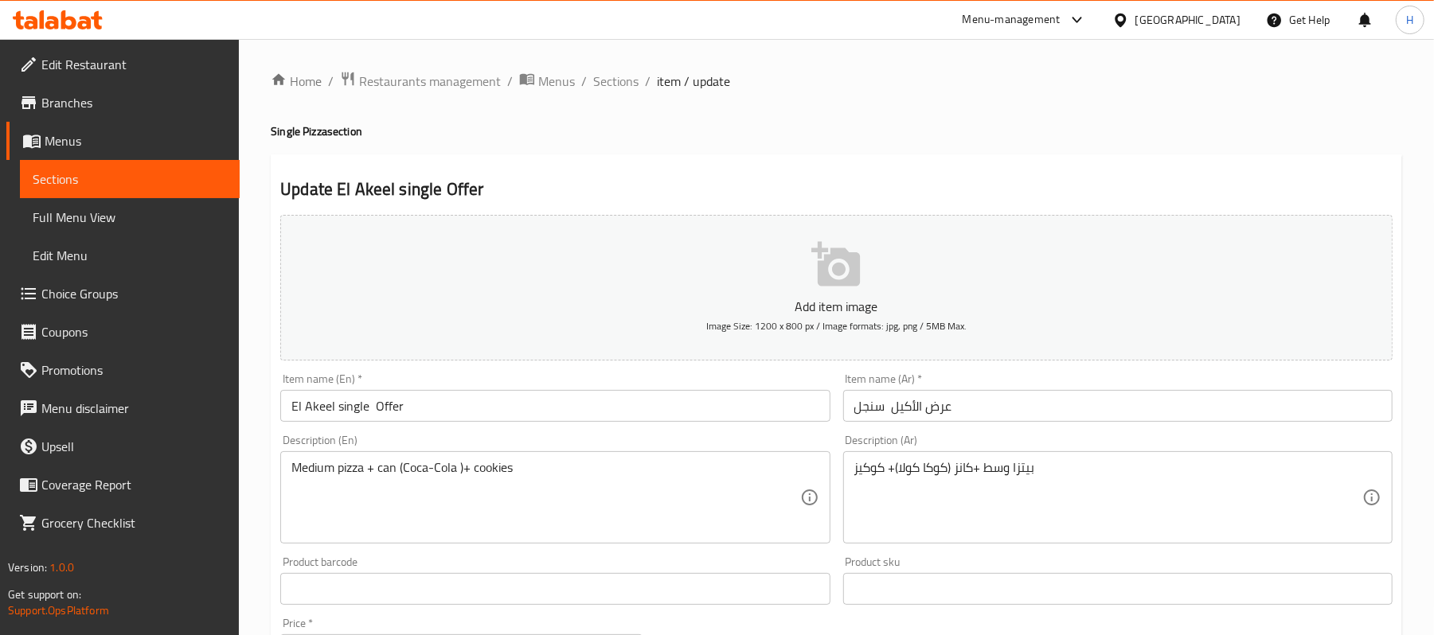
click at [108, 60] on span "Edit Restaurant" at bounding box center [133, 64] width 185 height 19
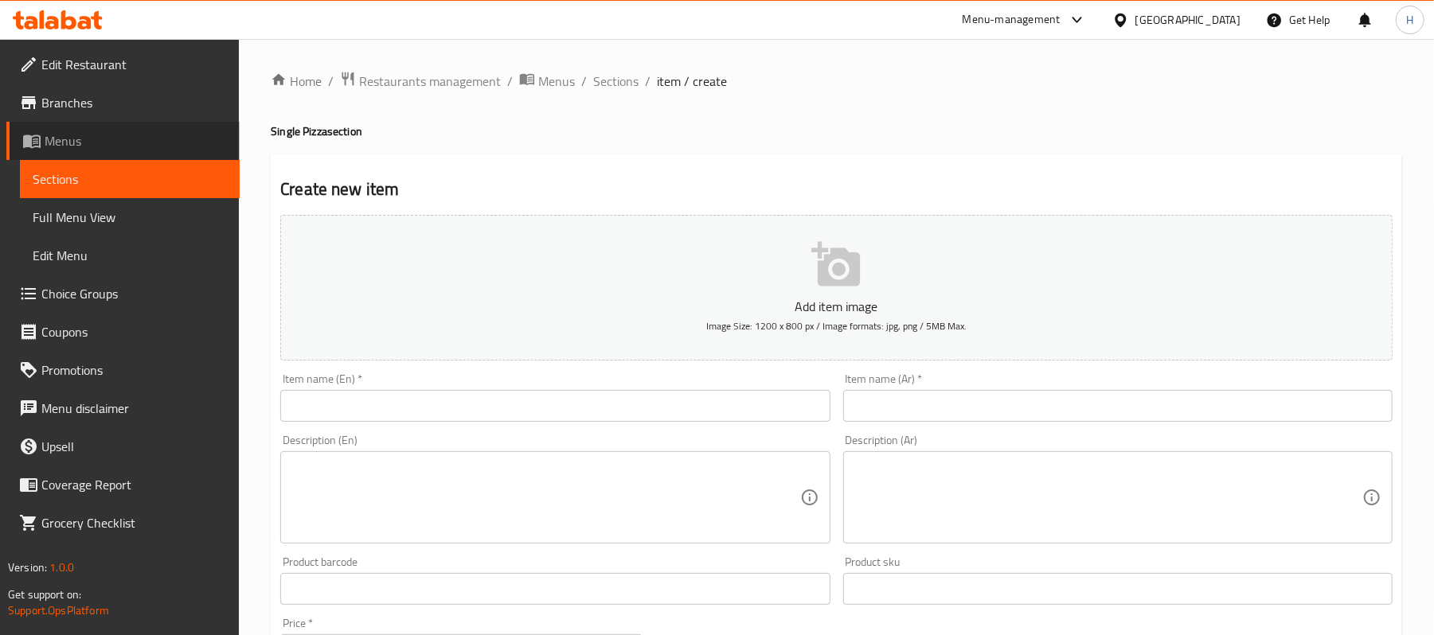
click at [99, 154] on link "Menus" at bounding box center [122, 141] width 233 height 38
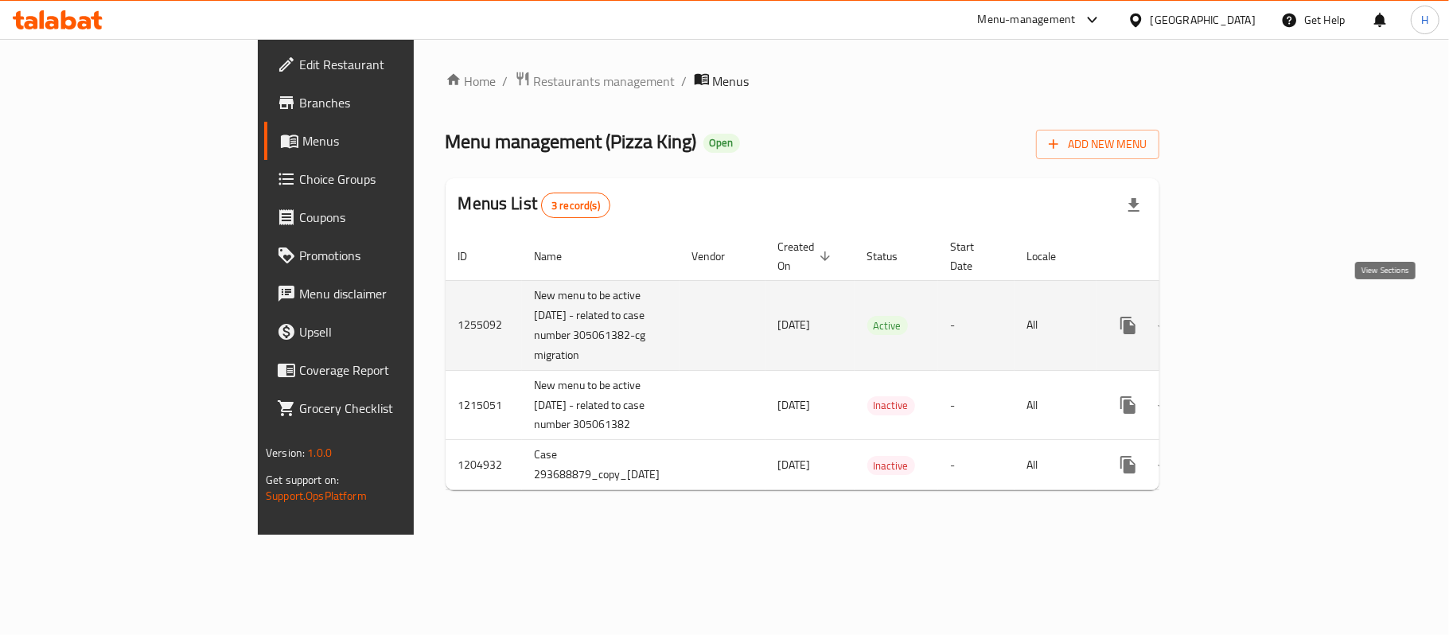
click at [1253, 316] on icon "enhanced table" at bounding box center [1243, 325] width 19 height 19
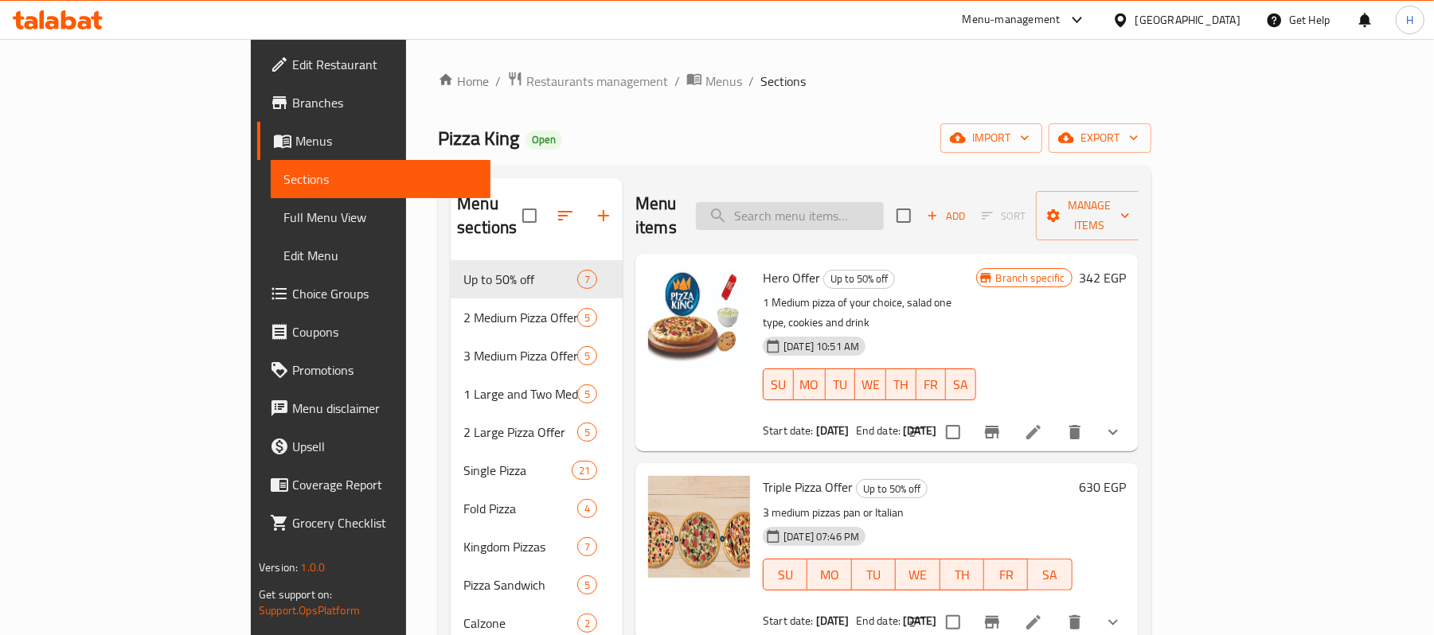
click at [860, 214] on input "search" at bounding box center [790, 216] width 188 height 28
paste input "كوكيز"
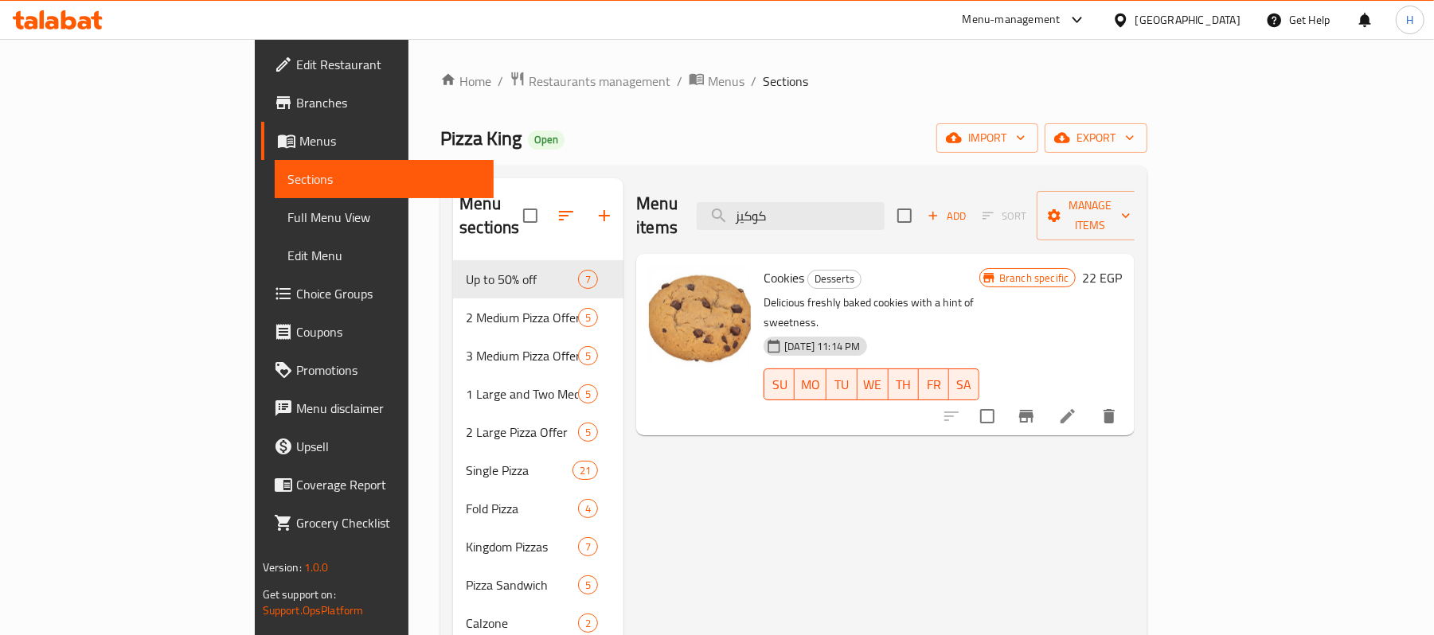
type input "كوكيز"
click at [1090, 402] on li at bounding box center [1067, 416] width 45 height 29
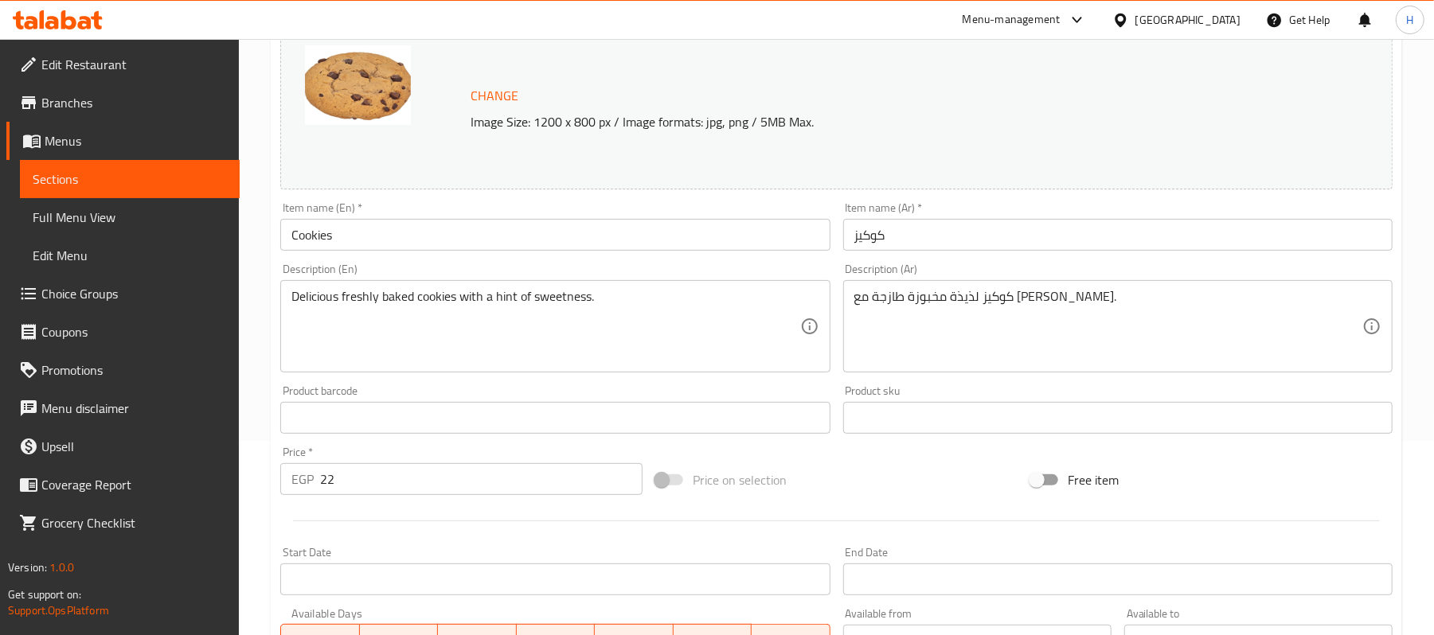
scroll to position [193, 0]
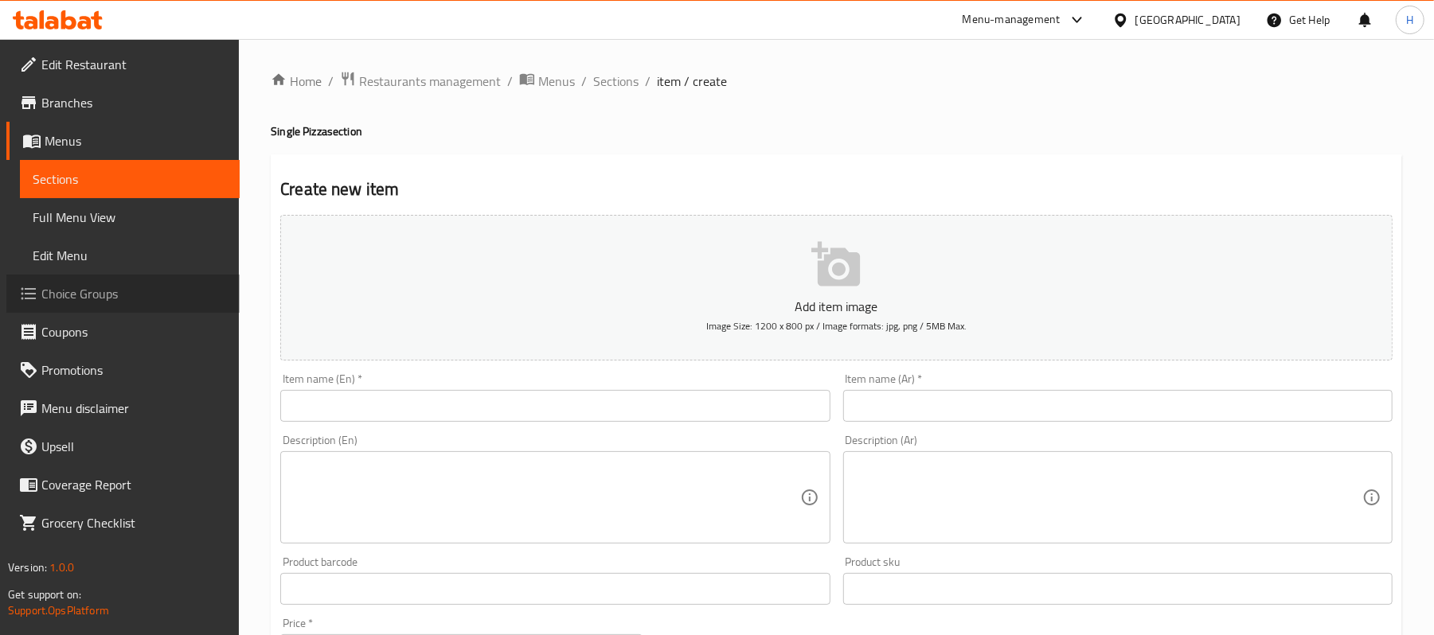
click at [150, 294] on span "Choice Groups" at bounding box center [133, 293] width 185 height 19
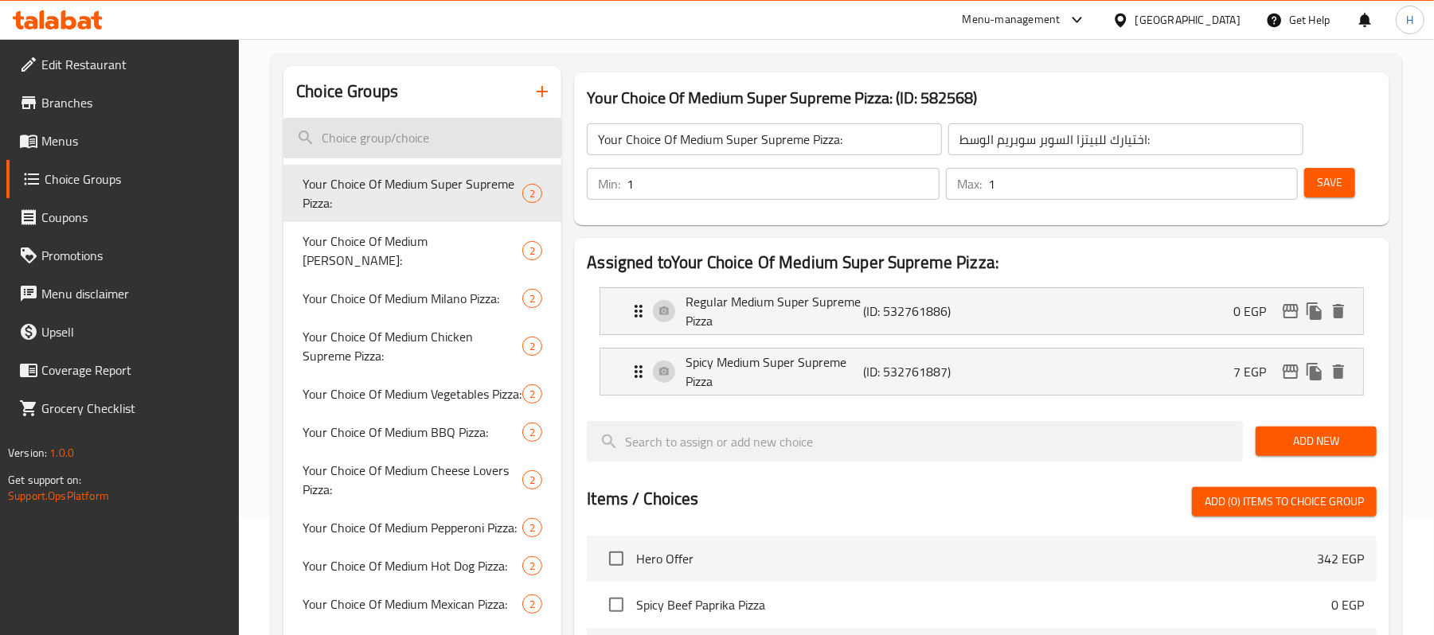
scroll to position [106, 0]
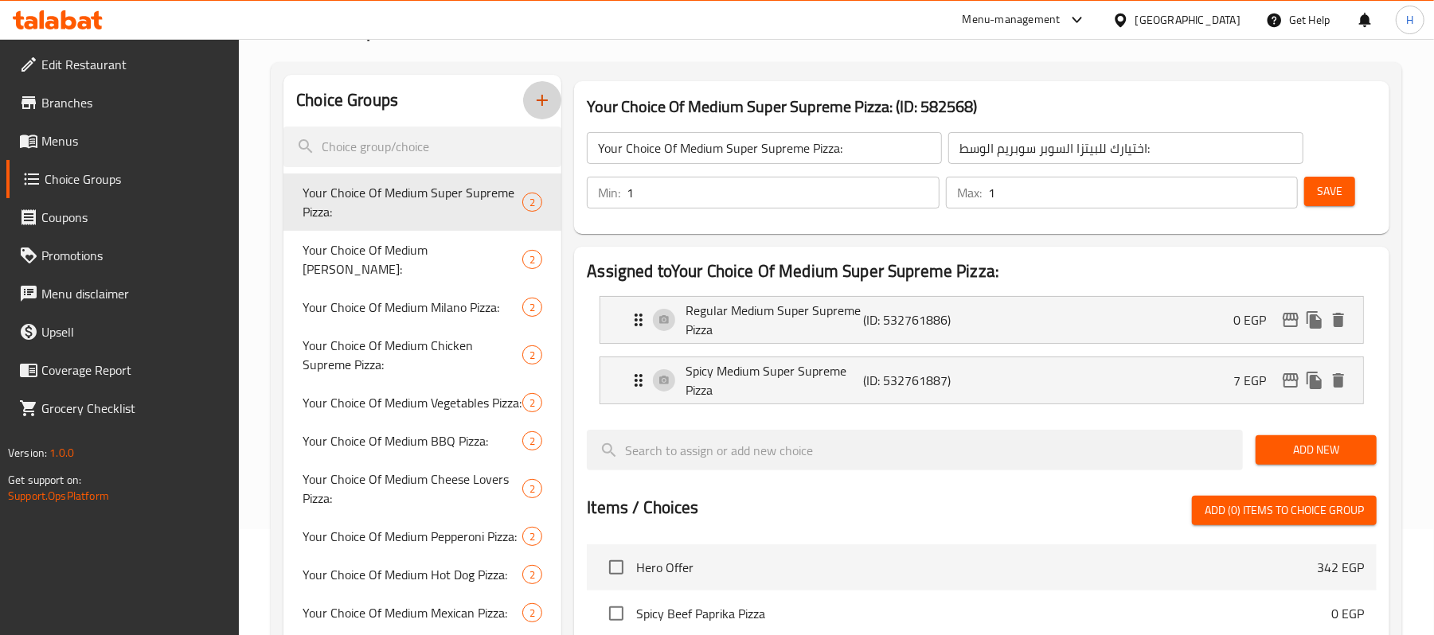
click at [556, 97] on button "button" at bounding box center [542, 100] width 38 height 38
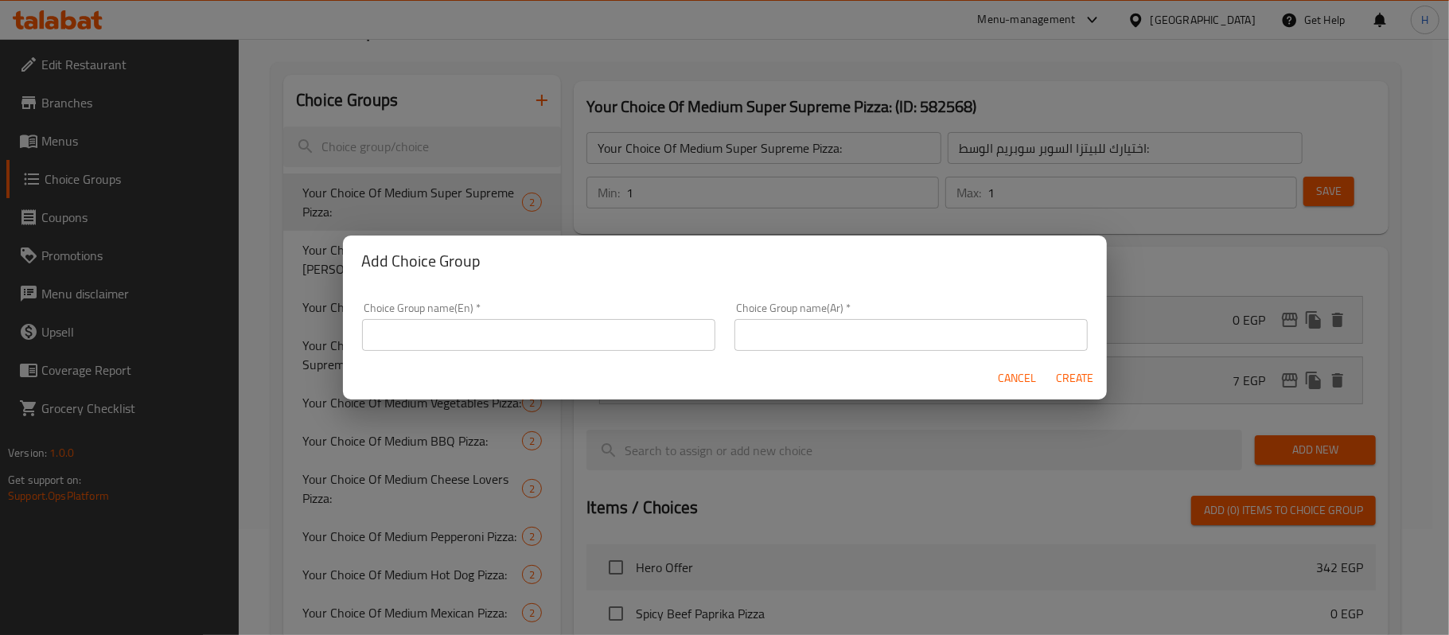
click at [552, 300] on div "Choice Group name(En)   * Choice Group name(En) *" at bounding box center [539, 327] width 373 height 68
click at [560, 315] on div "Choice Group name(En)   * Choice Group name(En) *" at bounding box center [538, 326] width 353 height 49
click at [557, 328] on input "text" at bounding box center [538, 335] width 353 height 32
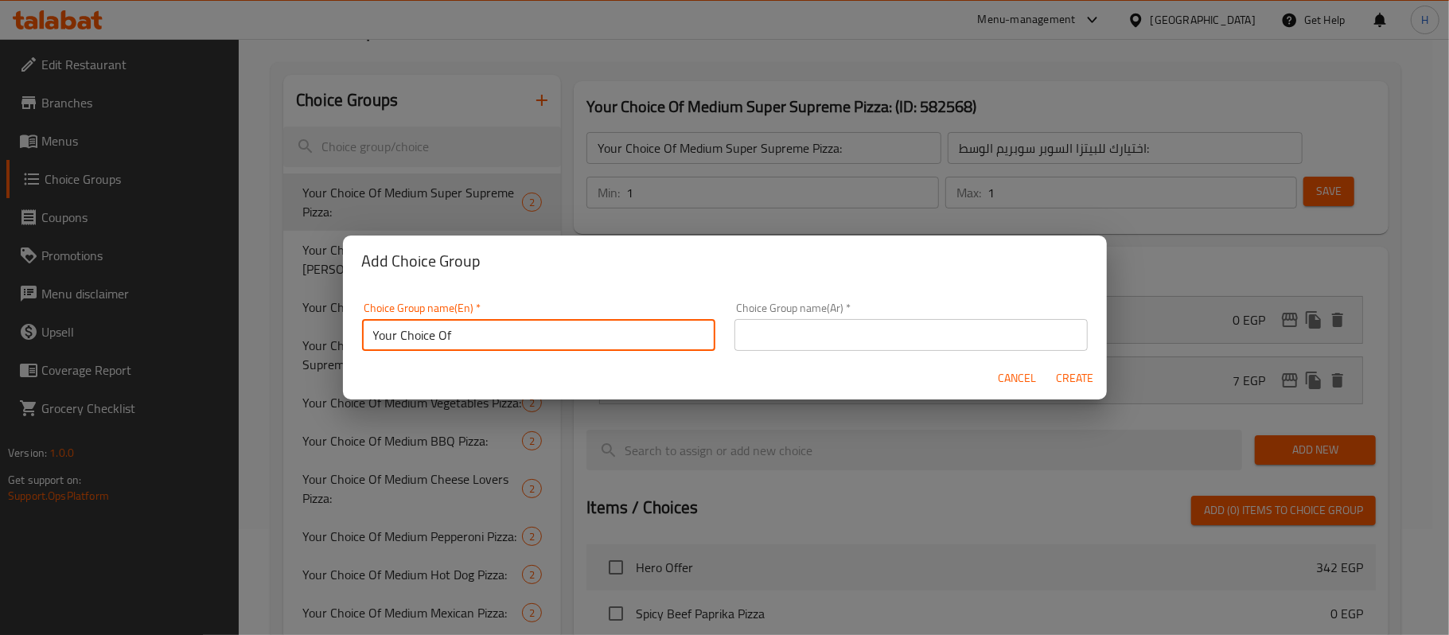
type input "Your Choice Of"
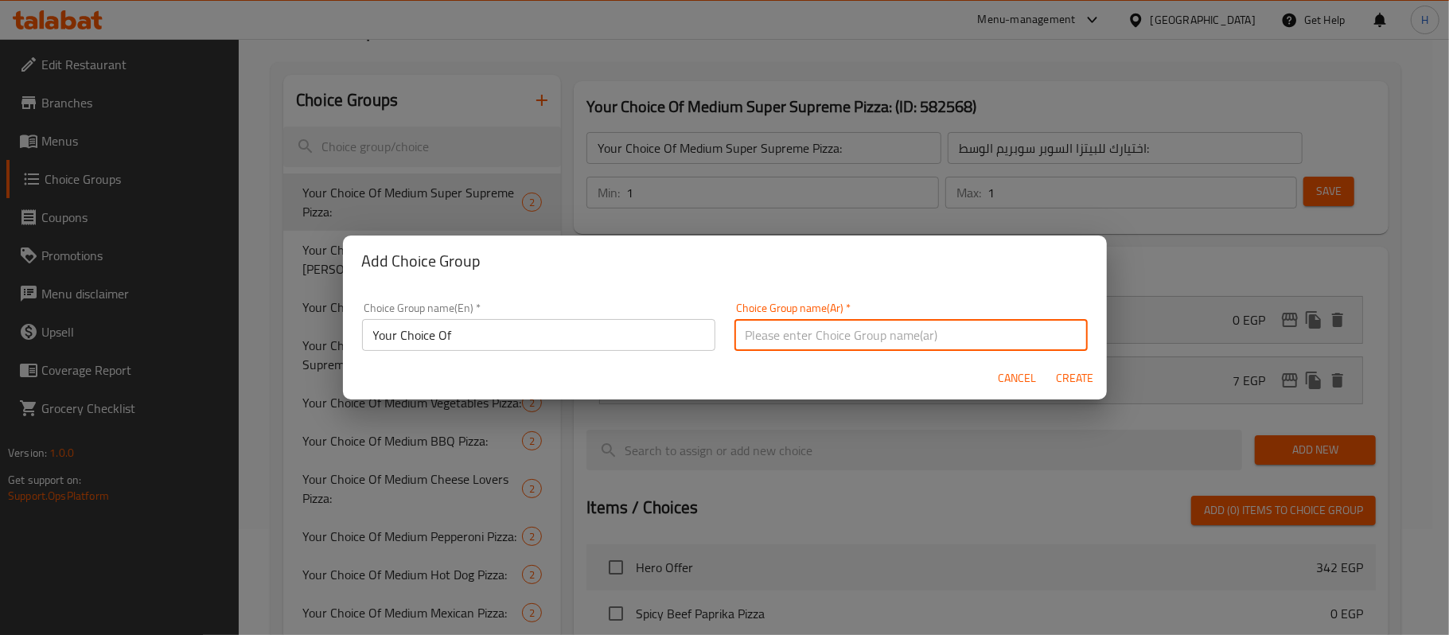
click at [856, 345] on input "text" at bounding box center [911, 335] width 353 height 32
type input "إختيارك من"
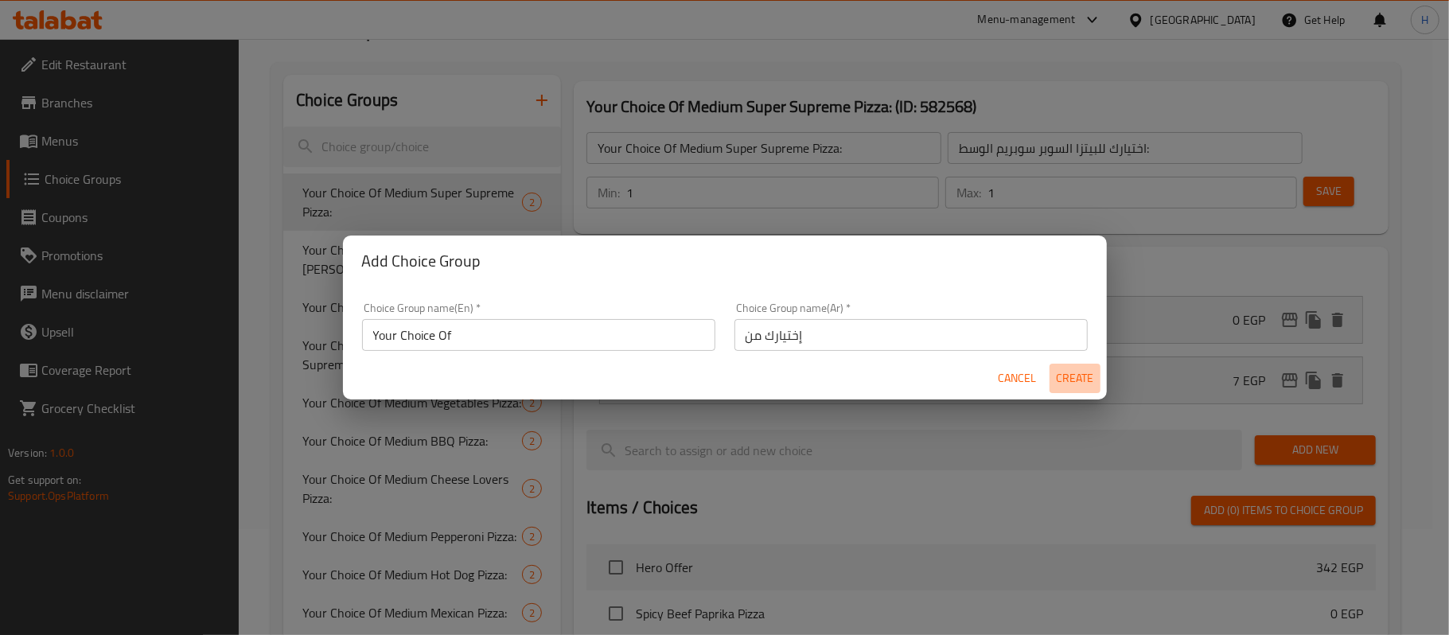
click at [1087, 388] on span "Create" at bounding box center [1075, 379] width 38 height 20
type input "Your Choice Of"
type input "إختيارك من"
type input "0"
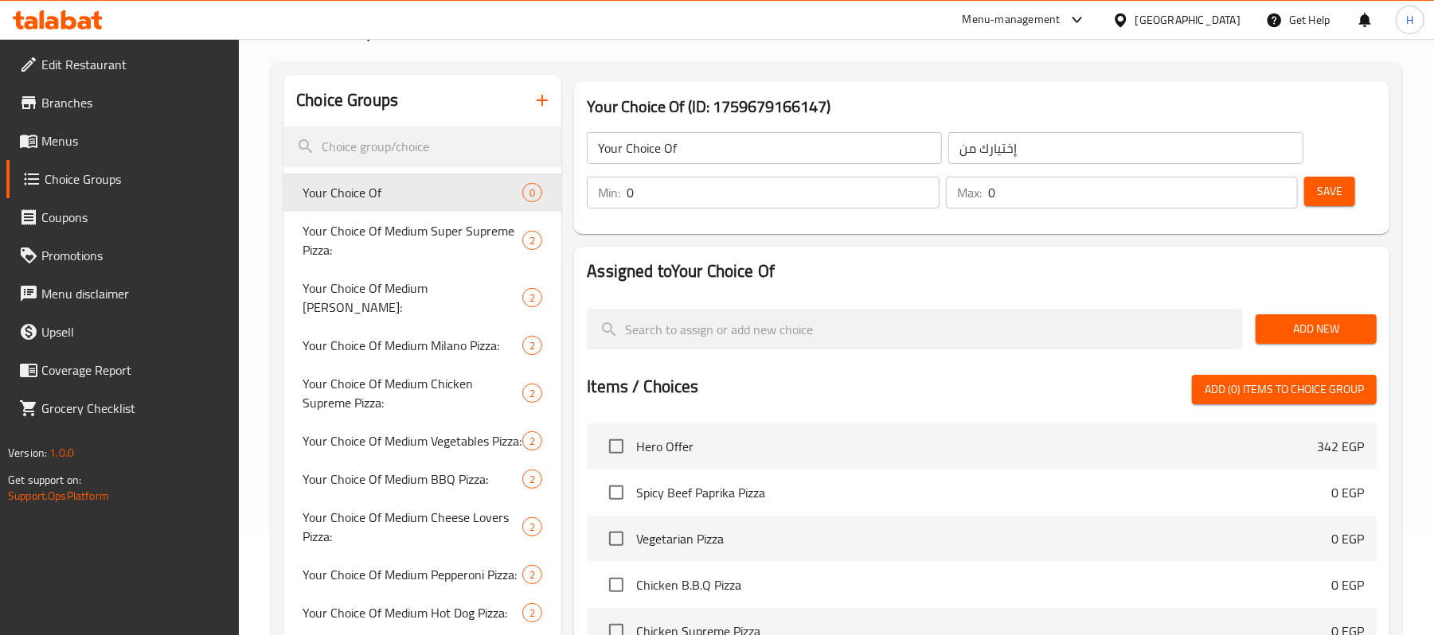
drag, startPoint x: 752, startPoint y: 195, endPoint x: 584, endPoint y: 202, distance: 168.1
click at [584, 202] on div "Min: 0 ​" at bounding box center [762, 193] width 358 height 38
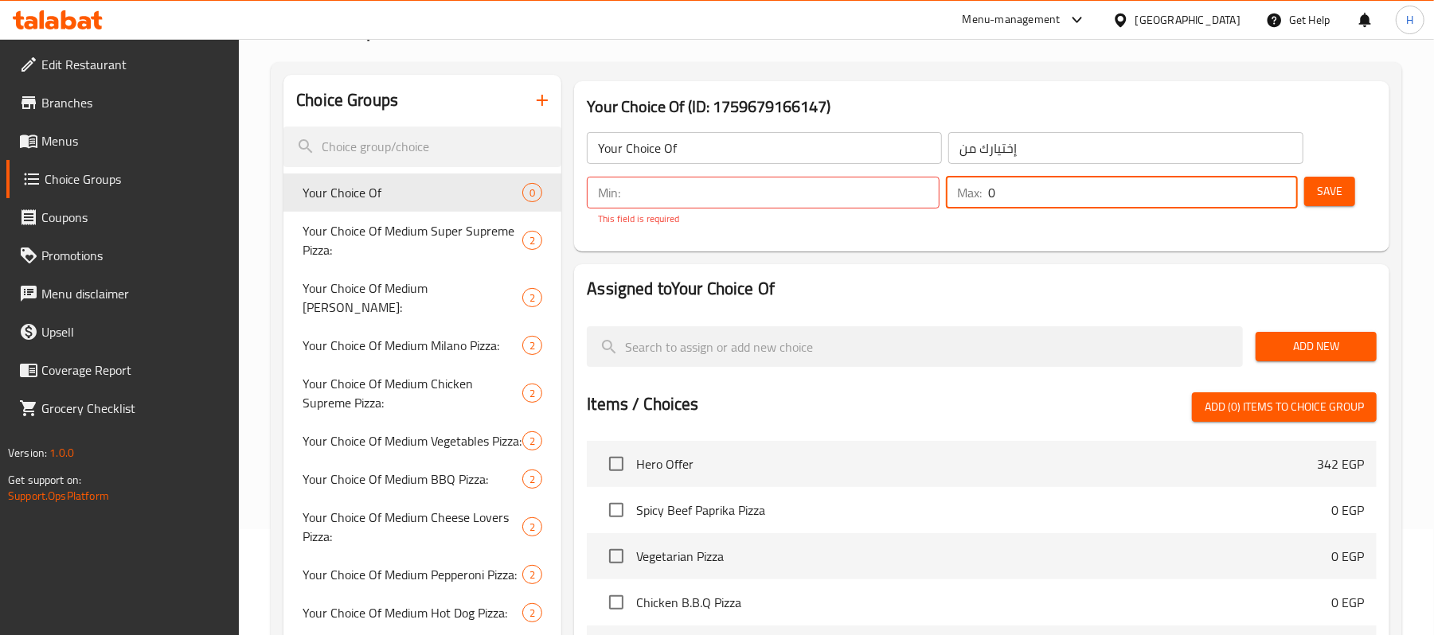
drag, startPoint x: 1083, startPoint y: 196, endPoint x: 895, endPoint y: 215, distance: 189.6
click at [873, 214] on div "Min: ​ This field is required Max: 0 ​" at bounding box center [942, 201] width 724 height 62
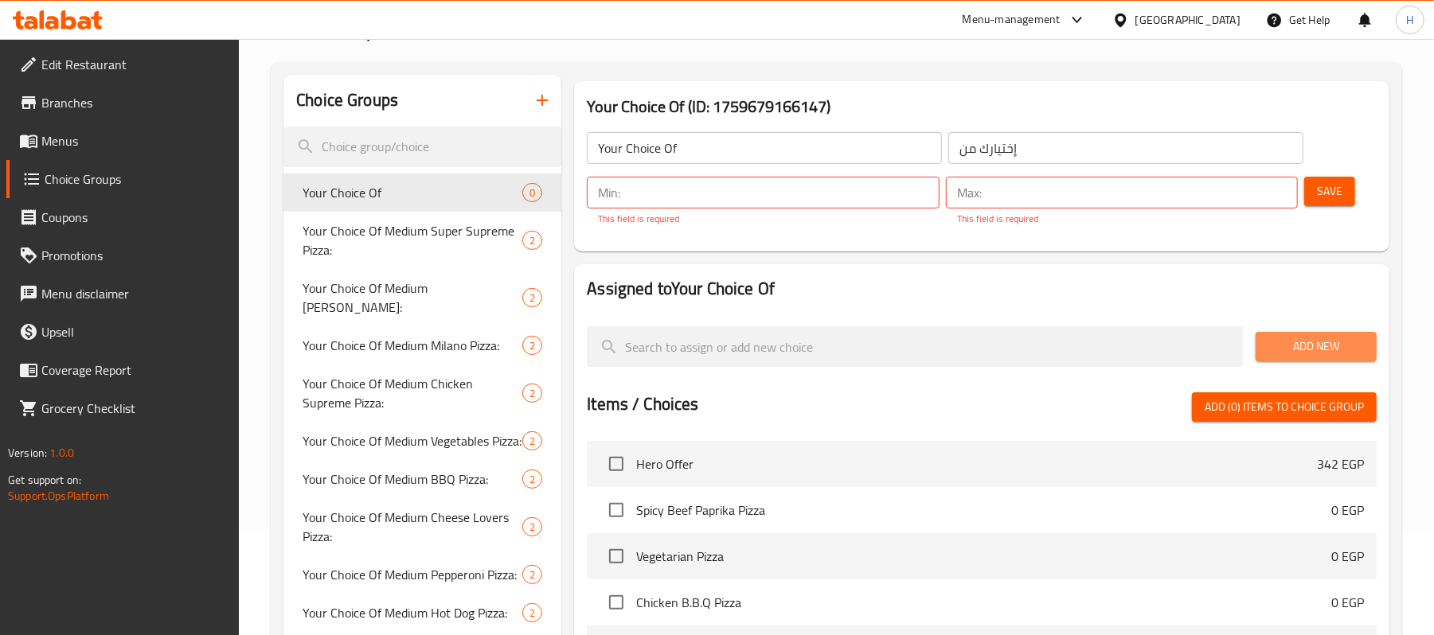
click at [1305, 337] on span "Add New" at bounding box center [1316, 347] width 96 height 20
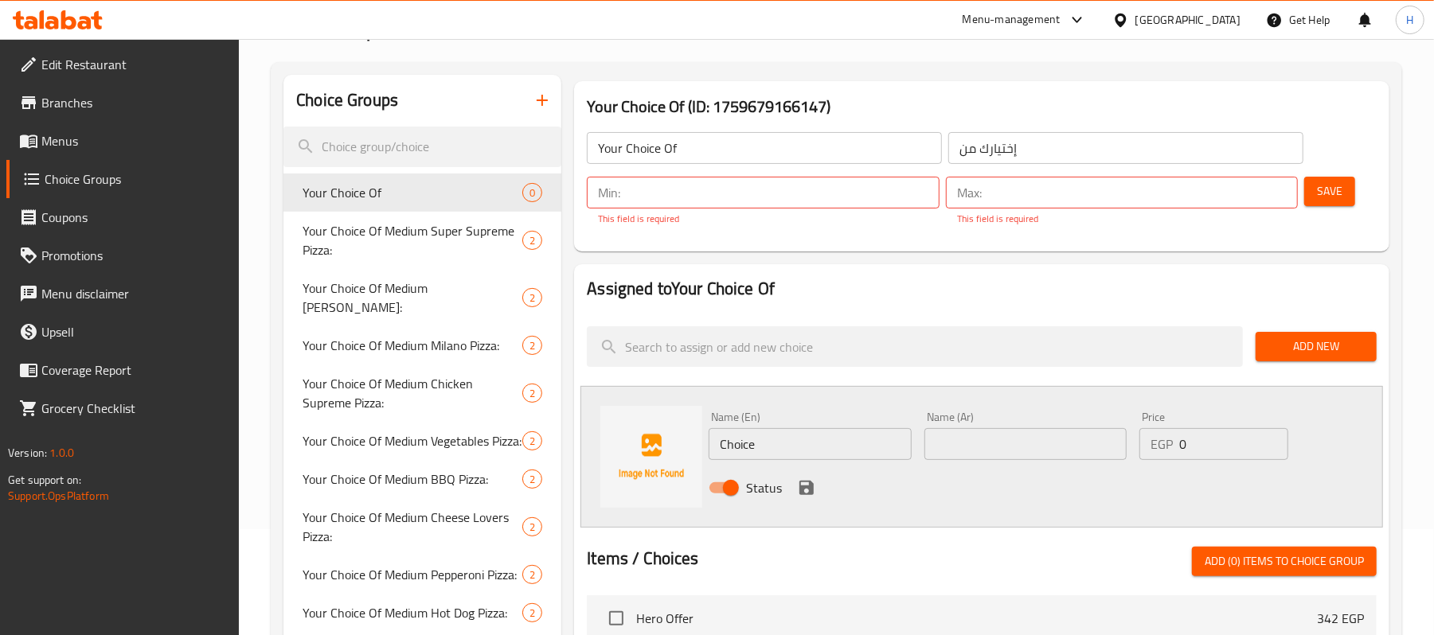
click at [759, 195] on input "number" at bounding box center [782, 193] width 312 height 32
click at [1001, 192] on input "number" at bounding box center [1143, 193] width 310 height 32
type input "1"
click at [715, 201] on input "number" at bounding box center [782, 193] width 312 height 32
type input "1"
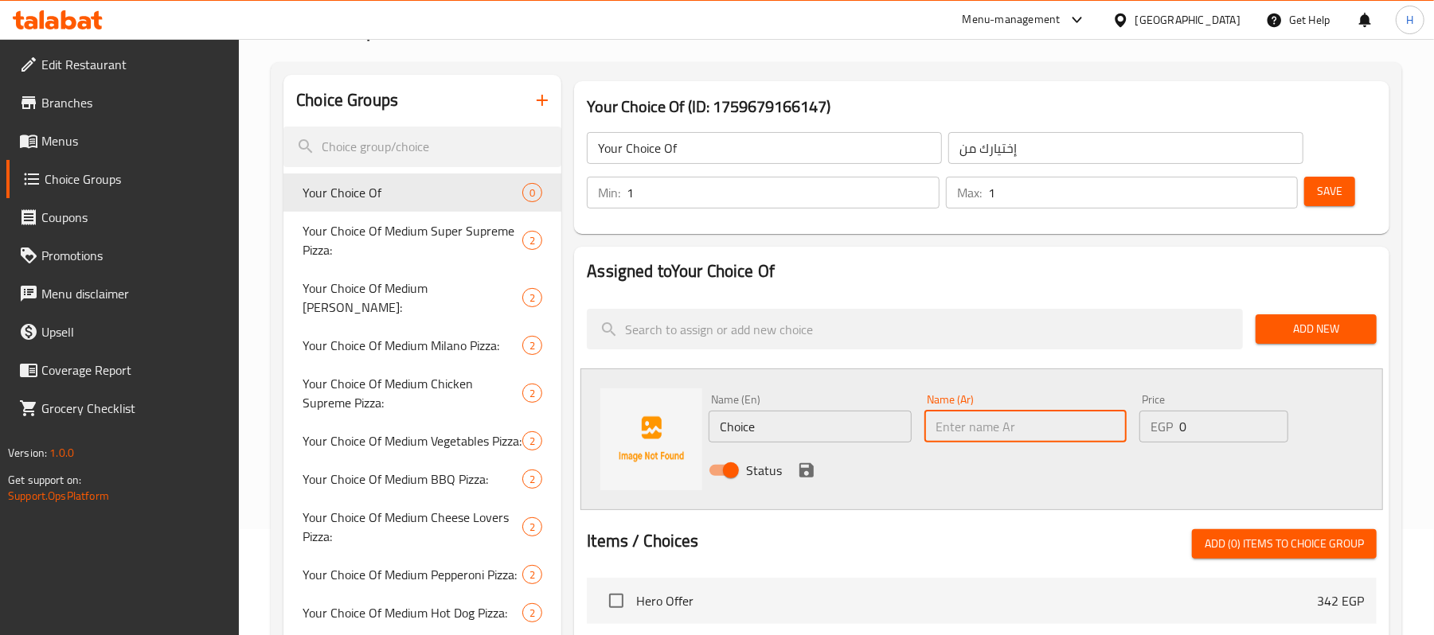
click at [1057, 425] on input "text" at bounding box center [1025, 427] width 202 height 32
paste input "تشيز لافرز وسط"
type input "تشيز لافرز وسط"
click at [761, 415] on input "Choice" at bounding box center [809, 427] width 202 height 32
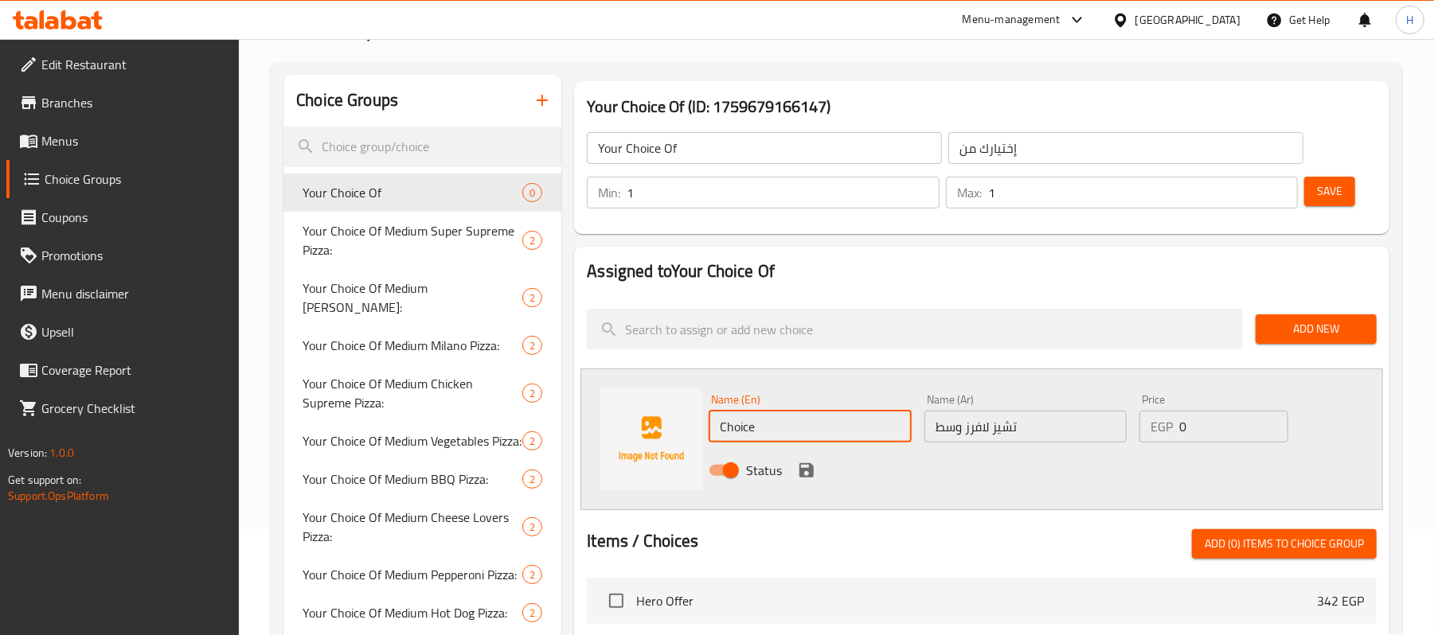
click at [761, 415] on input "Choice" at bounding box center [809, 427] width 202 height 32
paste input "eese Lovers Medium"
type input "Cheese Lovers Medium"
click at [799, 468] on icon "save" at bounding box center [806, 470] width 14 height 14
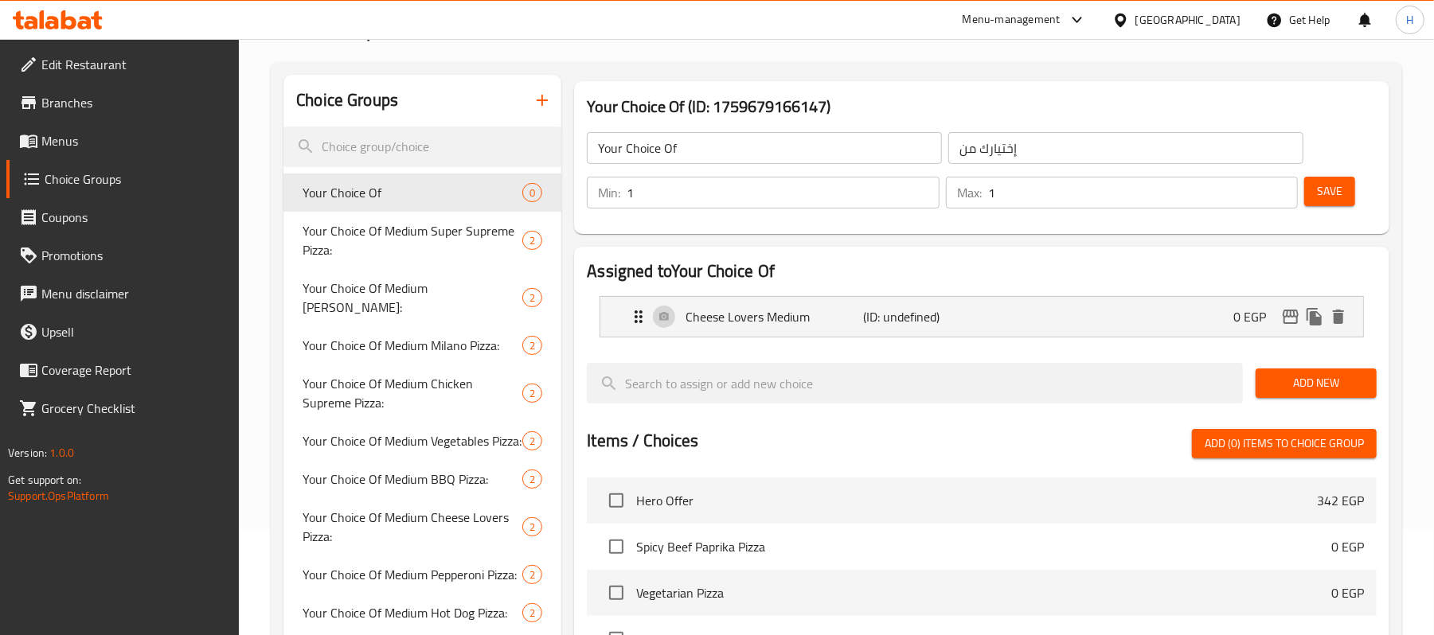
click at [1320, 383] on span "Add New" at bounding box center [1316, 383] width 96 height 20
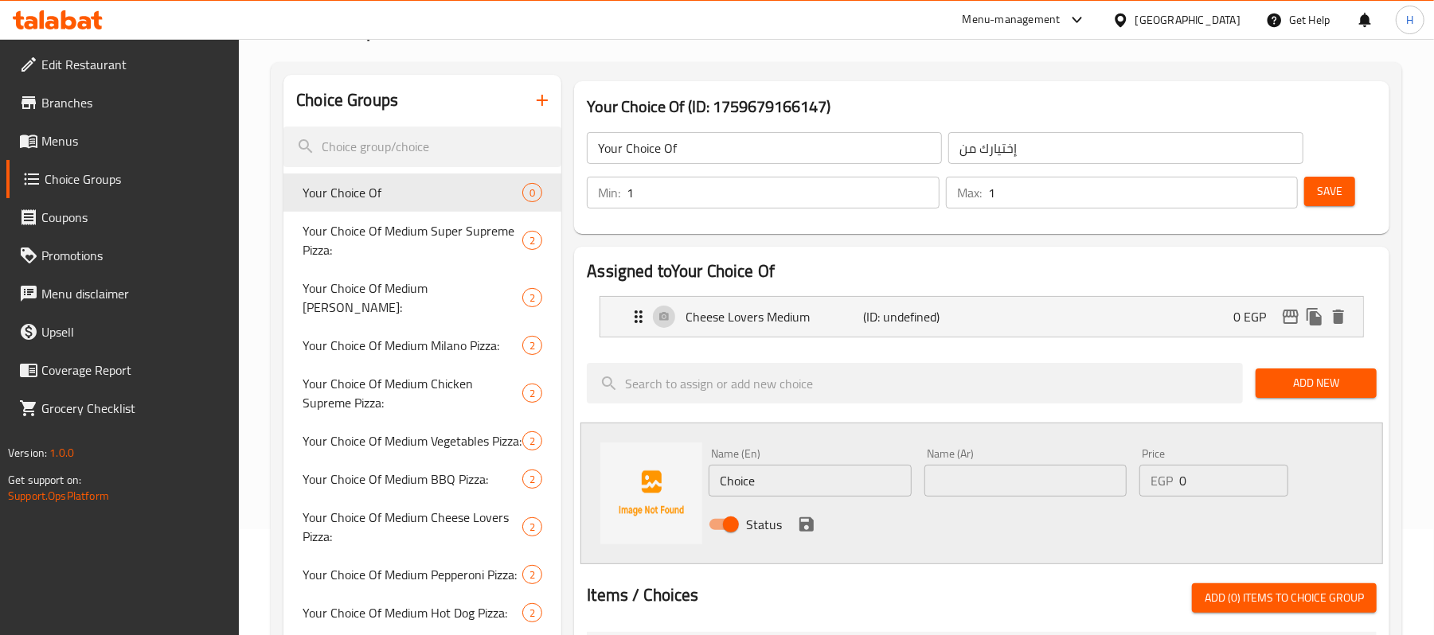
click at [1032, 475] on input "text" at bounding box center [1025, 481] width 202 height 32
paste input "بابريكا وسط"
type input "بابريكا وسط"
click at [740, 474] on input "Choice" at bounding box center [809, 481] width 202 height 32
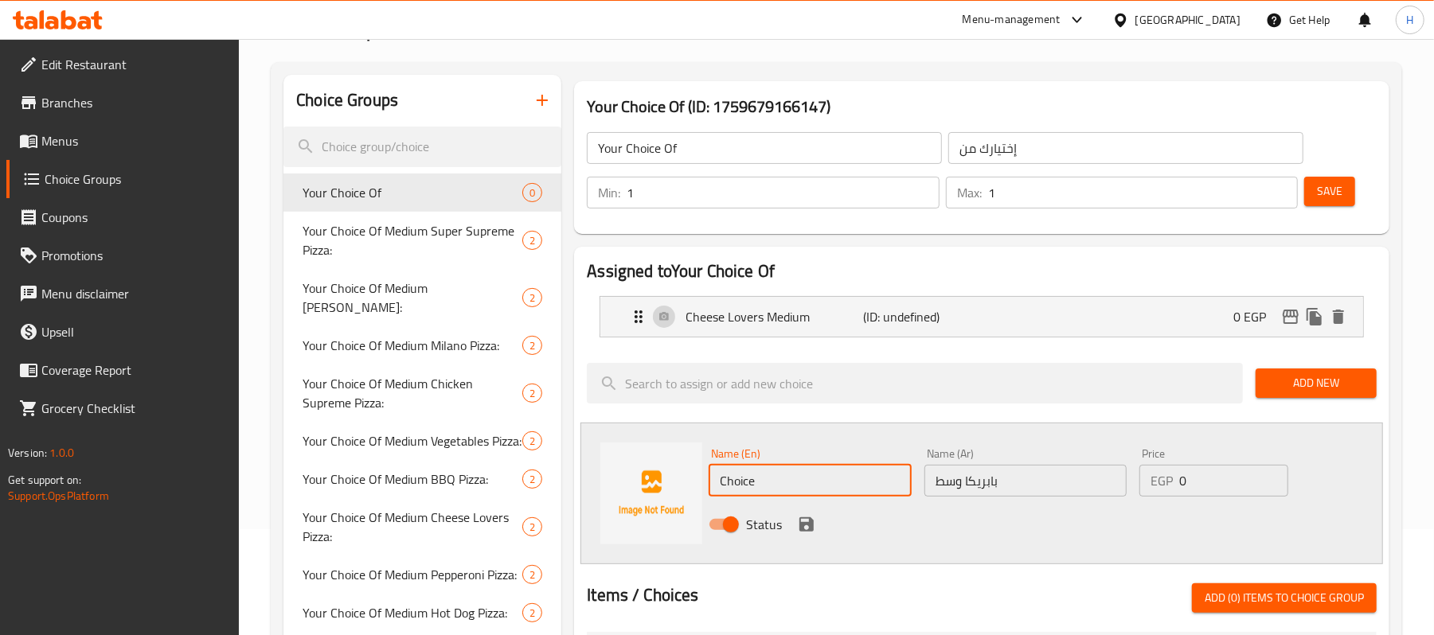
paste input "Medium paprika"
type input "Medium paprika"
click at [804, 520] on icon "save" at bounding box center [806, 524] width 19 height 19
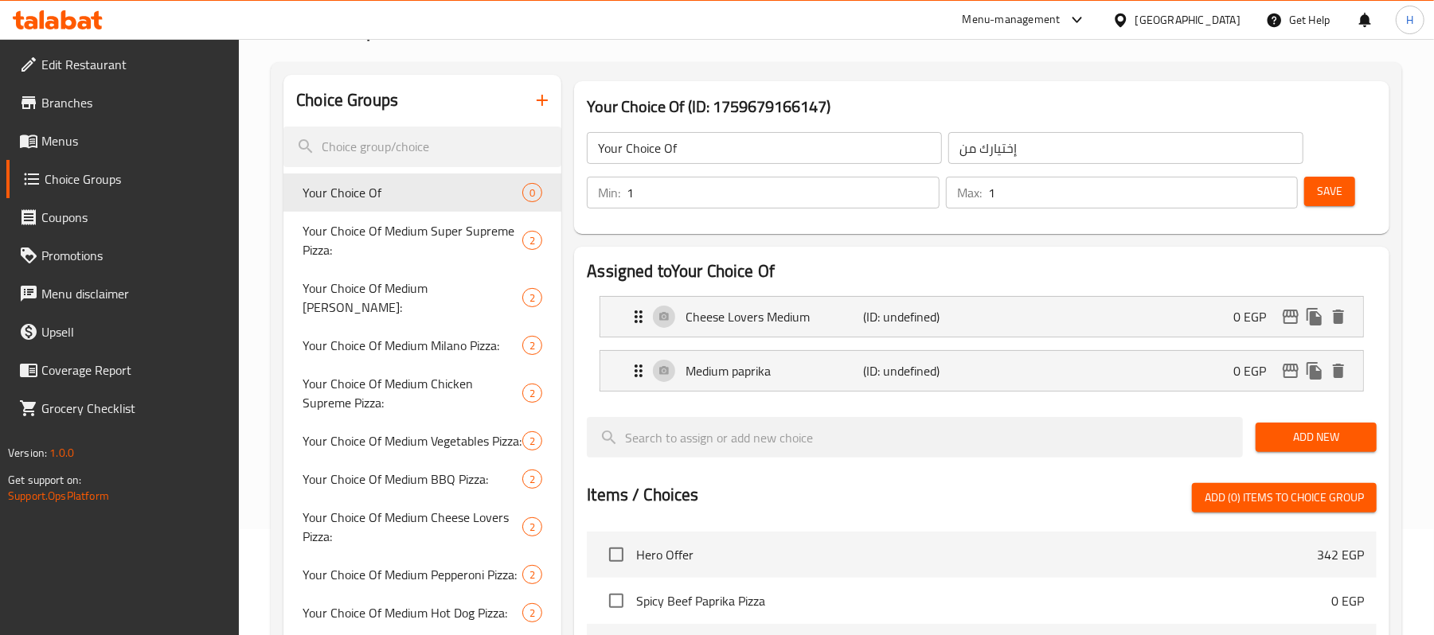
click at [1304, 438] on span "Add New" at bounding box center [1316, 437] width 96 height 20
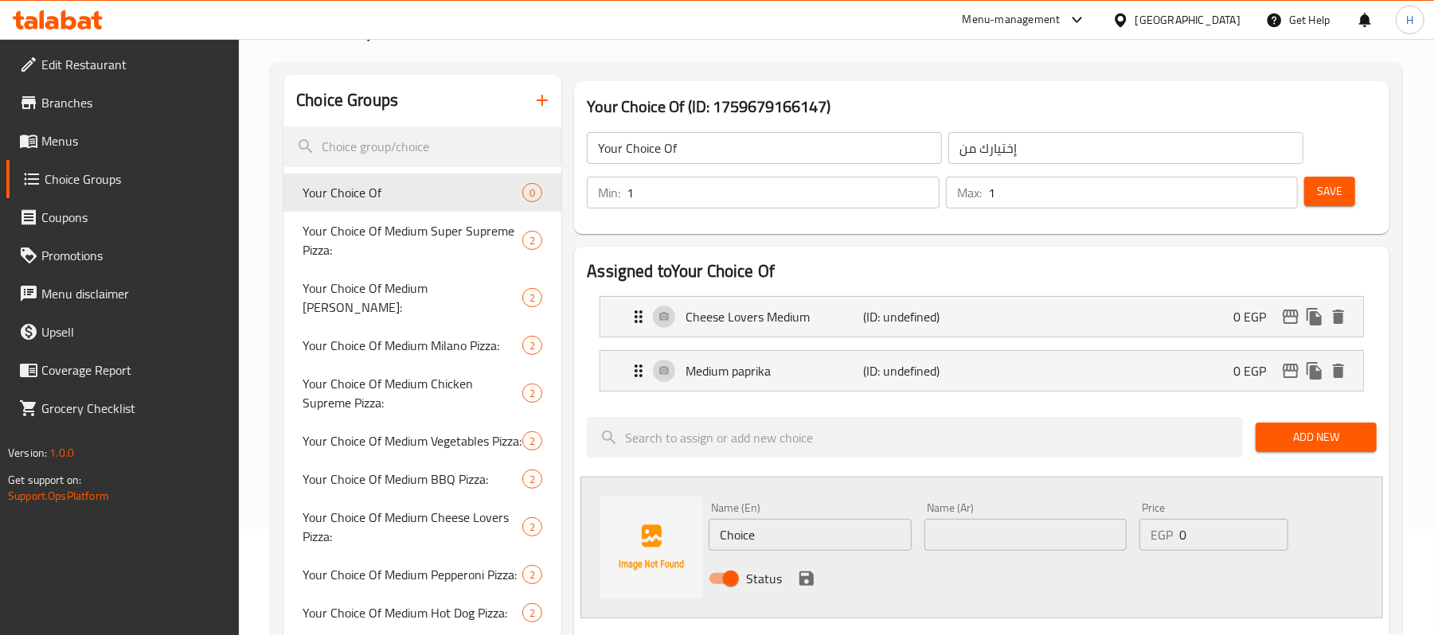
click at [1079, 509] on div "Name (Ar) Name (Ar)" at bounding box center [1025, 526] width 202 height 49
click at [1086, 519] on div "Name (Ar) Name (Ar)" at bounding box center [1025, 526] width 202 height 49
drag, startPoint x: 1046, startPoint y: 538, endPoint x: 1059, endPoint y: 527, distance: 16.9
click at [1048, 536] on input "text" at bounding box center [1025, 535] width 202 height 32
paste input "مكسيكان وسط"
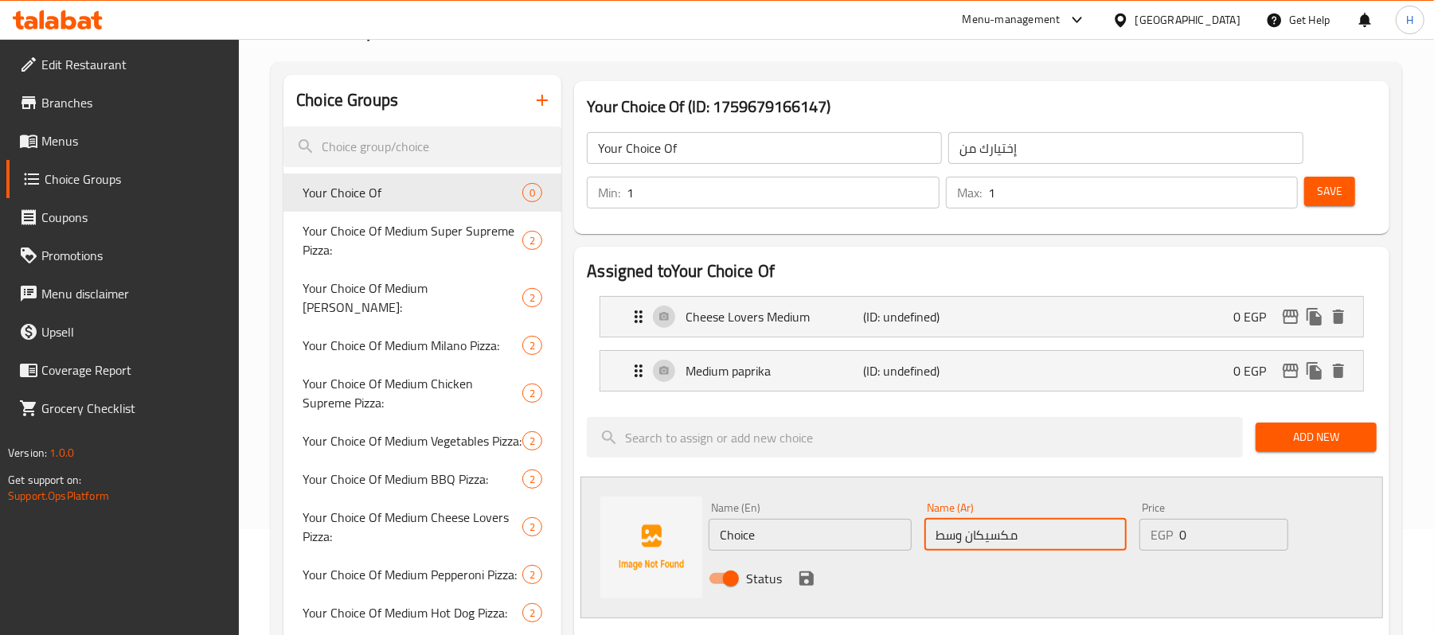
type input "مكسيكان وسط"
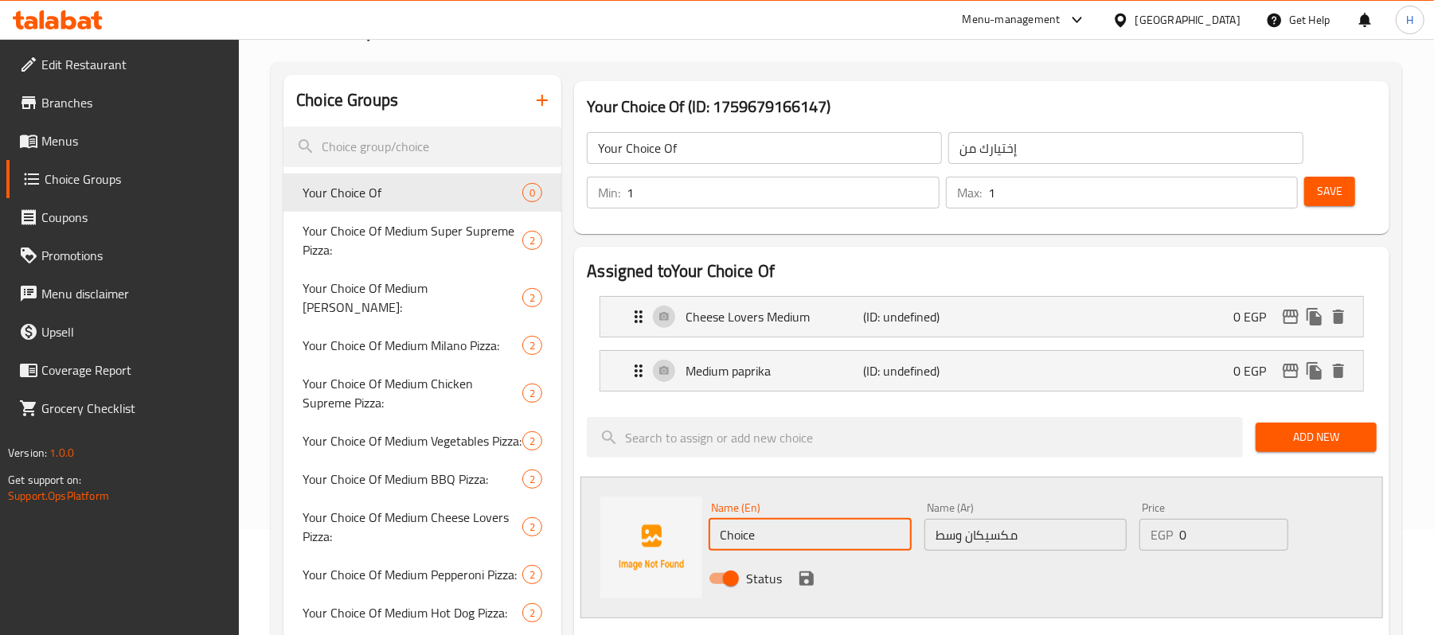
click at [798, 551] on input "Choice" at bounding box center [809, 535] width 202 height 32
paste input "entral Mexicans"
click at [764, 353] on div "Medium paprika (ID: undefined) 0 EGP" at bounding box center [986, 371] width 715 height 40
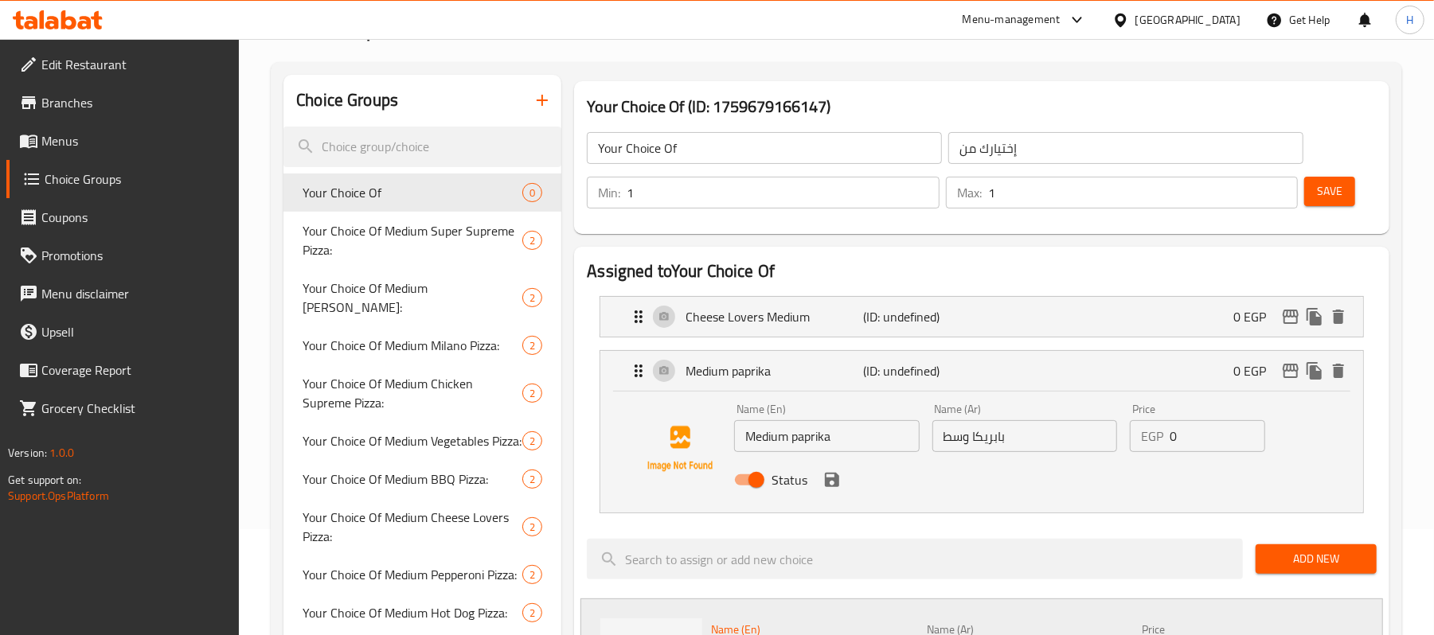
click at [772, 443] on input "Medium paprika" at bounding box center [826, 436] width 185 height 32
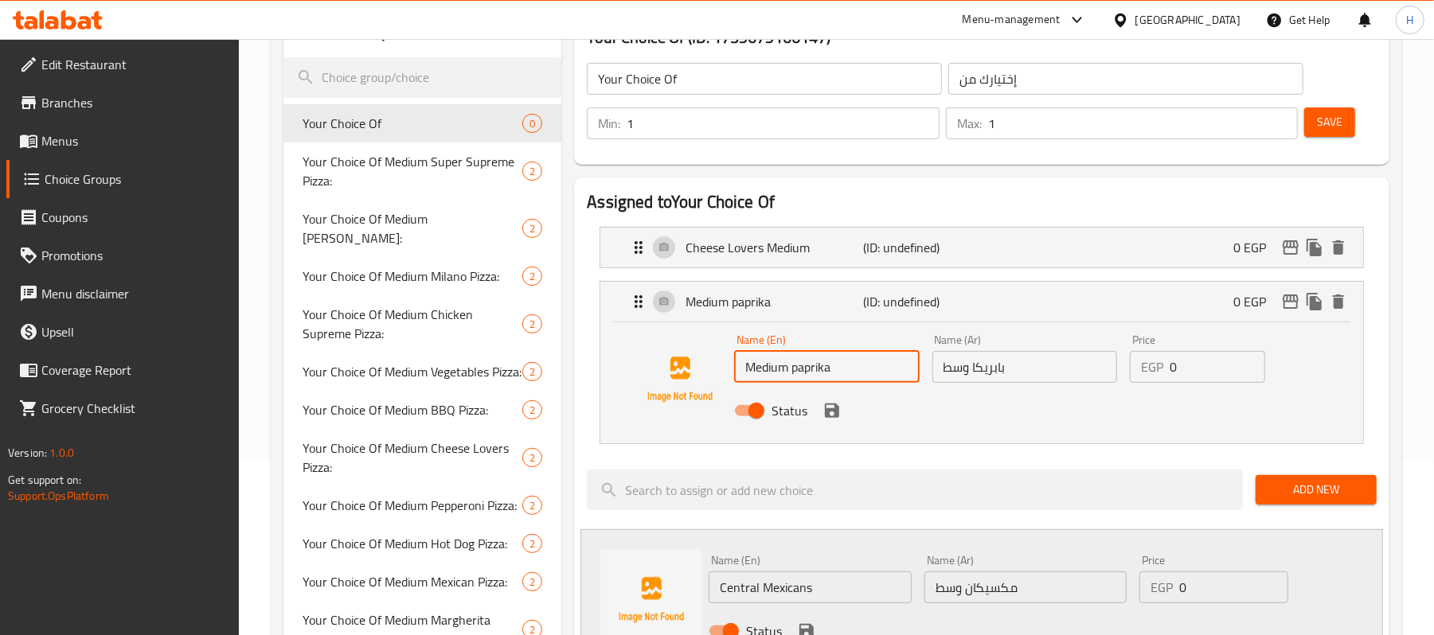
scroll to position [212, 0]
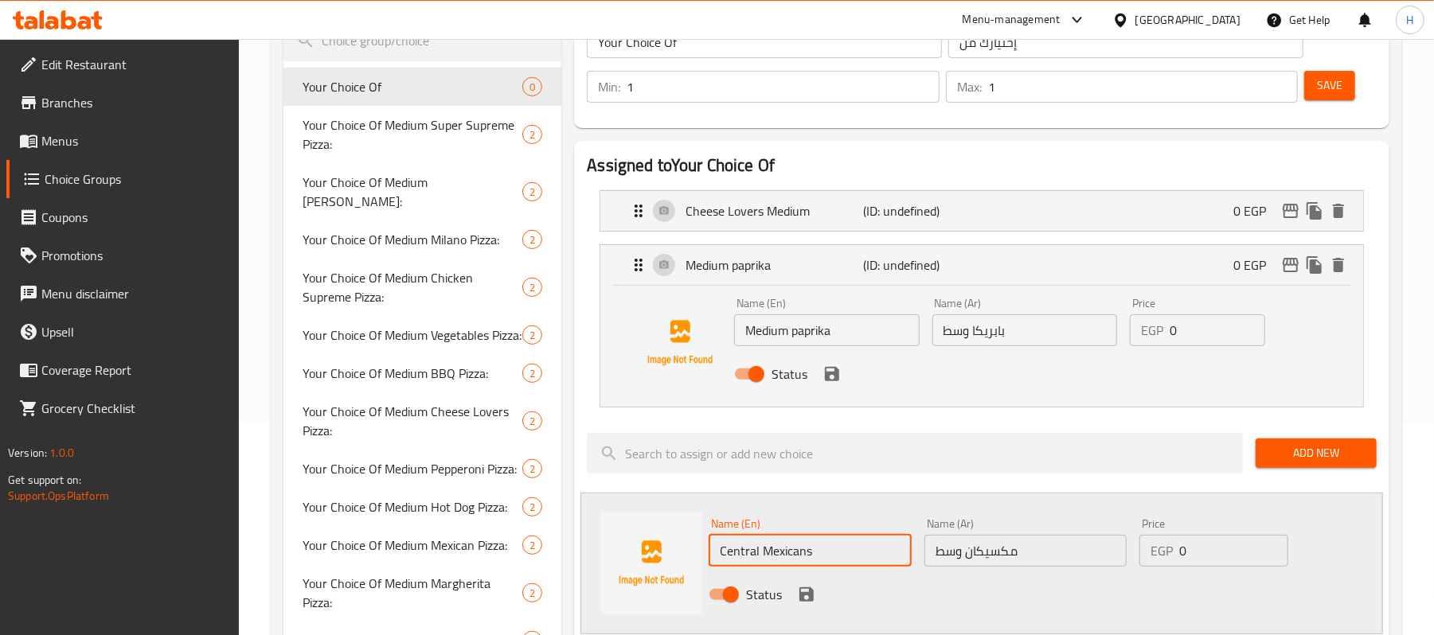
click at [724, 548] on input "Central Mexicans" at bounding box center [809, 551] width 202 height 32
paste input "Medium"
type input "Medium [DEMOGRAPHIC_DATA]"
click at [809, 596] on icon "save" at bounding box center [806, 594] width 14 height 14
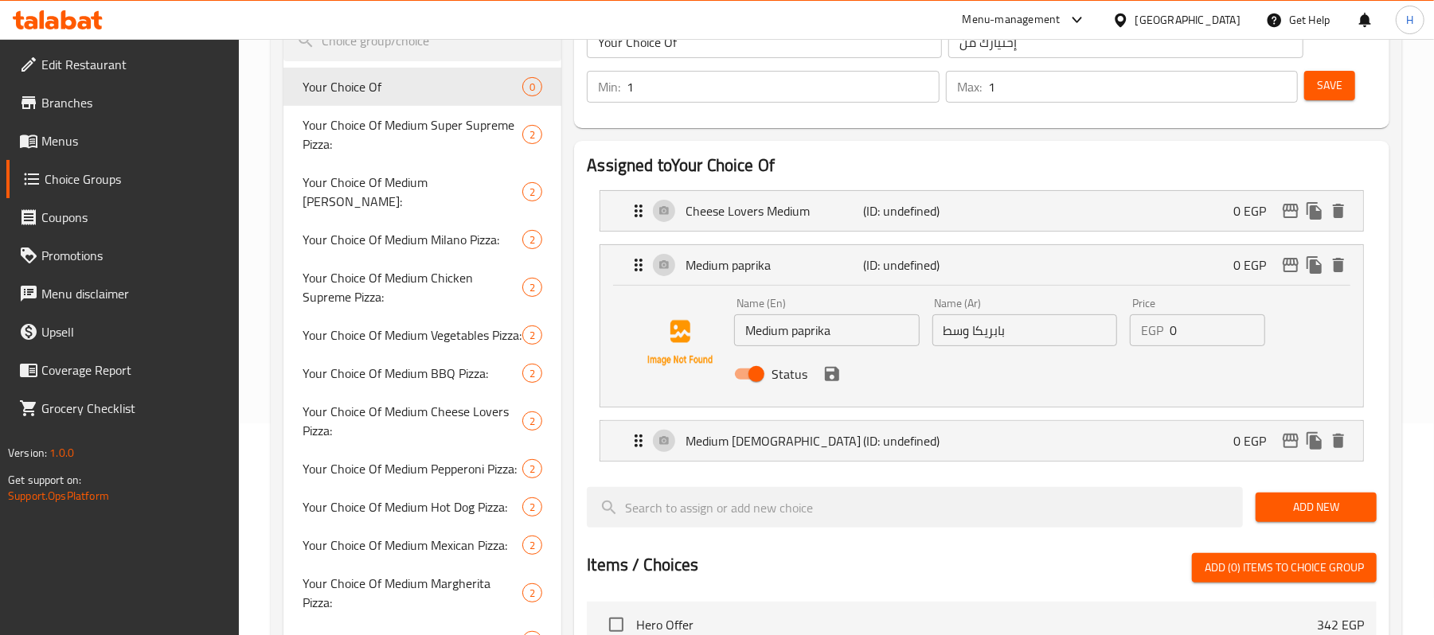
click at [829, 387] on div "Status" at bounding box center [1024, 374] width 593 height 43
click at [825, 383] on icon "save" at bounding box center [831, 374] width 19 height 19
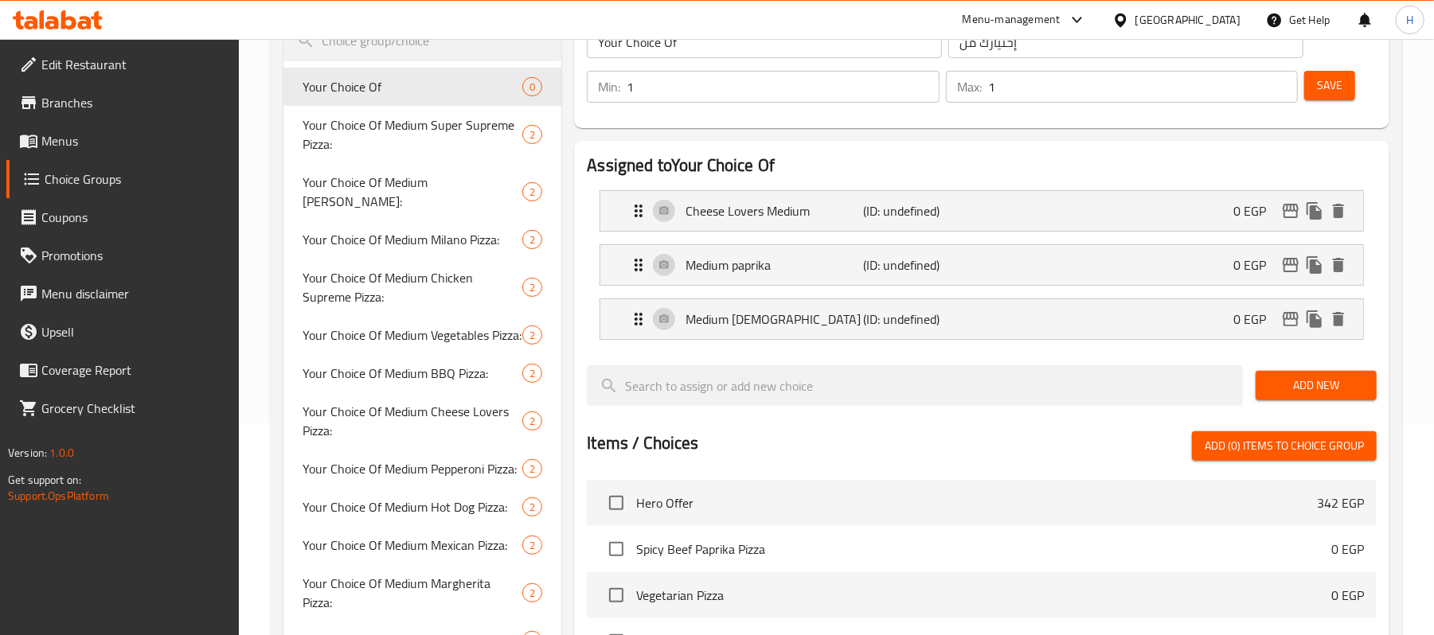
click at [1338, 354] on div at bounding box center [982, 359] width 790 height 13
click at [1354, 379] on span "Add New" at bounding box center [1316, 386] width 96 height 20
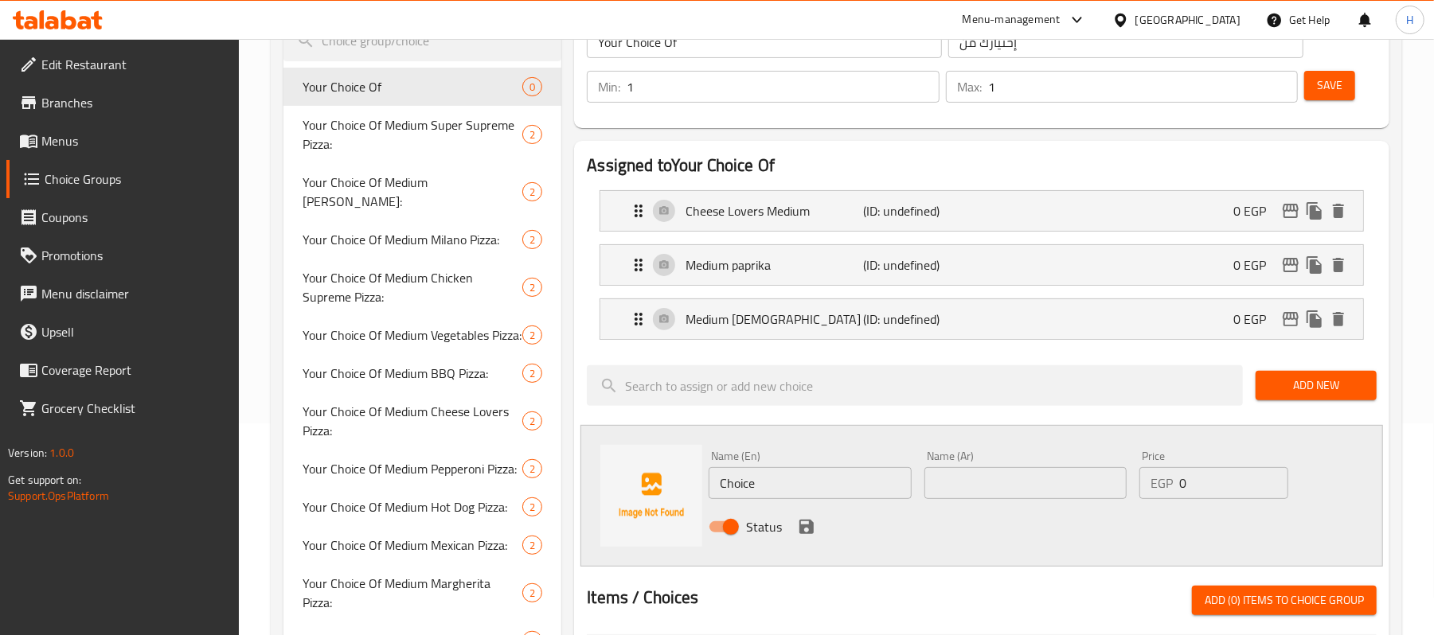
click at [1003, 466] on div "Name (Ar) Name (Ar)" at bounding box center [1025, 475] width 202 height 49
click at [1020, 498] on input "text" at bounding box center [1025, 483] width 202 height 32
paste input "خضروات وسط"
type input "خضروات وسط"
click at [799, 484] on input "Choice" at bounding box center [809, 483] width 202 height 32
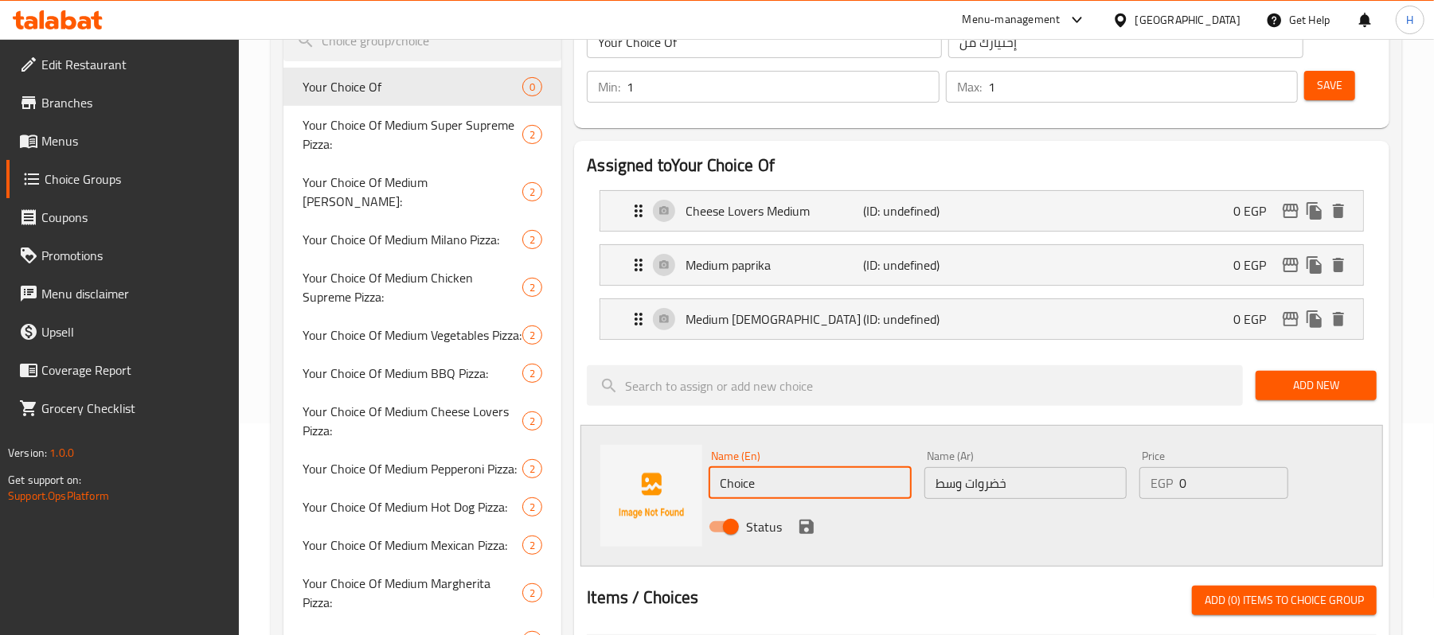
click at [799, 484] on input "Choice" at bounding box center [809, 483] width 202 height 32
paste input "medium vegetables"
type input "medium vegetables"
click at [809, 529] on icon "save" at bounding box center [806, 527] width 14 height 14
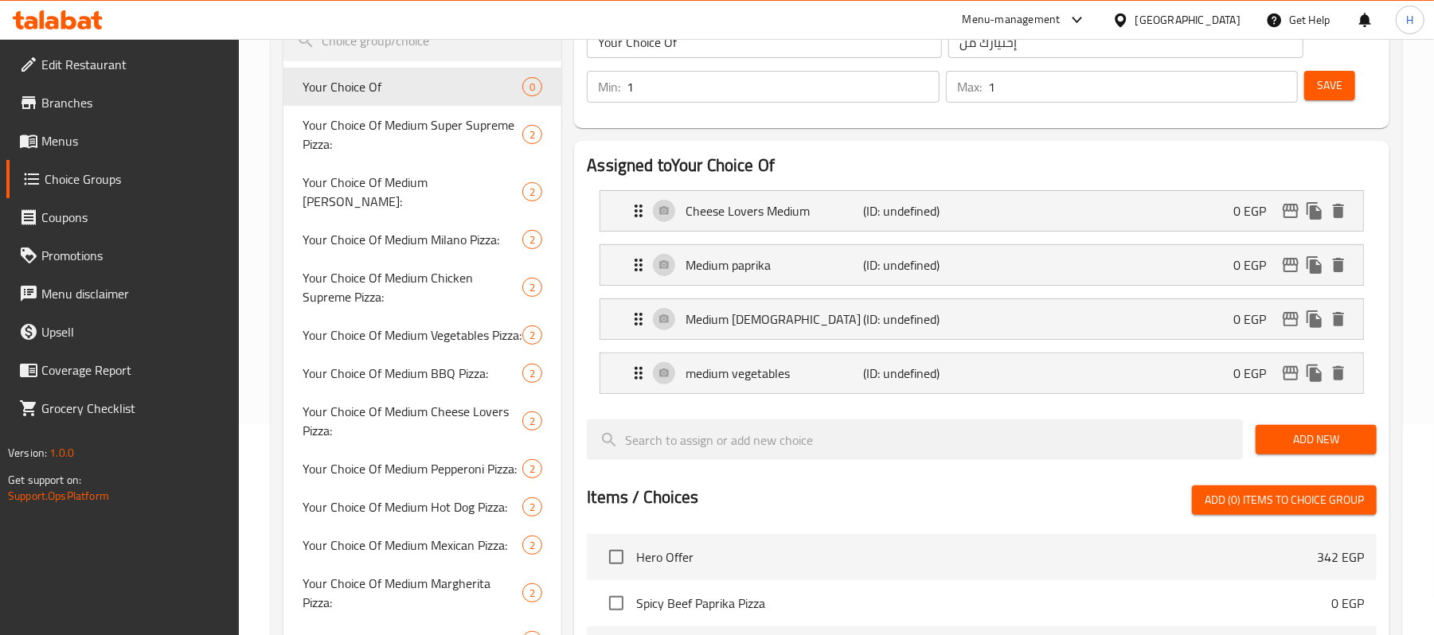
click at [1281, 454] on button "Add New" at bounding box center [1315, 439] width 121 height 29
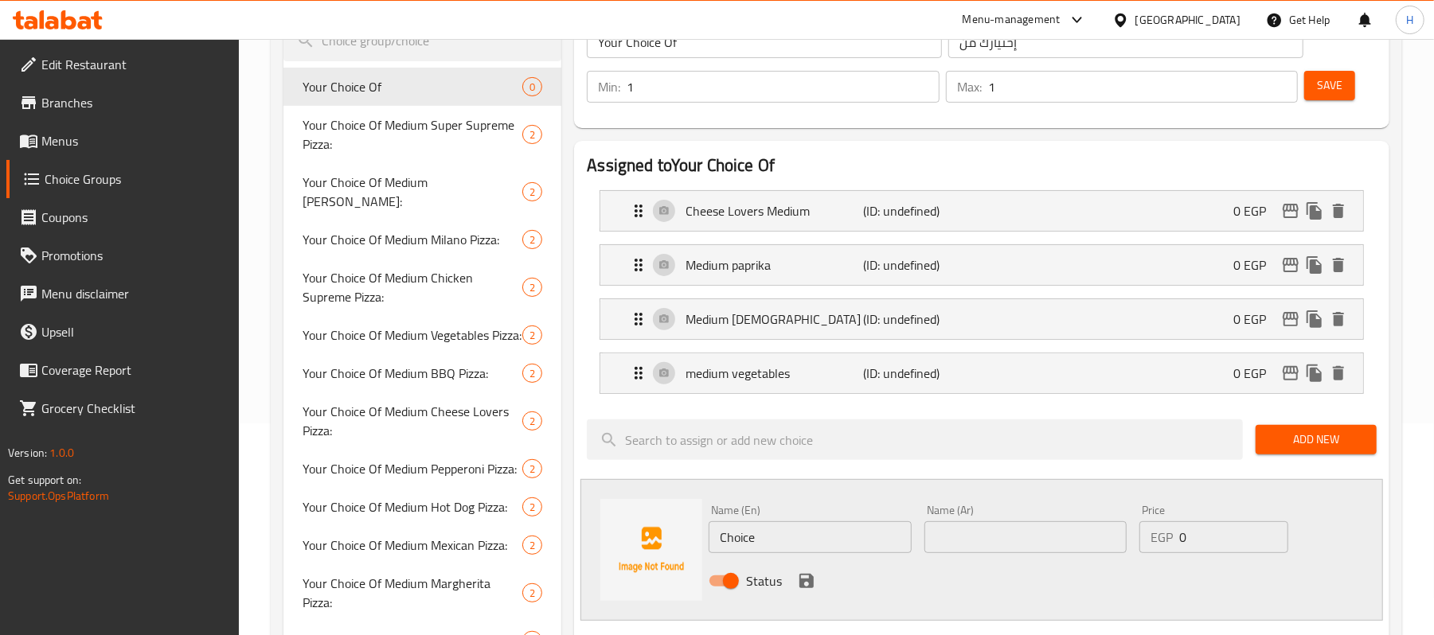
click at [1016, 533] on input "text" at bounding box center [1025, 537] width 202 height 32
paste input "مارجريتا وسط"
type input "مارجريتا وسط"
click at [777, 533] on input "Choice" at bounding box center [809, 537] width 202 height 32
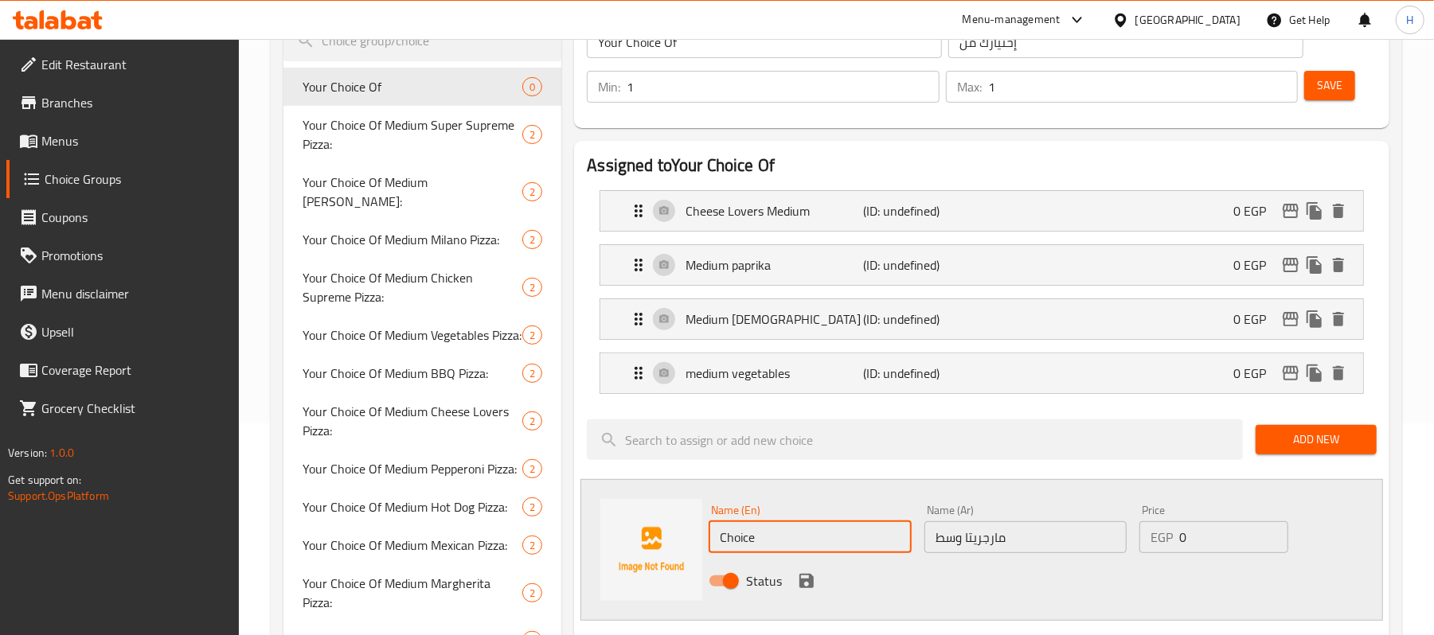
paste input "Medium Margarita"
type input "Medium Margarita"
click at [813, 587] on icon "save" at bounding box center [806, 581] width 14 height 14
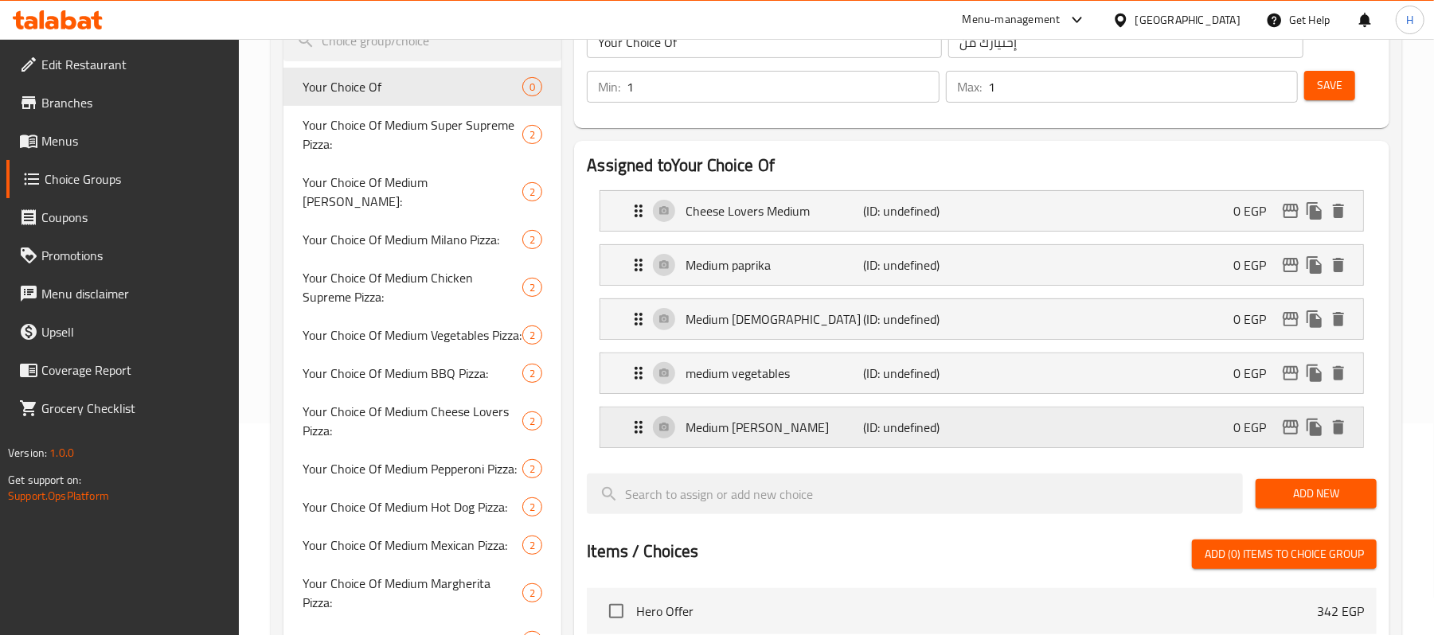
click at [800, 444] on div "Medium Margarita (ID: undefined) 0 EGP" at bounding box center [986, 428] width 715 height 40
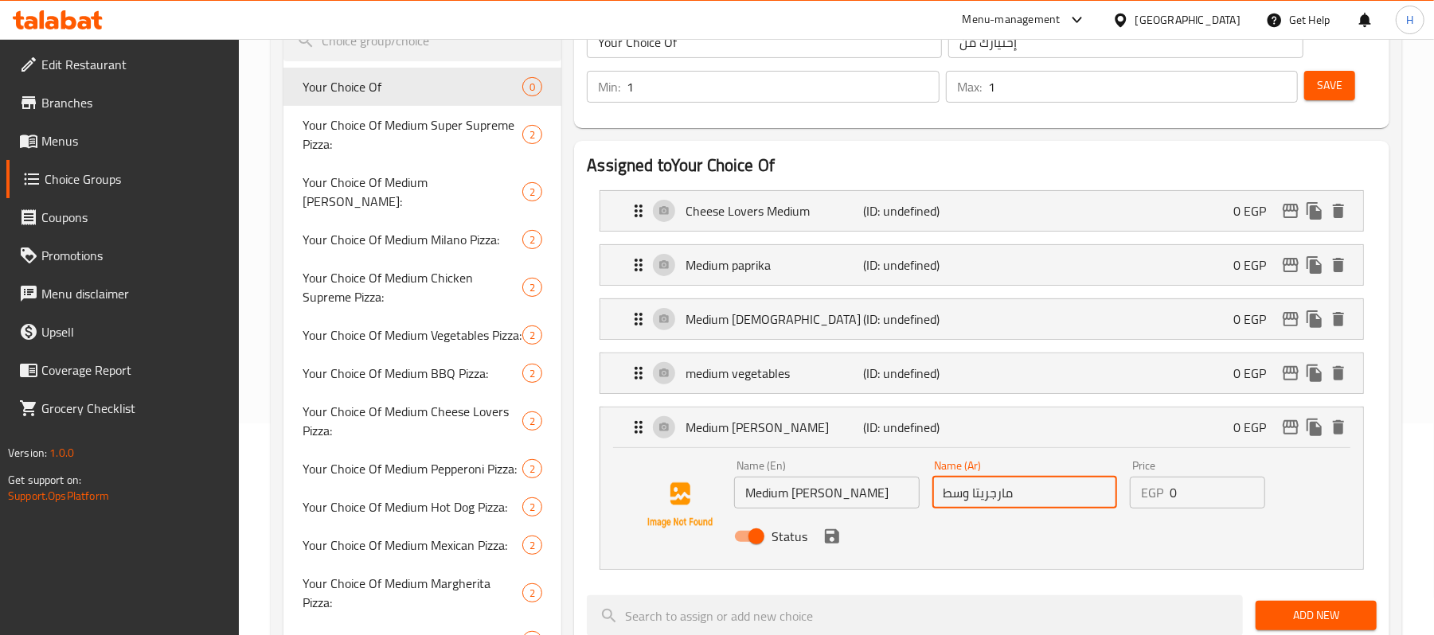
click at [1000, 494] on input "مارجريتا وسط" at bounding box center [1024, 493] width 185 height 32
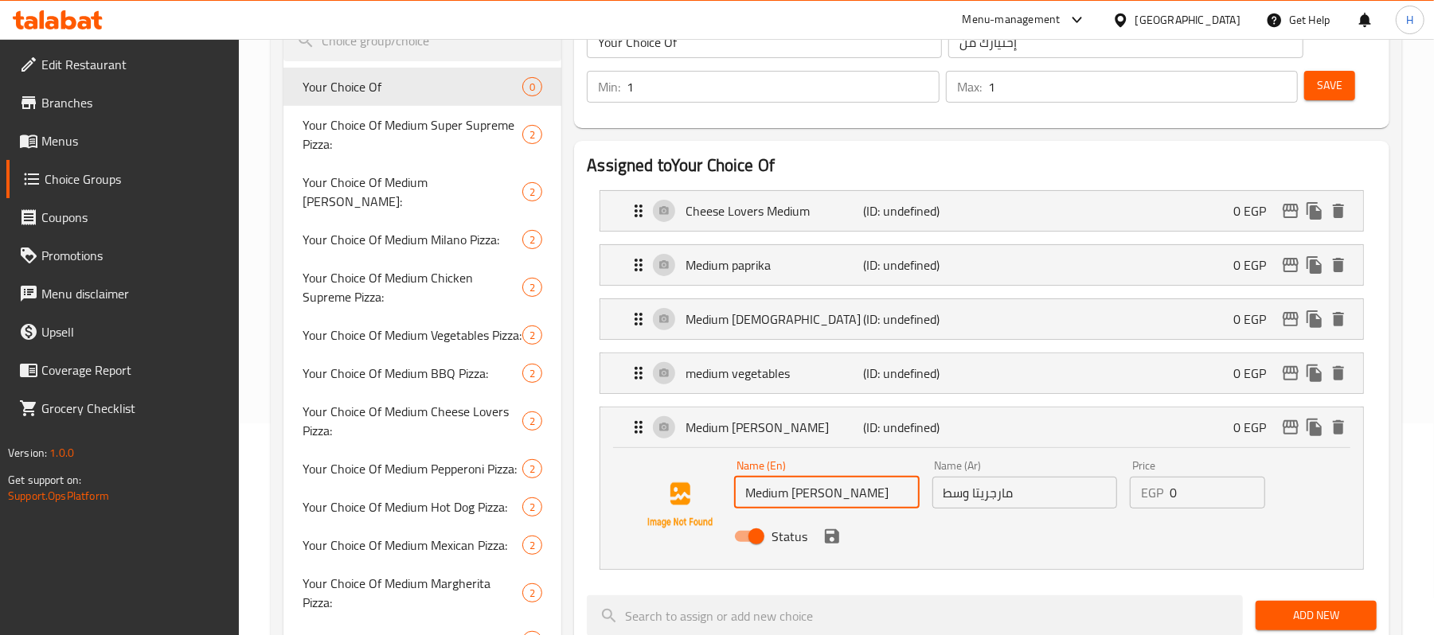
click at [815, 498] on input "Medium Margarita" at bounding box center [826, 493] width 185 height 32
paste input "herita"
click at [837, 543] on icon "save" at bounding box center [832, 536] width 14 height 14
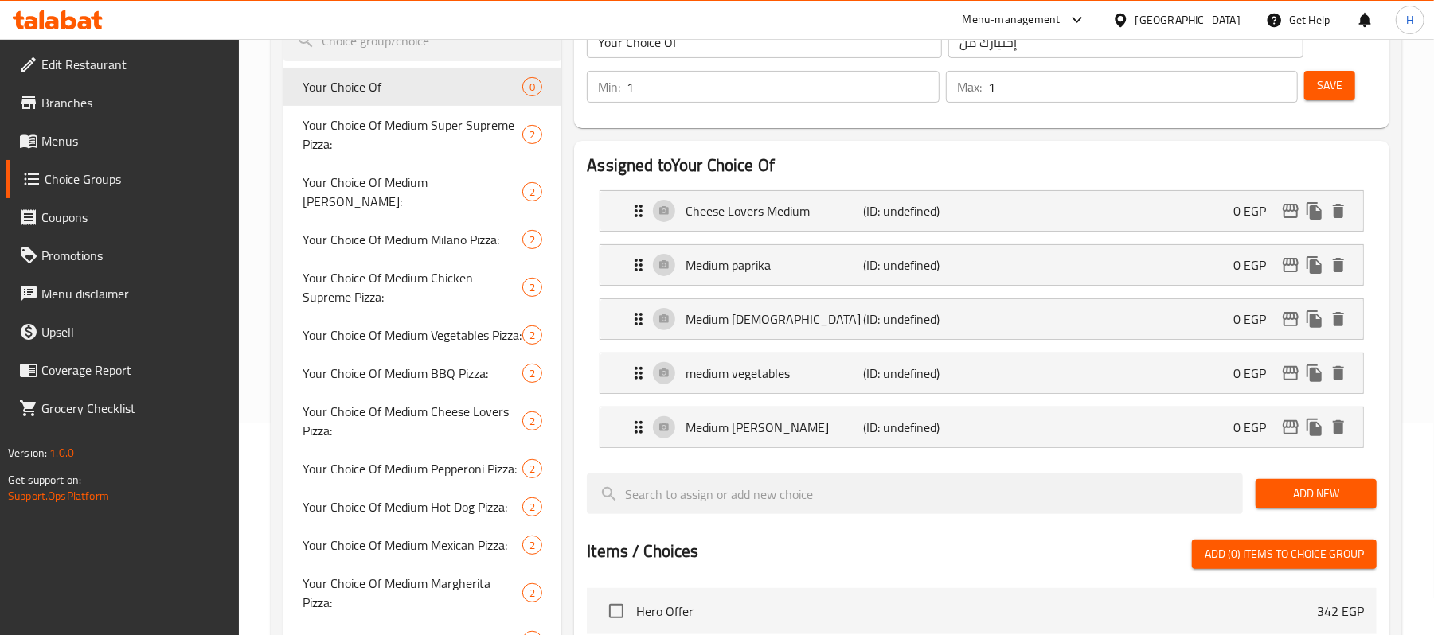
type input "Medium [PERSON_NAME]"
click at [1322, 86] on span "Save" at bounding box center [1329, 86] width 25 height 20
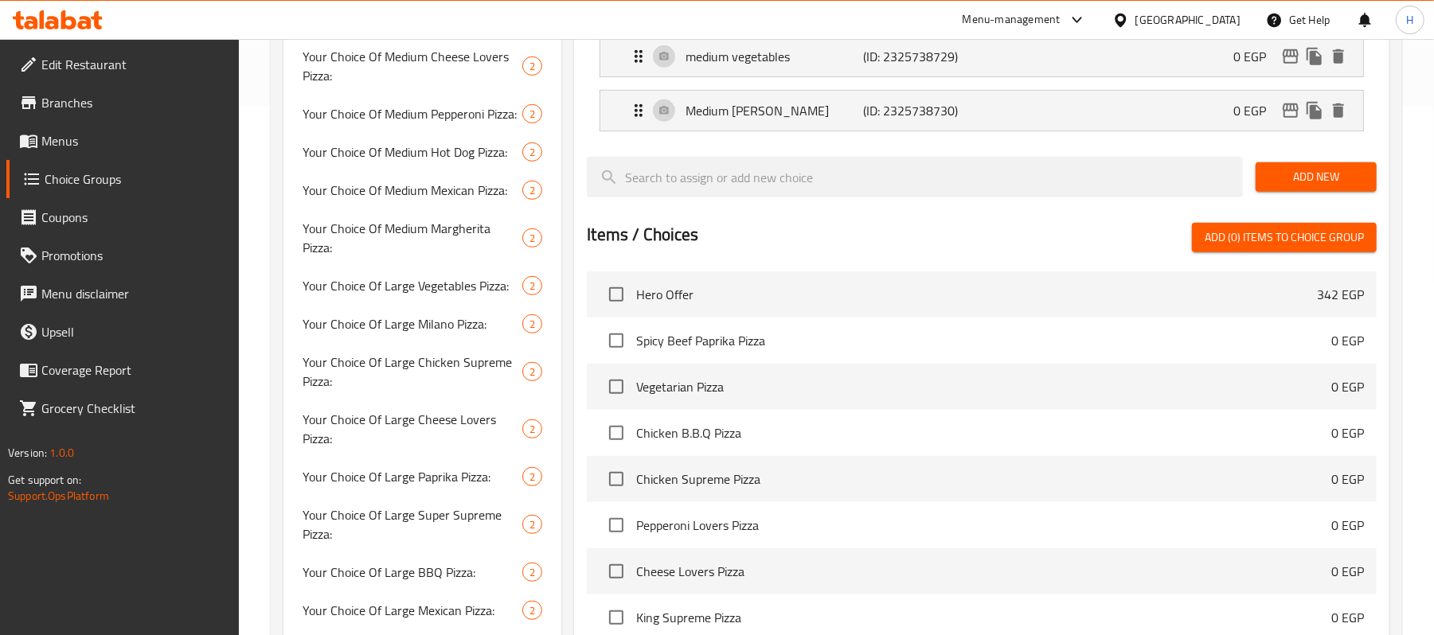
scroll to position [0, 0]
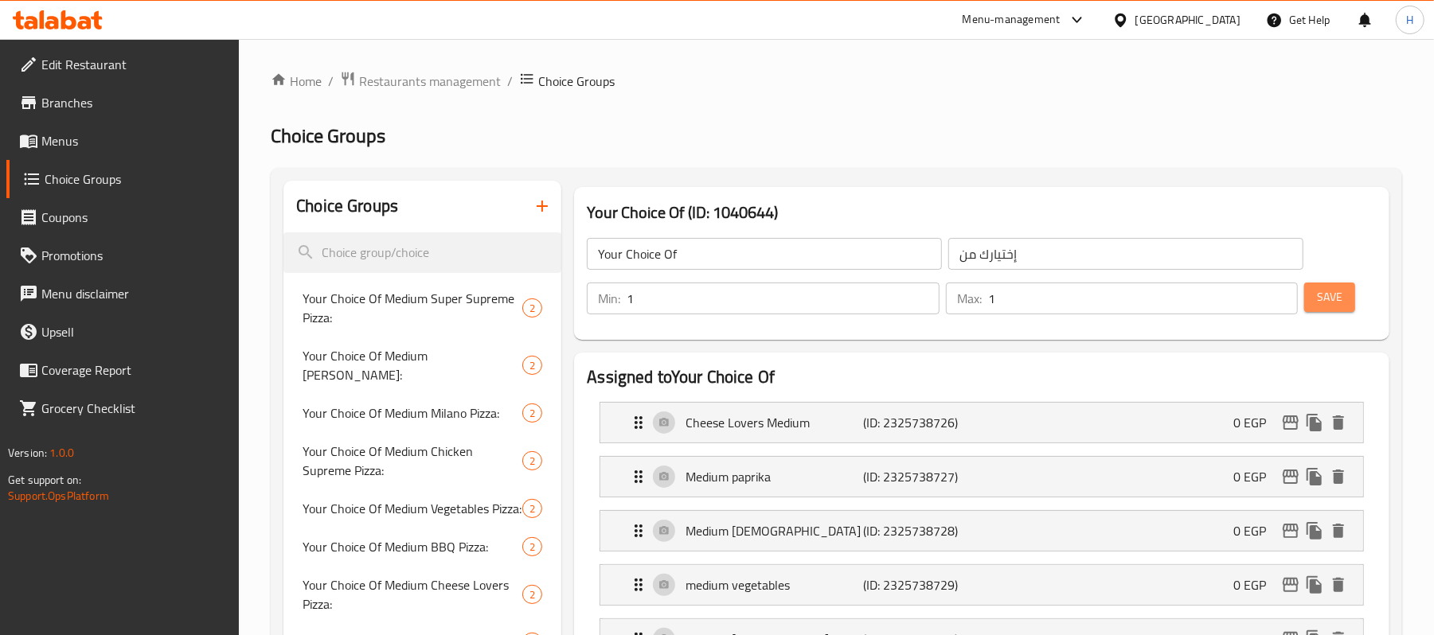
click at [1335, 302] on span "Save" at bounding box center [1329, 297] width 25 height 20
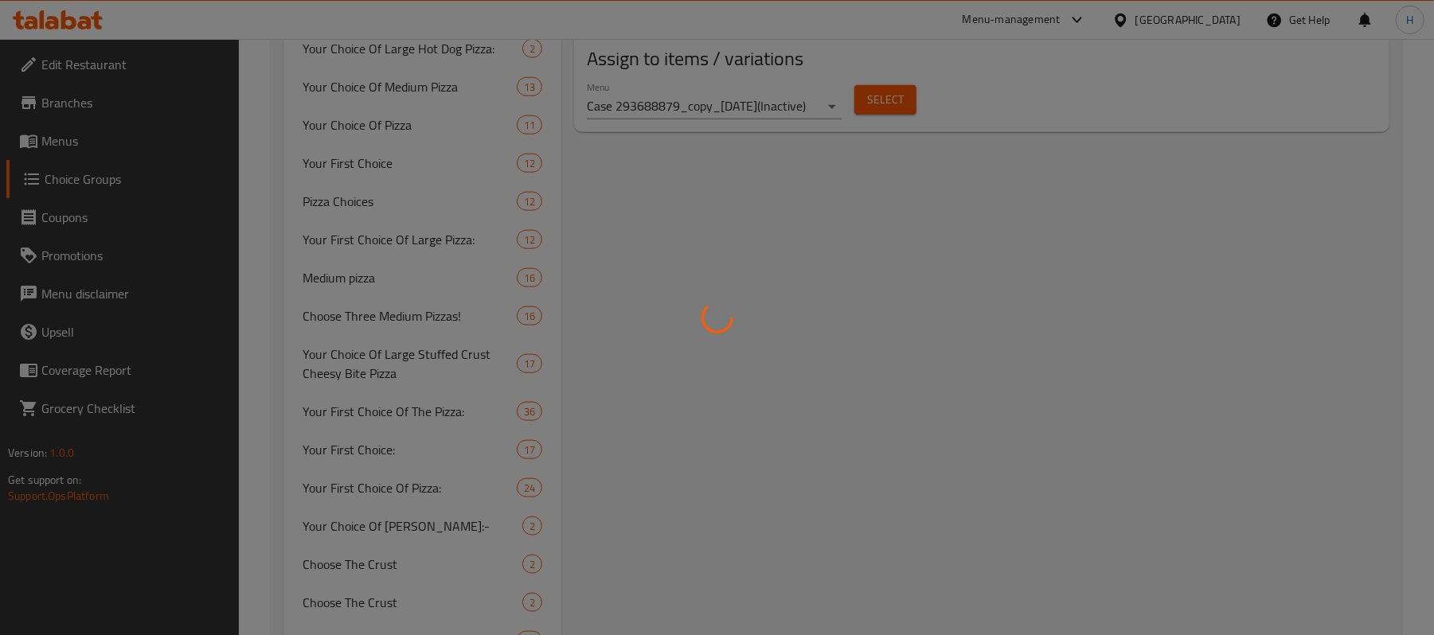
scroll to position [848, 0]
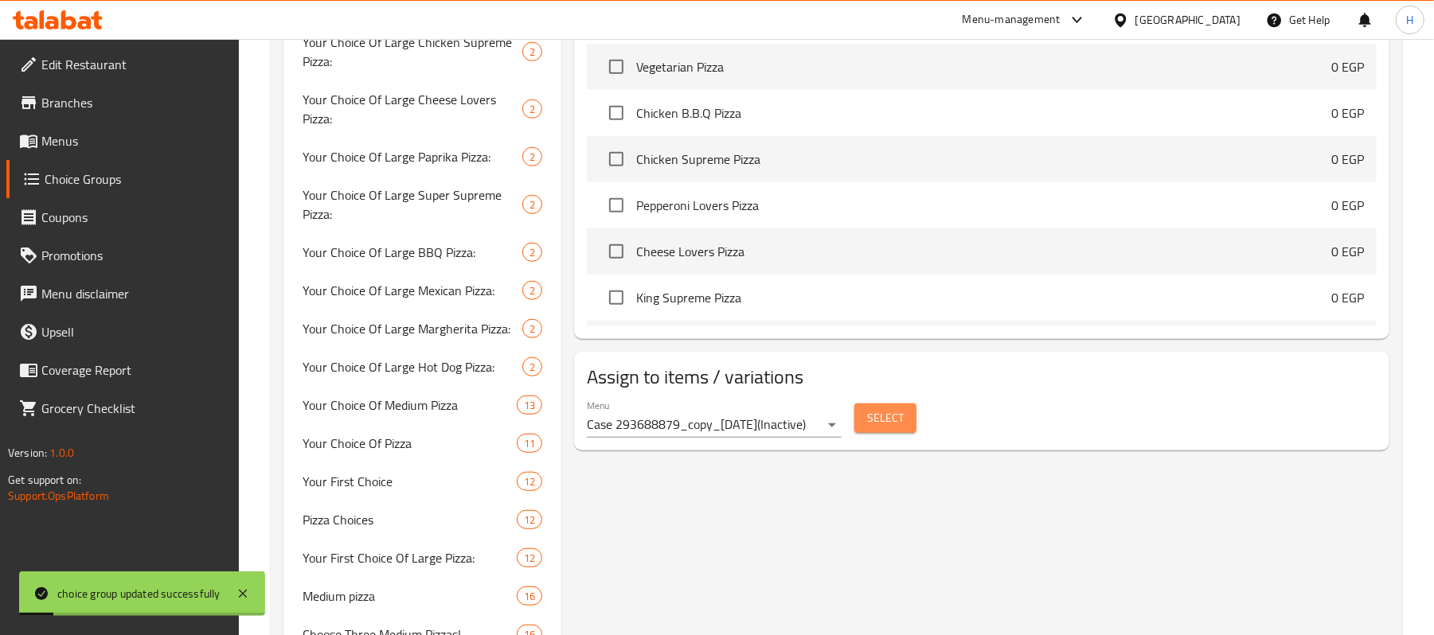
click at [880, 422] on span "Select" at bounding box center [885, 418] width 37 height 20
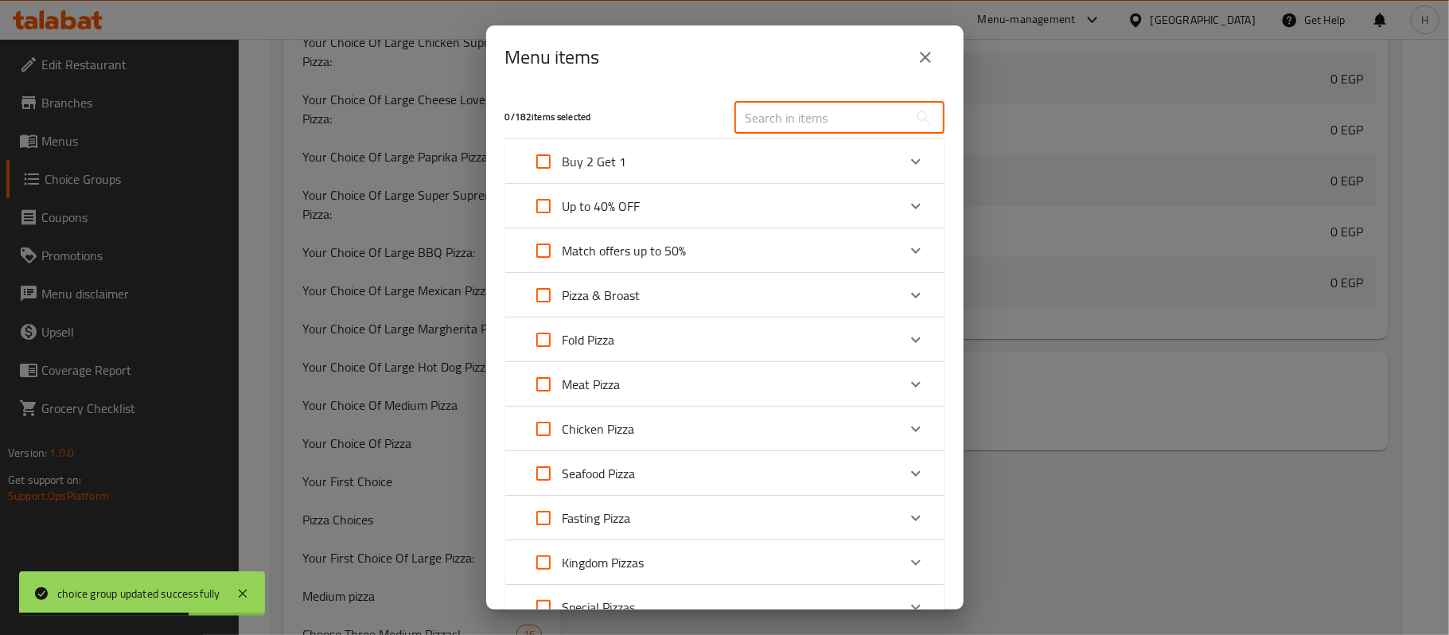
click at [778, 131] on input "text" at bounding box center [822, 118] width 174 height 32
paste input "El Akeel Offer"
type input "El Akeel Offer"
click at [796, 122] on div "Menu items 0 / 182 items selected El Akeel Offer ​ Buy 2 Get 1 Buy 1 Large Mila…" at bounding box center [724, 317] width 1449 height 635
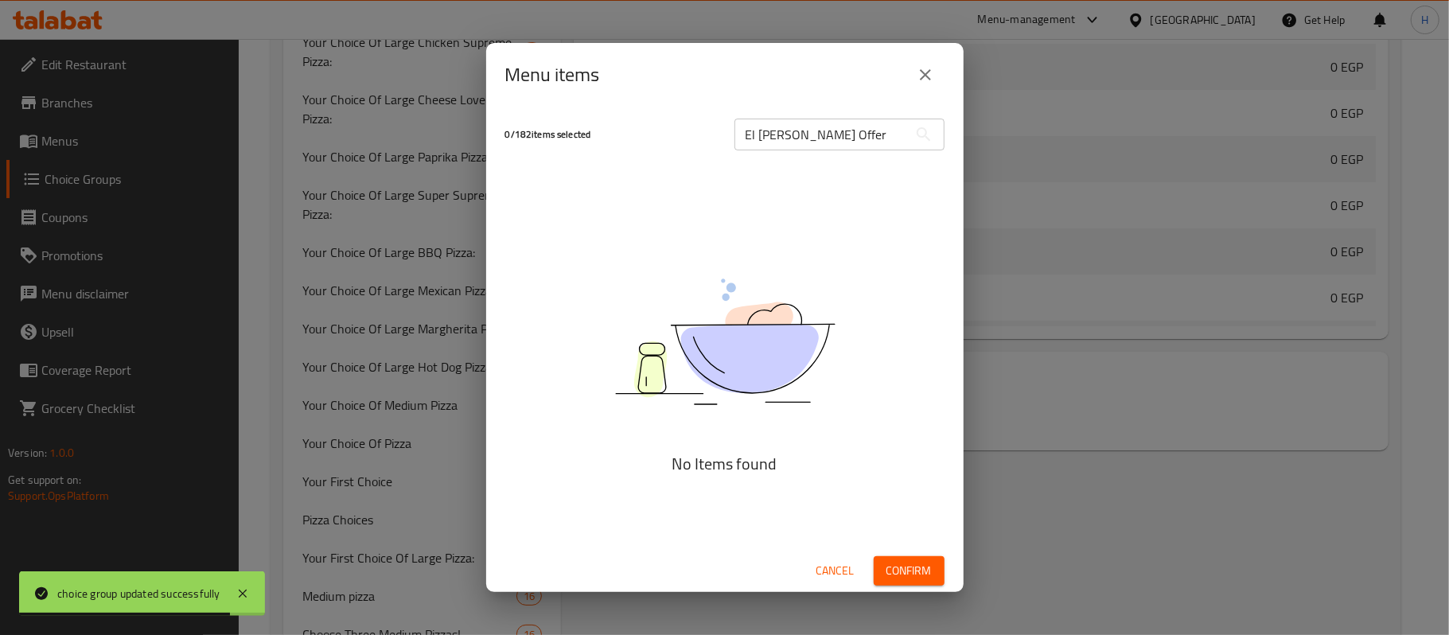
click at [829, 142] on input "El Akeel Offer" at bounding box center [822, 135] width 174 height 32
click at [926, 73] on icon "close" at bounding box center [925, 74] width 11 height 11
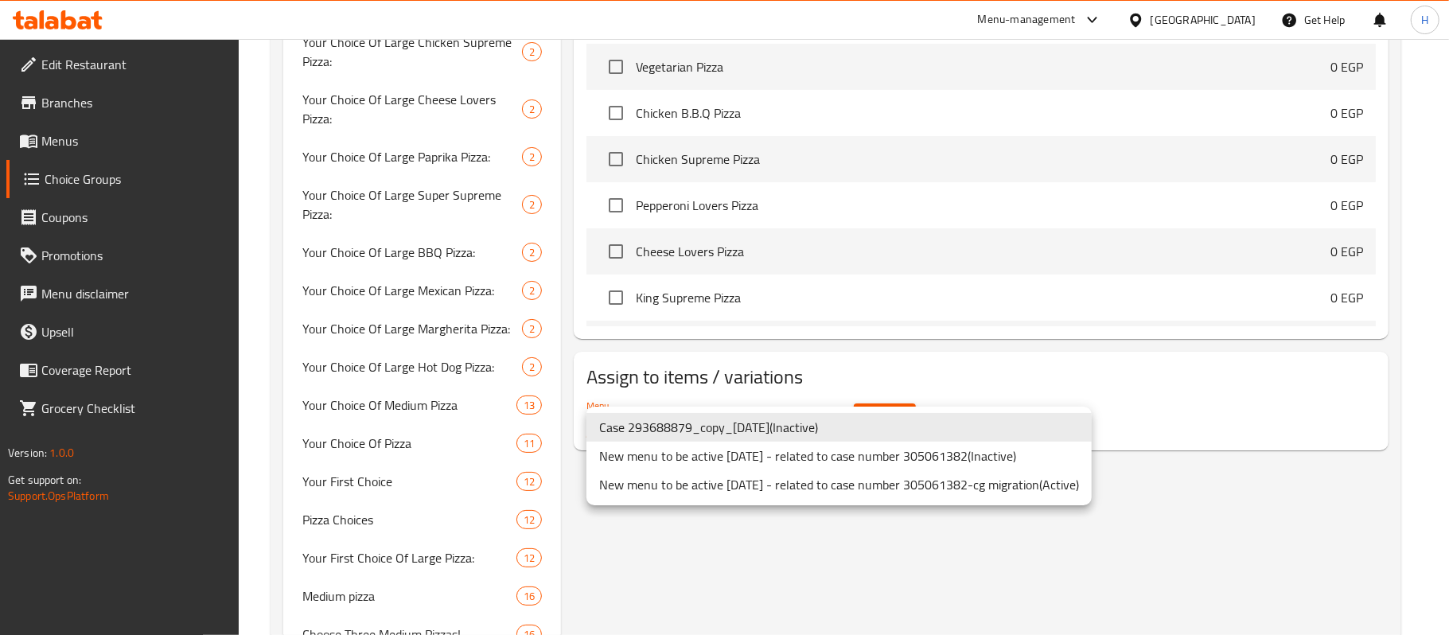
click at [902, 501] on ul "Case 293688879_copy_08/11/2023 ( Inactive ) New menu to be active 1/1/2024 - re…" at bounding box center [839, 456] width 505 height 99
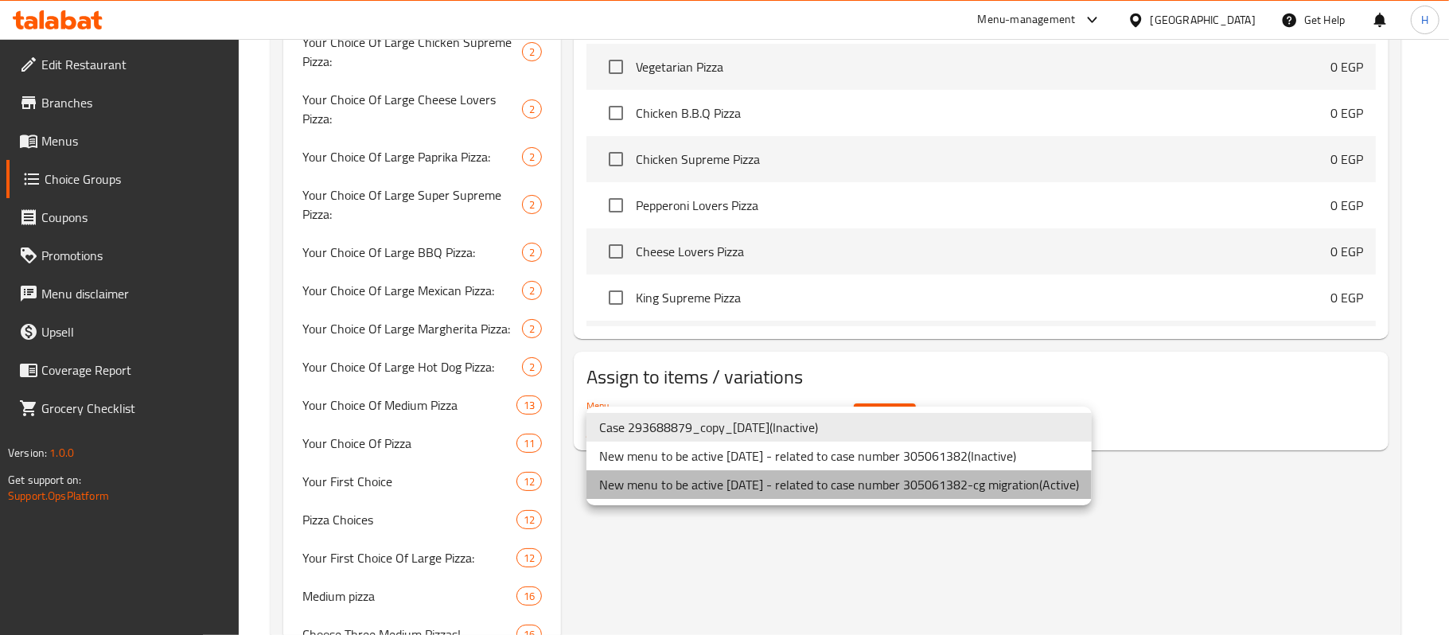
click at [903, 494] on li "New menu to be active 1/1/2024 - related to case number 305061382-cg migration …" at bounding box center [839, 484] width 505 height 29
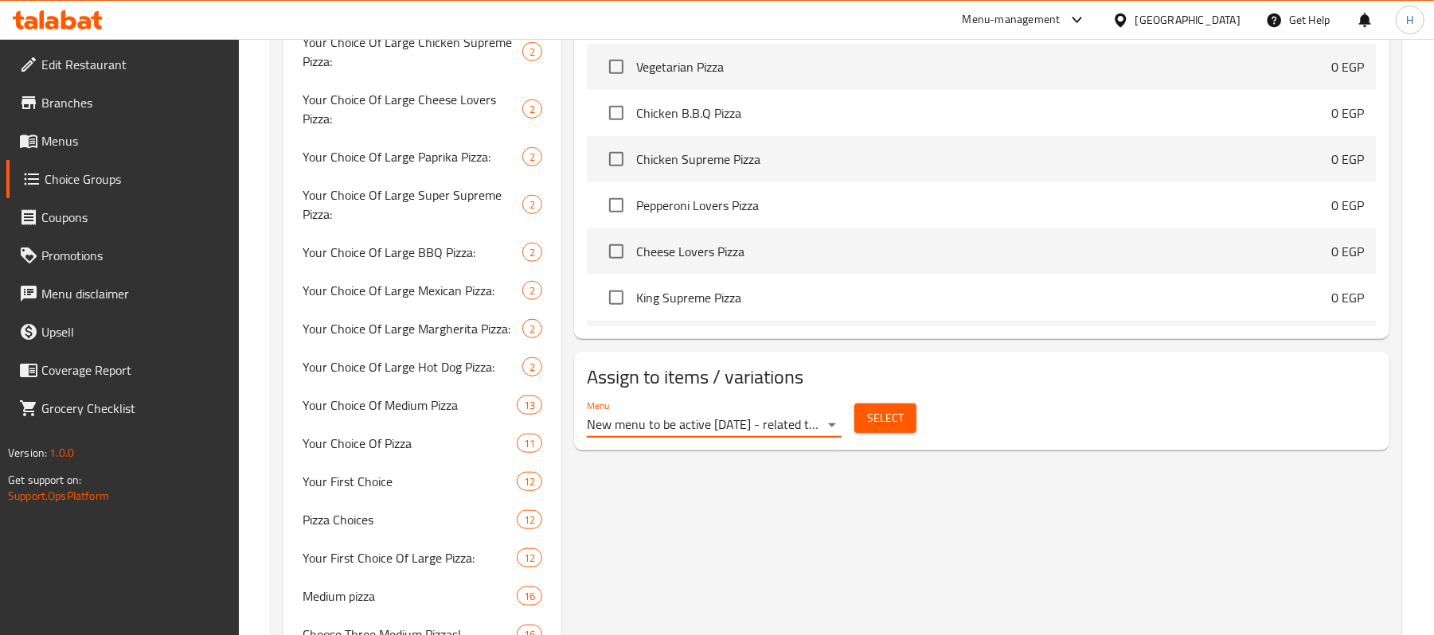
click at [899, 415] on span "Select" at bounding box center [885, 418] width 37 height 20
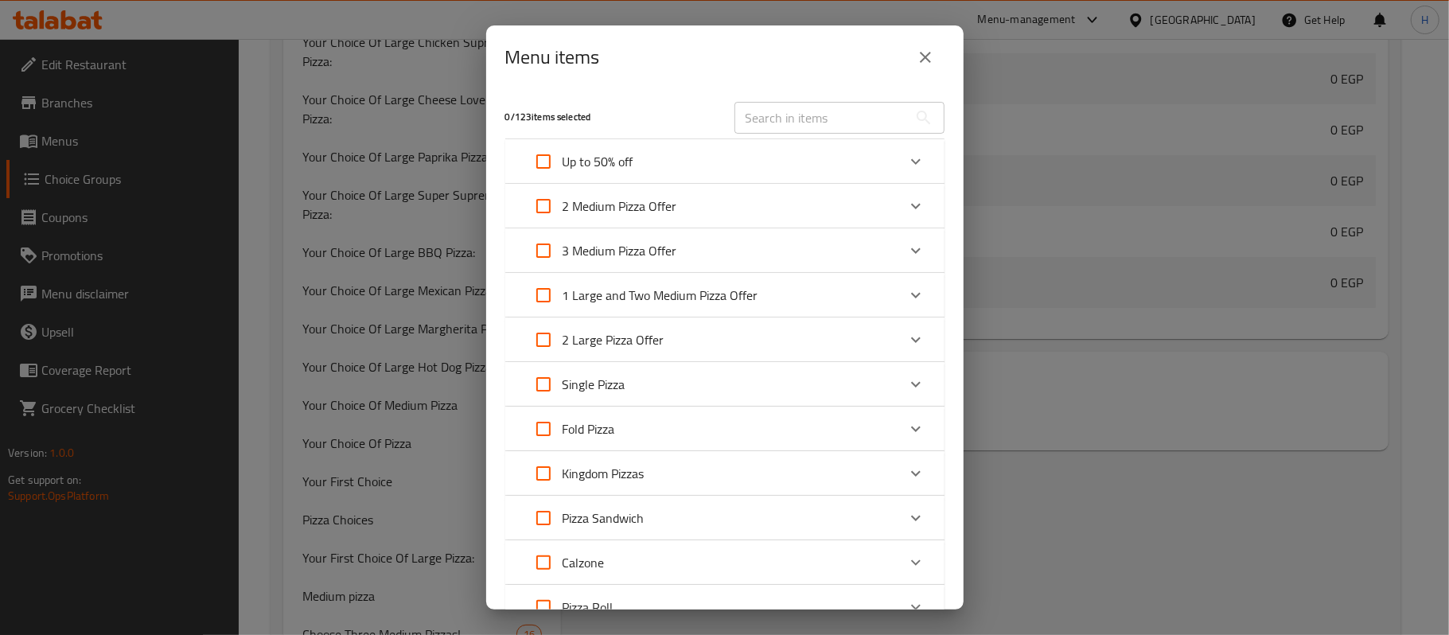
click at [833, 154] on div "Up to 50% off" at bounding box center [711, 161] width 373 height 38
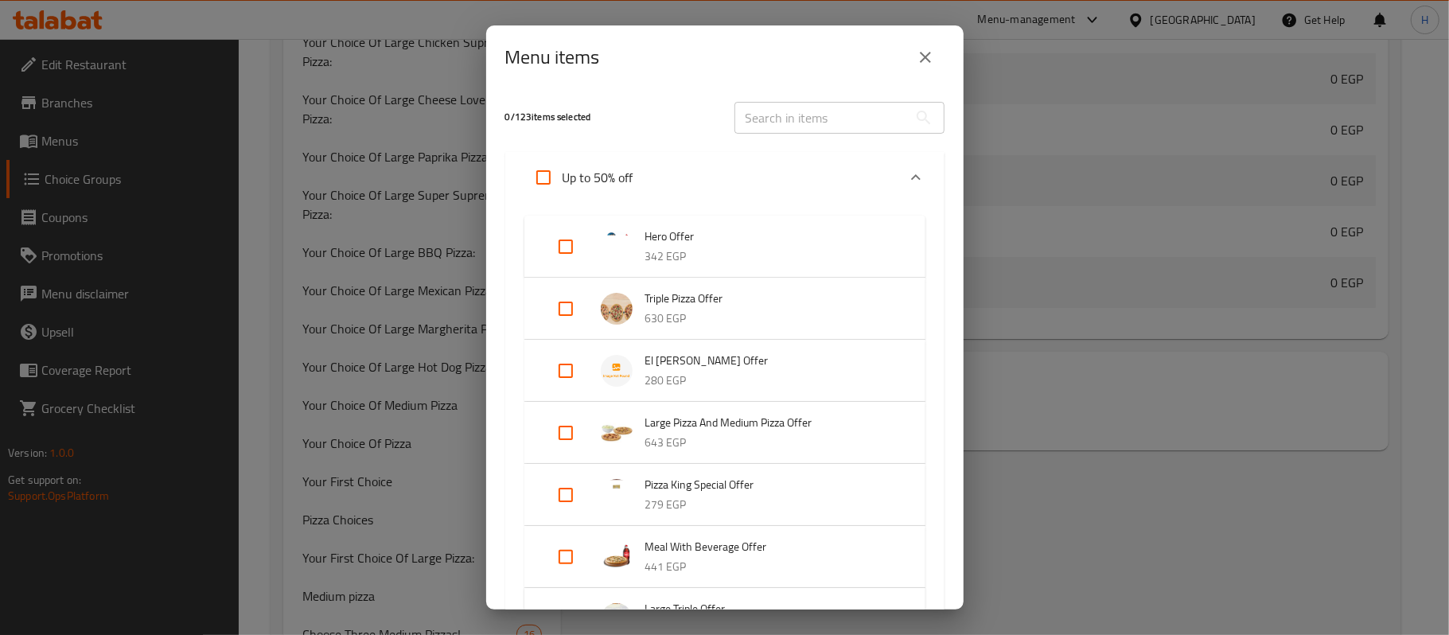
click at [833, 154] on div "Up to 50% off" at bounding box center [724, 177] width 439 height 51
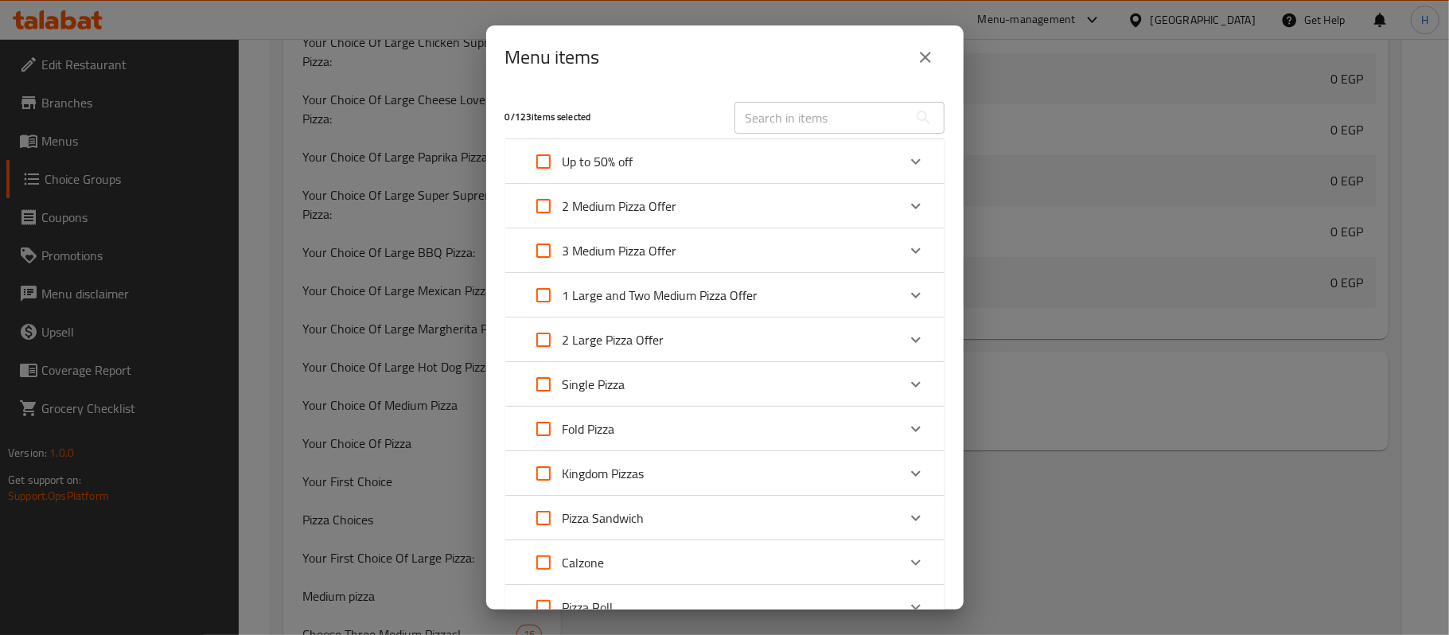
click at [829, 107] on input "text" at bounding box center [822, 118] width 174 height 32
paste input "El Akeel Offer"
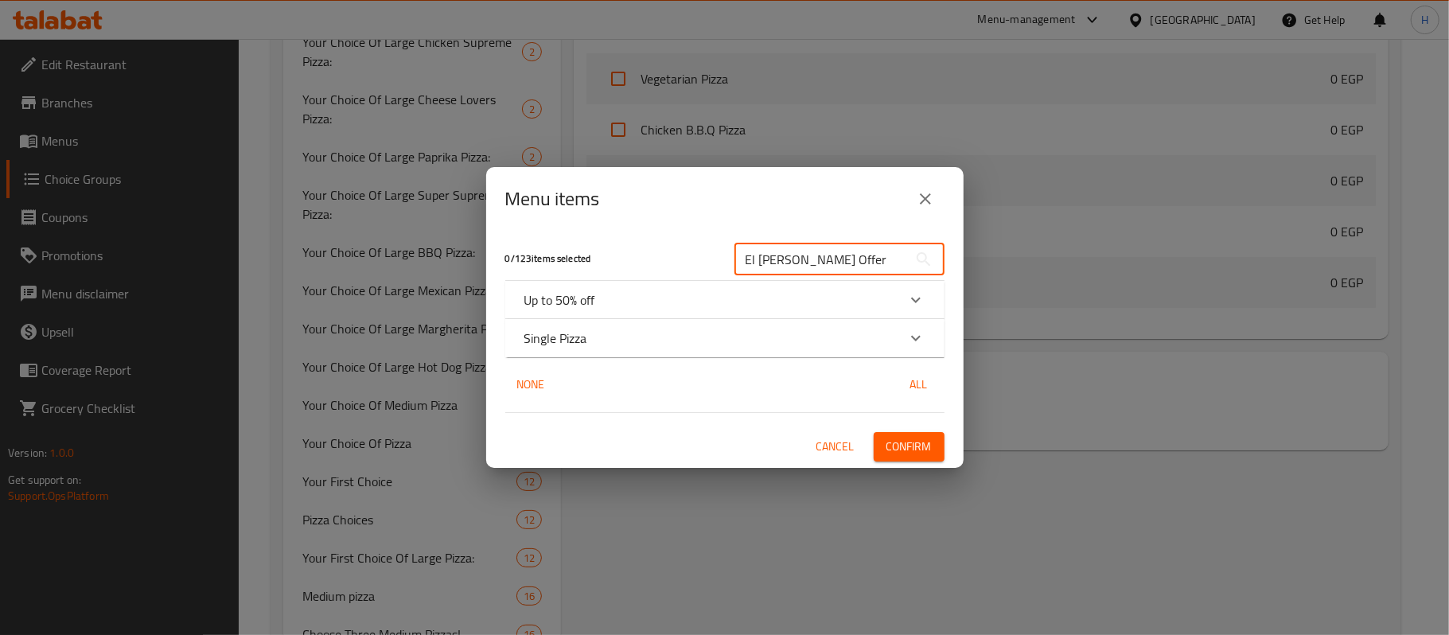
type input "El Akeel Offer"
click at [630, 352] on div "Single Pizza" at bounding box center [724, 338] width 439 height 38
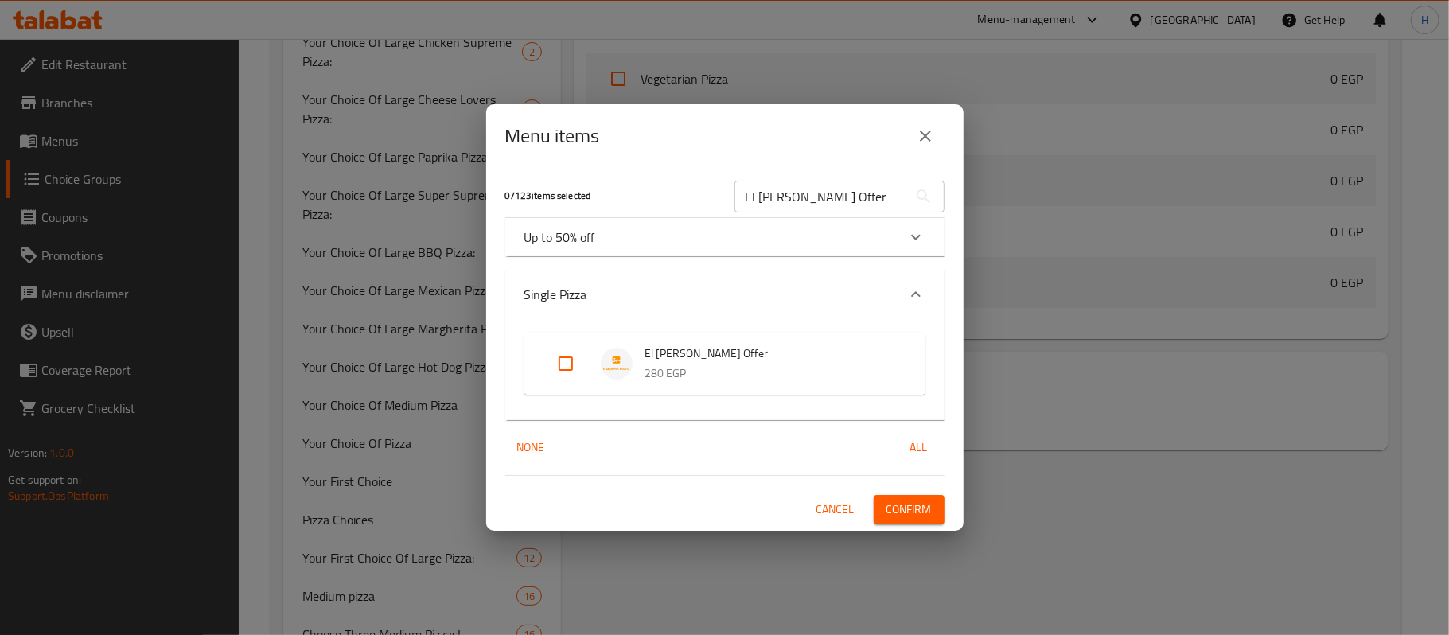
click at [562, 369] on input "Expand" at bounding box center [566, 364] width 38 height 38
checkbox input "true"
click at [634, 236] on div "Up to 50% off" at bounding box center [711, 237] width 373 height 19
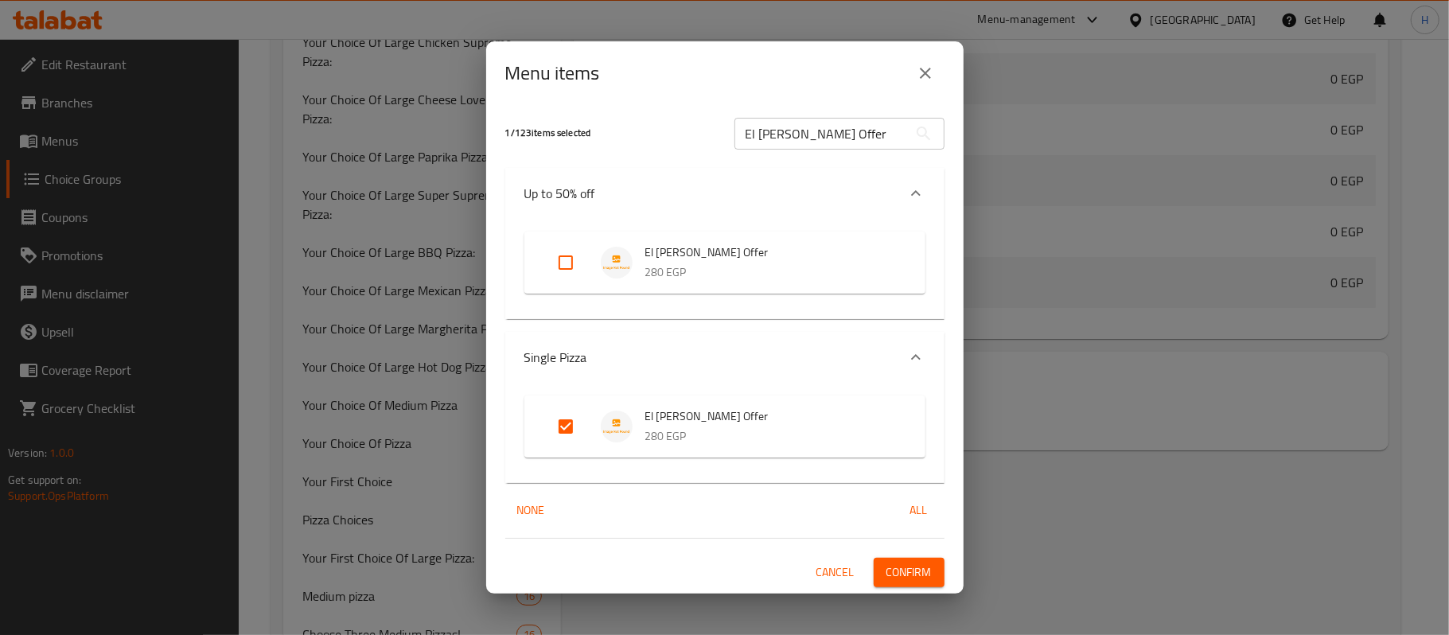
click at [927, 570] on span "Confirm" at bounding box center [909, 573] width 45 height 20
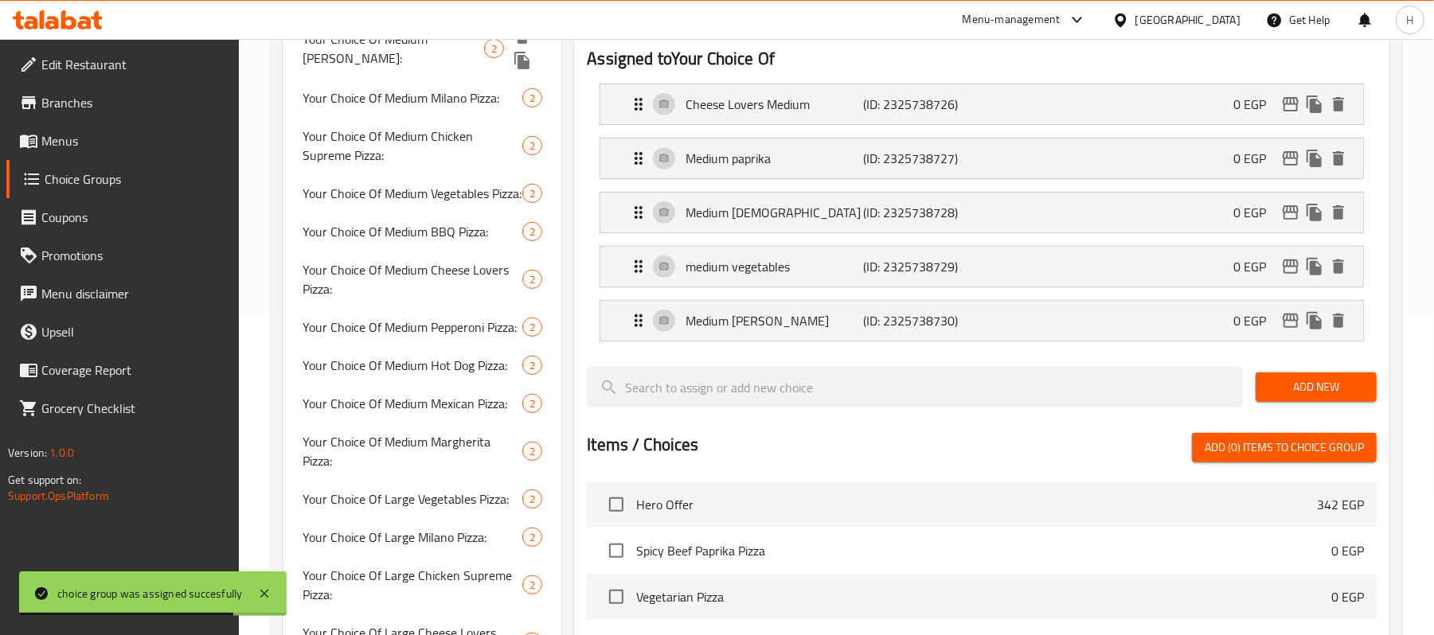
scroll to position [0, 0]
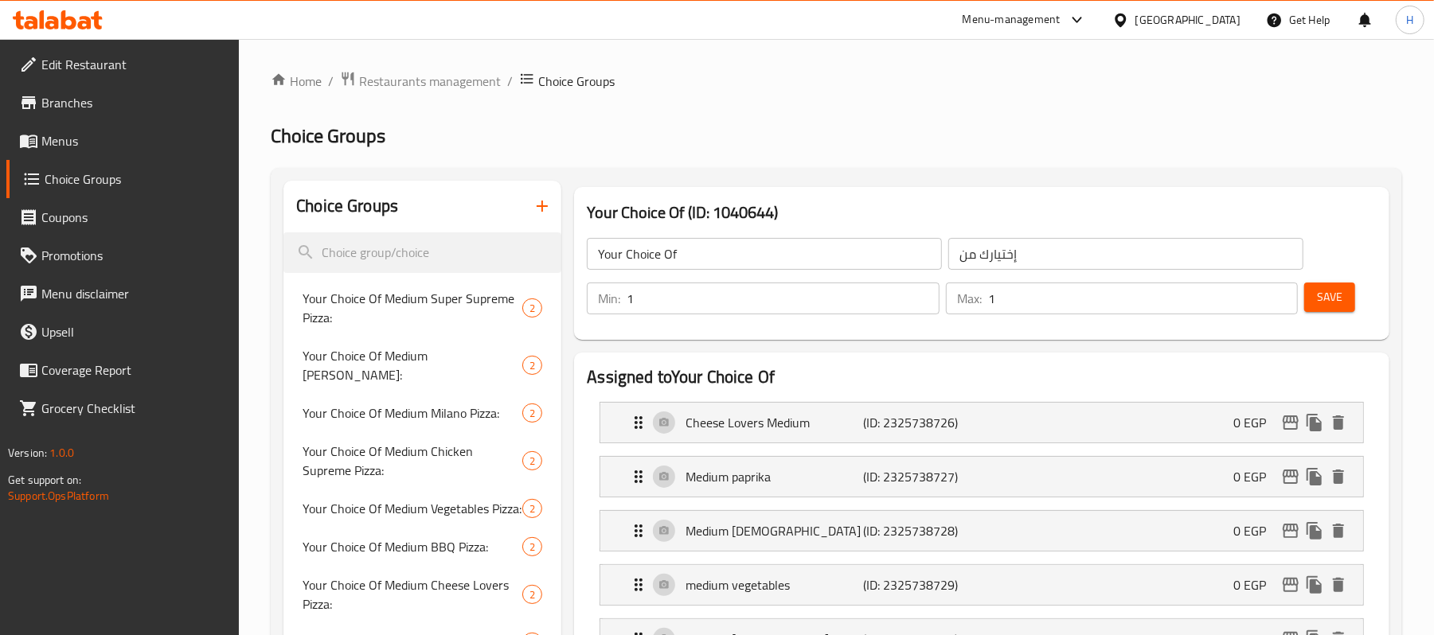
click at [556, 209] on button "button" at bounding box center [542, 206] width 38 height 38
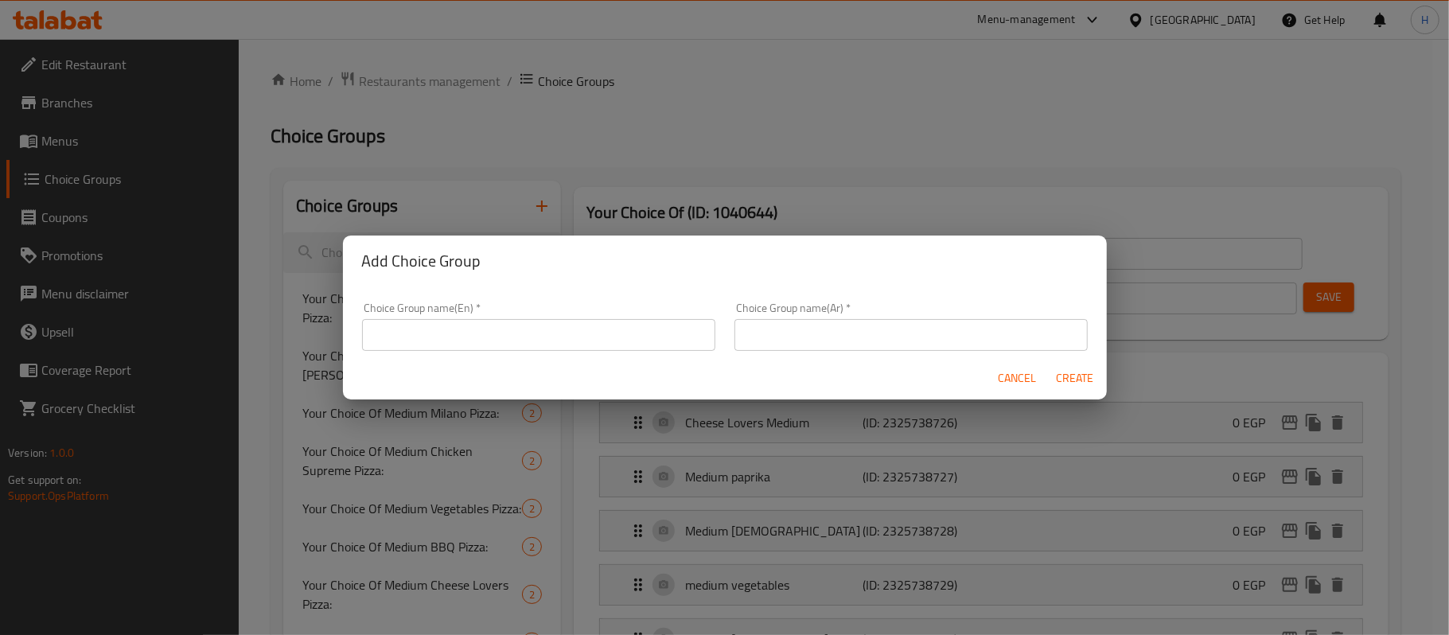
click at [641, 316] on div "Choice Group name(En)   * Choice Group name(En) *" at bounding box center [538, 326] width 353 height 49
drag, startPoint x: 642, startPoint y: 331, endPoint x: 650, endPoint y: 300, distance: 32.0
click at [642, 331] on input "text" at bounding box center [538, 335] width 353 height 32
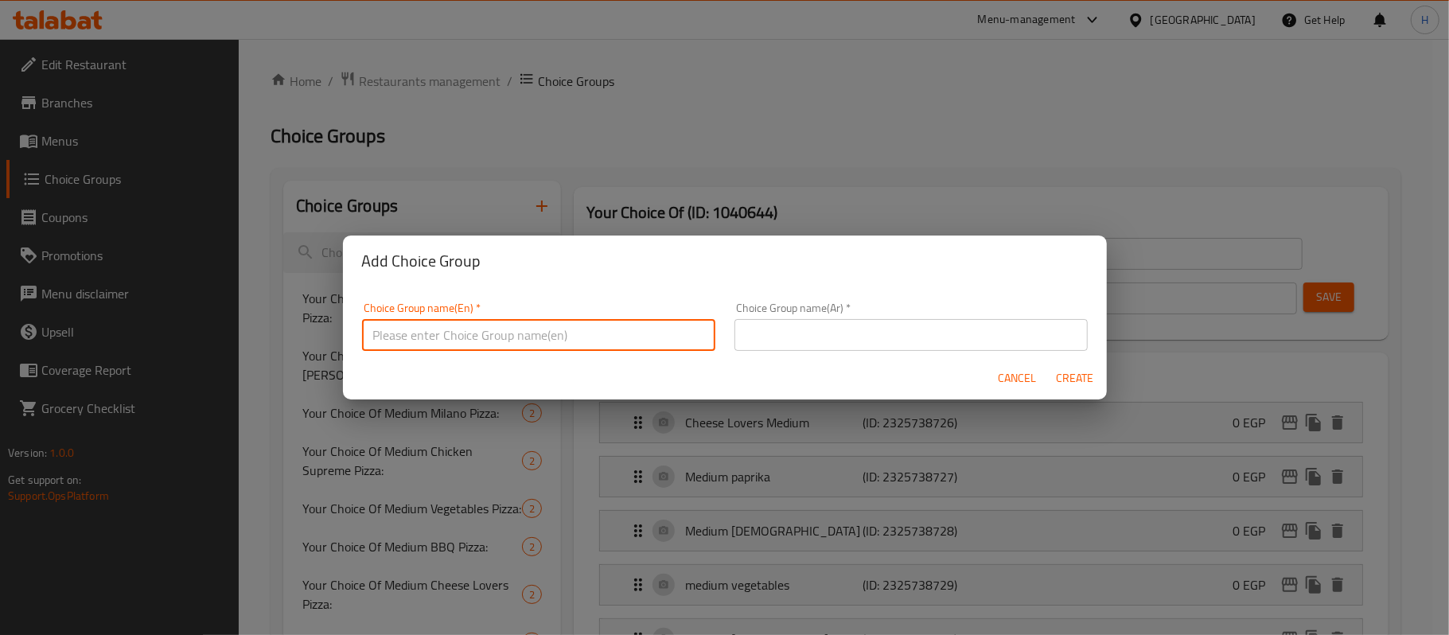
paste input "Dough Choice"
type input "Dough Choice"
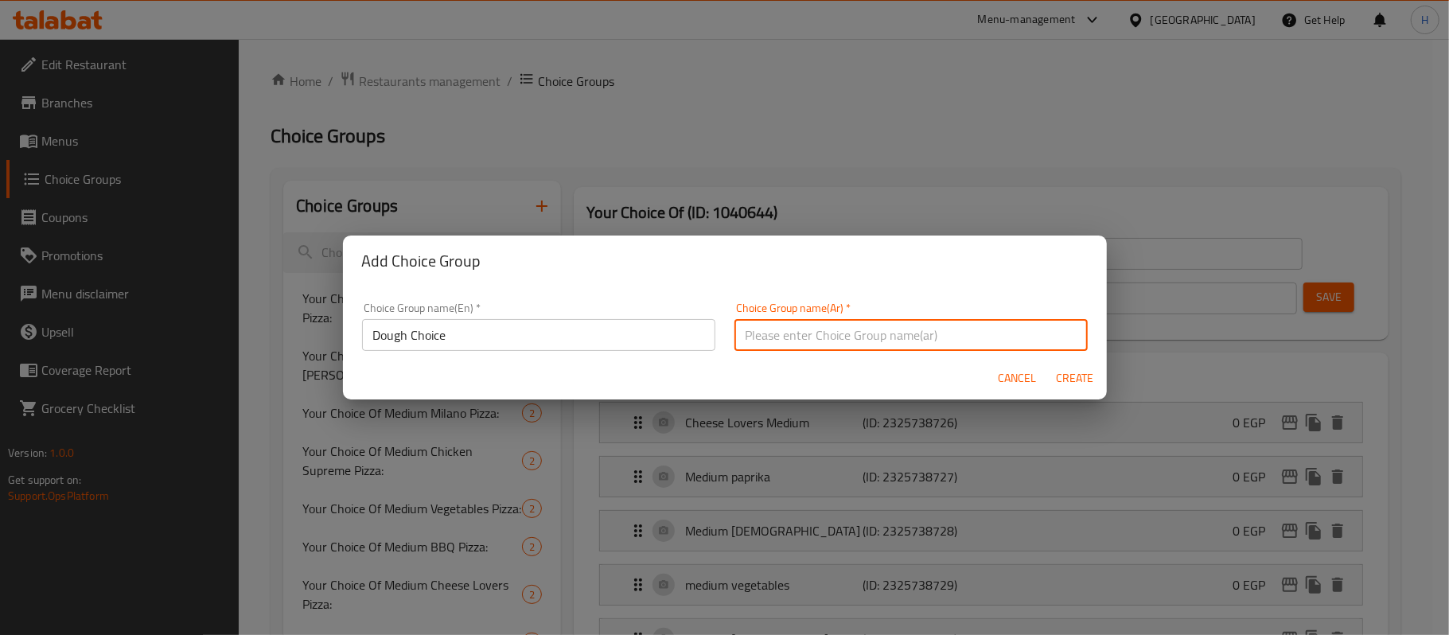
click at [847, 345] on input "text" at bounding box center [911, 335] width 353 height 32
paste input "اختيار العجين"
type input "اختيار العجين"
click at [1073, 384] on span "Create" at bounding box center [1075, 379] width 38 height 20
type input "Dough Choice"
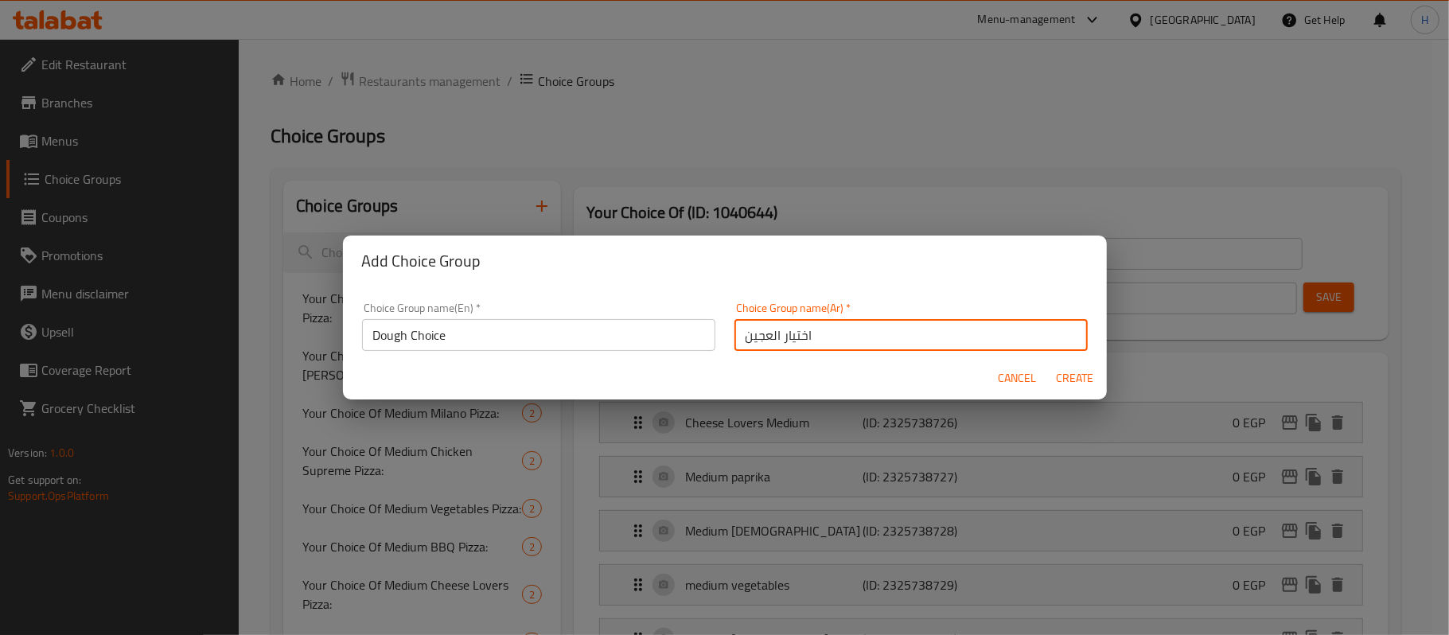
type input "اختيار العجين"
type input "0"
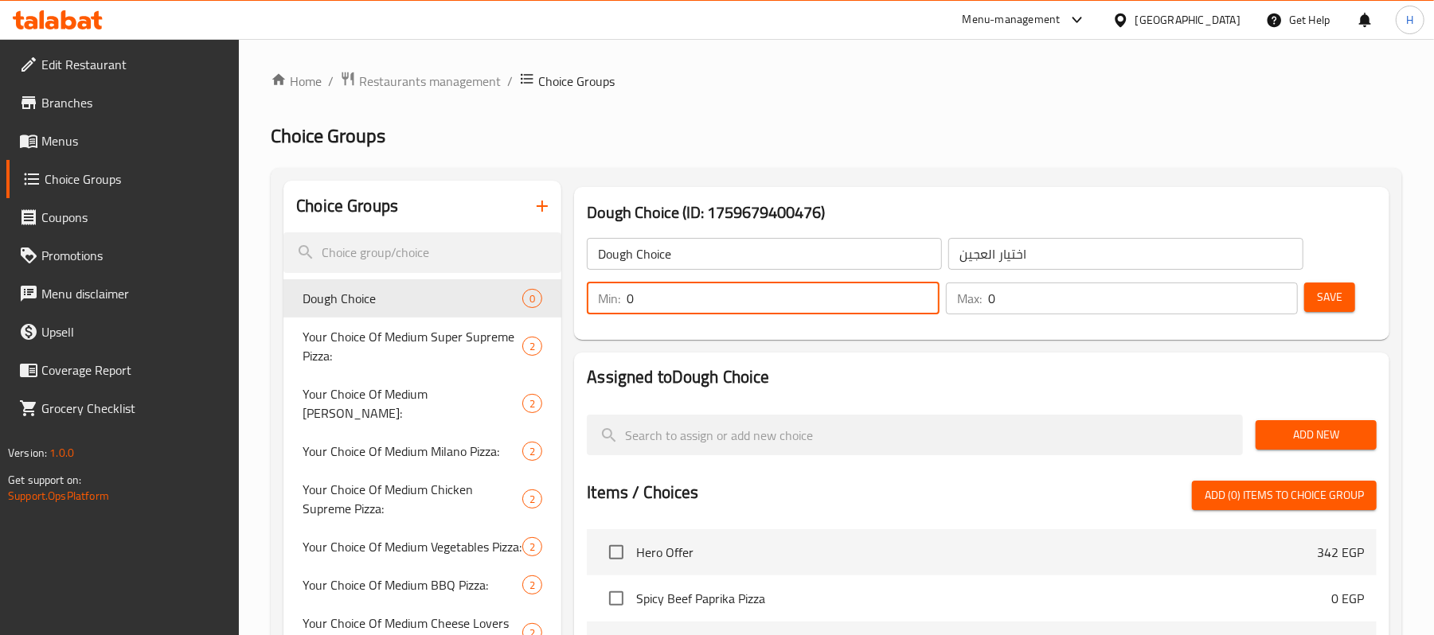
drag, startPoint x: 702, startPoint y: 313, endPoint x: 678, endPoint y: 326, distance: 27.1
click at [594, 317] on div "Min: 0 ​" at bounding box center [762, 298] width 358 height 38
type input "1"
drag, startPoint x: 995, startPoint y: 310, endPoint x: 962, endPoint y: 318, distance: 33.8
click at [965, 318] on div "Min: 1 ​ Max: 0 ​" at bounding box center [942, 298] width 724 height 45
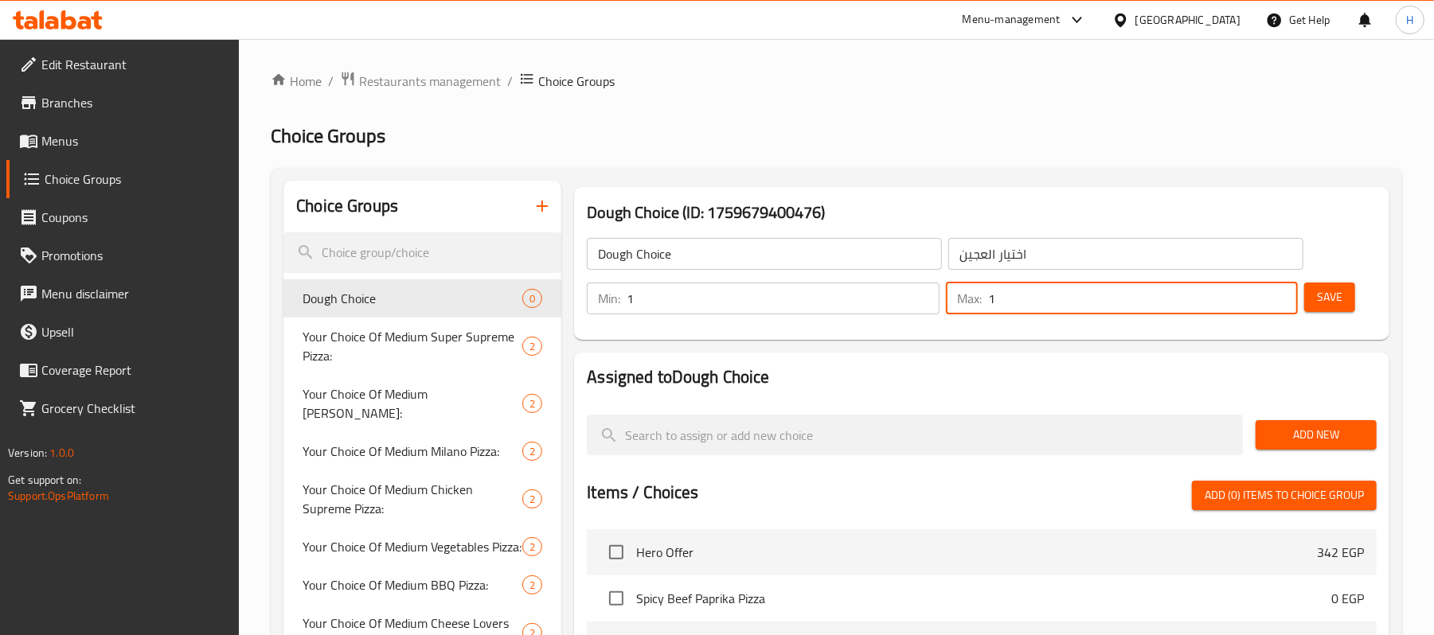
type input "1"
click at [1307, 433] on span "Add New" at bounding box center [1316, 435] width 96 height 20
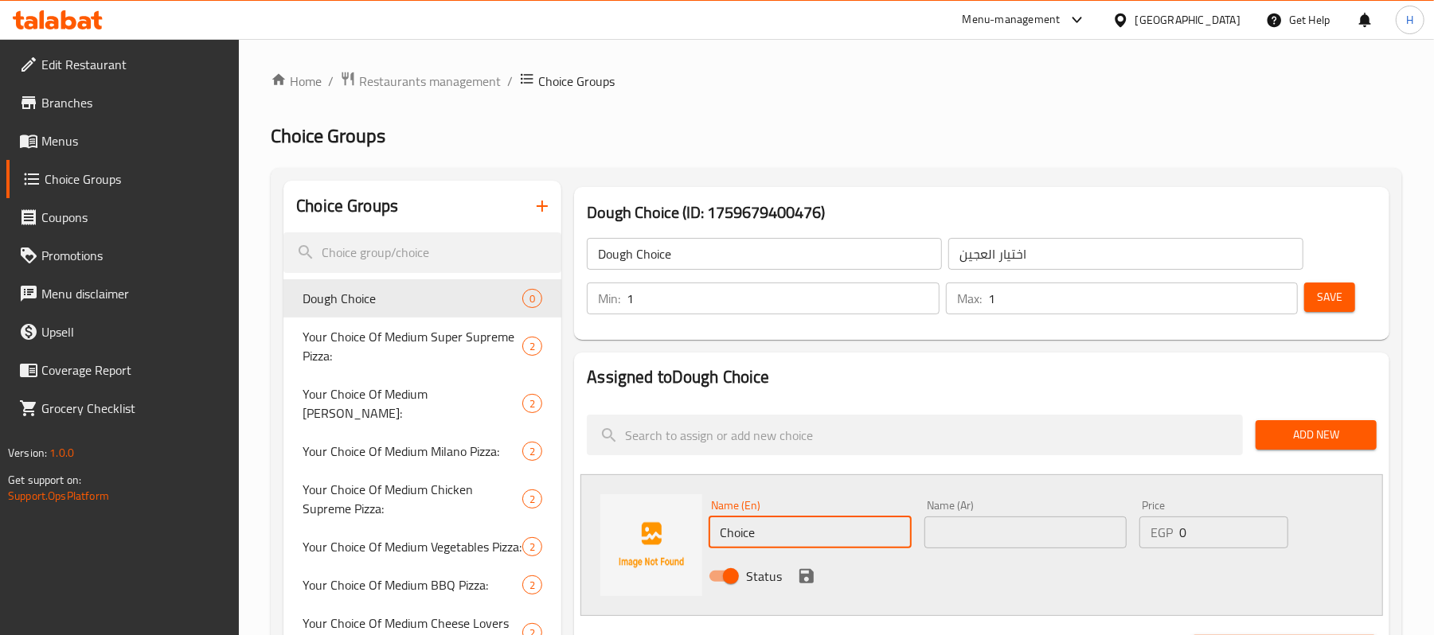
drag, startPoint x: 796, startPoint y: 541, endPoint x: 647, endPoint y: 513, distance: 151.4
click at [654, 540] on div "Name (En) Choice Name (En) Name (Ar) Name (Ar) Price EGP 0 Price Status" at bounding box center [981, 545] width 802 height 142
paste input "pan"
type input "pan"
click at [1022, 554] on div "Name (Ar) Name (Ar)" at bounding box center [1025, 523] width 215 height 61
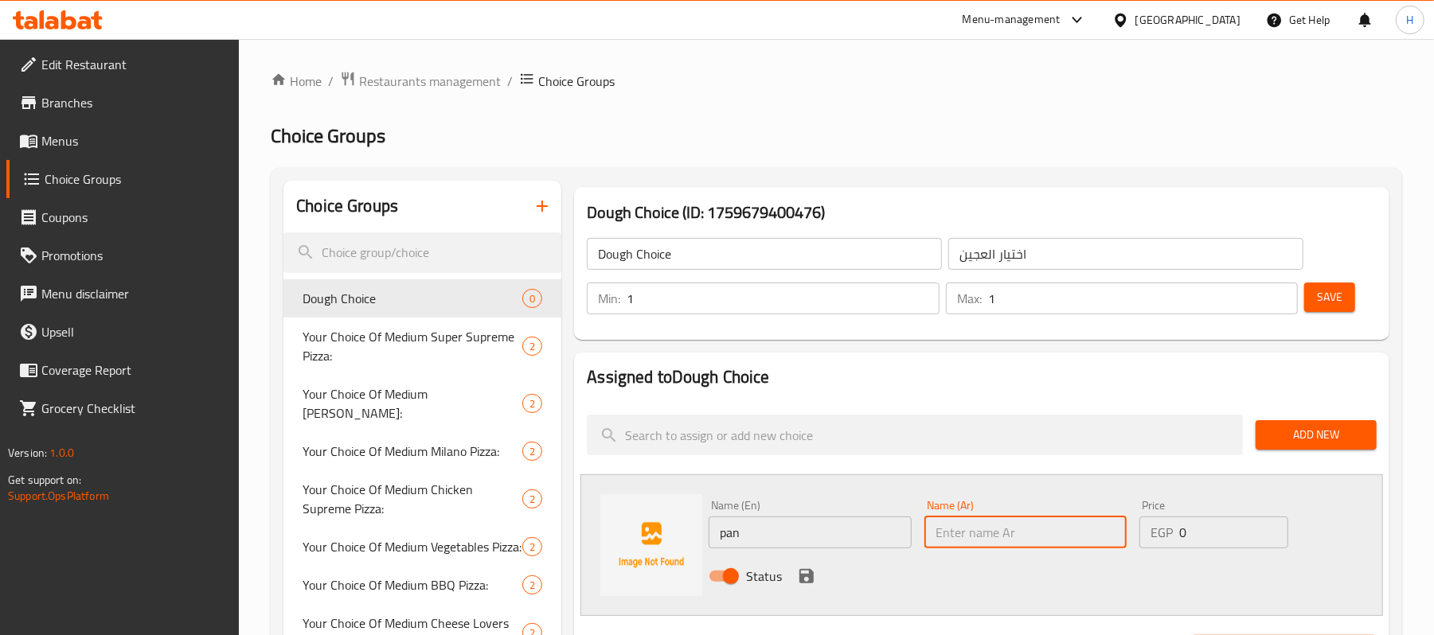
click at [1012, 538] on input "text" at bounding box center [1025, 533] width 202 height 32
type input "بان"
click at [800, 574] on icon "save" at bounding box center [806, 576] width 14 height 14
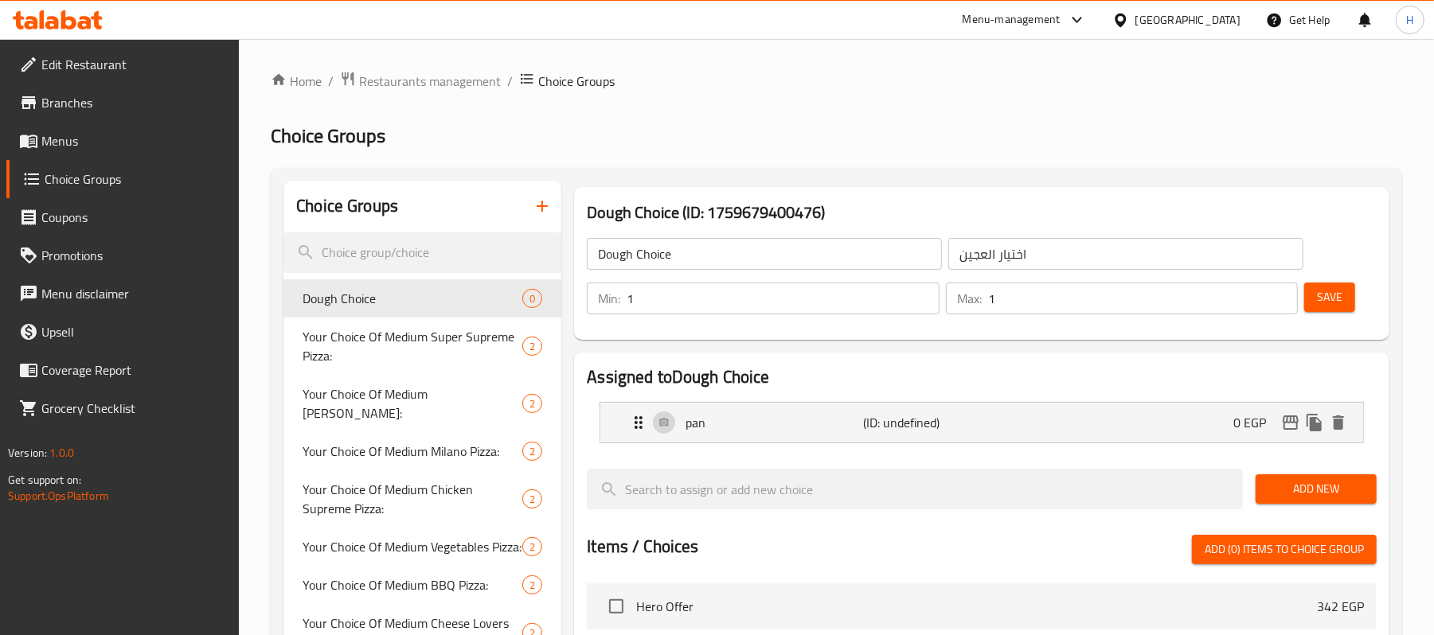
click at [1335, 472] on div "Add New" at bounding box center [1316, 488] width 134 height 53
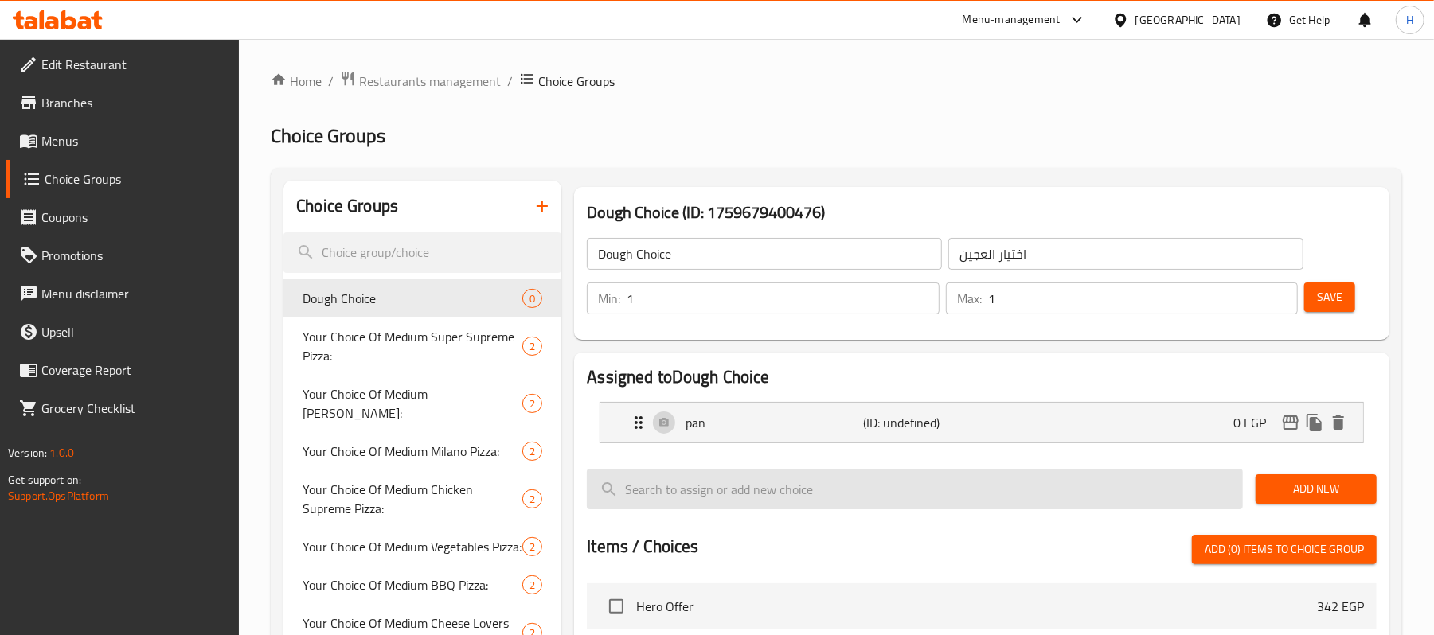
drag, startPoint x: 1321, startPoint y: 486, endPoint x: 1203, endPoint y: 501, distance: 118.9
click at [1321, 486] on span "Add New" at bounding box center [1316, 489] width 96 height 20
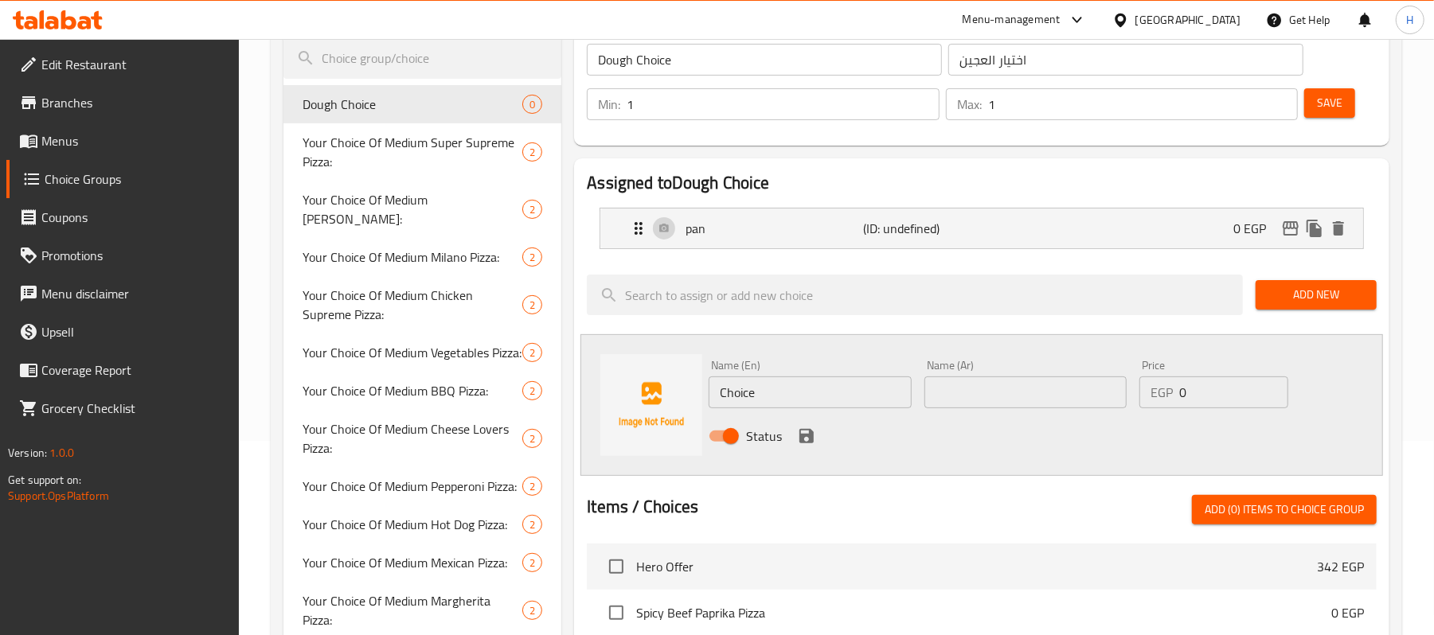
scroll to position [212, 0]
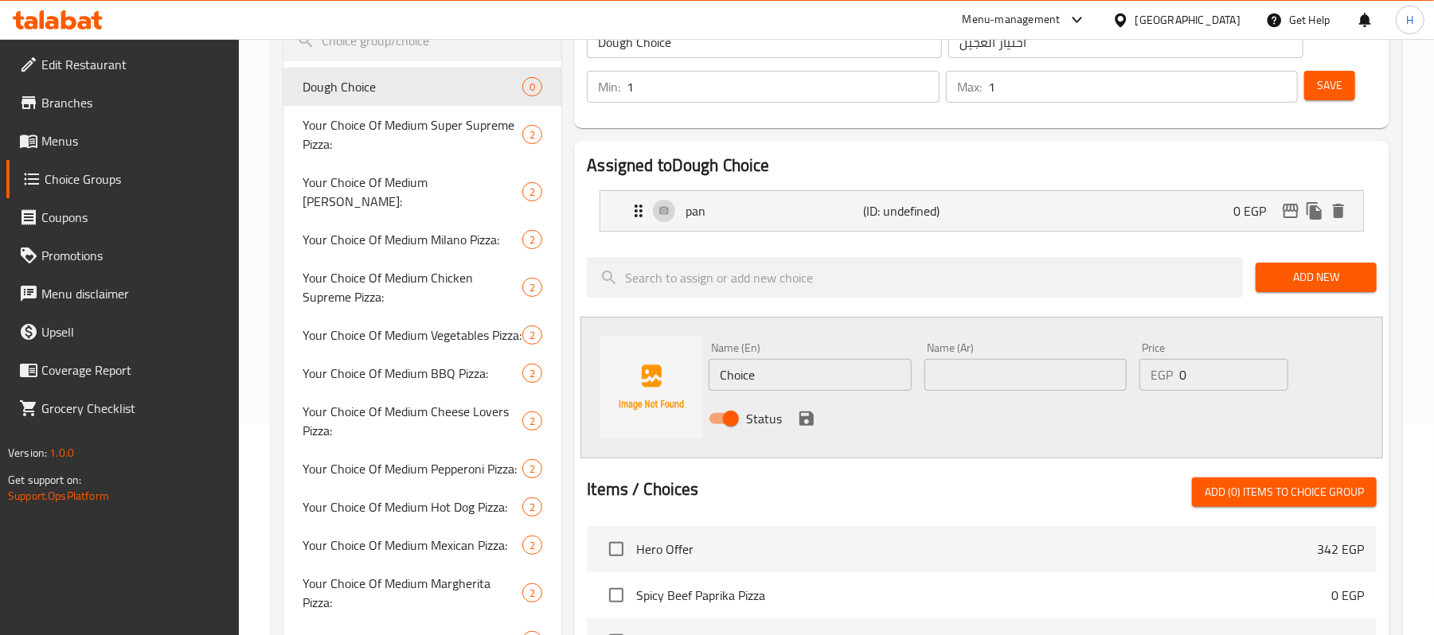
click at [772, 389] on input "Choice" at bounding box center [809, 375] width 202 height 32
paste input "italian"
type input "italian"
drag, startPoint x: 971, startPoint y: 387, endPoint x: 934, endPoint y: 387, distance: 36.6
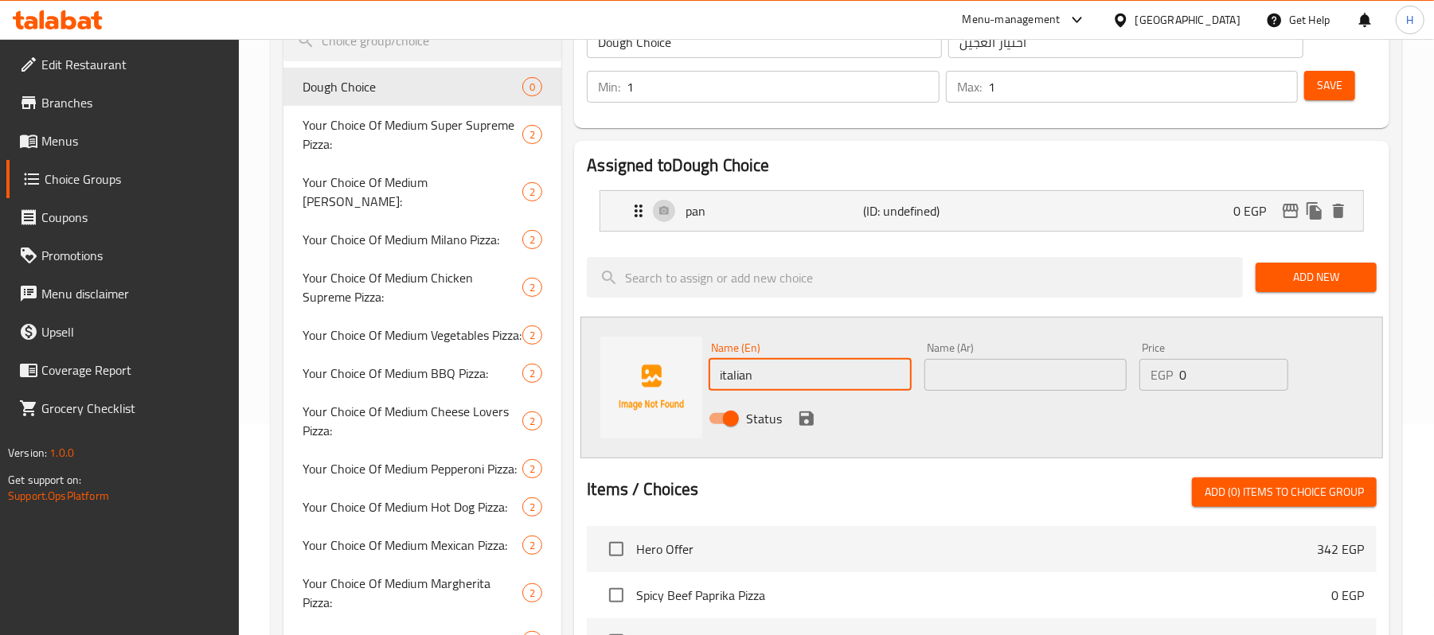
click at [971, 387] on input "text" at bounding box center [1025, 375] width 202 height 32
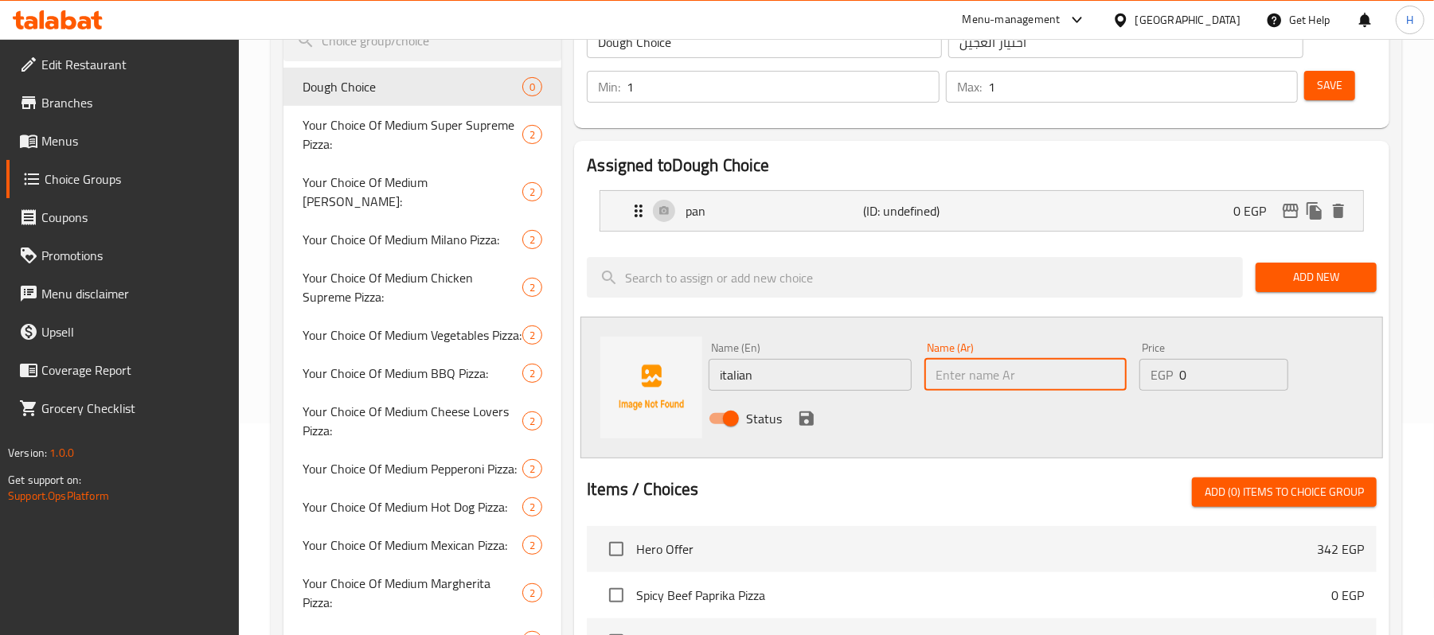
paste input "إيطالي"
type input "إيطالي"
click at [818, 424] on div "Status" at bounding box center [1025, 418] width 646 height 43
click at [806, 422] on icon "save" at bounding box center [806, 418] width 19 height 19
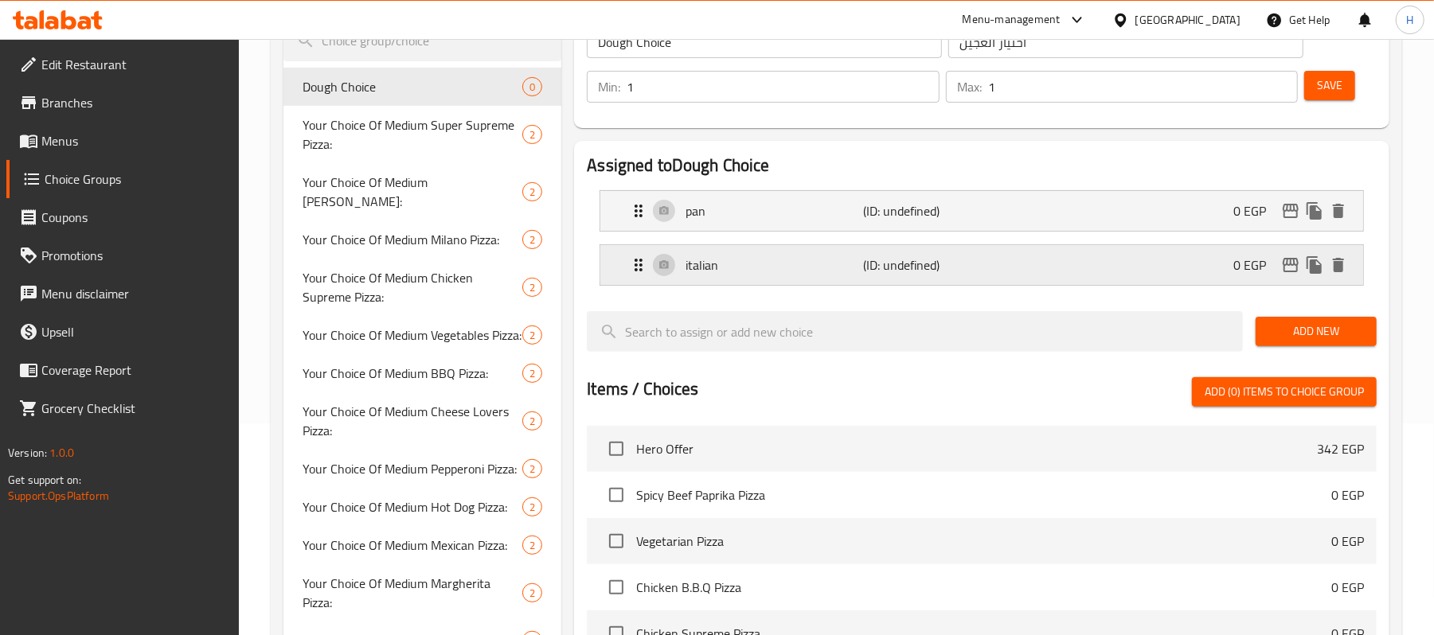
click at [971, 263] on p "(ID: undefined)" at bounding box center [923, 265] width 119 height 19
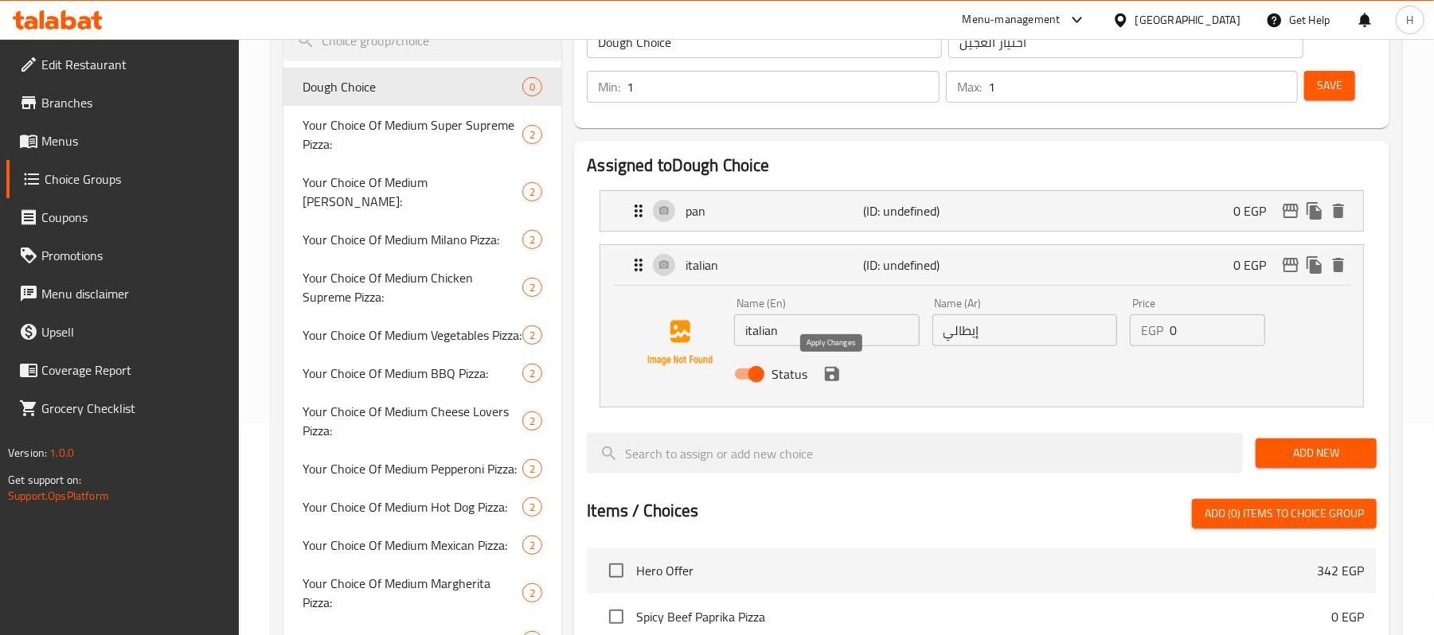
click at [837, 374] on icon "save" at bounding box center [832, 374] width 14 height 14
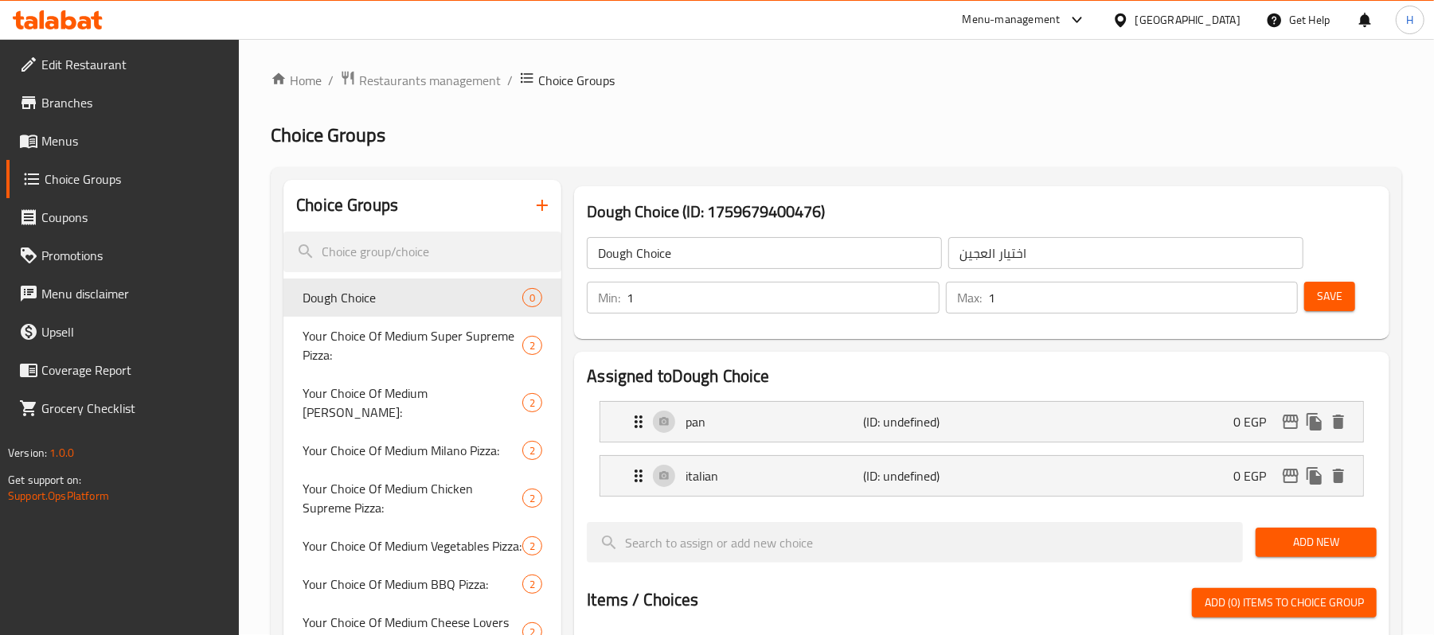
scroll to position [0, 0]
click at [1328, 288] on span "Save" at bounding box center [1329, 297] width 25 height 20
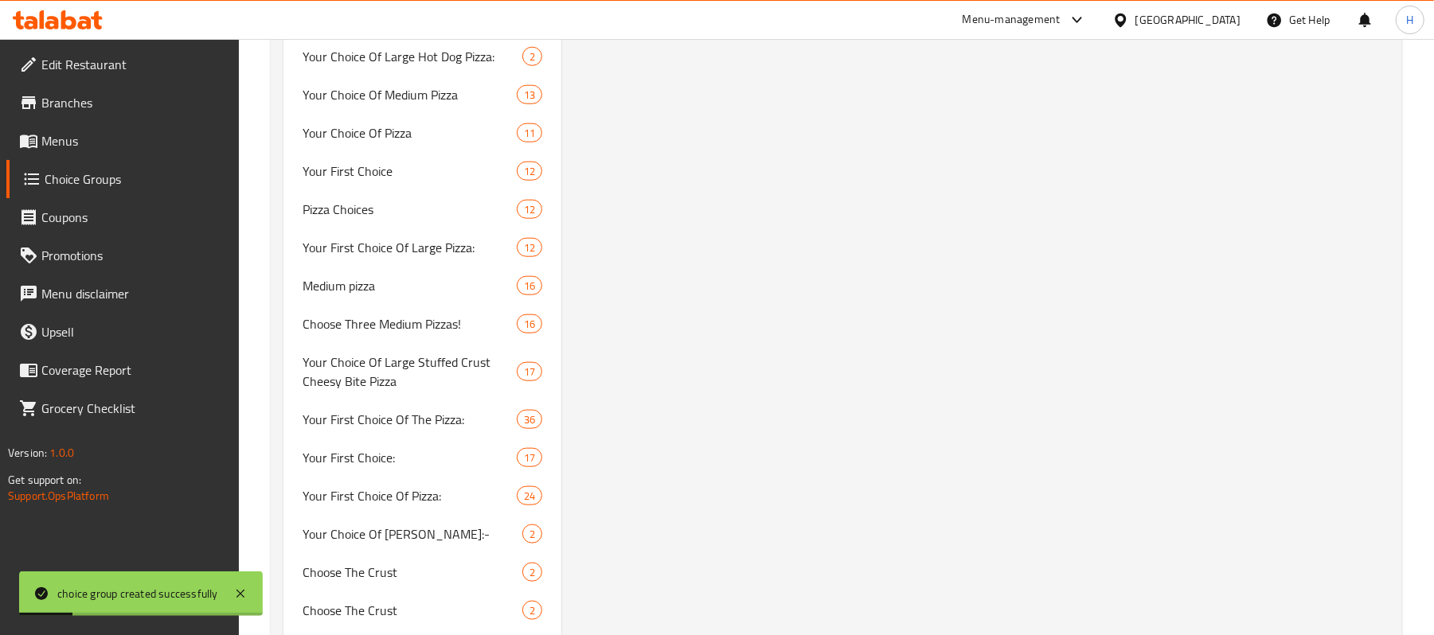
scroll to position [1061, 0]
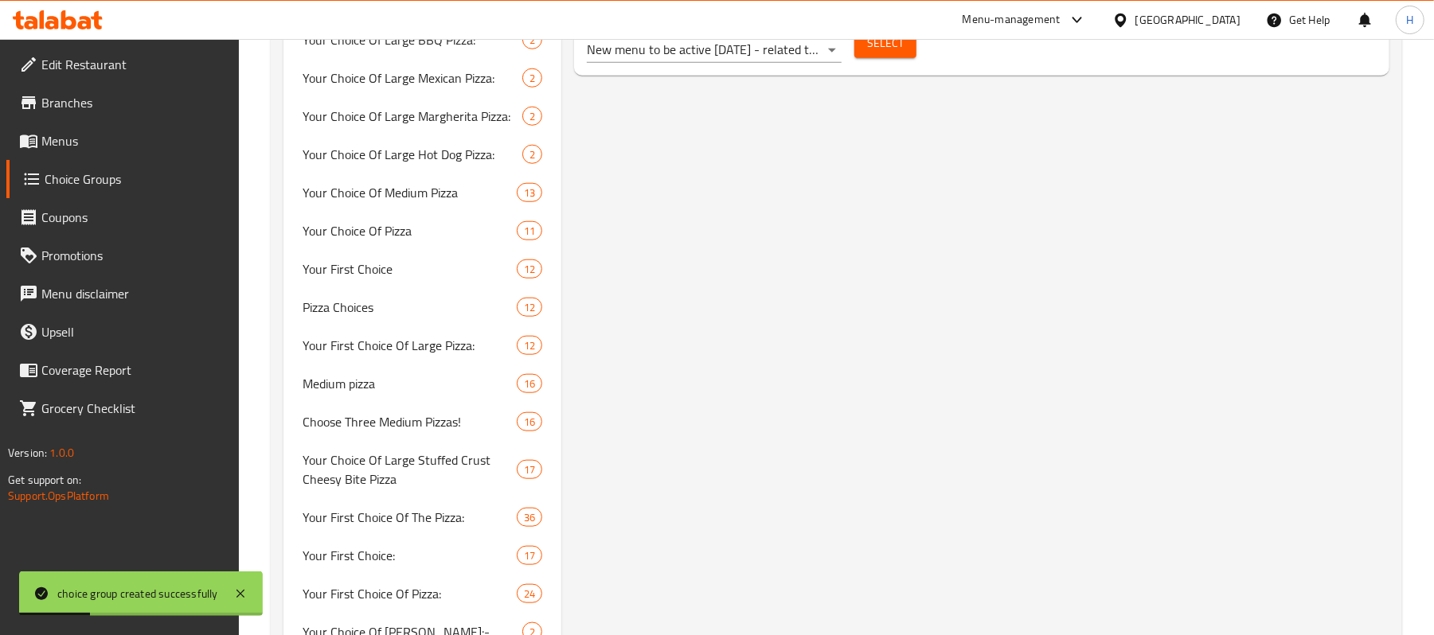
click at [873, 53] on span "Select" at bounding box center [885, 43] width 37 height 20
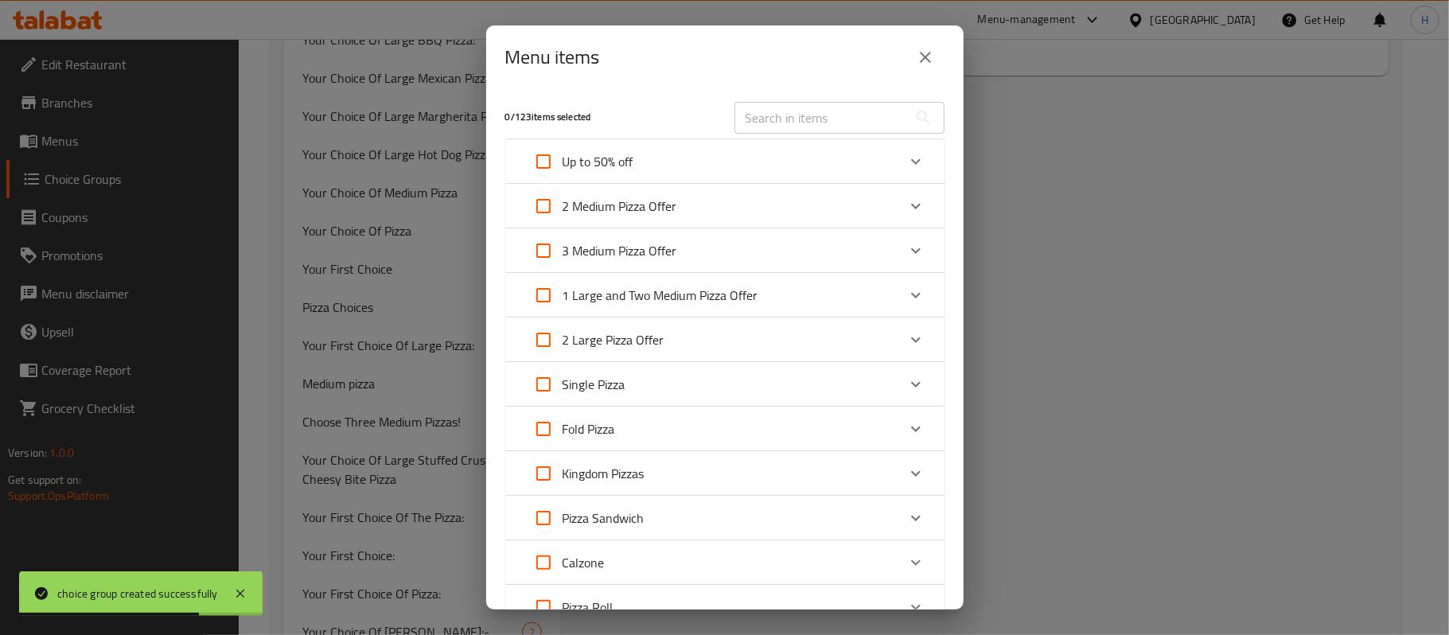
click at [842, 110] on input "text" at bounding box center [822, 118] width 174 height 32
paste input "El Akeel single Offer"
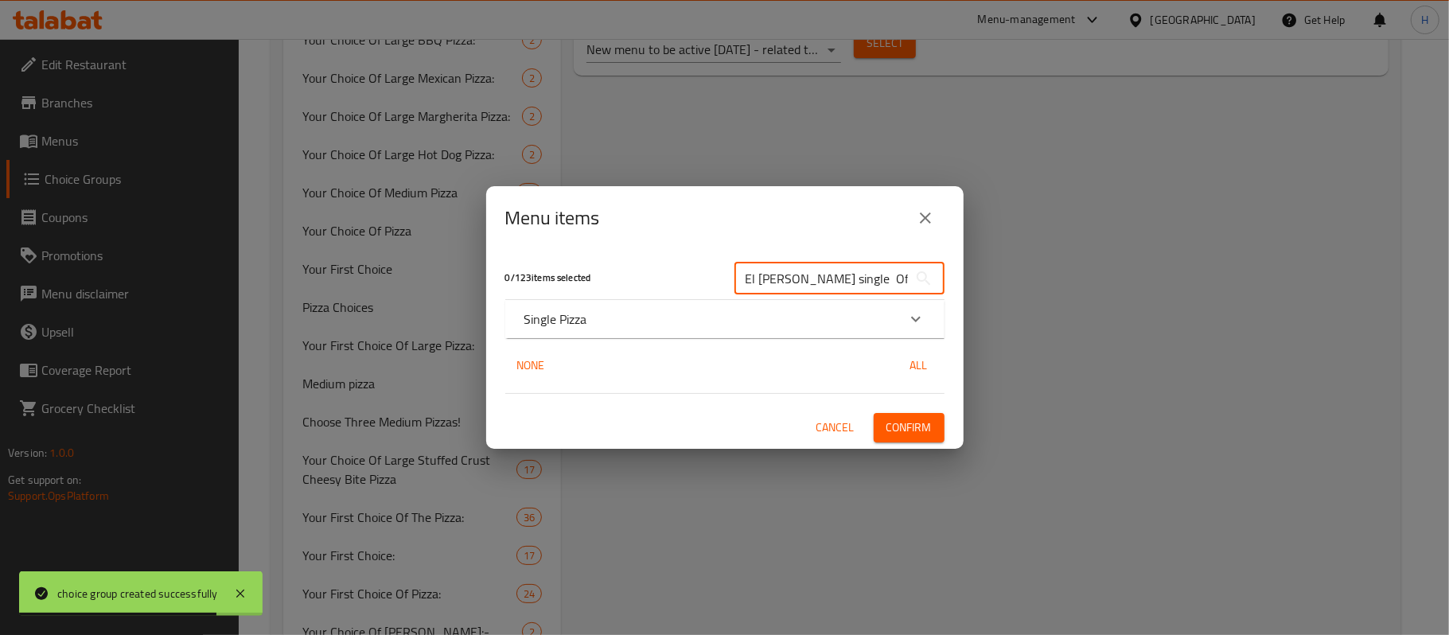
type input "El Akeel single Offer"
click at [664, 282] on h5 "0 / 123 items selected" at bounding box center [610, 278] width 210 height 14
click at [670, 306] on div "Single Pizza" at bounding box center [724, 319] width 439 height 38
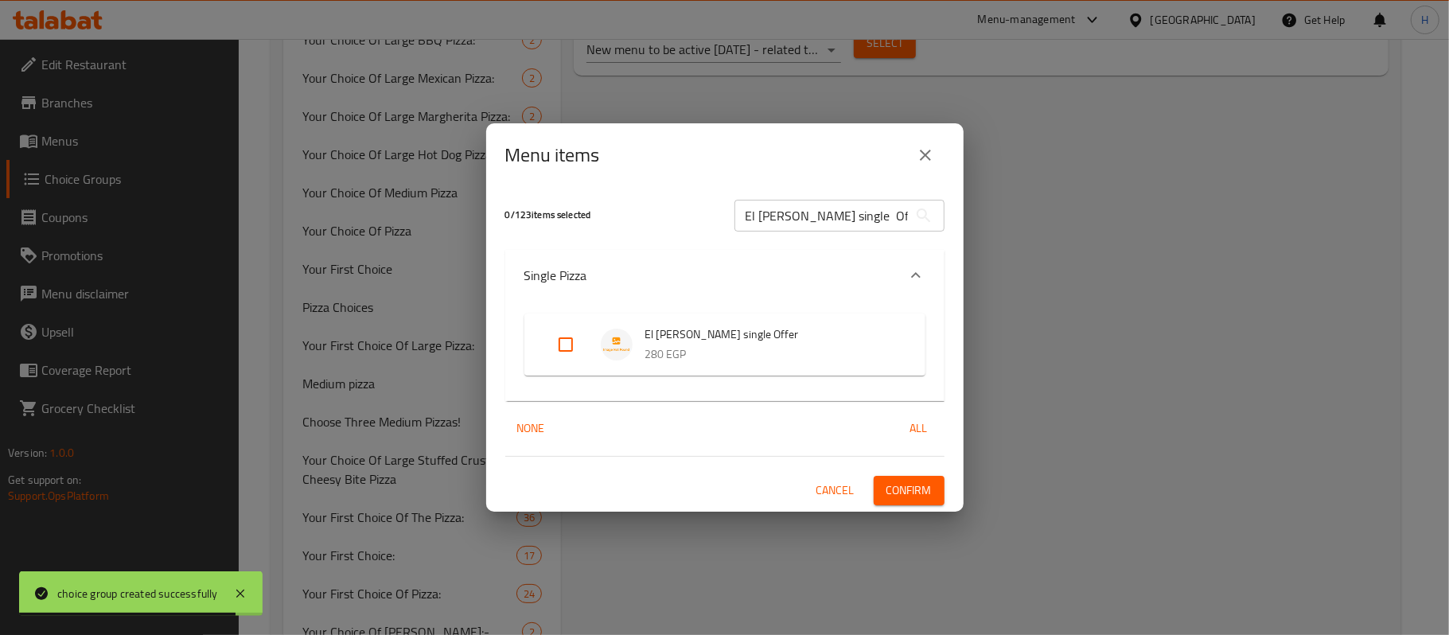
click at [539, 345] on div "El Akeel single Offer 280 EGP" at bounding box center [725, 345] width 401 height 62
click at [565, 345] on input "Expand" at bounding box center [566, 345] width 38 height 38
checkbox input "true"
click at [920, 485] on span "Confirm" at bounding box center [909, 491] width 45 height 20
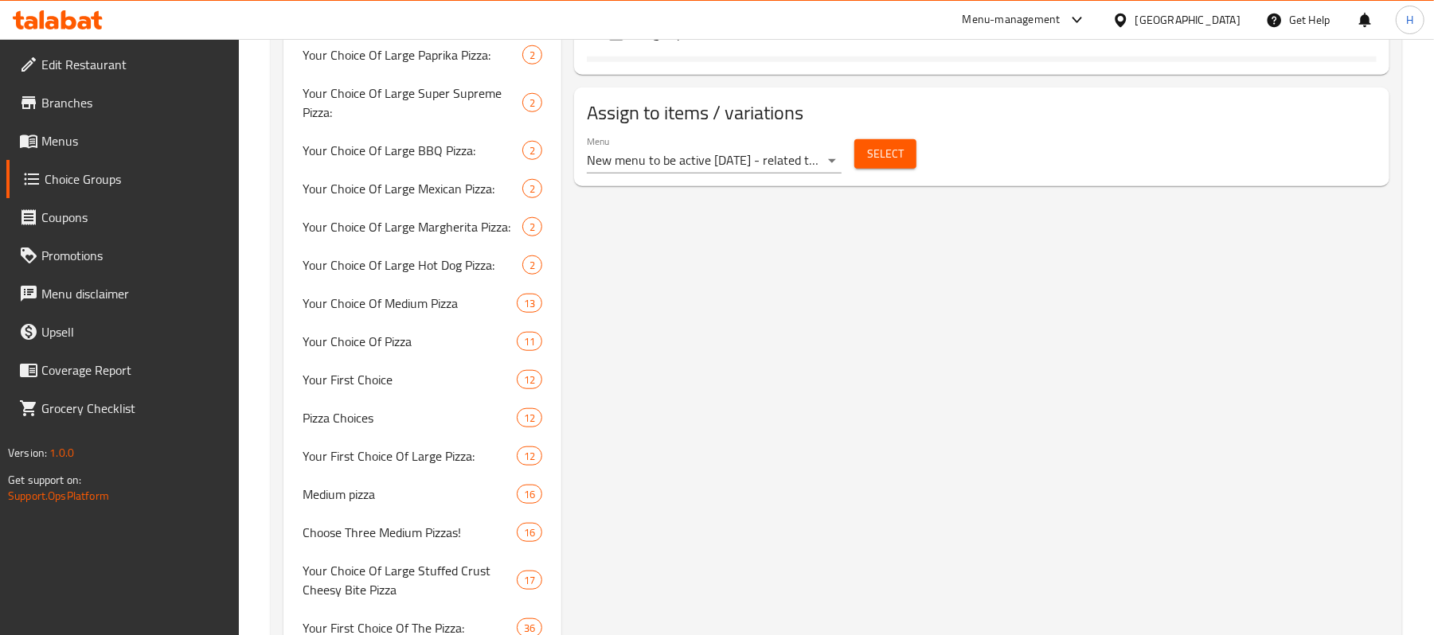
scroll to position [848, 0]
